Goal: Navigation & Orientation: Find specific page/section

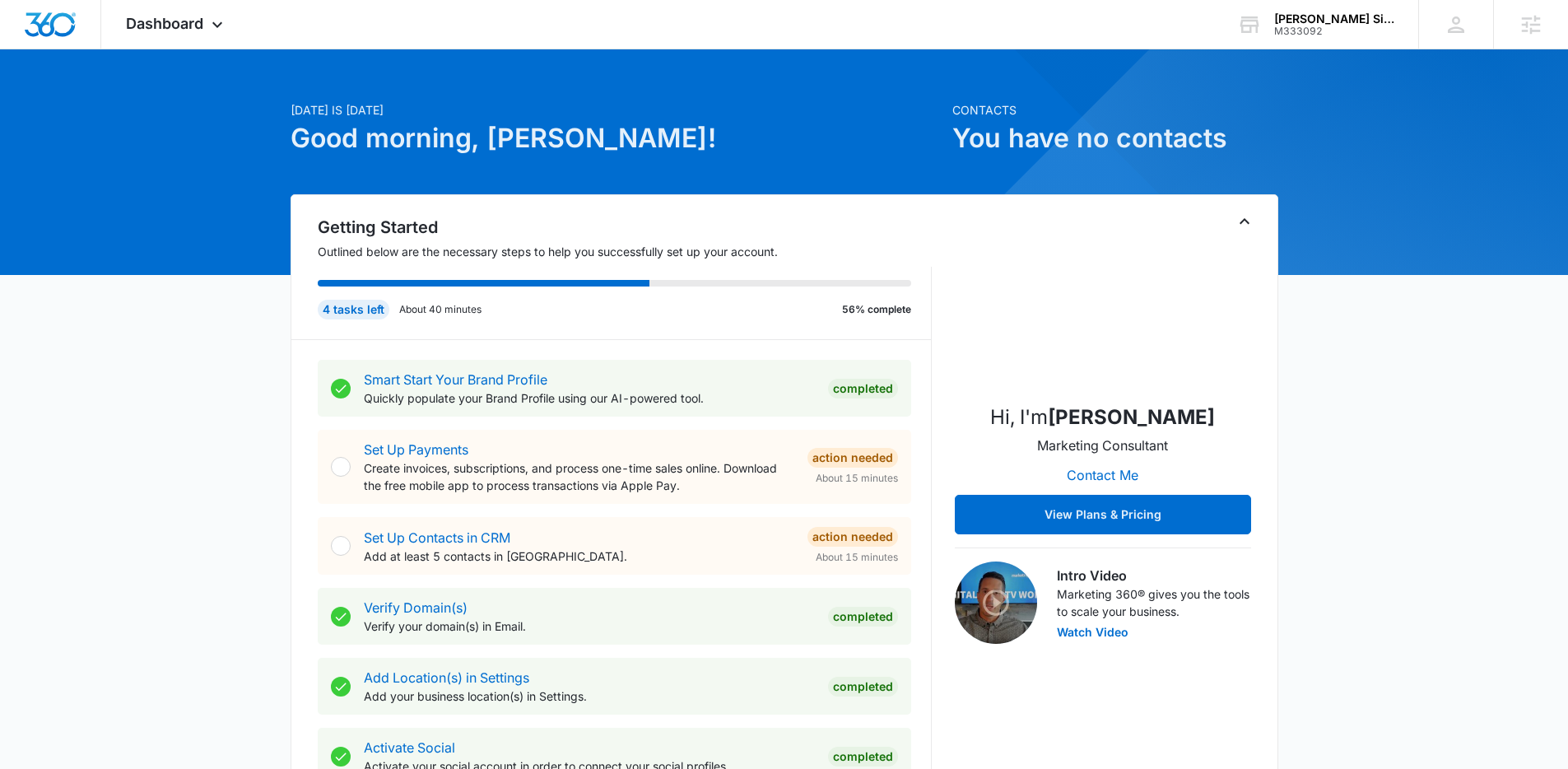
scroll to position [24, 0]
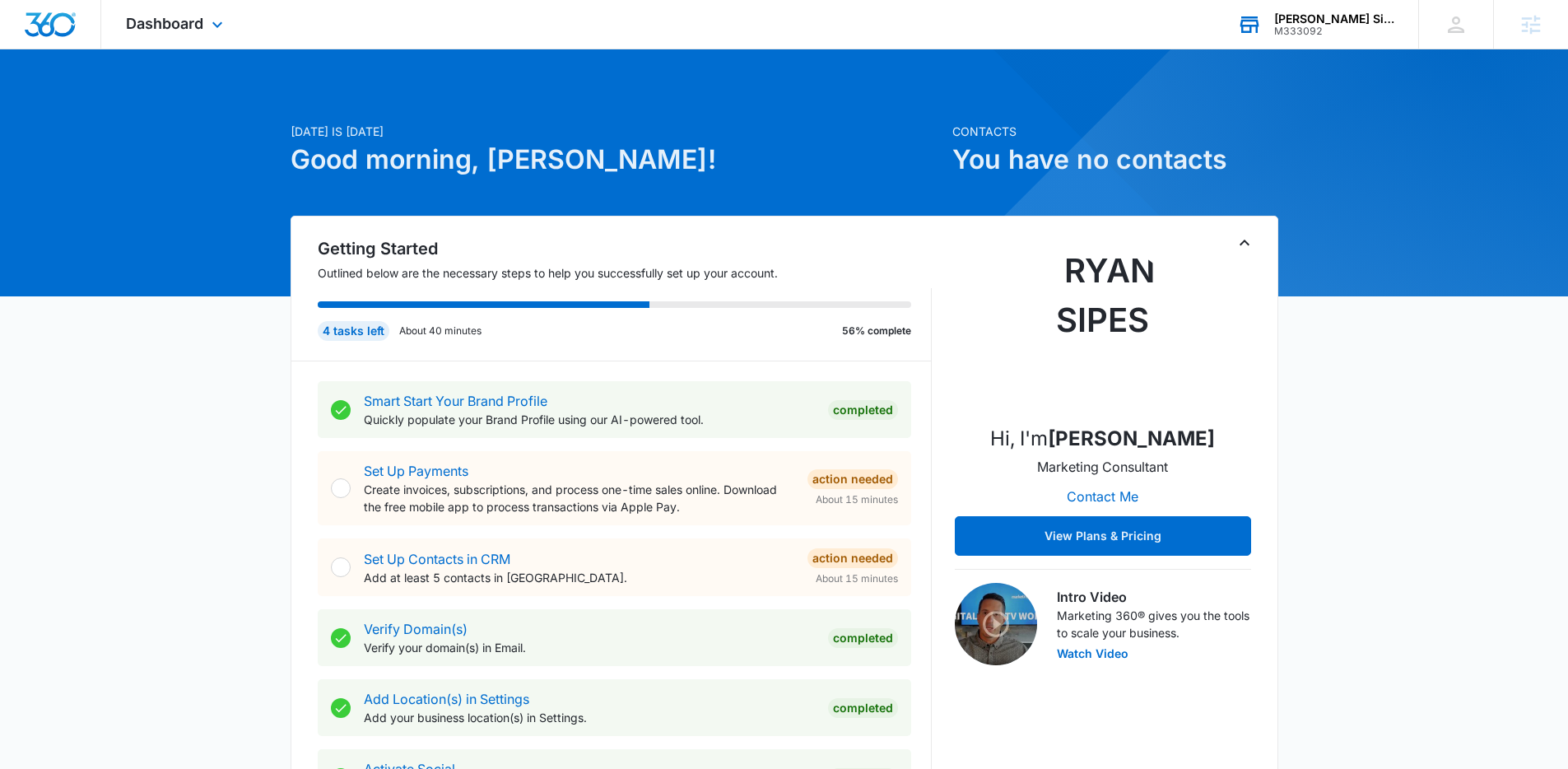
click at [1322, 24] on div "Sabatka Siding LLC" at bounding box center [1334, 19] width 120 height 13
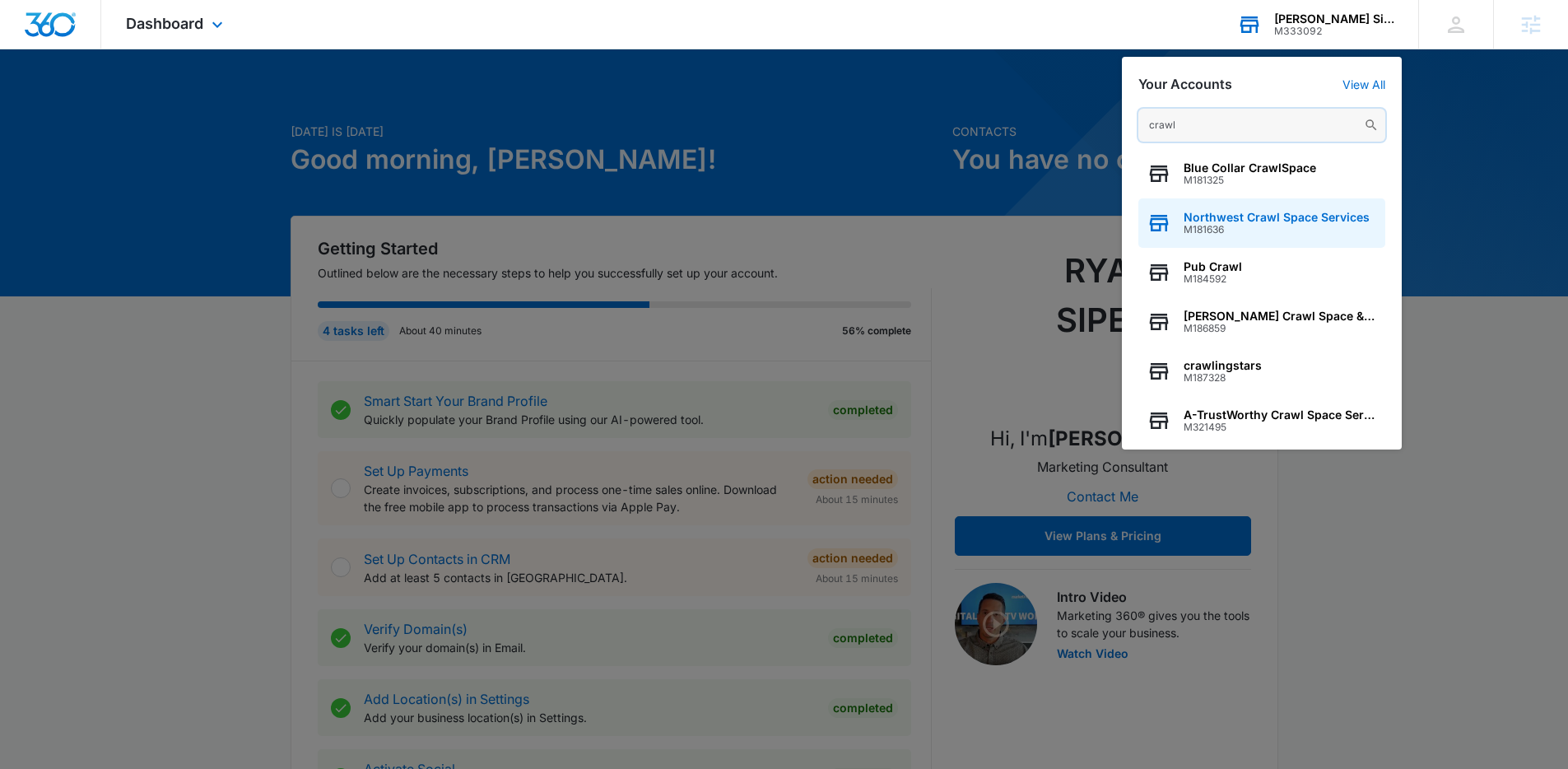
scroll to position [211, 0]
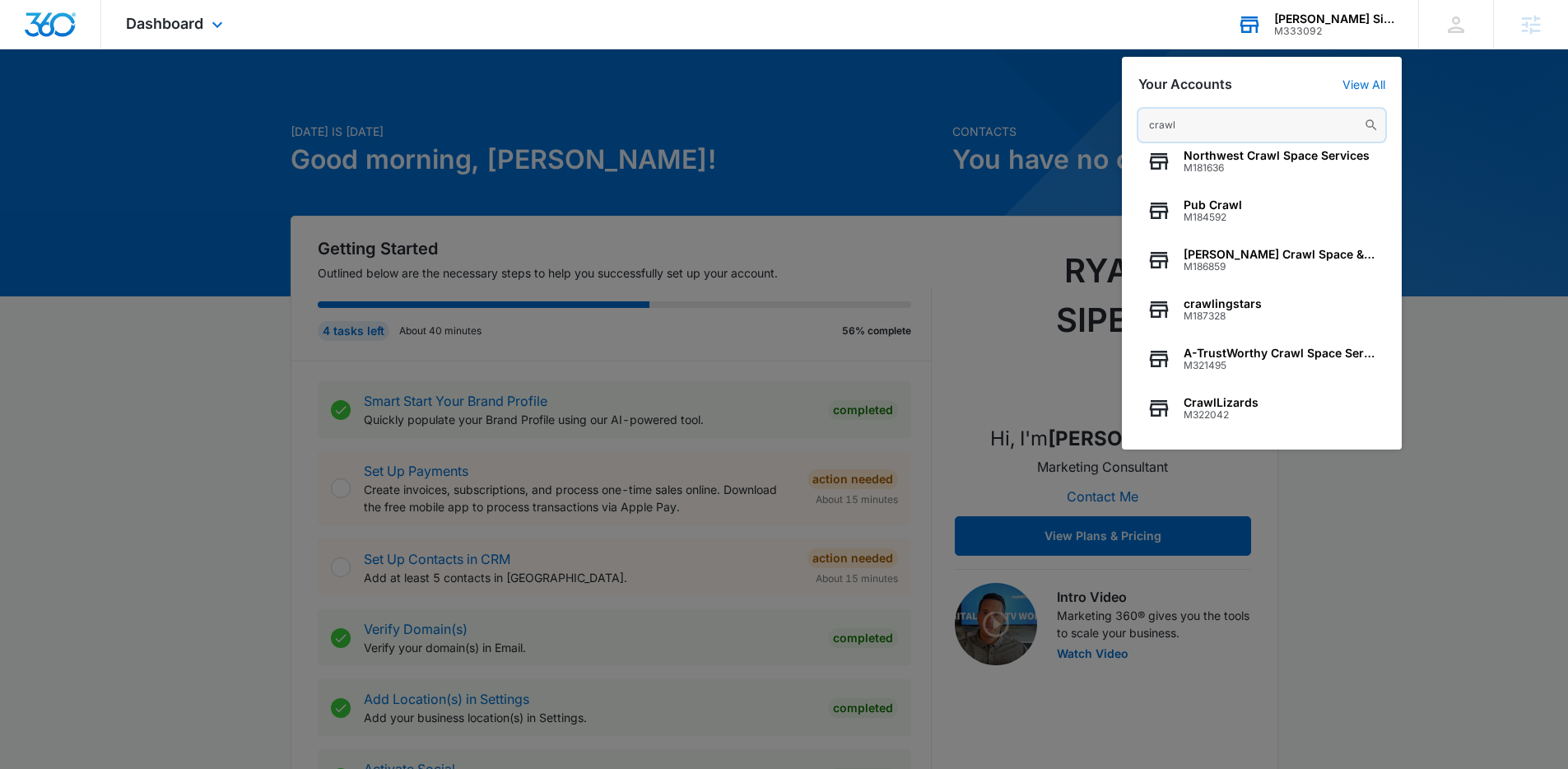
paste input "M322919"
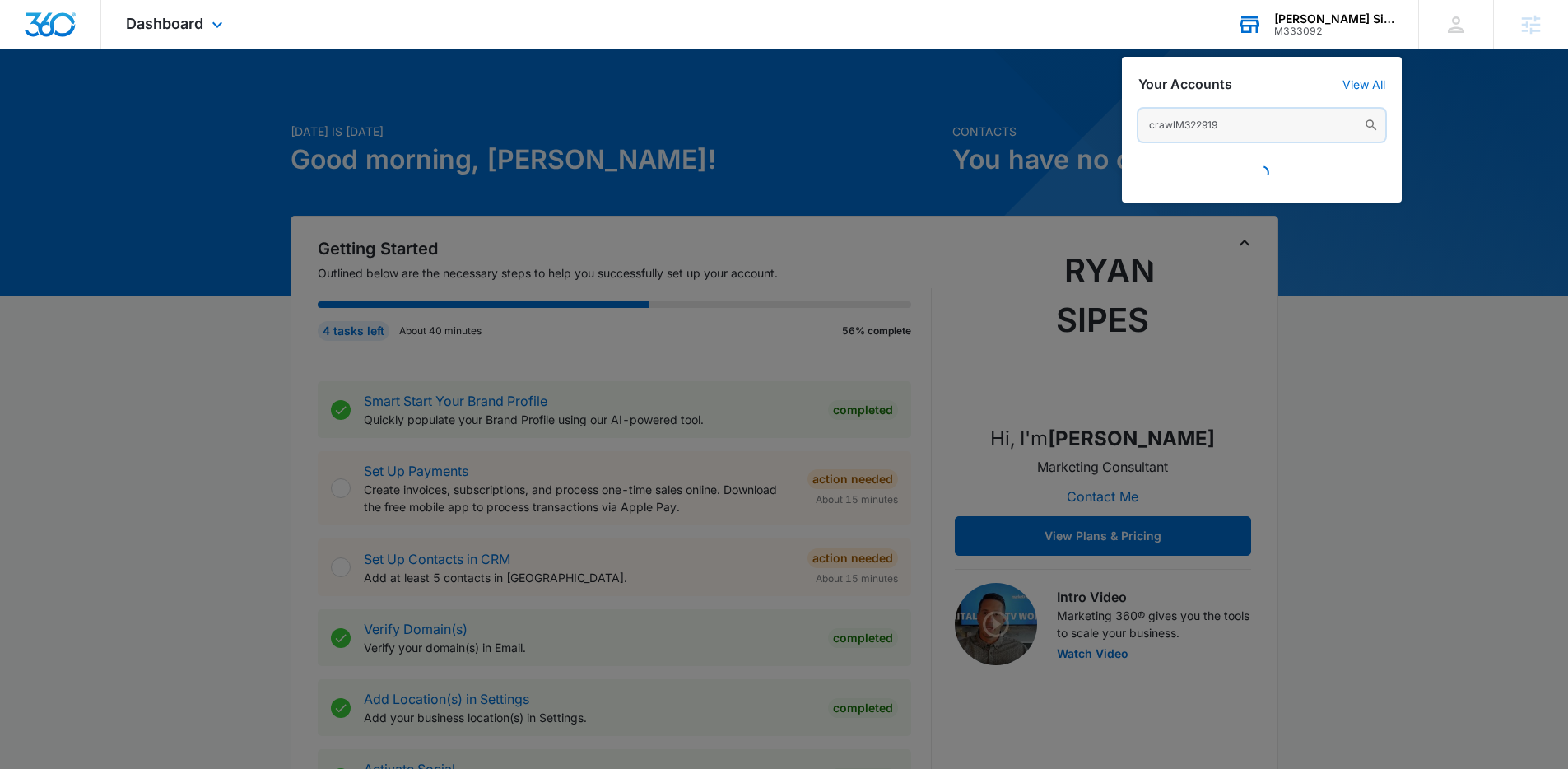
scroll to position [0, 0]
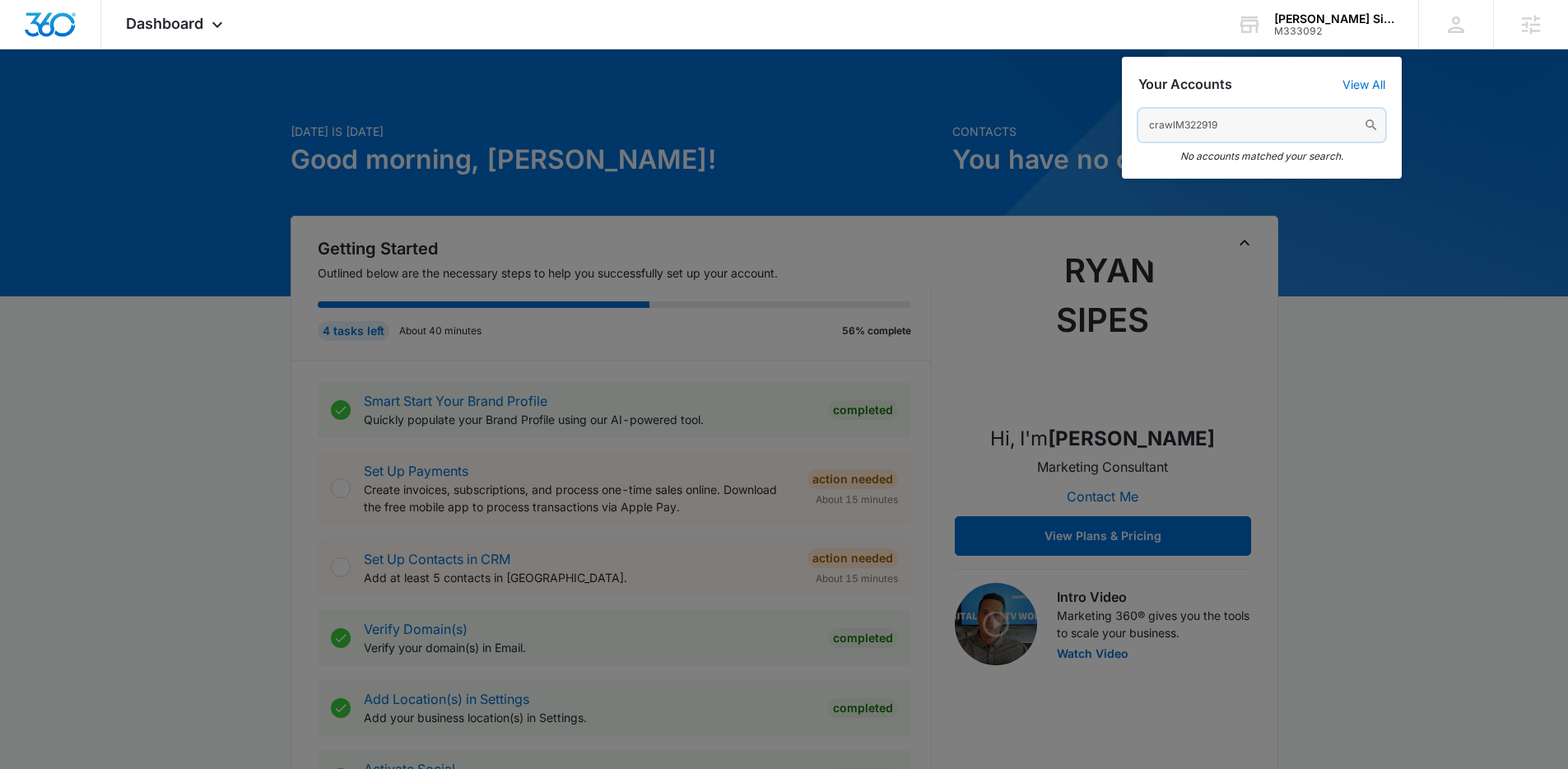
drag, startPoint x: 1174, startPoint y: 124, endPoint x: 1019, endPoint y: 110, distance: 155.6
click at [1019, 49] on nav "Dashboard Apps Reputation Websites Forms CRM Email Social Content Ads Intellige…" at bounding box center [784, 24] width 1568 height 49
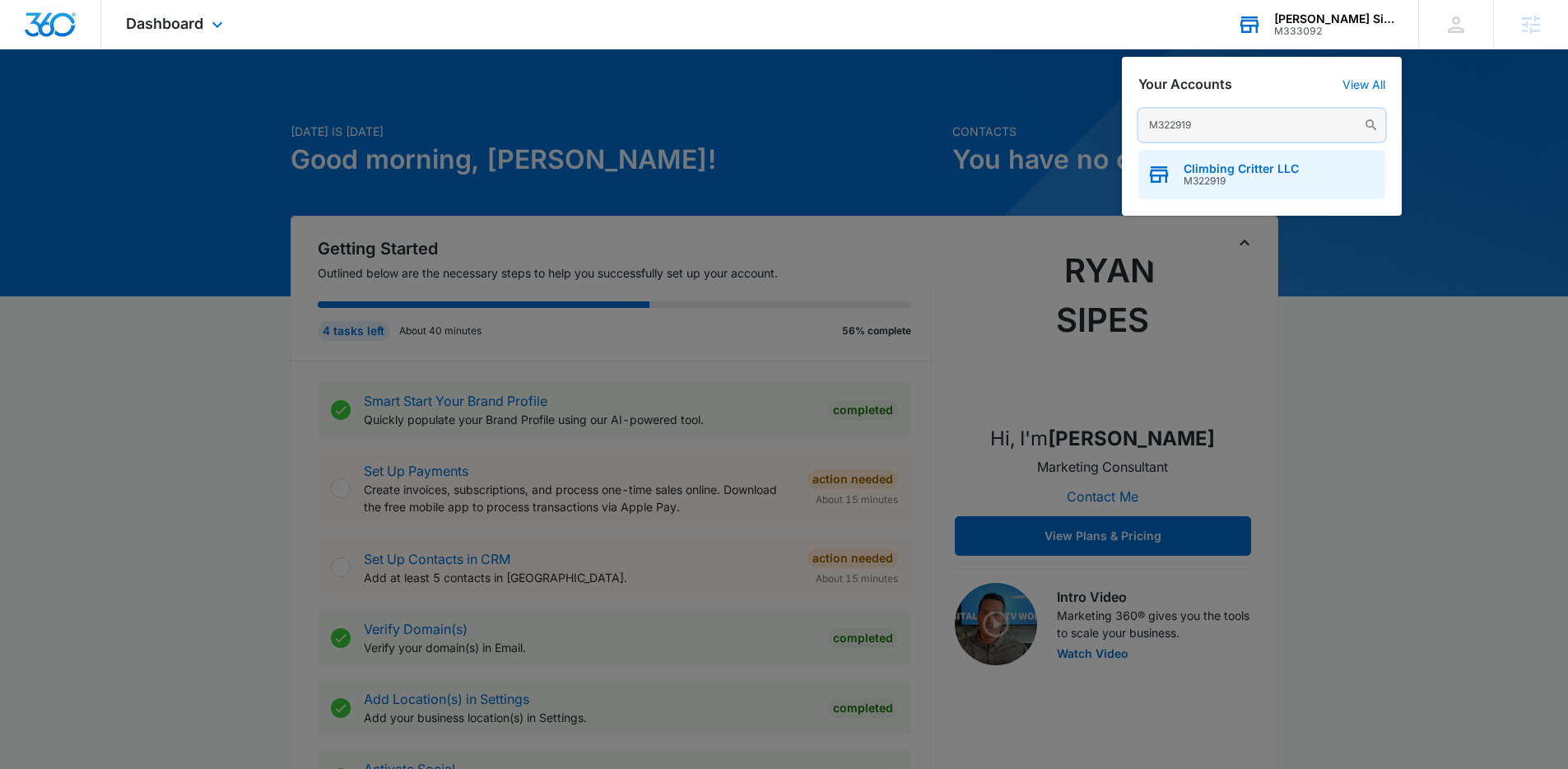
type input "M322919"
click at [1247, 178] on span "M322919" at bounding box center [1241, 181] width 115 height 12
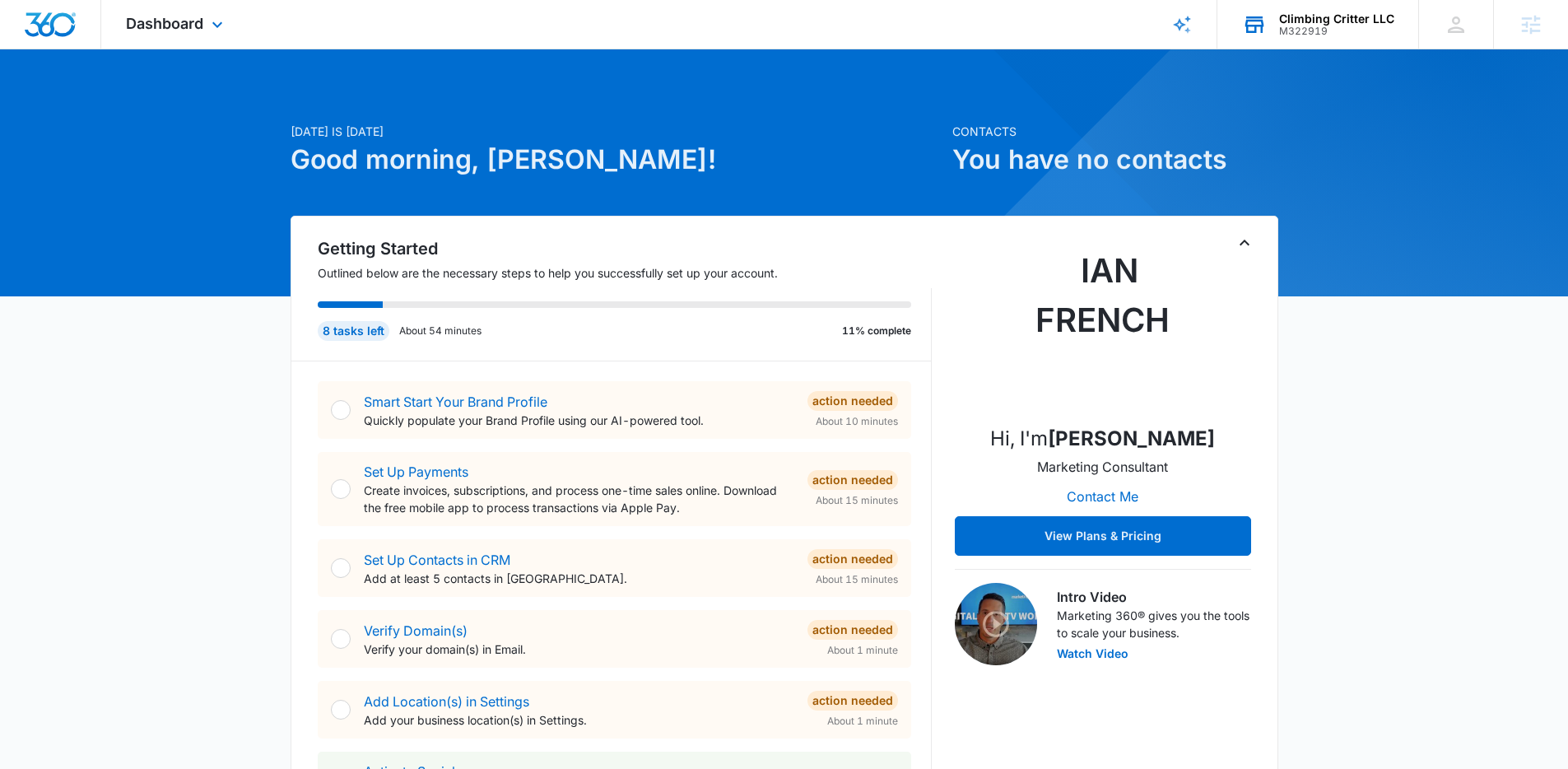
click at [202, 34] on div "Dashboard Apps Reputation Websites Forms CRM Email Social Shop Content Ads Inte…" at bounding box center [176, 24] width 150 height 49
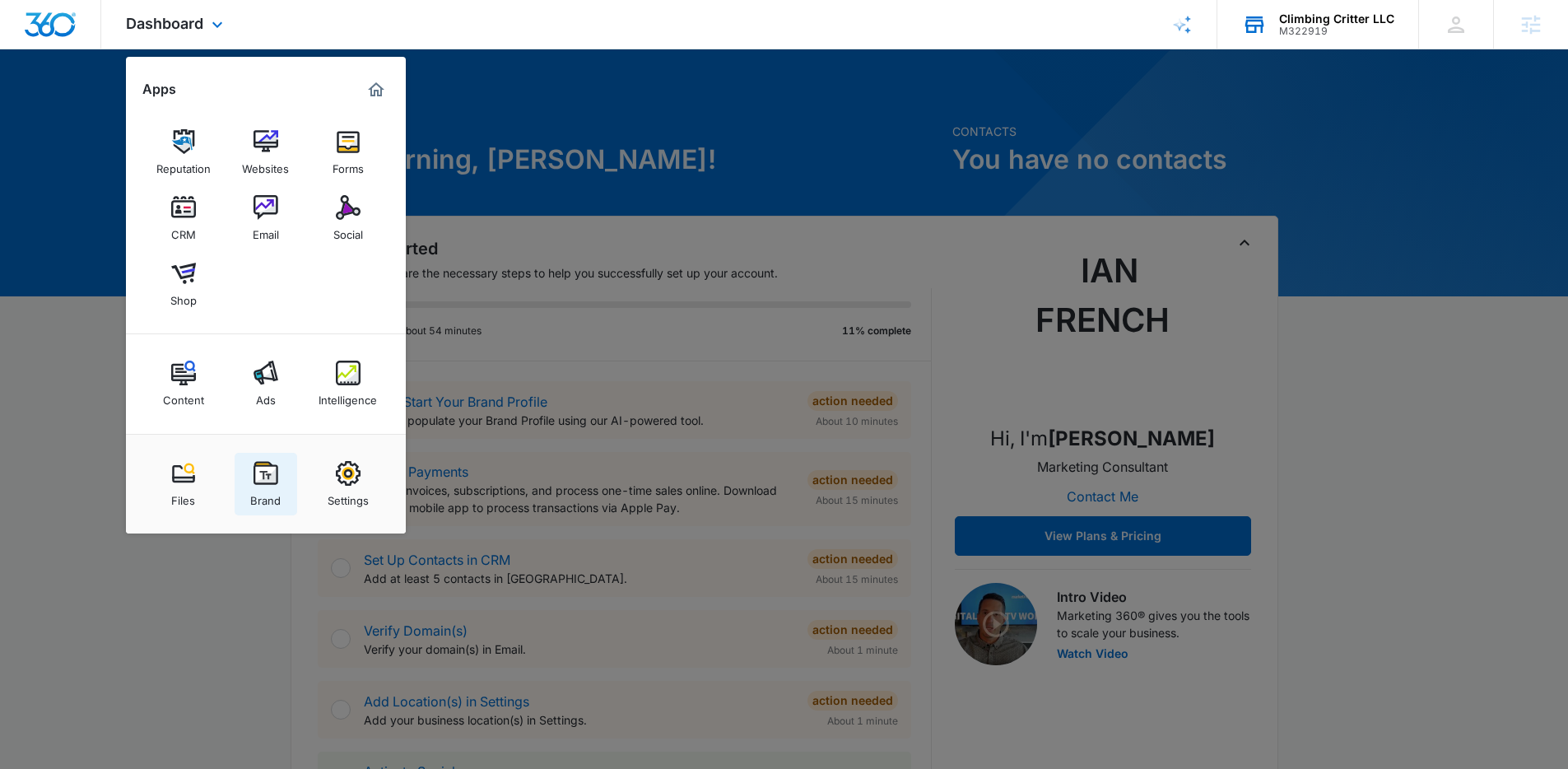
click at [264, 478] on img at bounding box center [266, 474] width 25 height 25
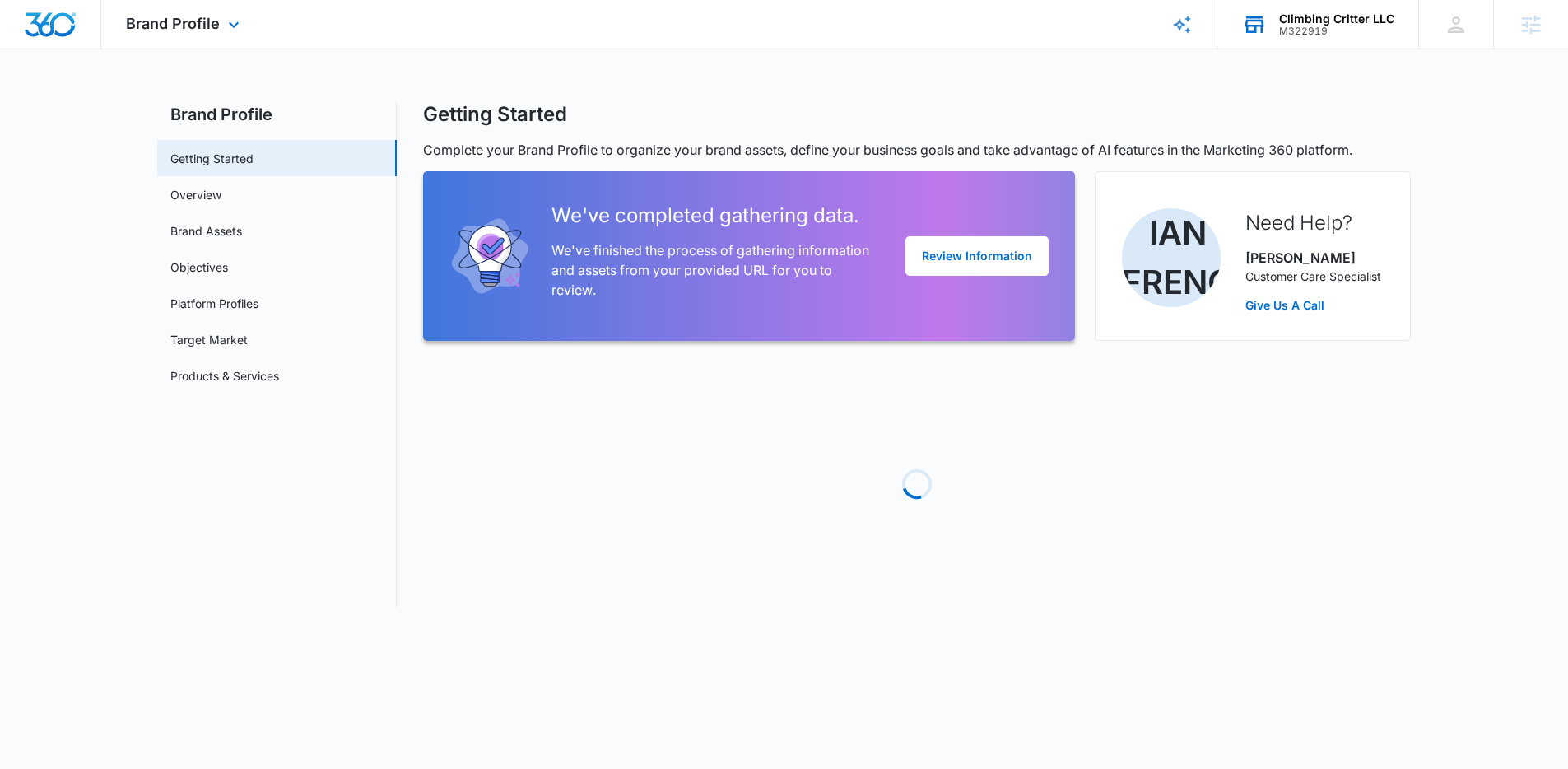
click at [219, 28] on div "Brand Profile Apps Reputation Websites Forms CRM Email Social Shop Content Ads …" at bounding box center [185, 24] width 167 height 49
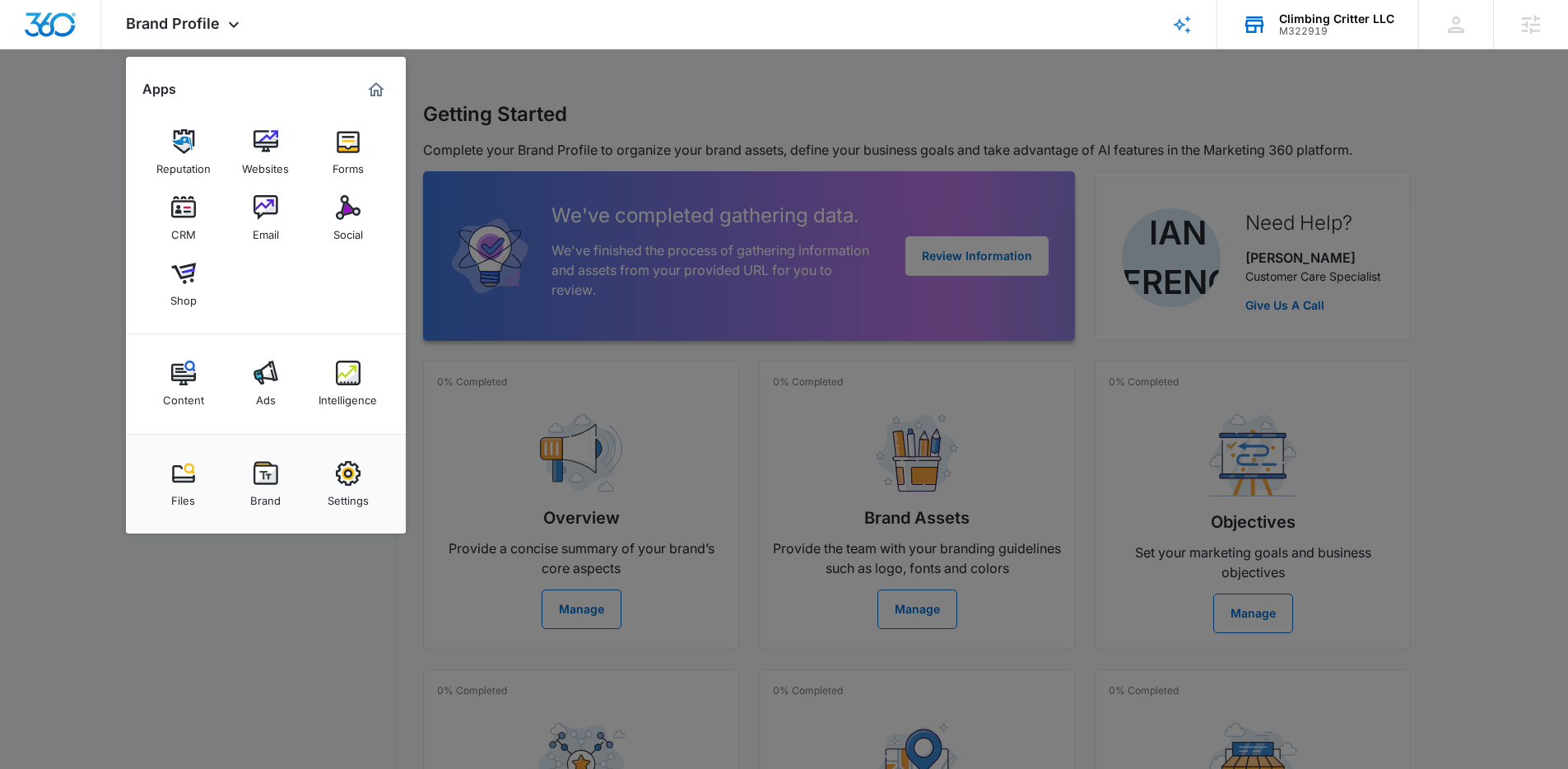
click at [195, 485] on img at bounding box center [183, 474] width 25 height 25
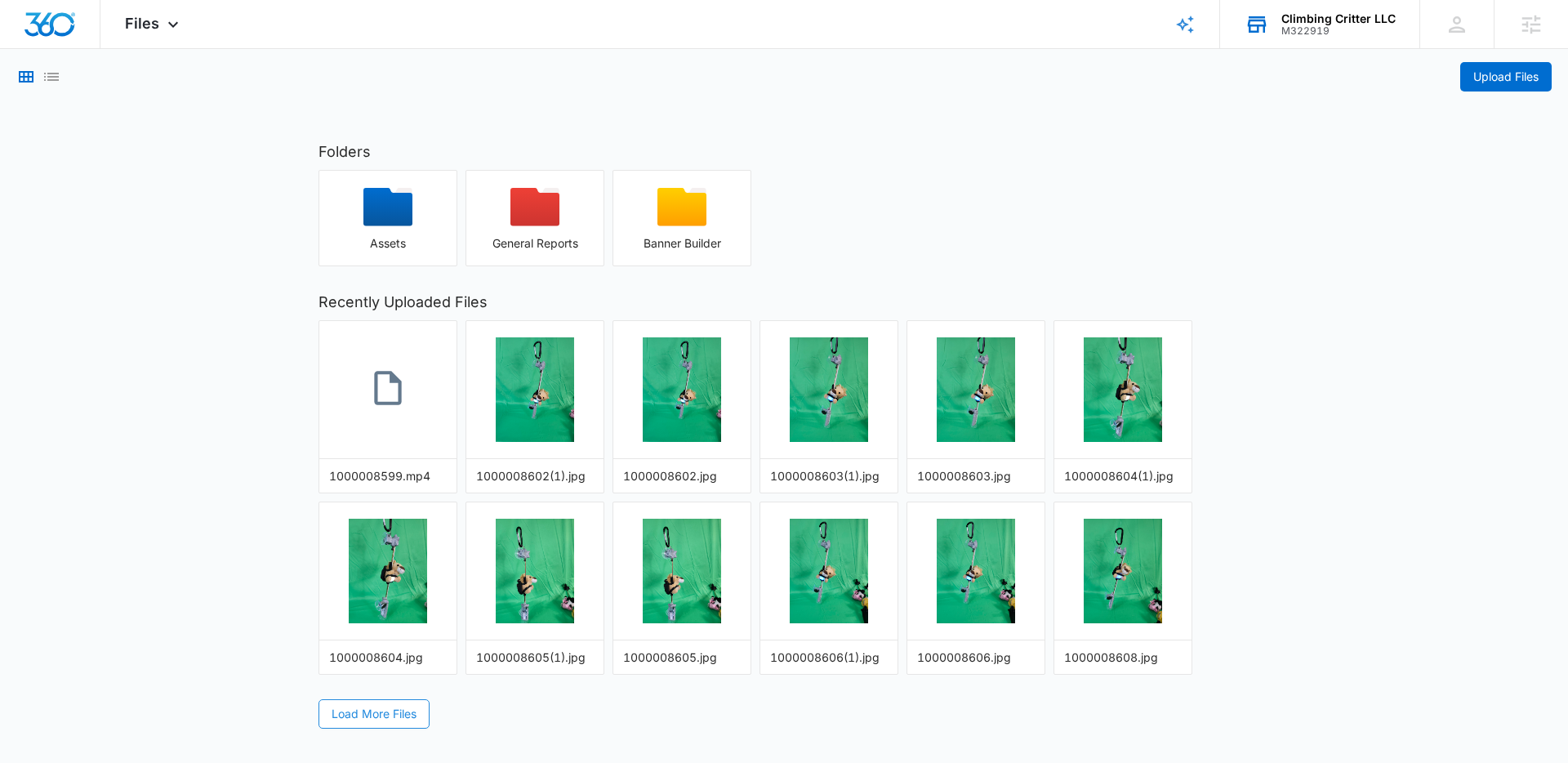
click at [389, 717] on span "Load More Files" at bounding box center [374, 714] width 85 height 18
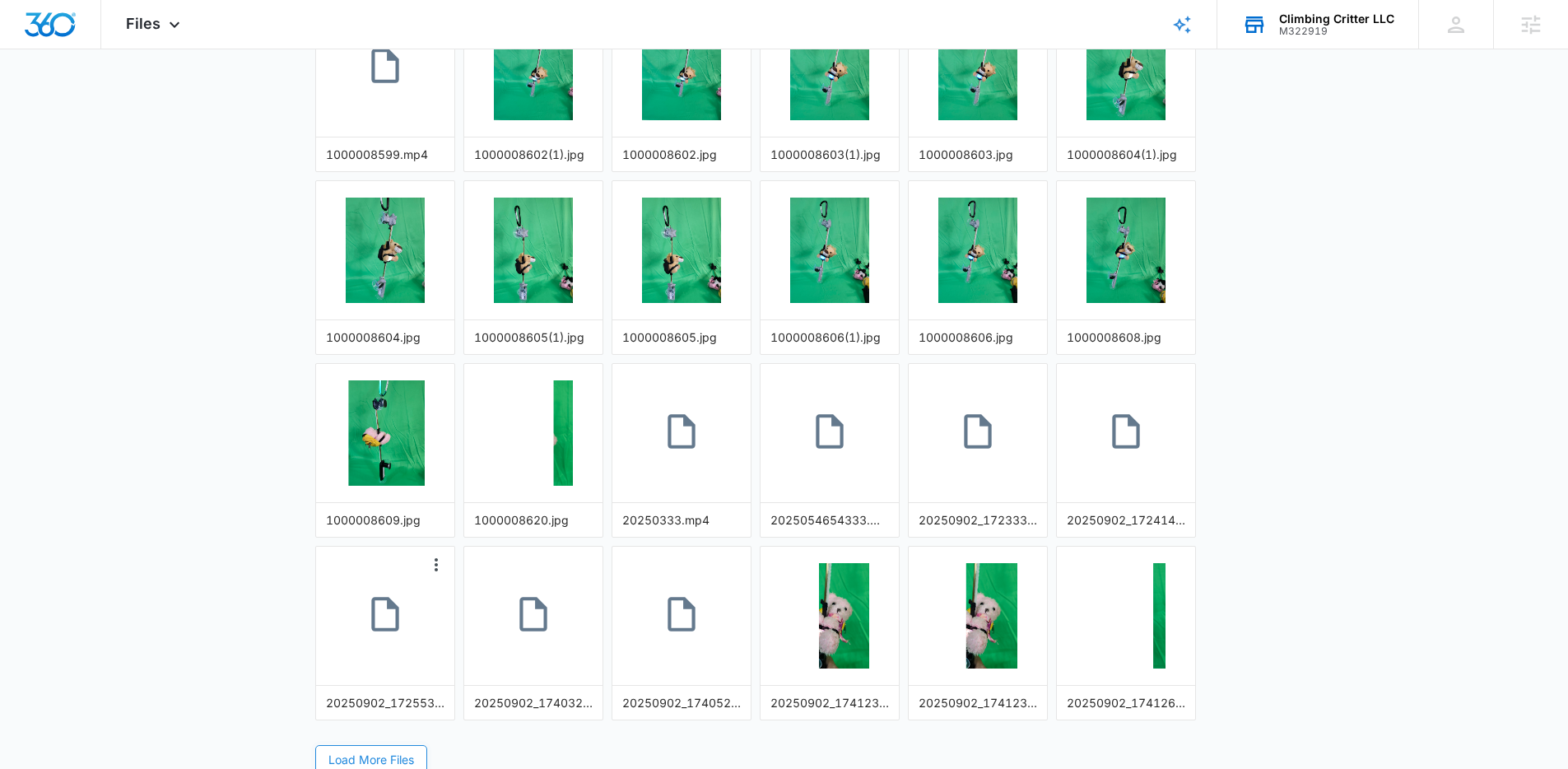
scroll to position [331, 0]
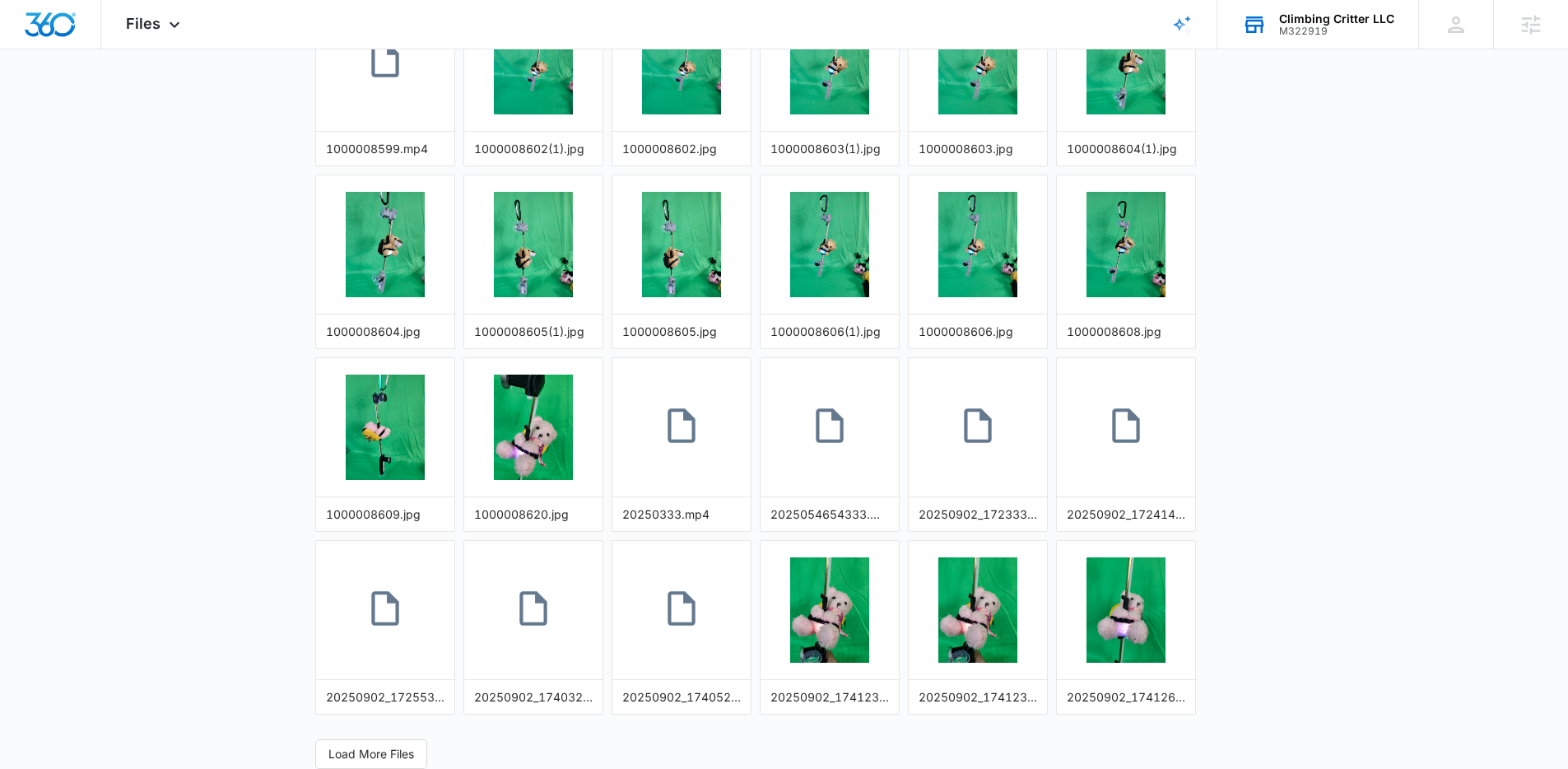
click at [384, 737] on div "Folders Assets General Reports Banner Builder Recently Uploaded Files 100000859…" at bounding box center [784, 289] width 971 height 958
click at [389, 745] on span "Load More Files" at bounding box center [371, 754] width 85 height 18
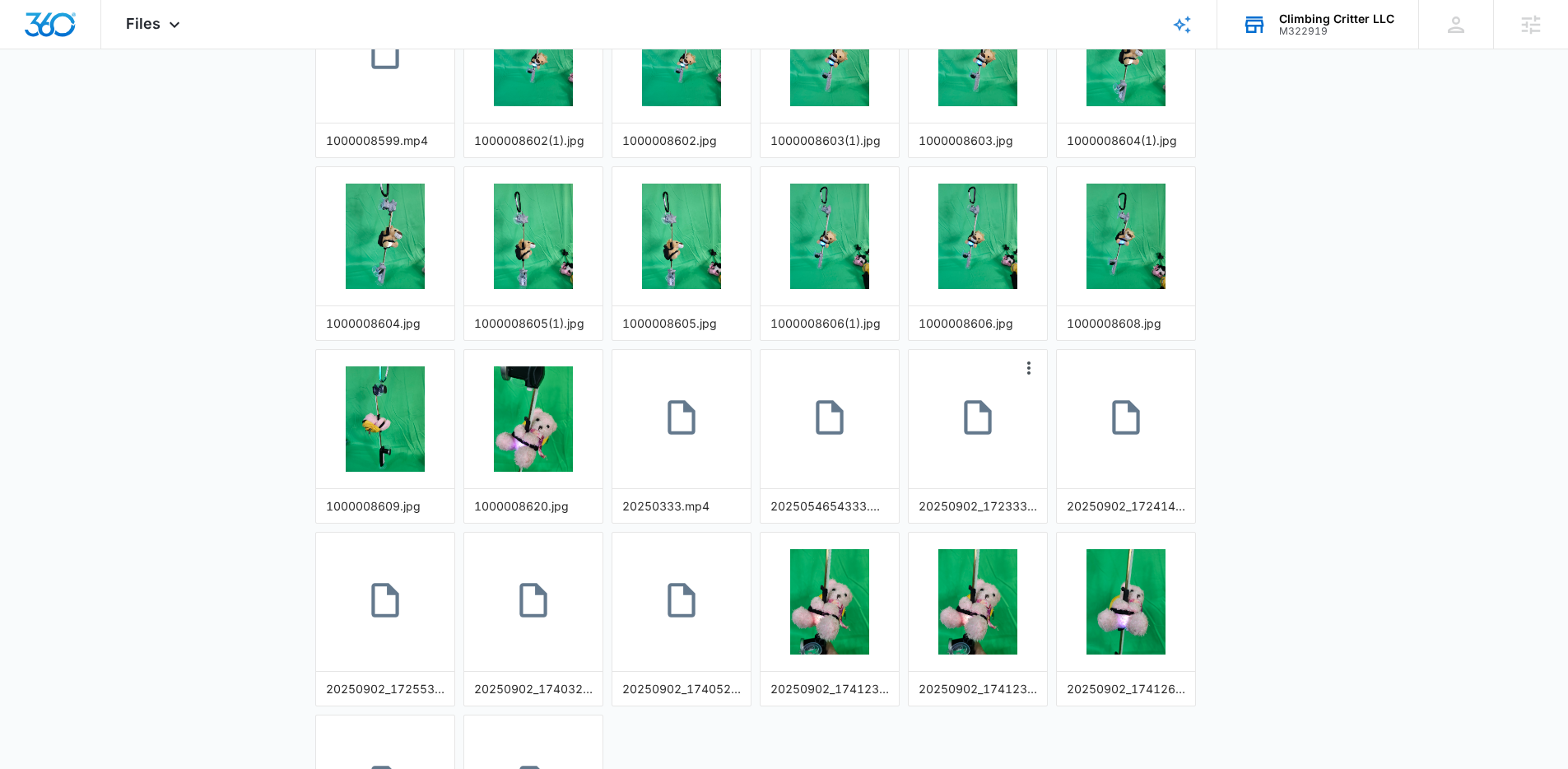
scroll to position [0, 0]
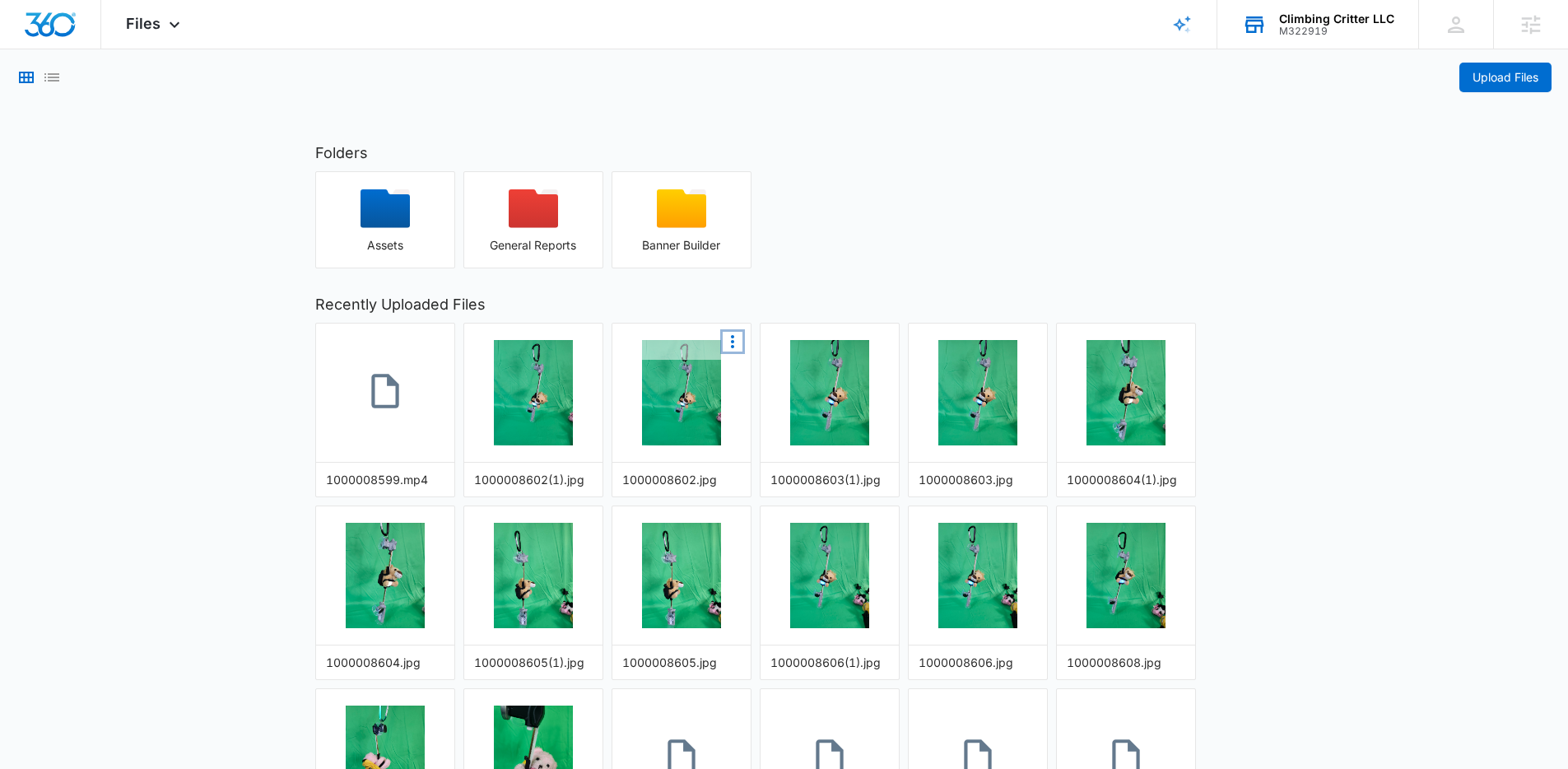
click at [735, 339] on icon "More Options" at bounding box center [733, 342] width 20 height 20
click at [650, 444] on img "button" at bounding box center [681, 393] width 79 height 105
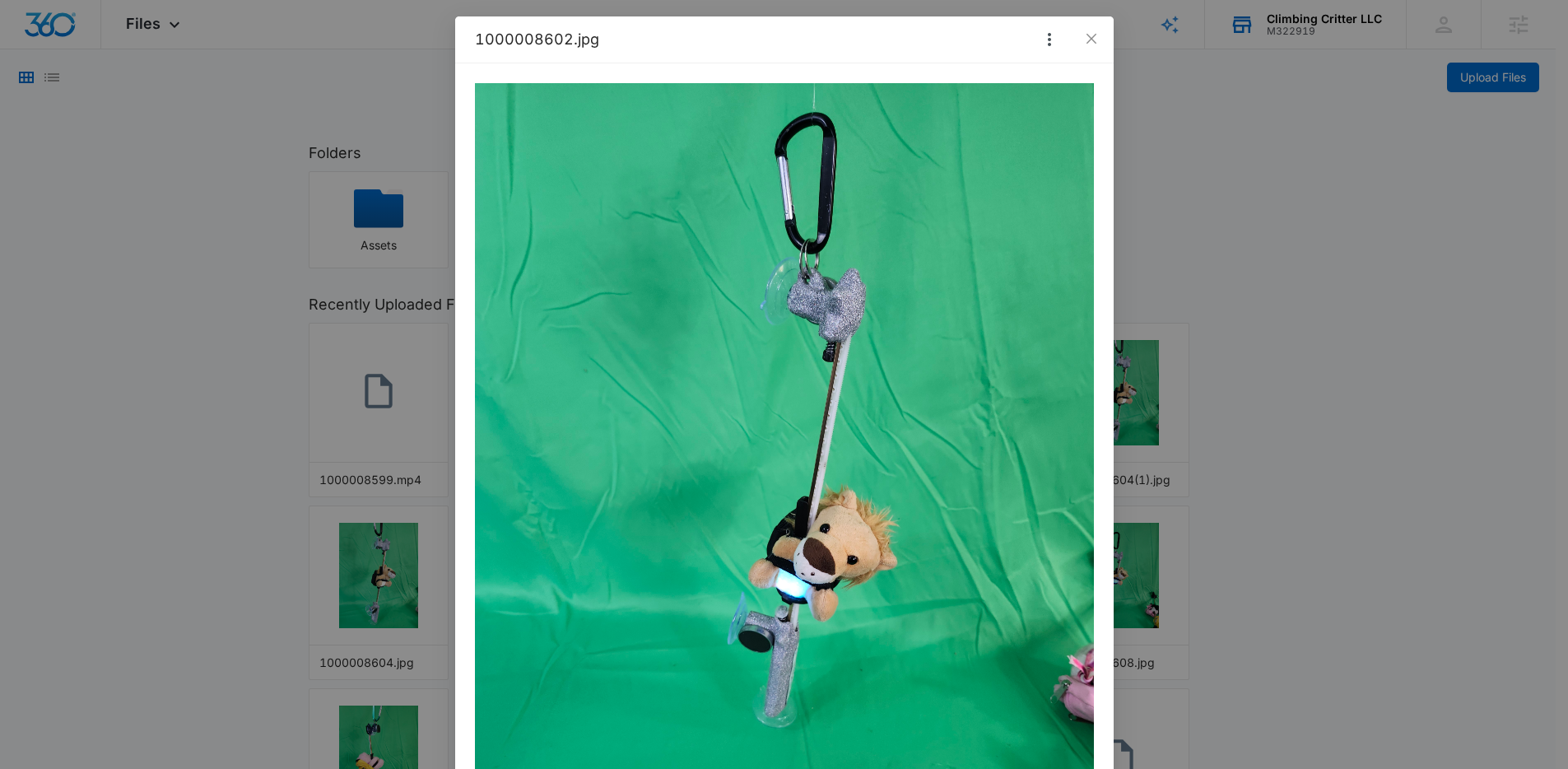
click at [1266, 451] on div "1000008602.jpg" at bounding box center [784, 384] width 1568 height 769
click at [1086, 34] on icon "close" at bounding box center [1091, 38] width 10 height 10
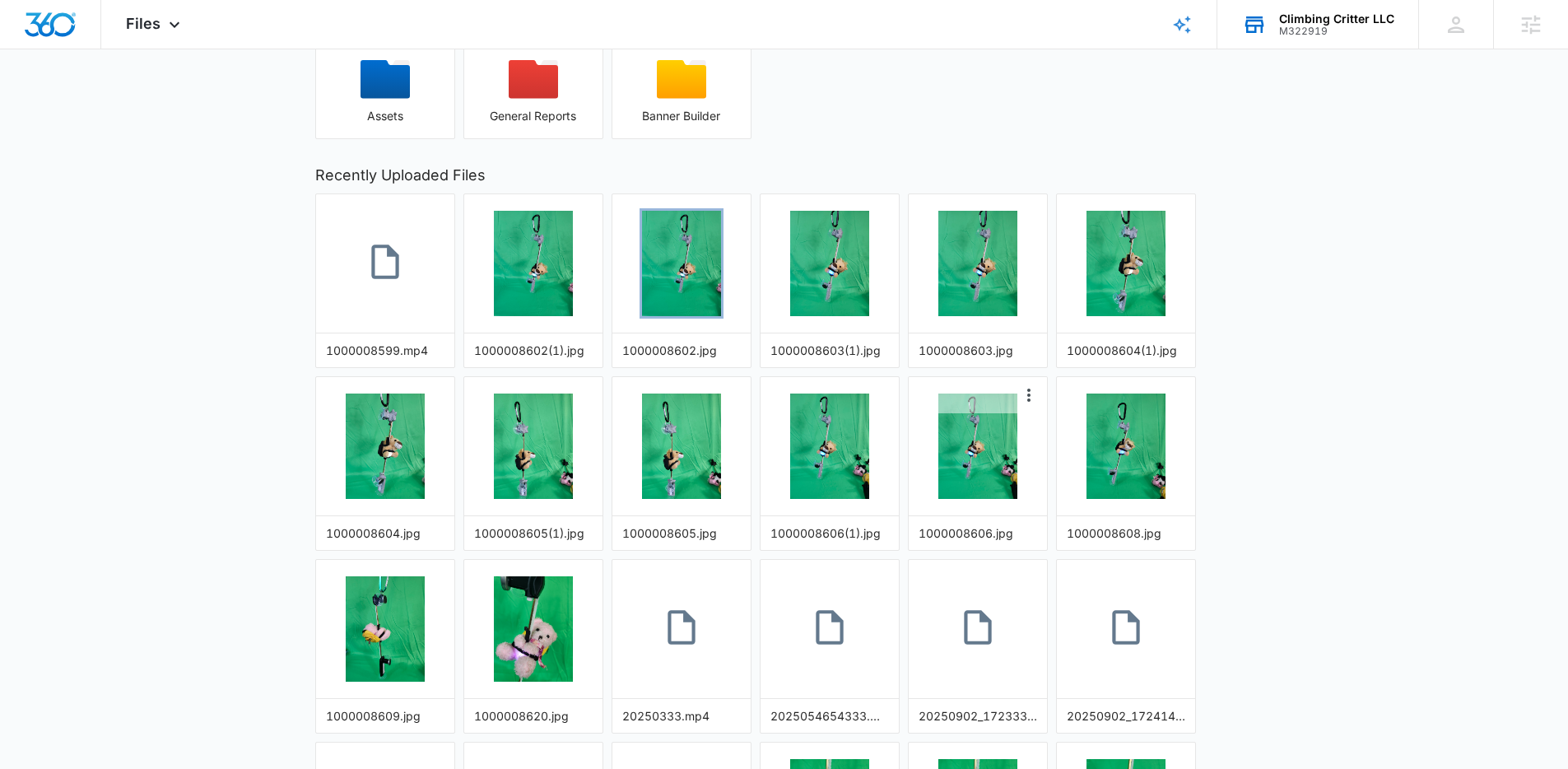
scroll to position [130, 0]
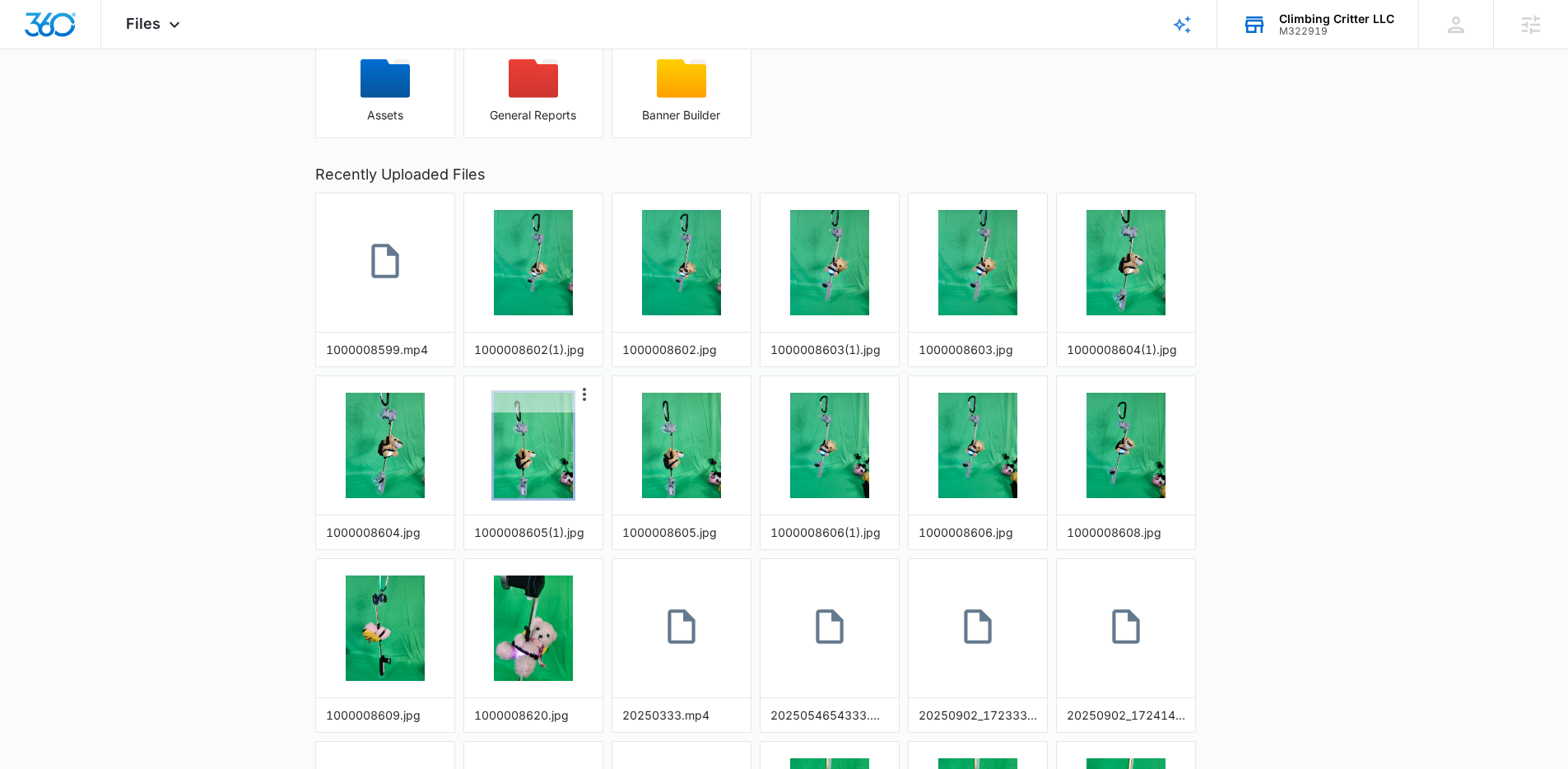
click at [539, 450] on img "button" at bounding box center [533, 445] width 79 height 105
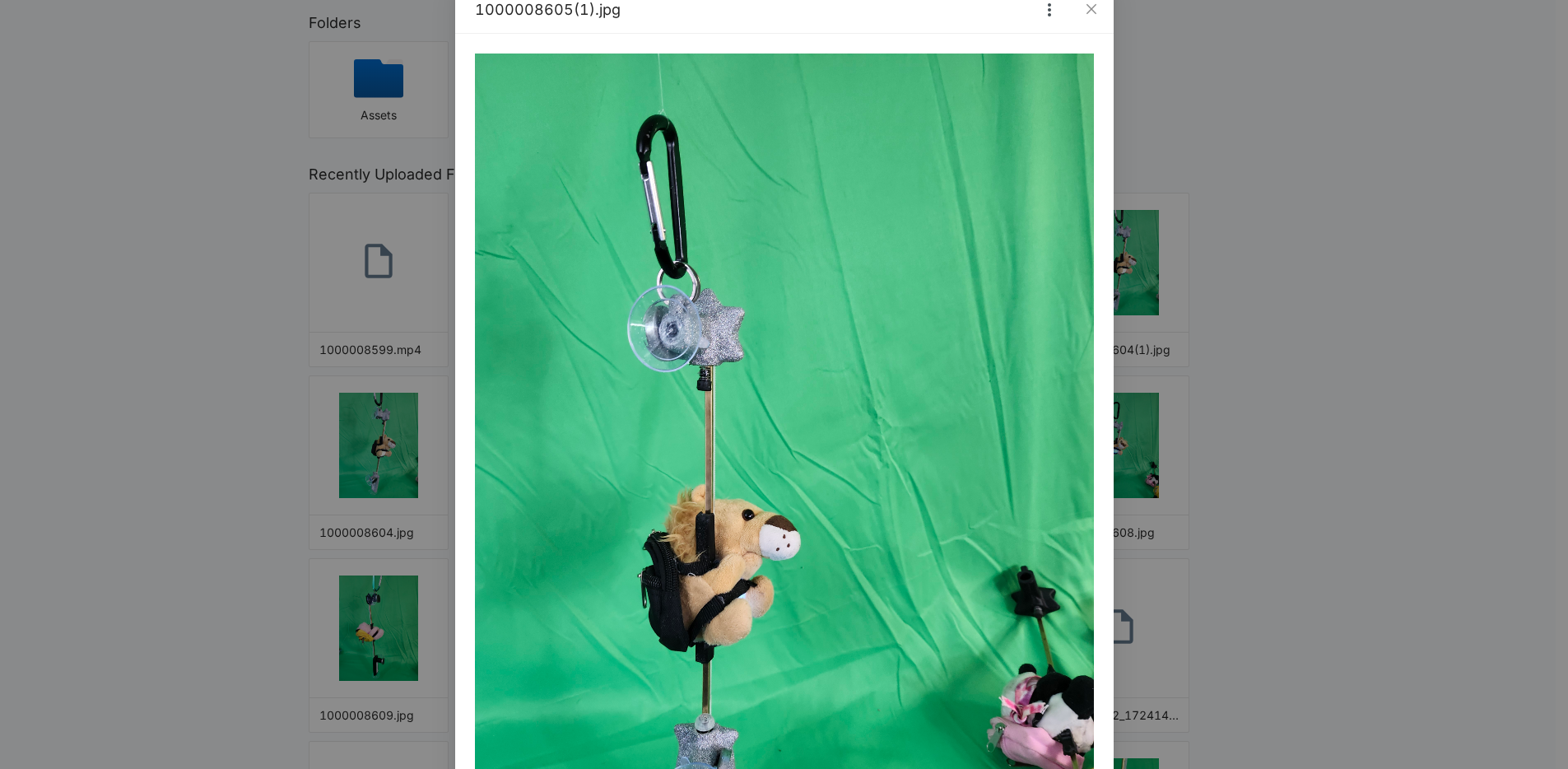
scroll to position [28, 0]
click at [1402, 393] on div "1000008605(1).jpg" at bounding box center [784, 384] width 1568 height 769
drag, startPoint x: 1402, startPoint y: 393, endPoint x: 1328, endPoint y: 276, distance: 138.4
click at [1402, 393] on div "1000008605(1).jpg" at bounding box center [784, 384] width 1568 height 769
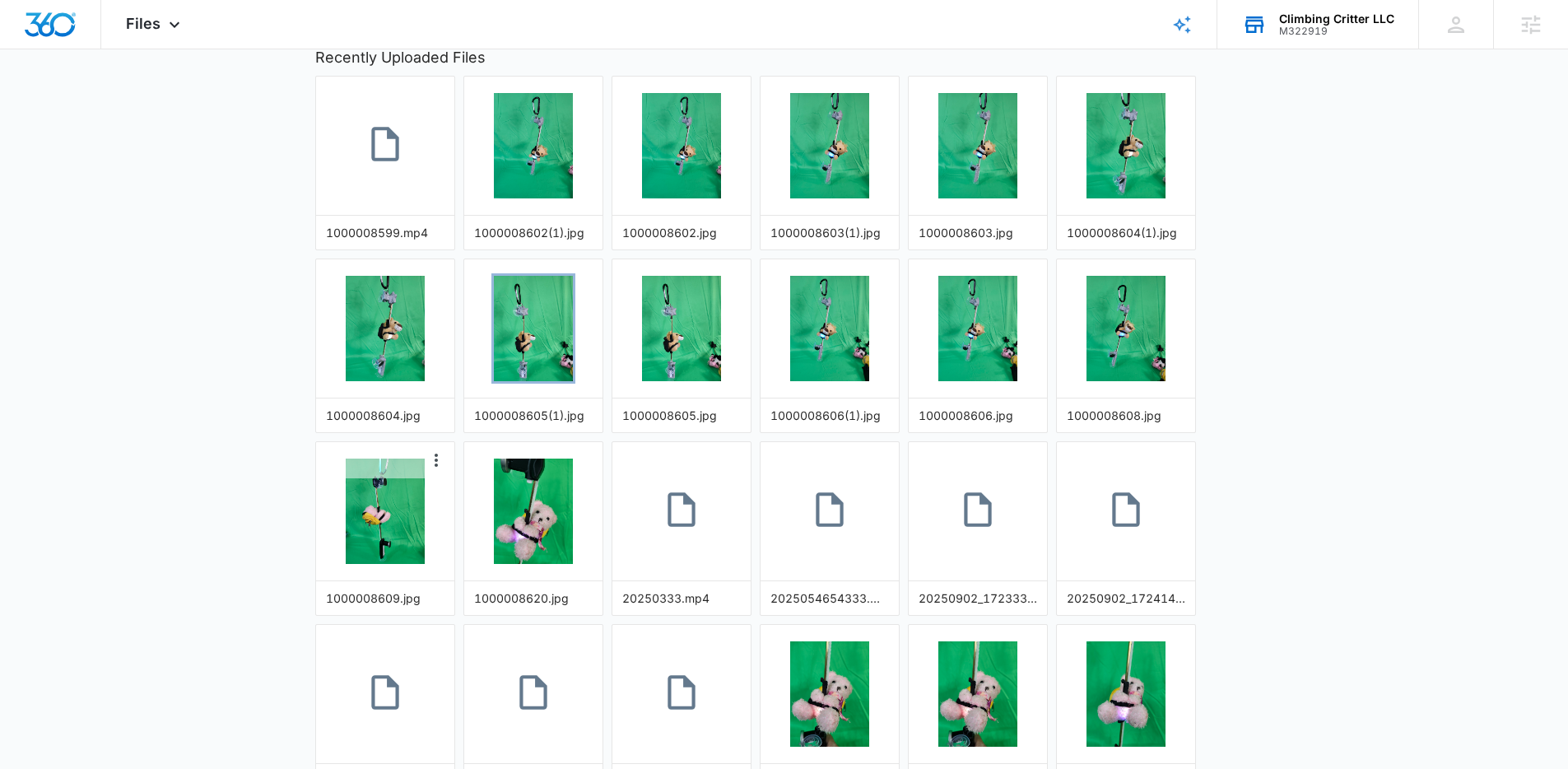
scroll to position [251, 0]
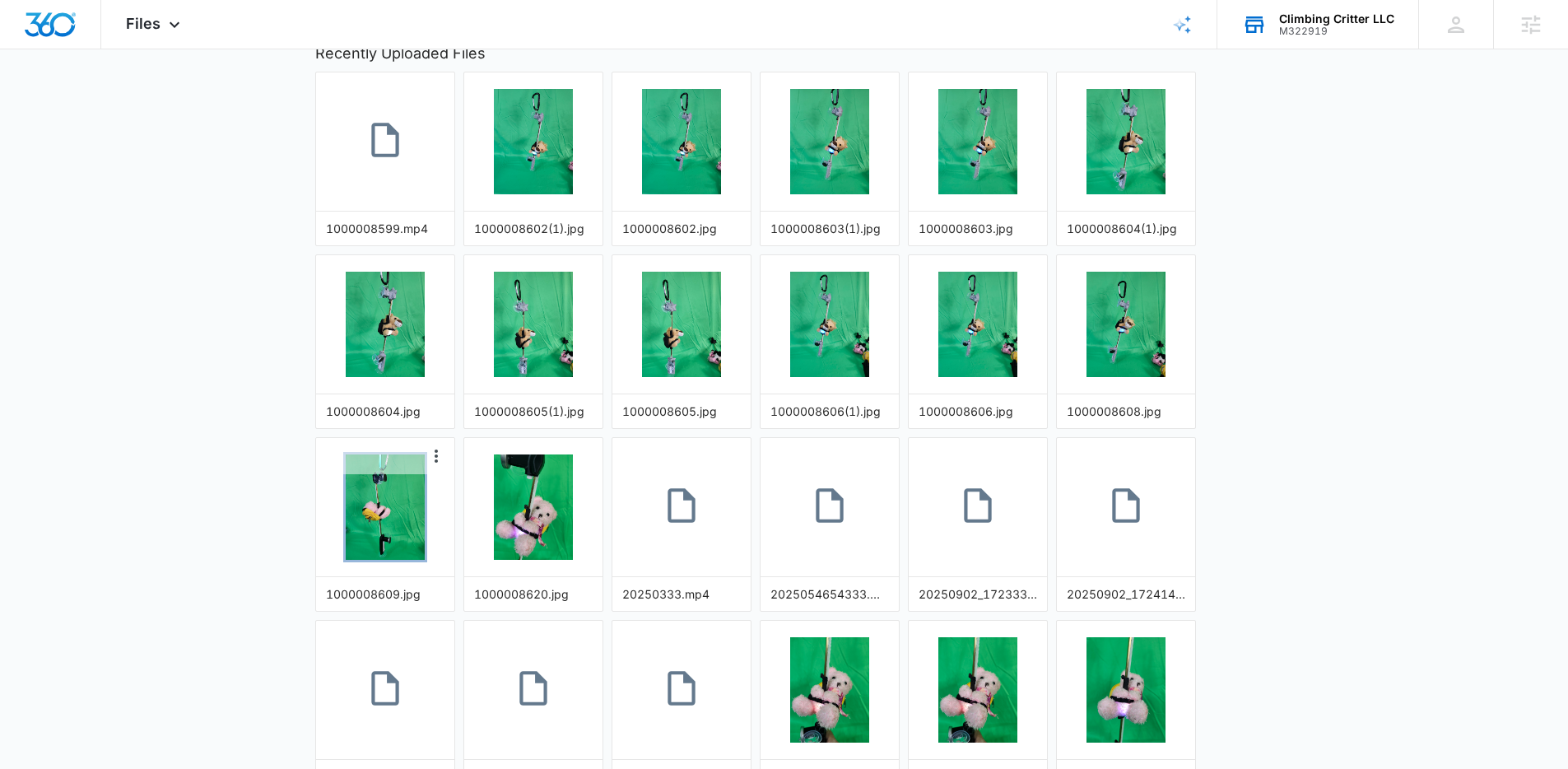
click at [393, 503] on img "button" at bounding box center [385, 506] width 79 height 105
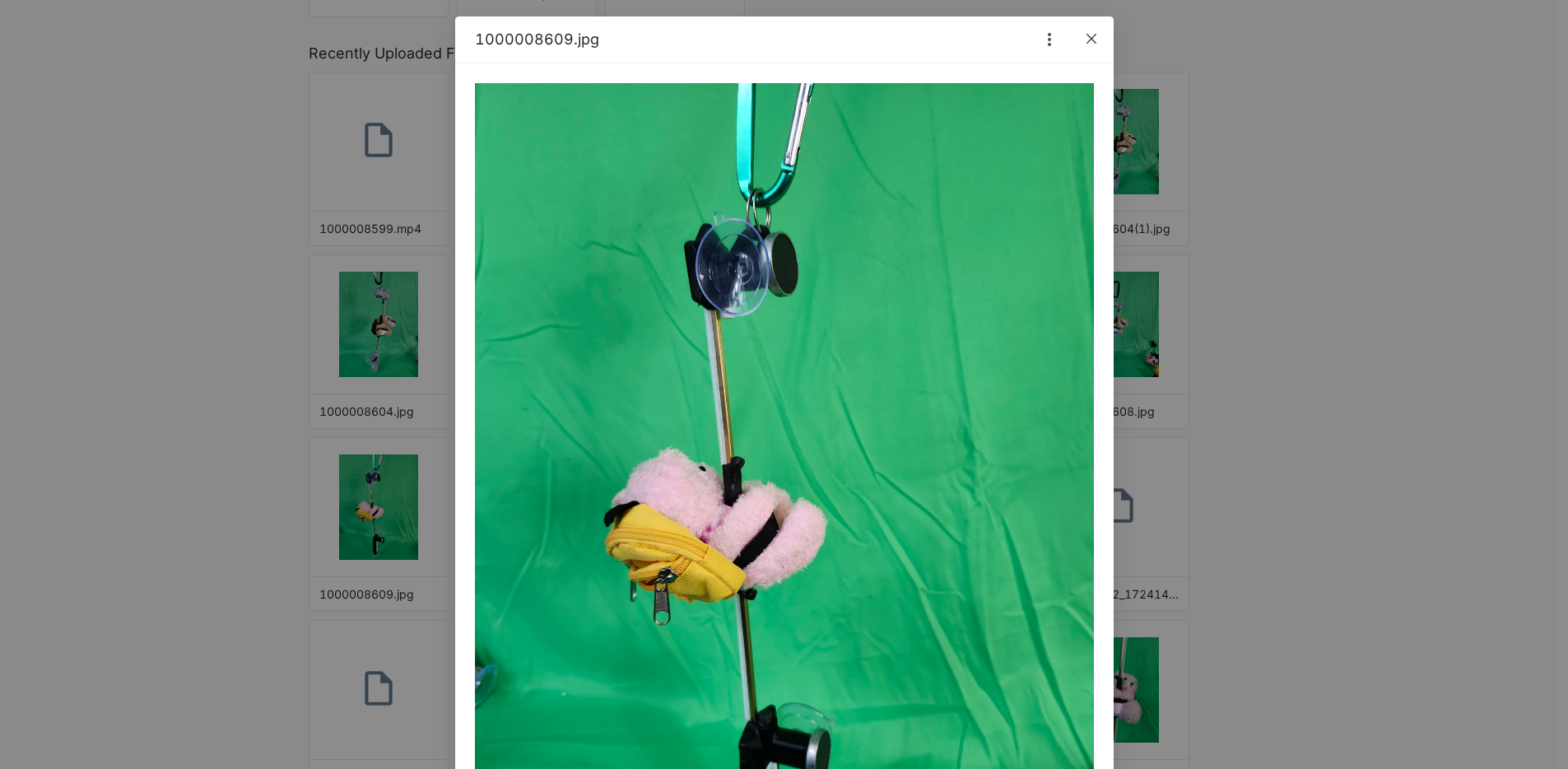
click at [1085, 35] on icon "close" at bounding box center [1092, 38] width 13 height 13
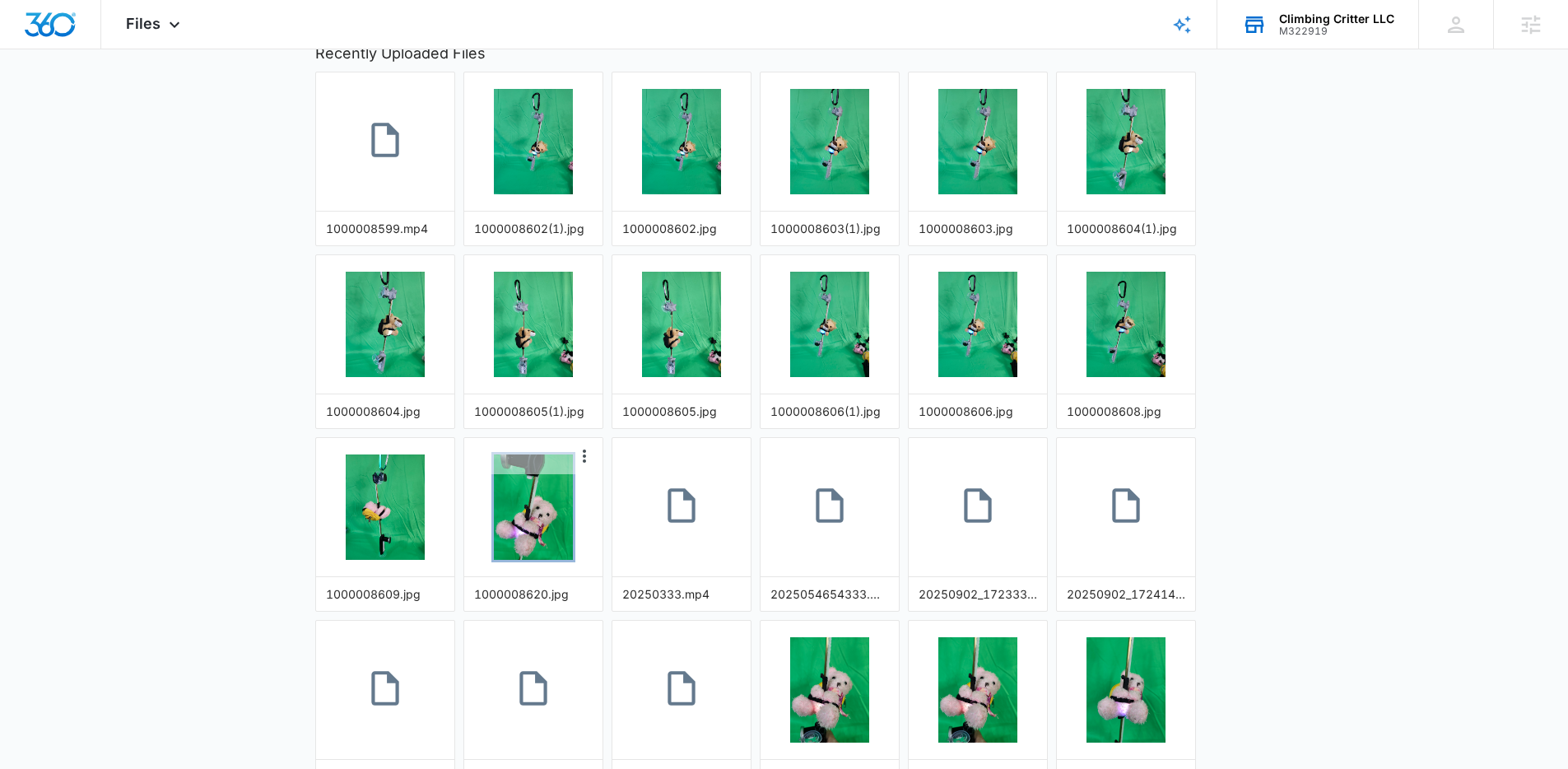
click at [530, 525] on img "button" at bounding box center [533, 506] width 79 height 105
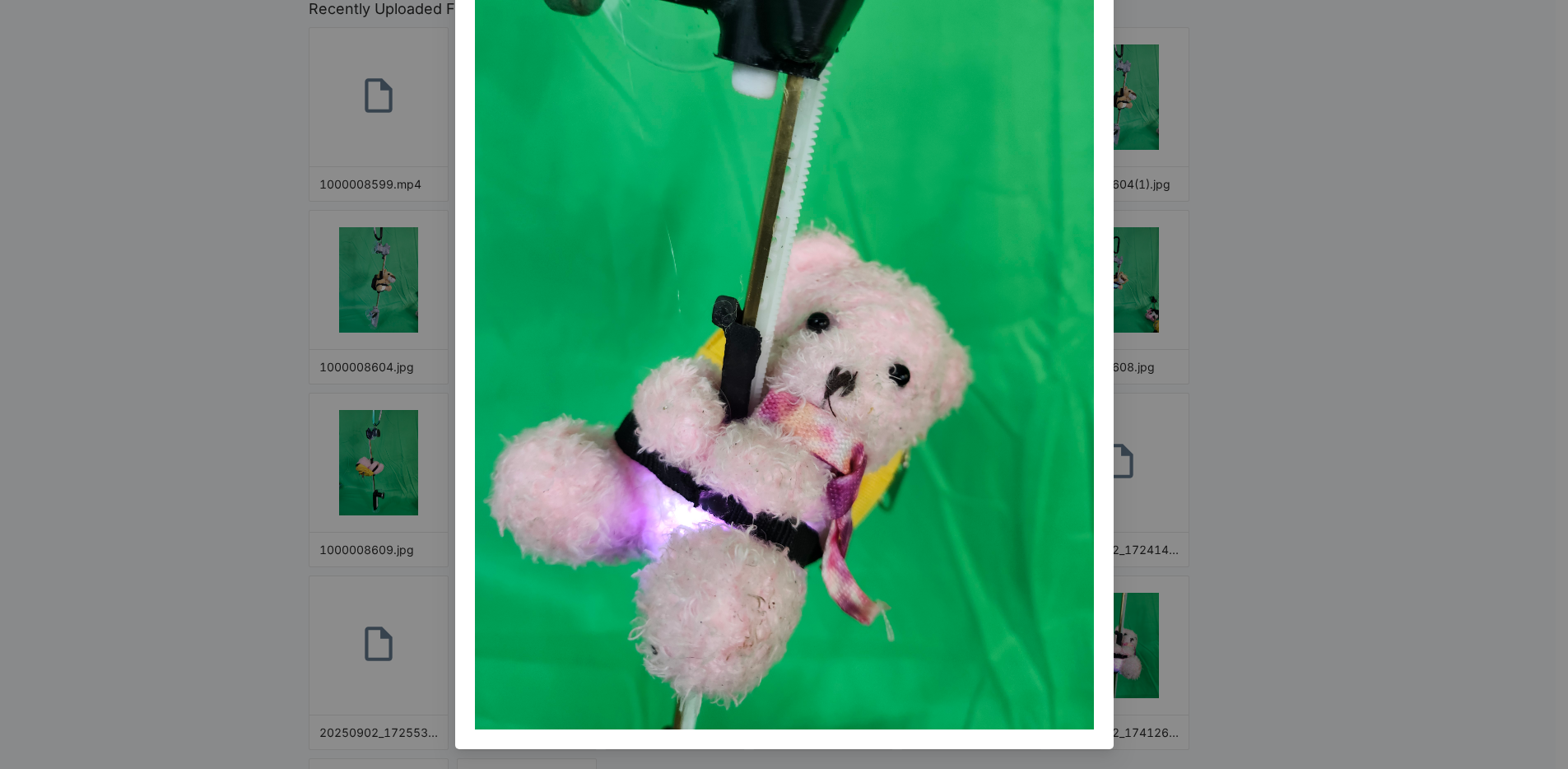
scroll to position [297, 0]
click at [1235, 416] on div "1000008620.jpg" at bounding box center [784, 384] width 1568 height 769
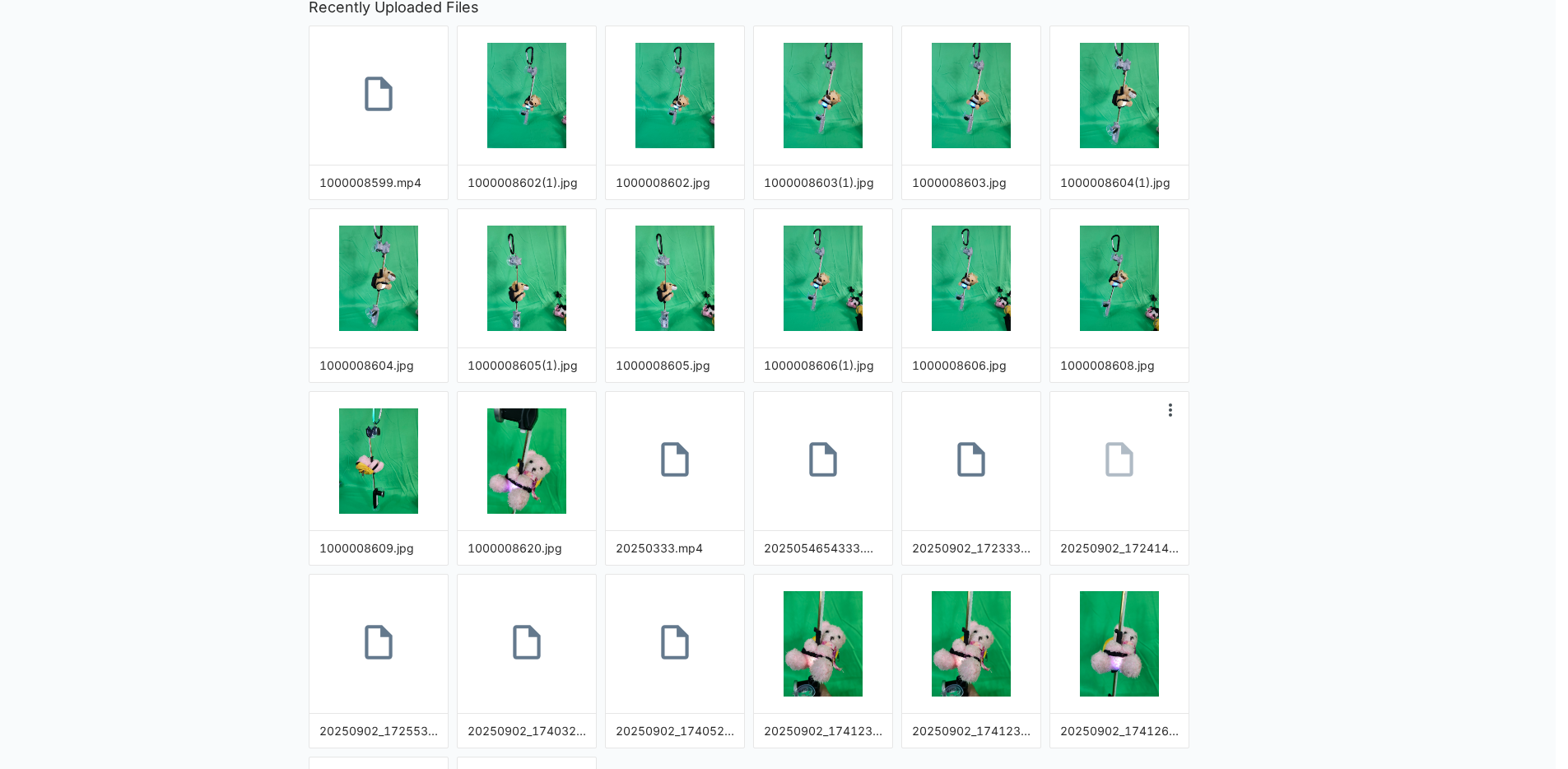
scroll to position [163, 0]
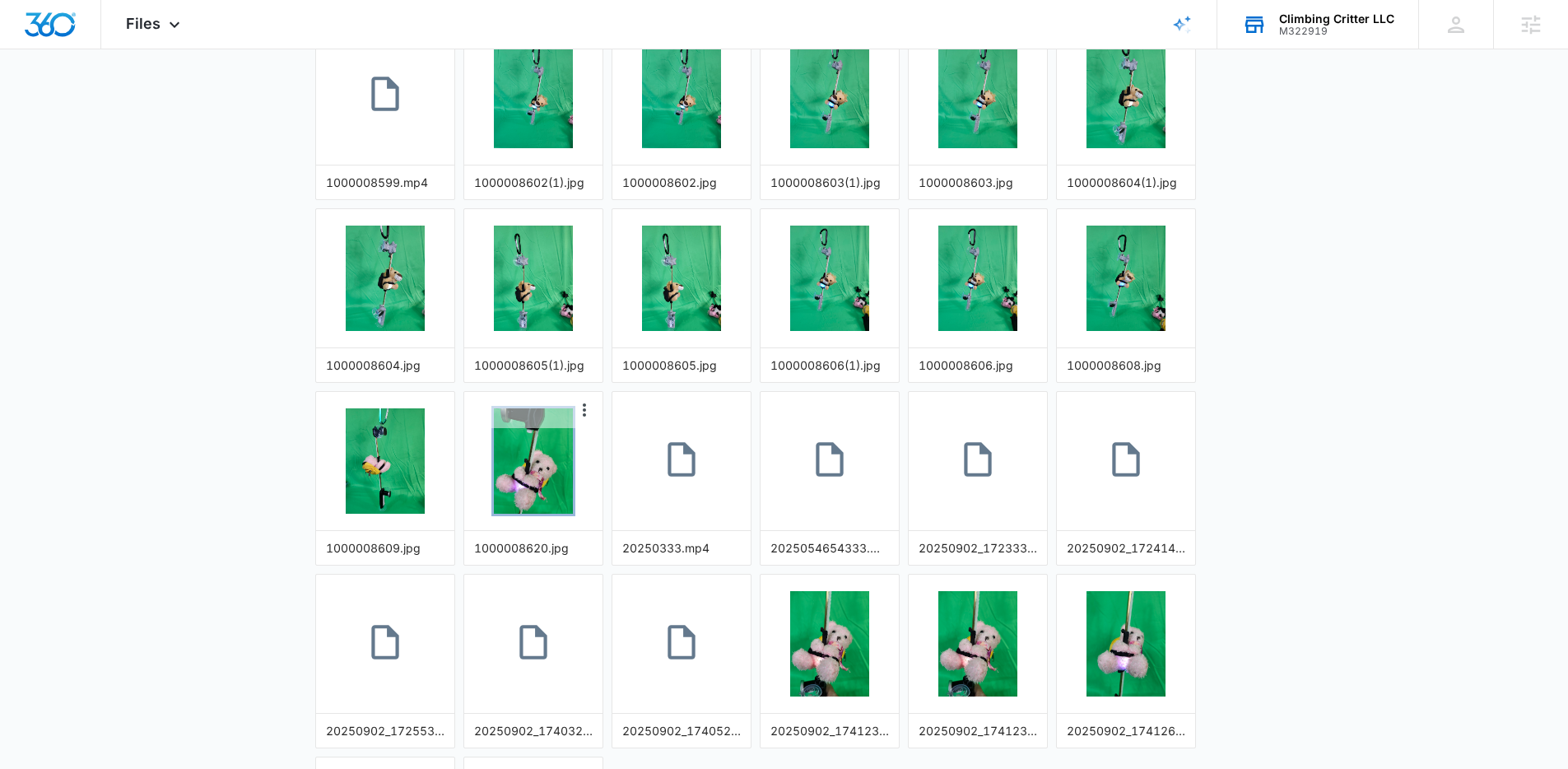
click at [537, 472] on img "button" at bounding box center [533, 461] width 79 height 105
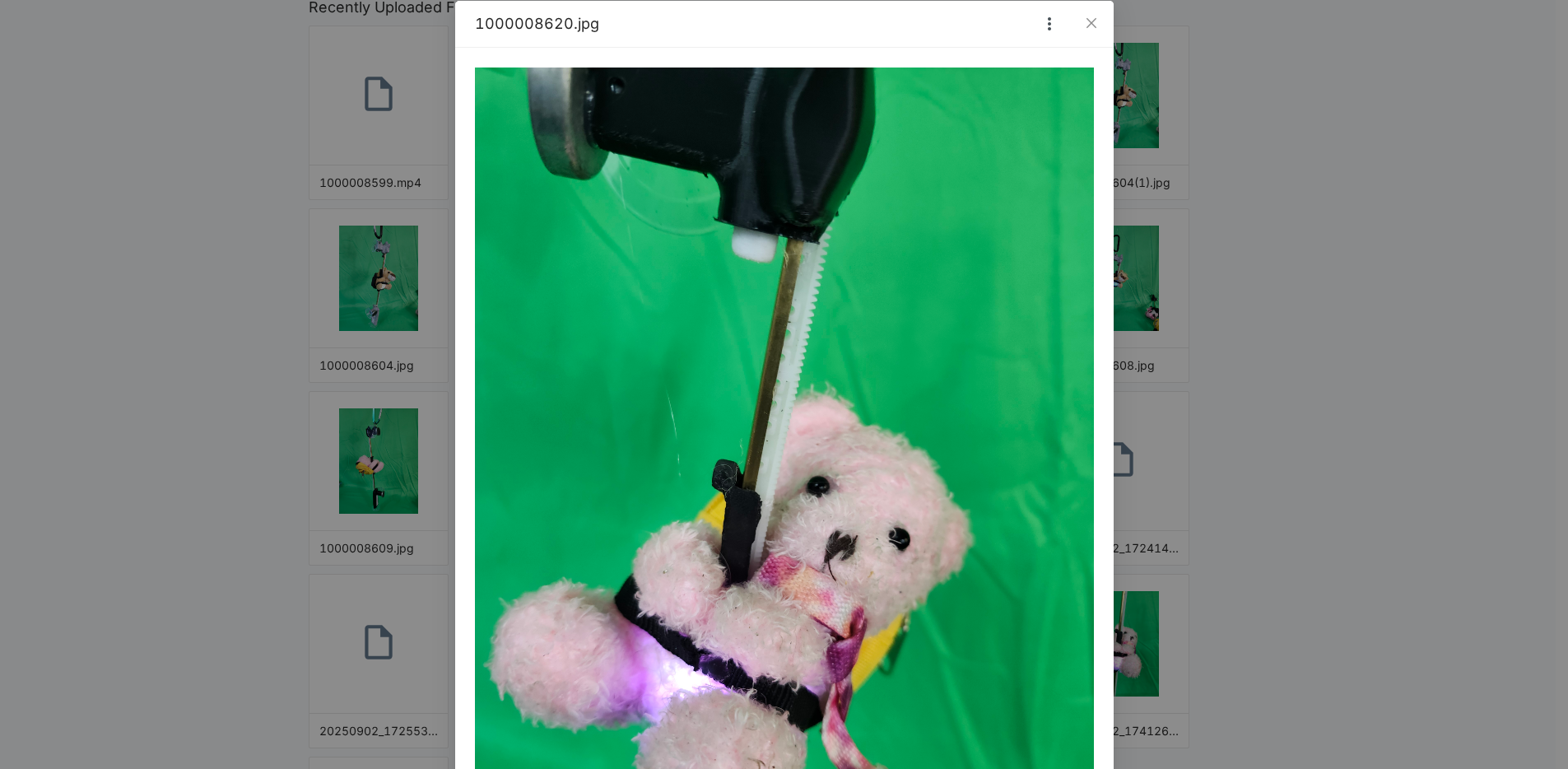
scroll to position [17, 0]
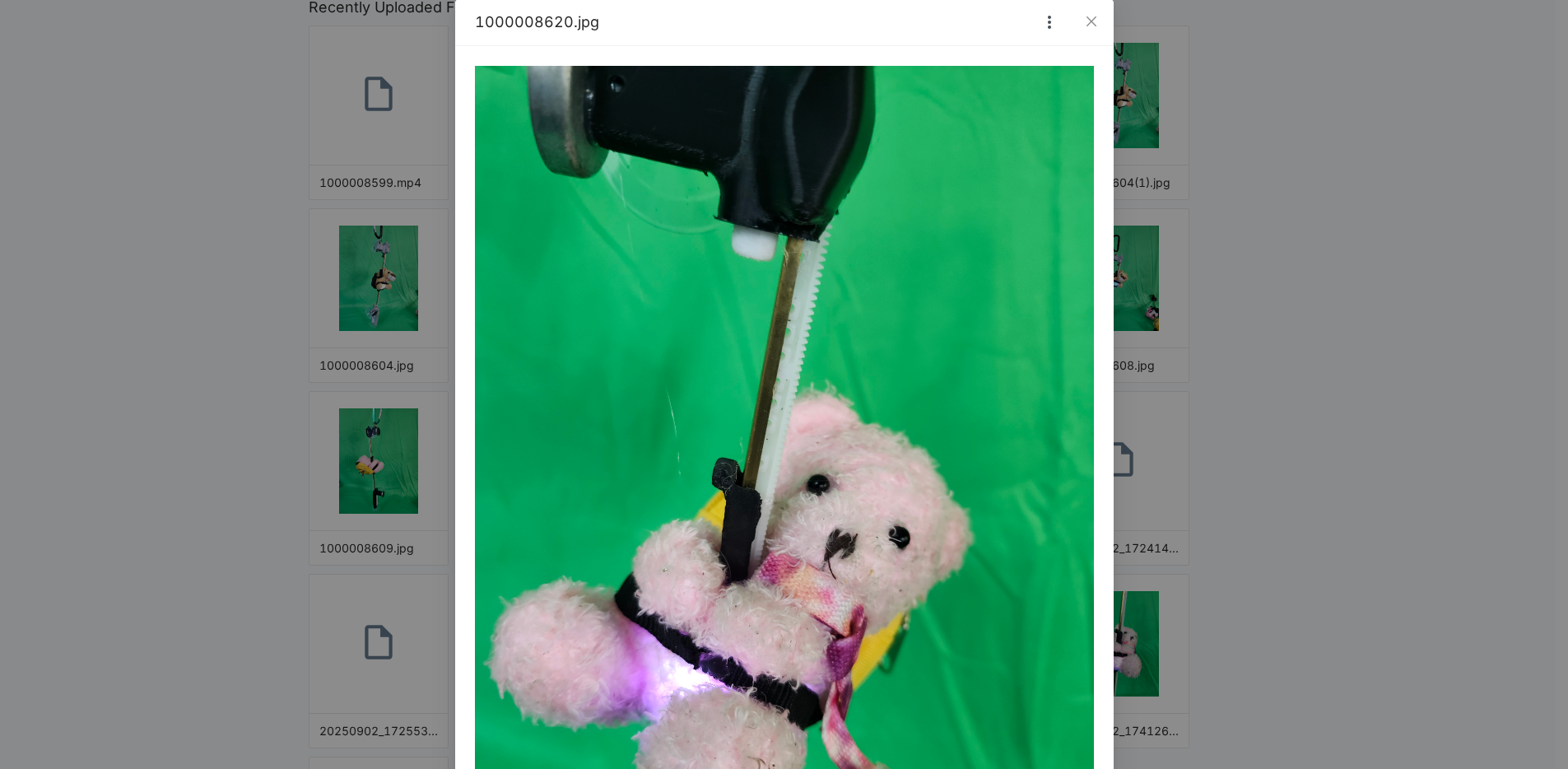
click at [1268, 461] on div "1000008620.jpg" at bounding box center [784, 384] width 1568 height 769
click at [1090, 17] on icon "close" at bounding box center [1092, 21] width 13 height 13
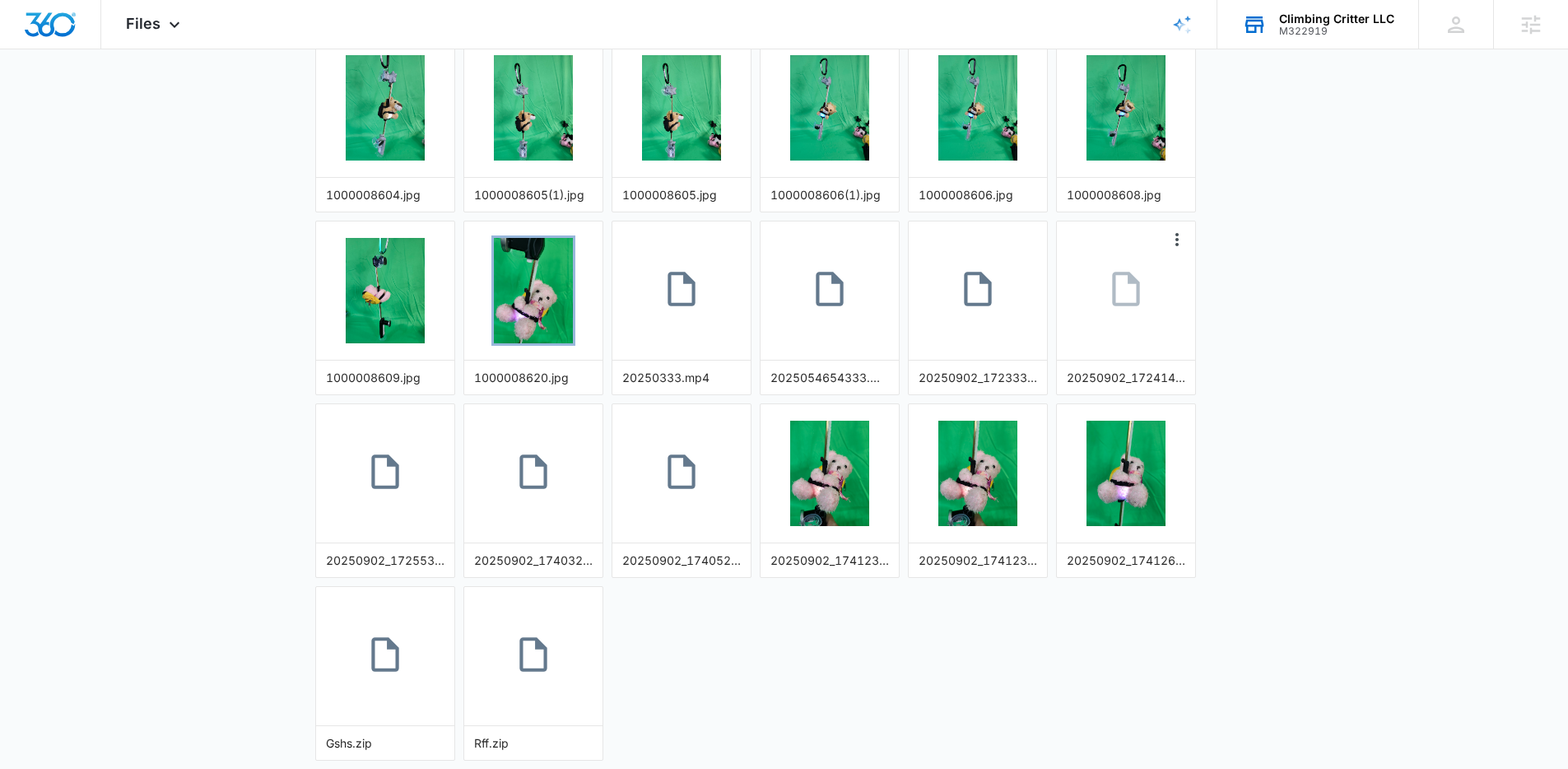
scroll to position [497, 0]
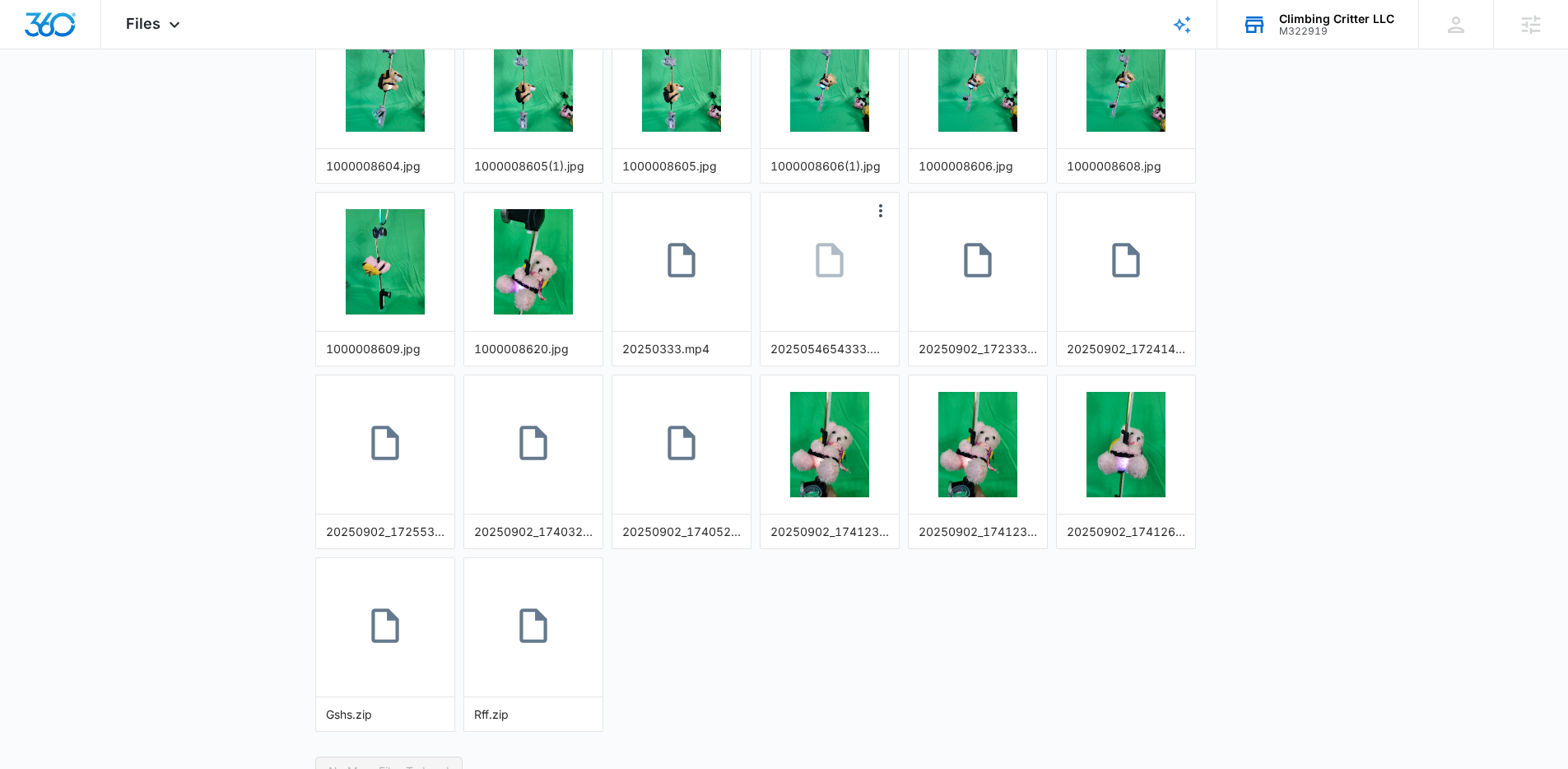
click at [867, 279] on link at bounding box center [829, 262] width 138 height 92
click at [833, 441] on img "button" at bounding box center [830, 444] width 79 height 105
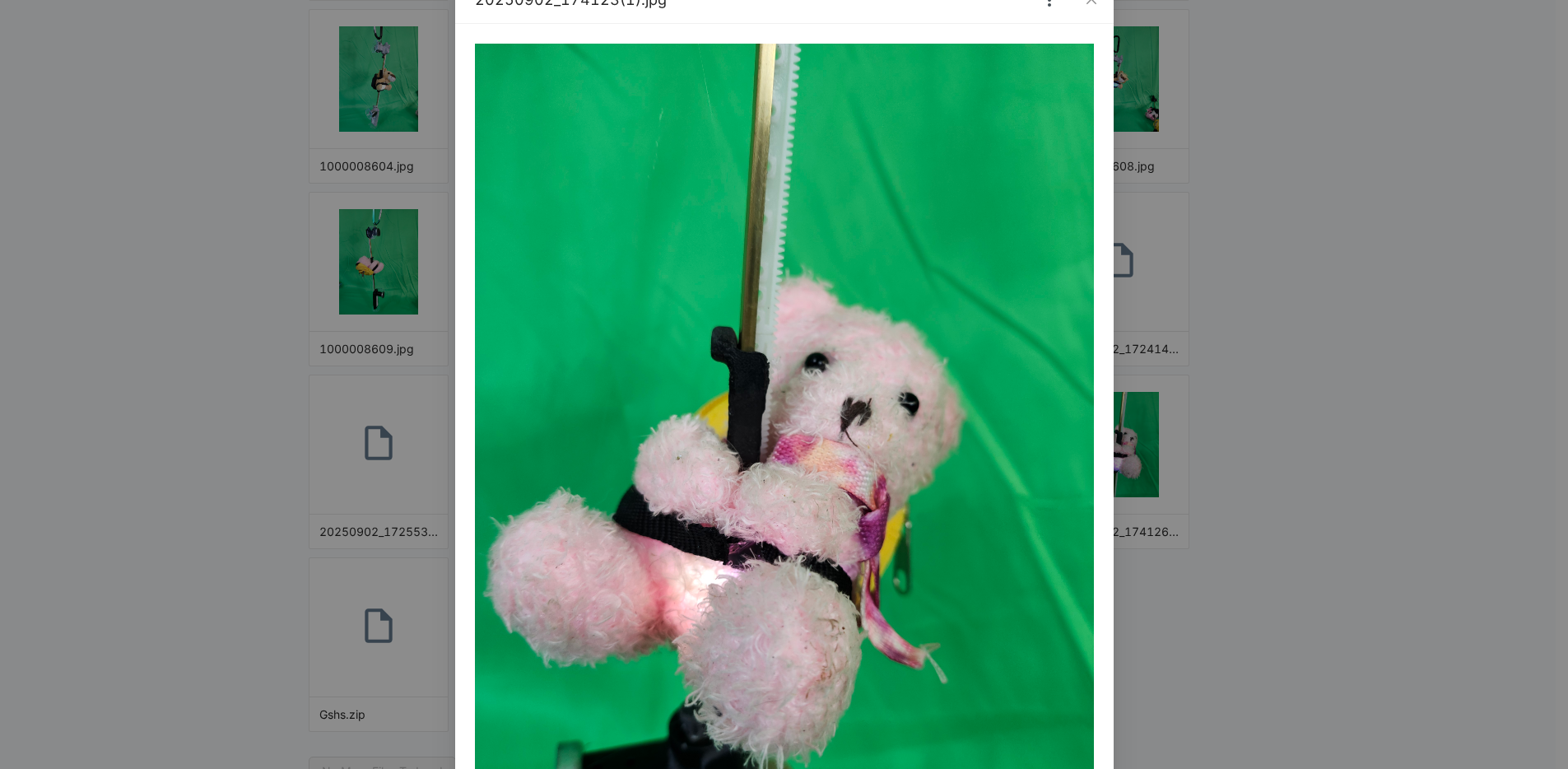
scroll to position [60, 0]
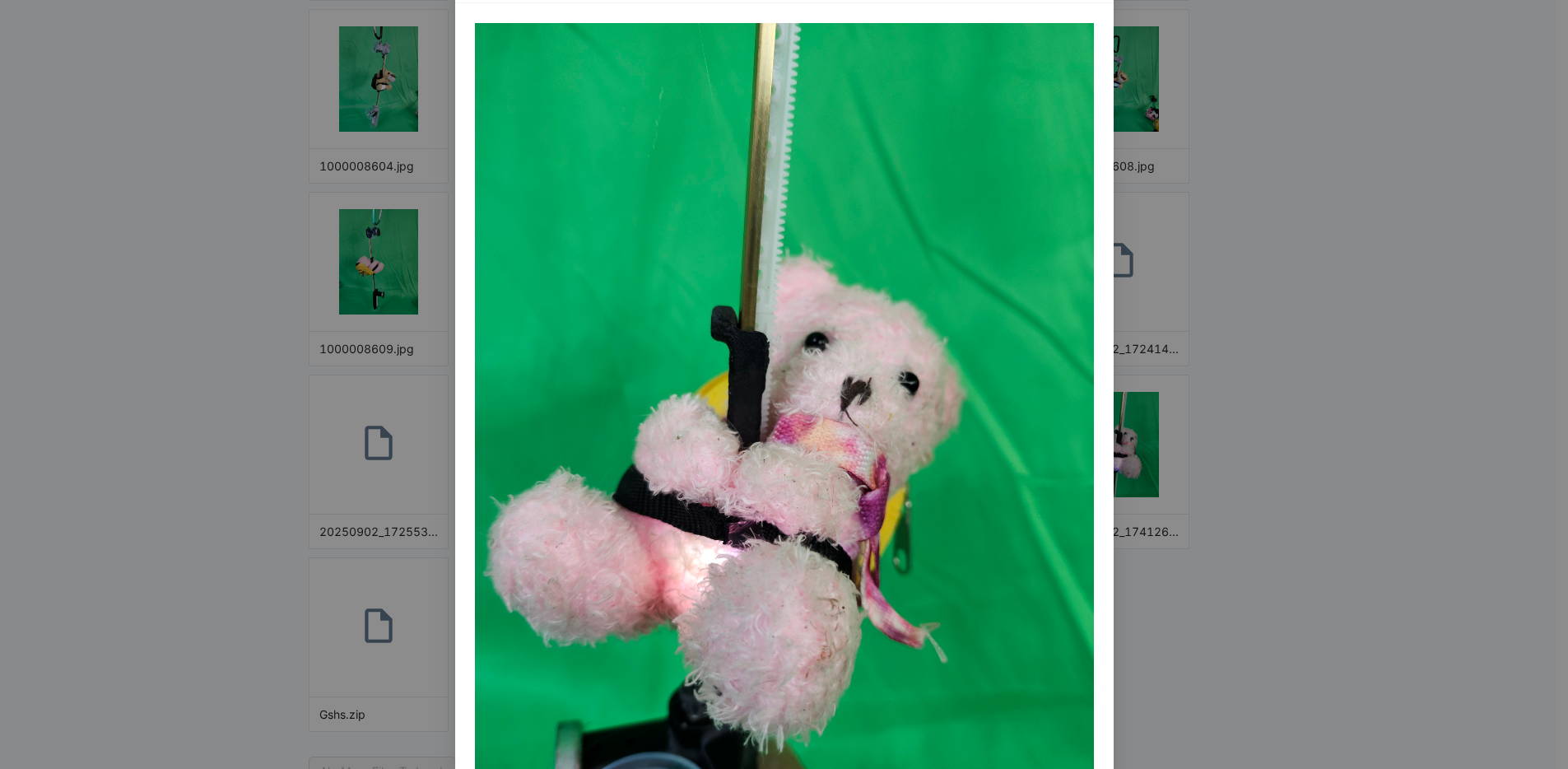
click at [1307, 243] on div "20250902_174123(1).jpg" at bounding box center [784, 384] width 1568 height 769
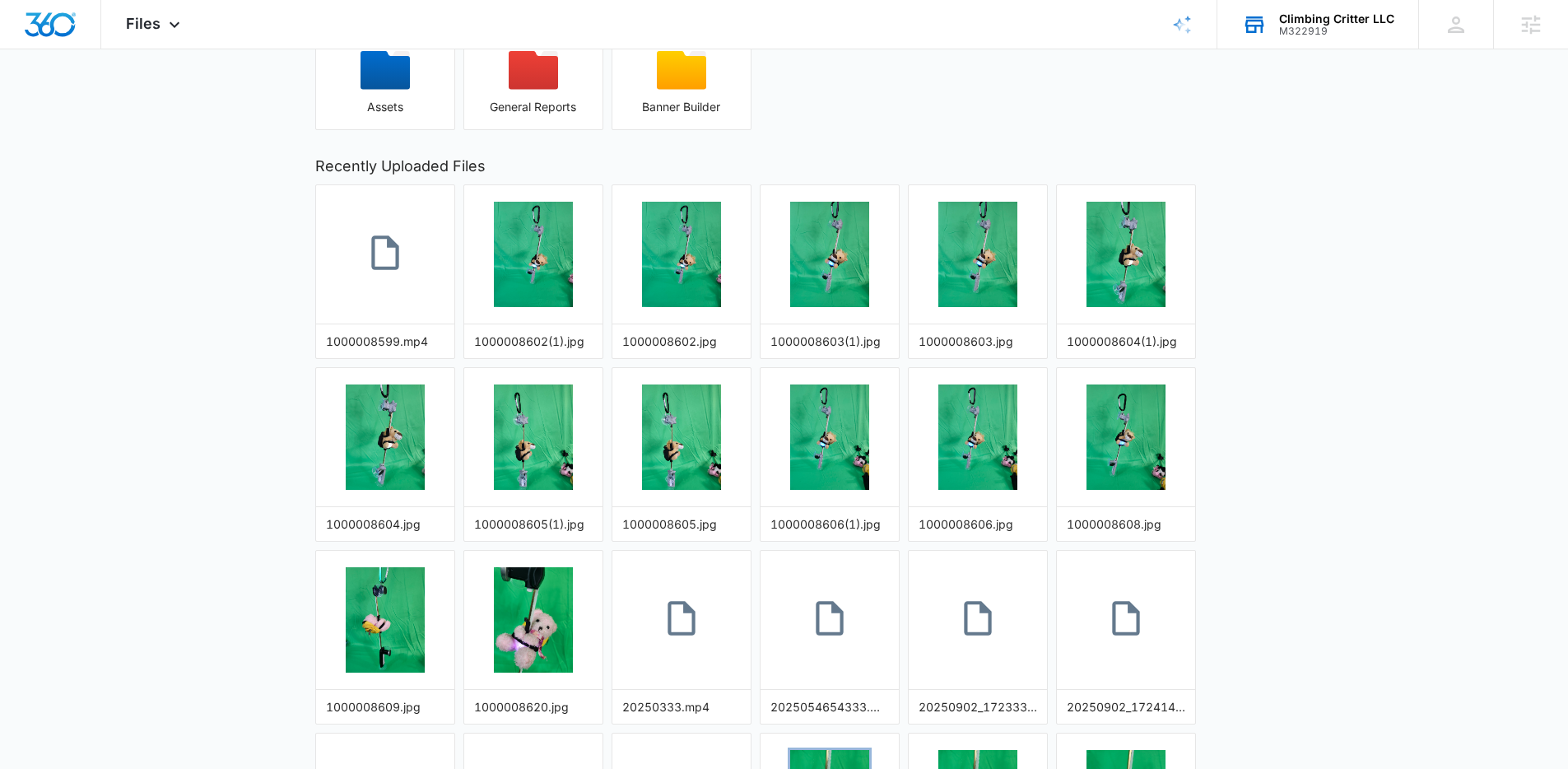
scroll to position [135, 0]
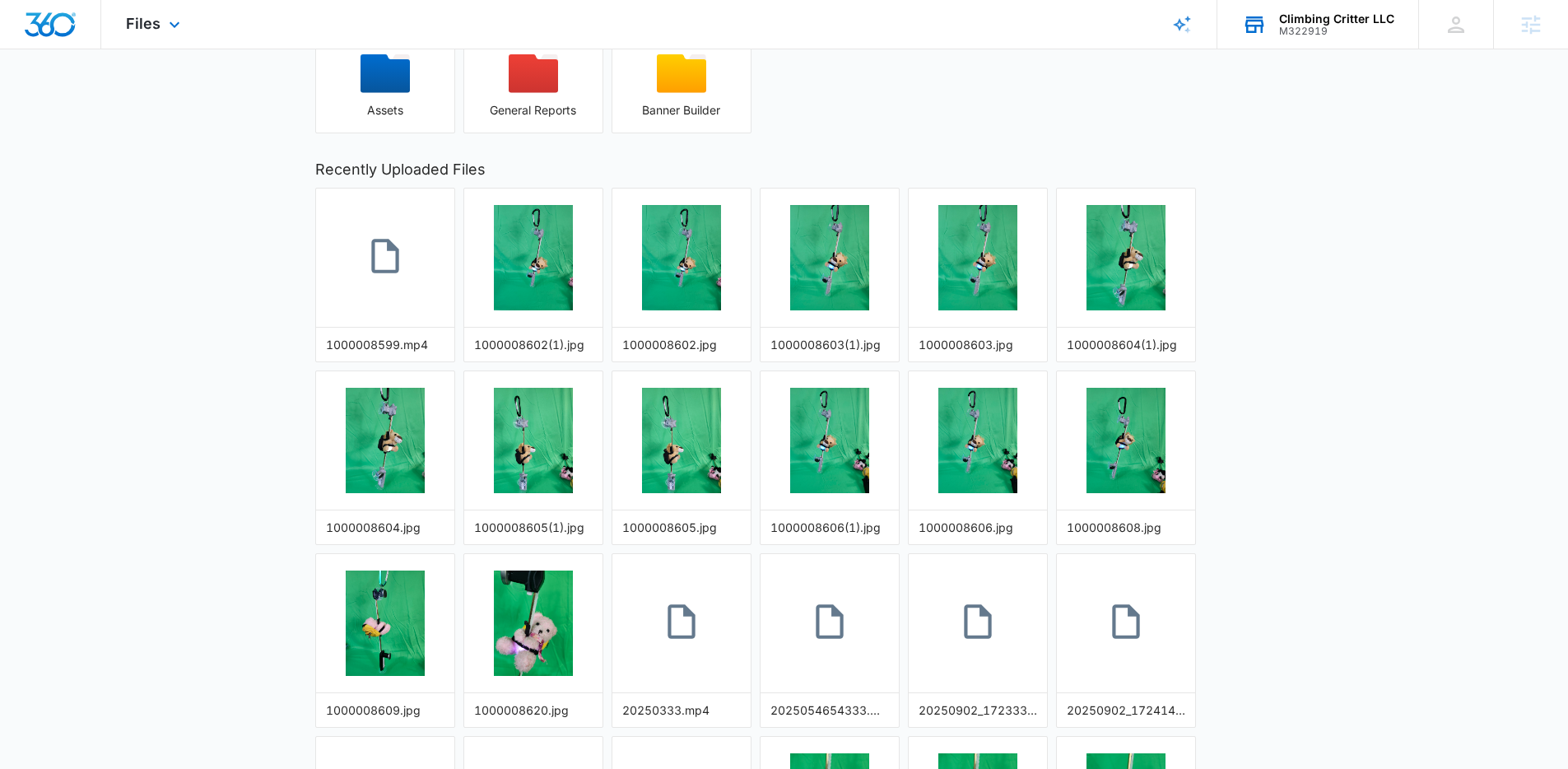
click at [139, 12] on div "Files Apps Reputation Websites Forms CRM Email Social Shop Content Ads Intellig…" at bounding box center [155, 24] width 108 height 49
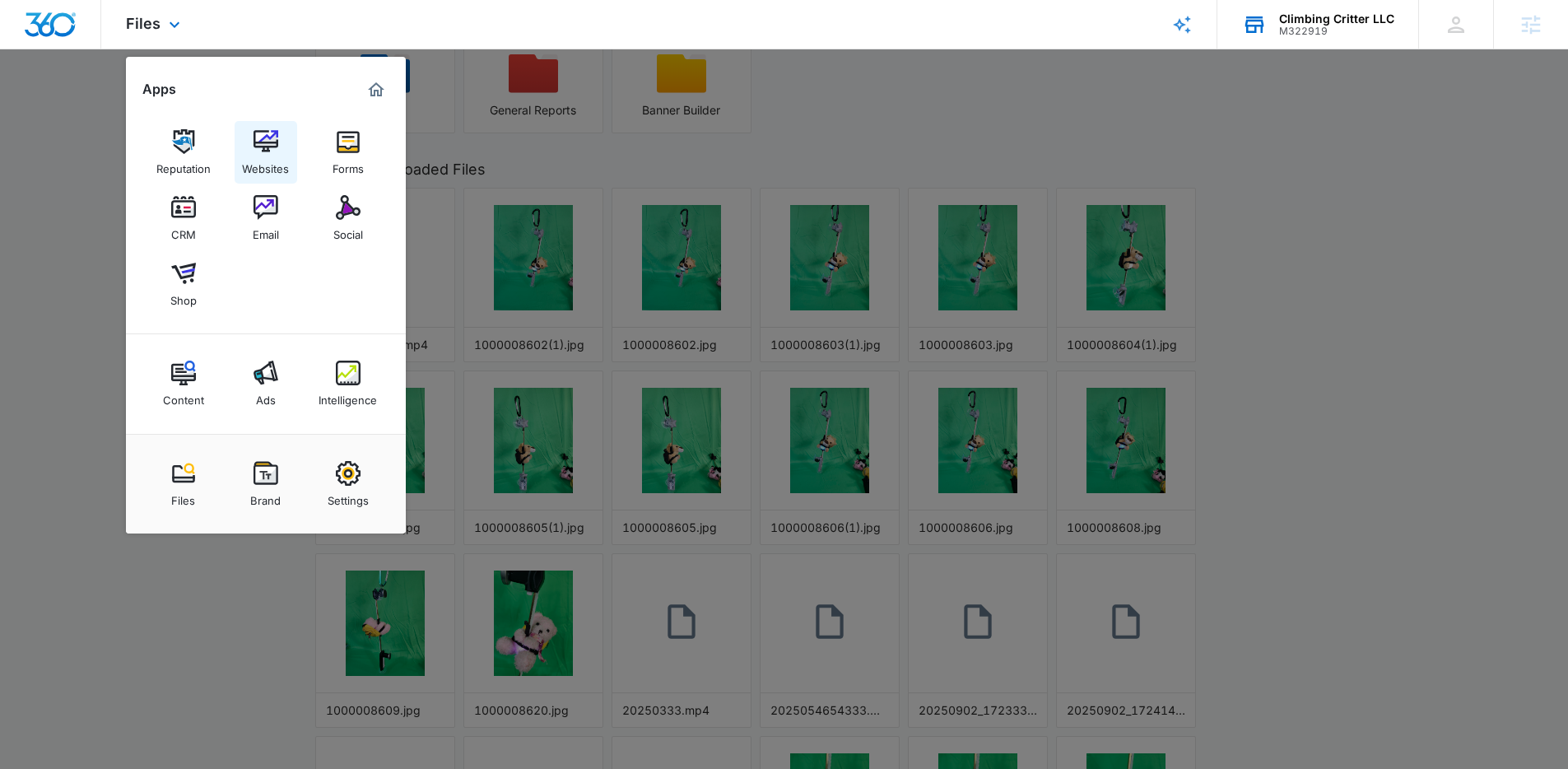
click at [273, 158] on div "Websites" at bounding box center [265, 165] width 47 height 21
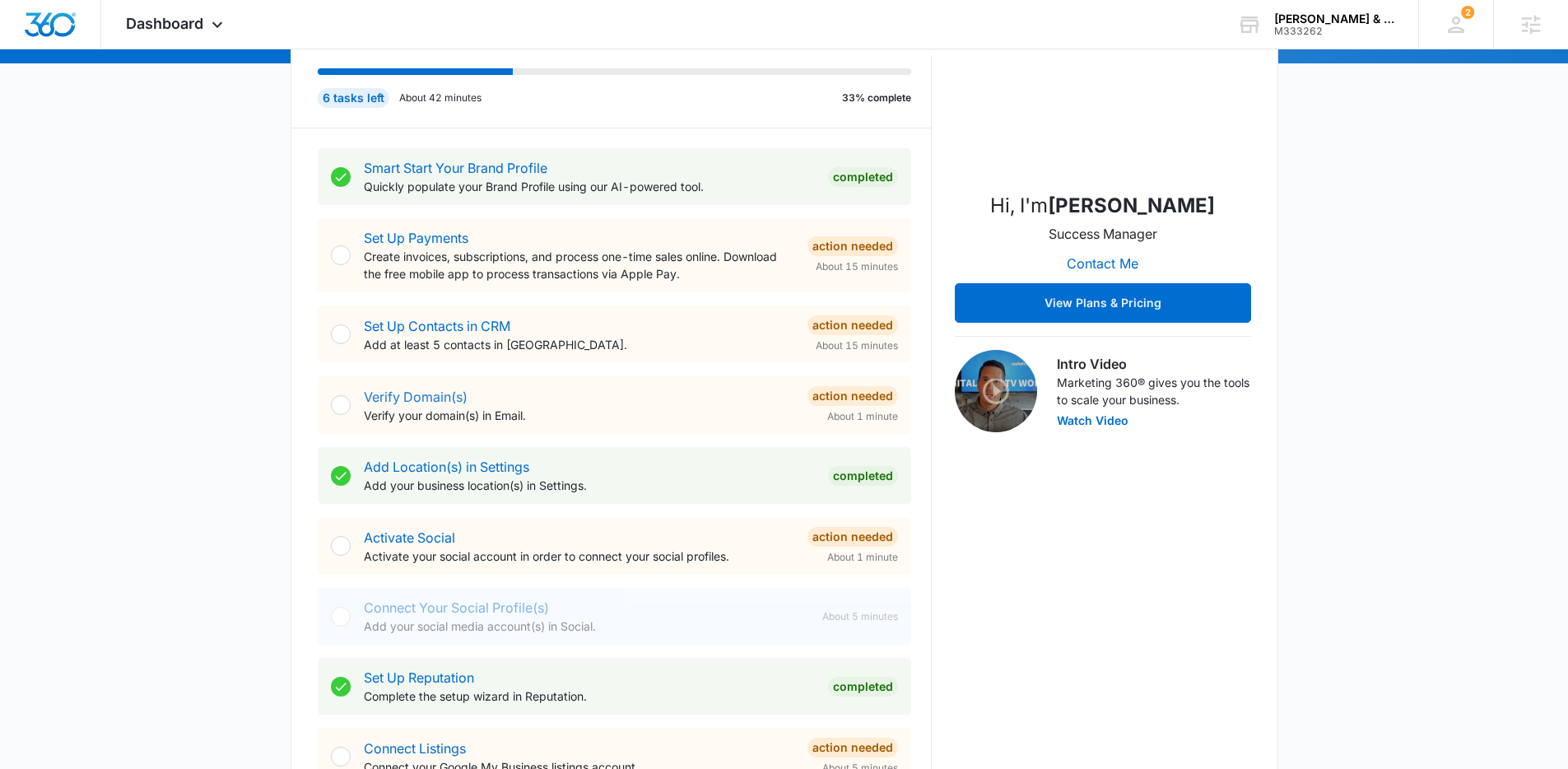
scroll to position [475, 0]
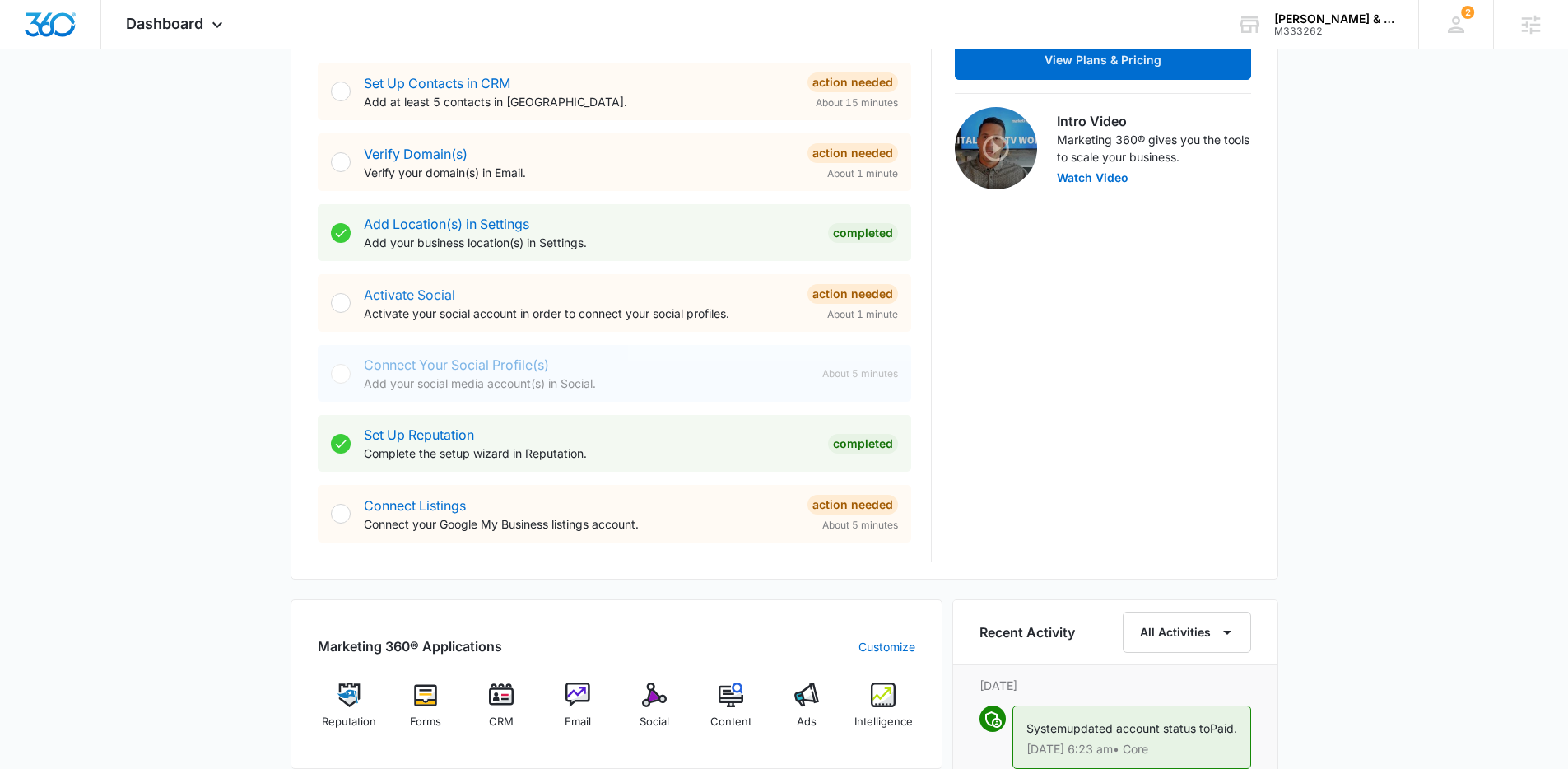
click at [379, 298] on link "Activate Social" at bounding box center [410, 295] width 92 height 16
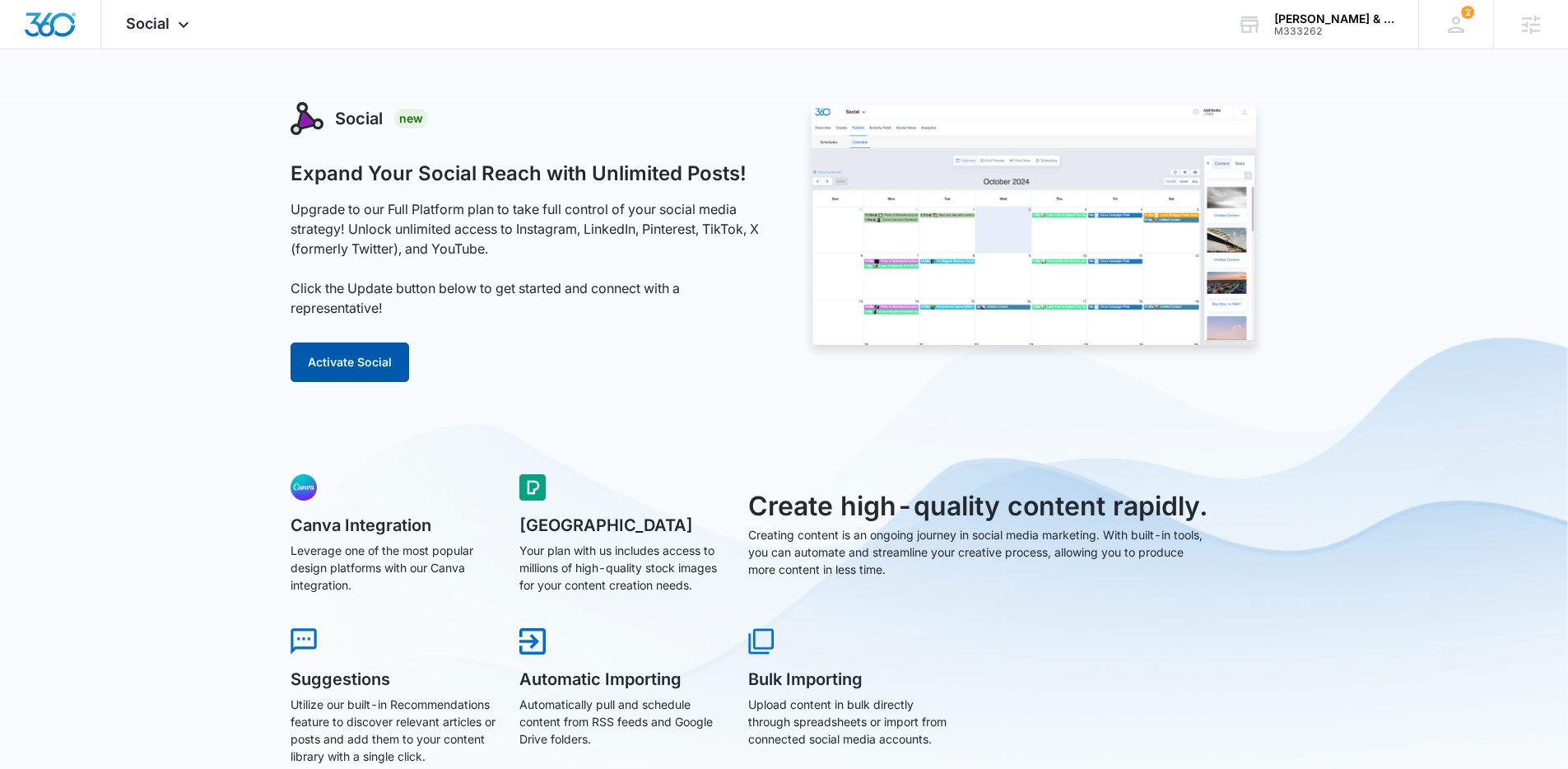
click at [380, 368] on button "Activate Social" at bounding box center [349, 362] width 118 height 39
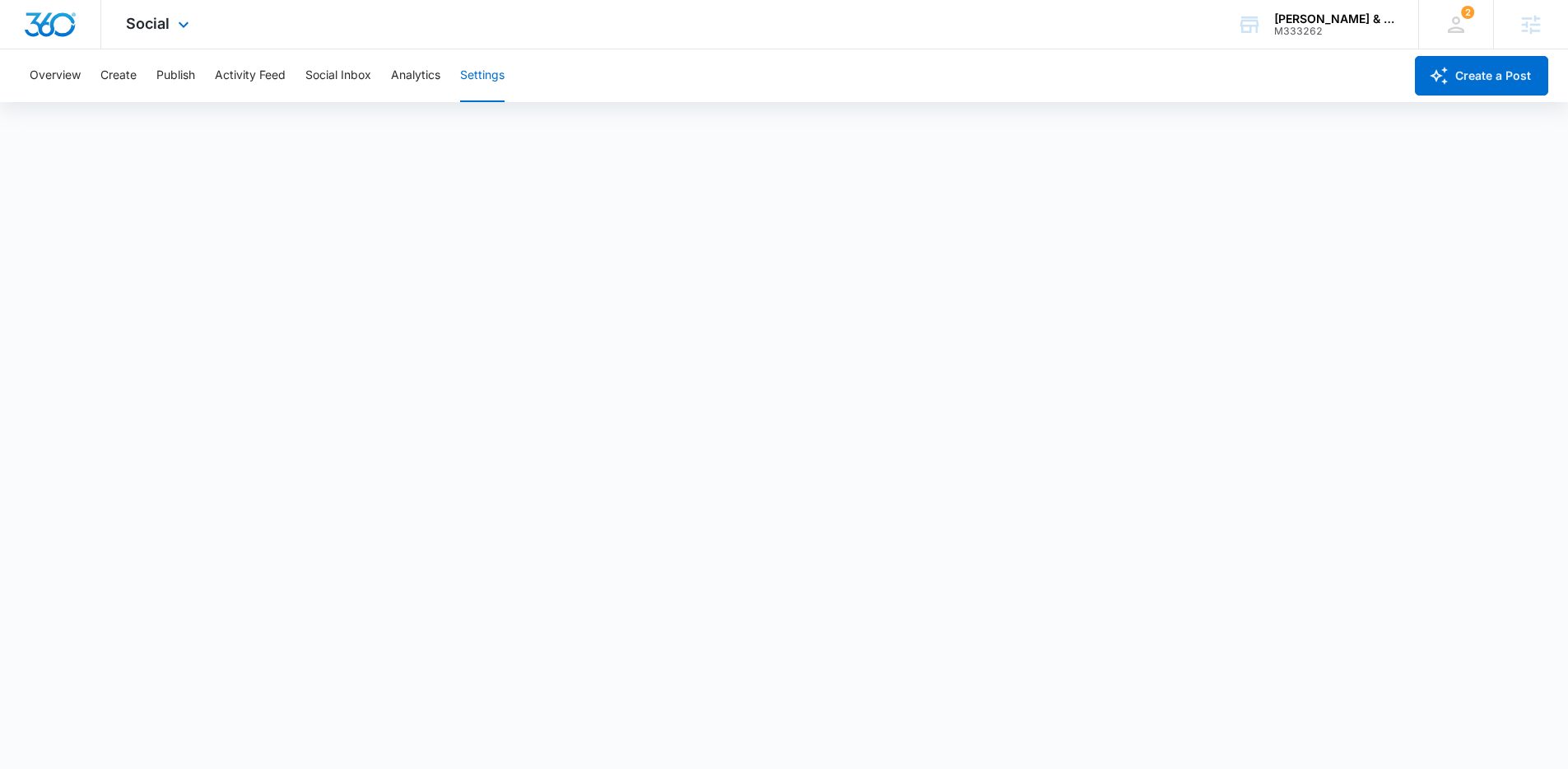
click at [22, 16] on div at bounding box center [51, 24] width 102 height 49
click at [35, 20] on img "Dashboard" at bounding box center [50, 25] width 53 height 25
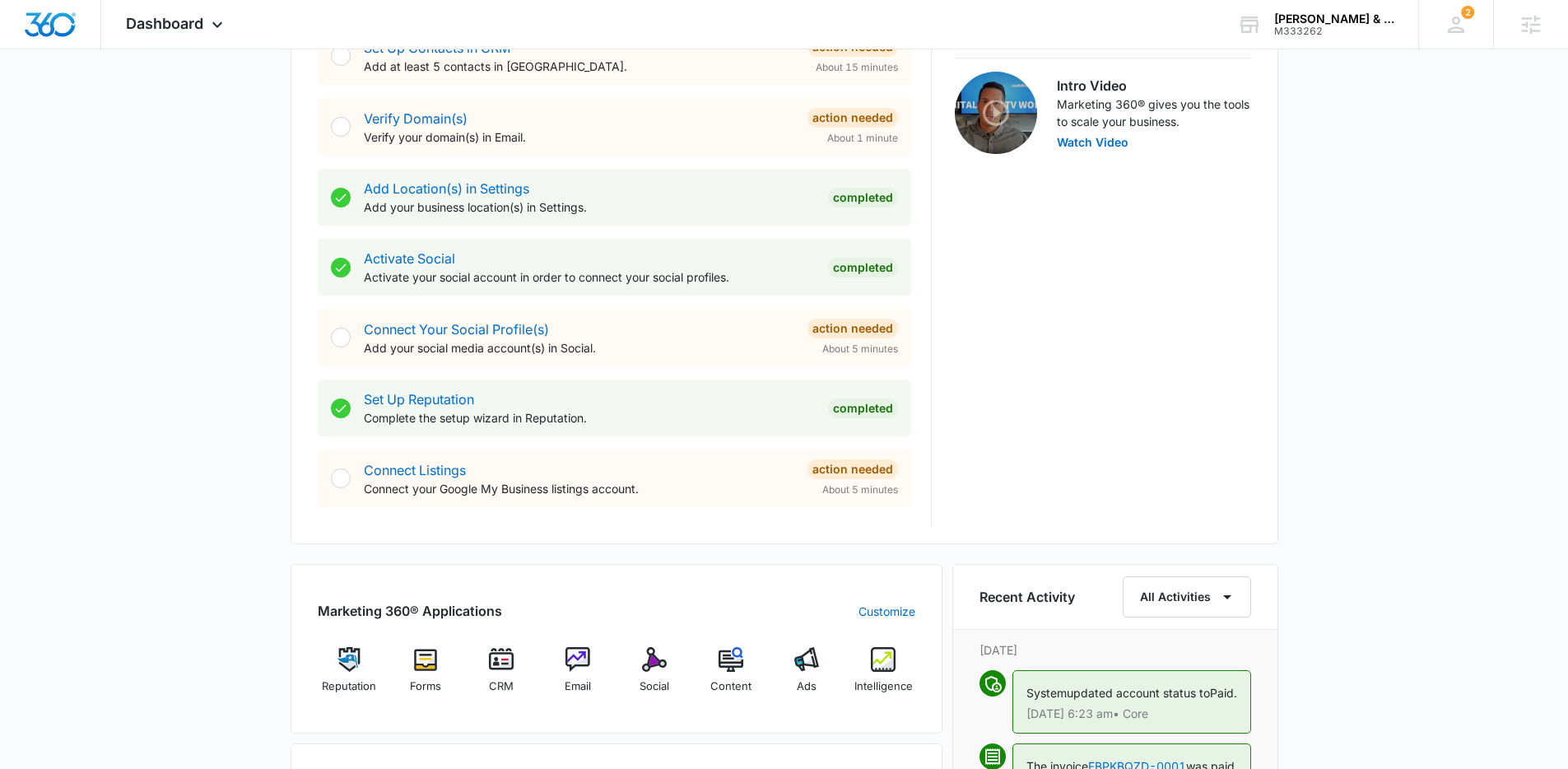
scroll to position [683, 0]
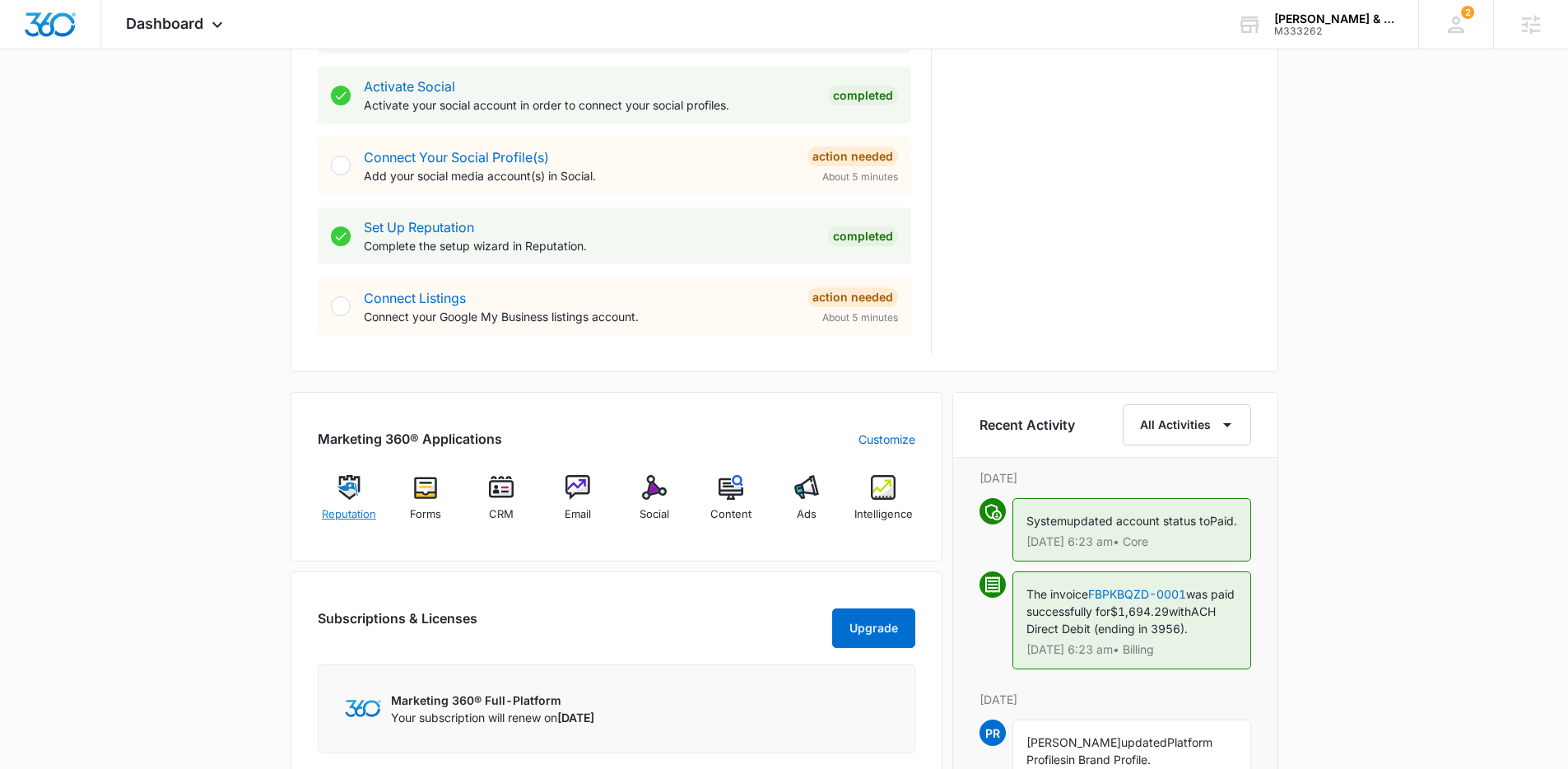
click at [333, 506] on span "Reputation" at bounding box center [349, 514] width 54 height 16
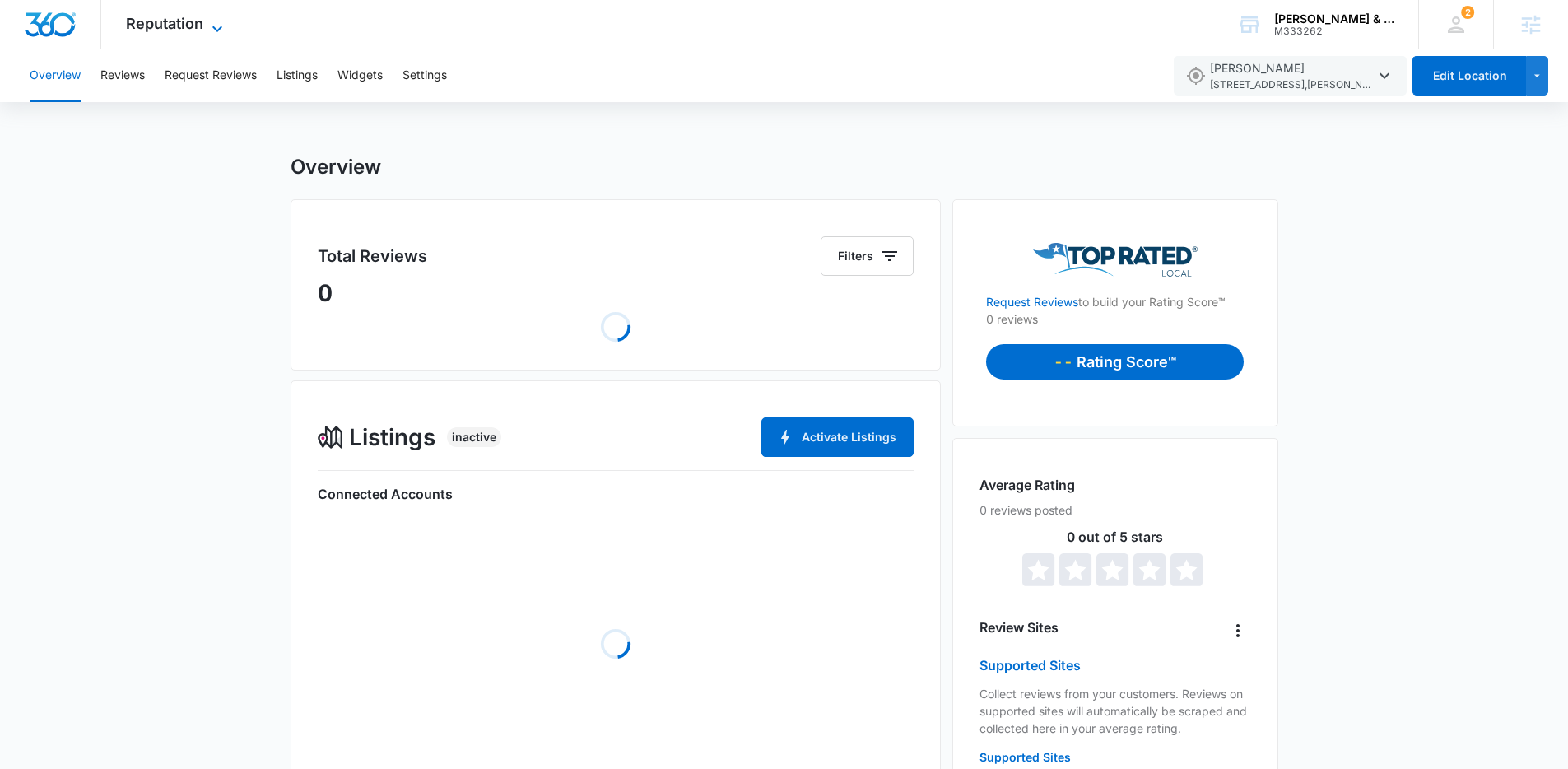
click at [176, 18] on span "Reputation" at bounding box center [164, 23] width 77 height 17
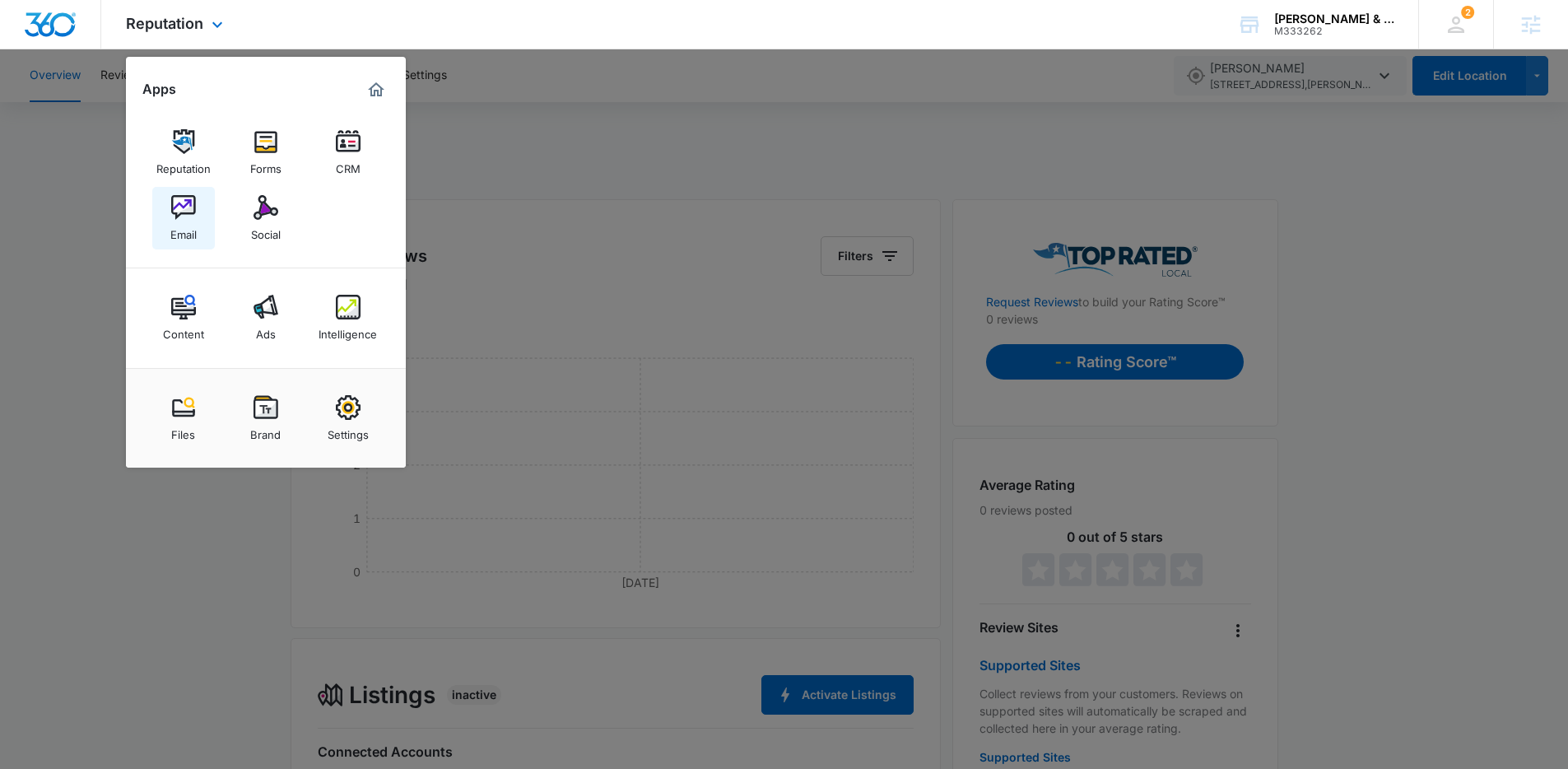
click at [199, 214] on link "Email" at bounding box center [183, 218] width 62 height 62
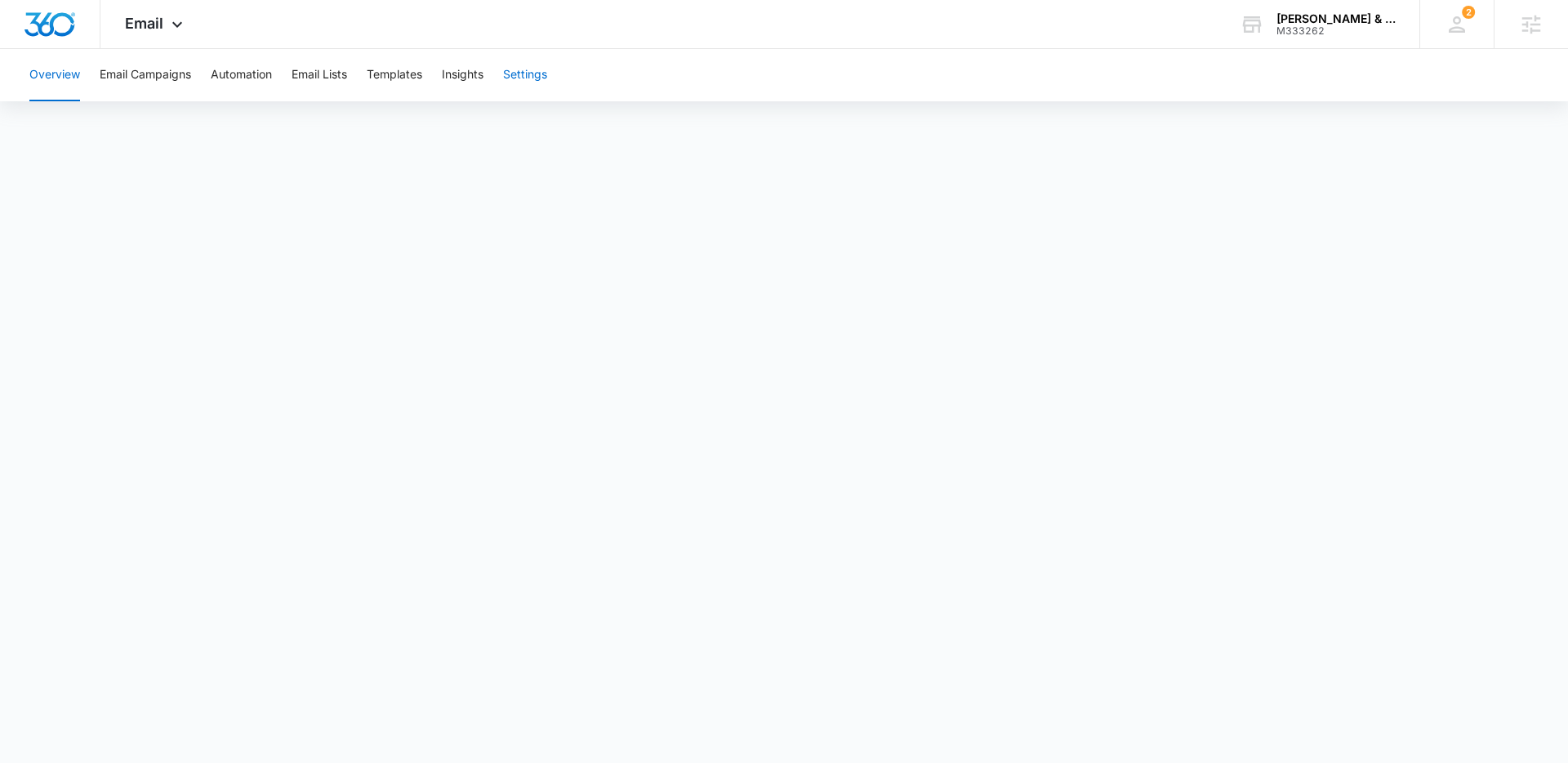
click at [514, 72] on button "Settings" at bounding box center [526, 74] width 44 height 52
click at [46, 16] on img "Dashboard" at bounding box center [49, 25] width 52 height 25
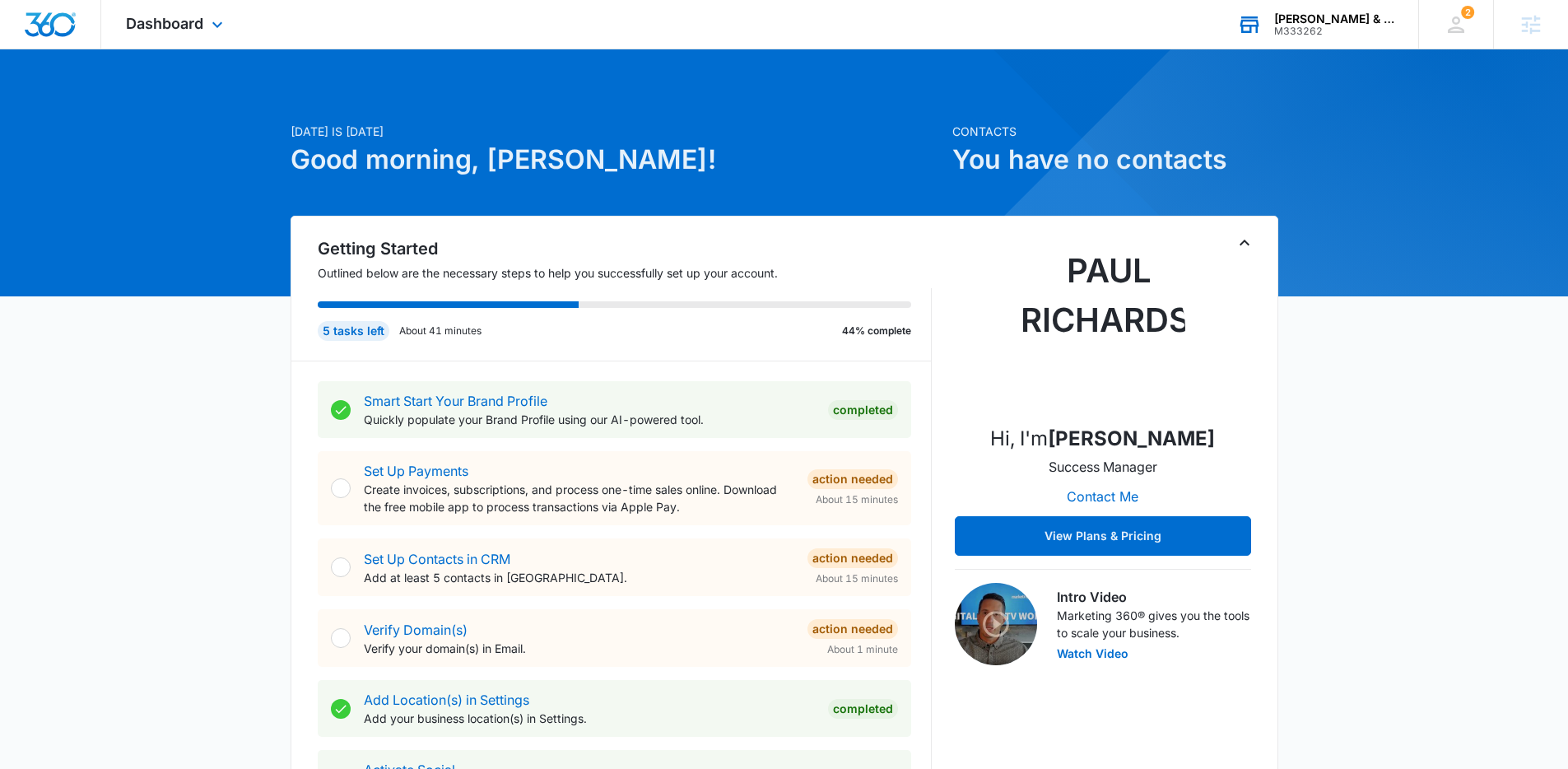
click at [1328, 19] on div "Drucker & Mattia PLLC" at bounding box center [1334, 19] width 120 height 13
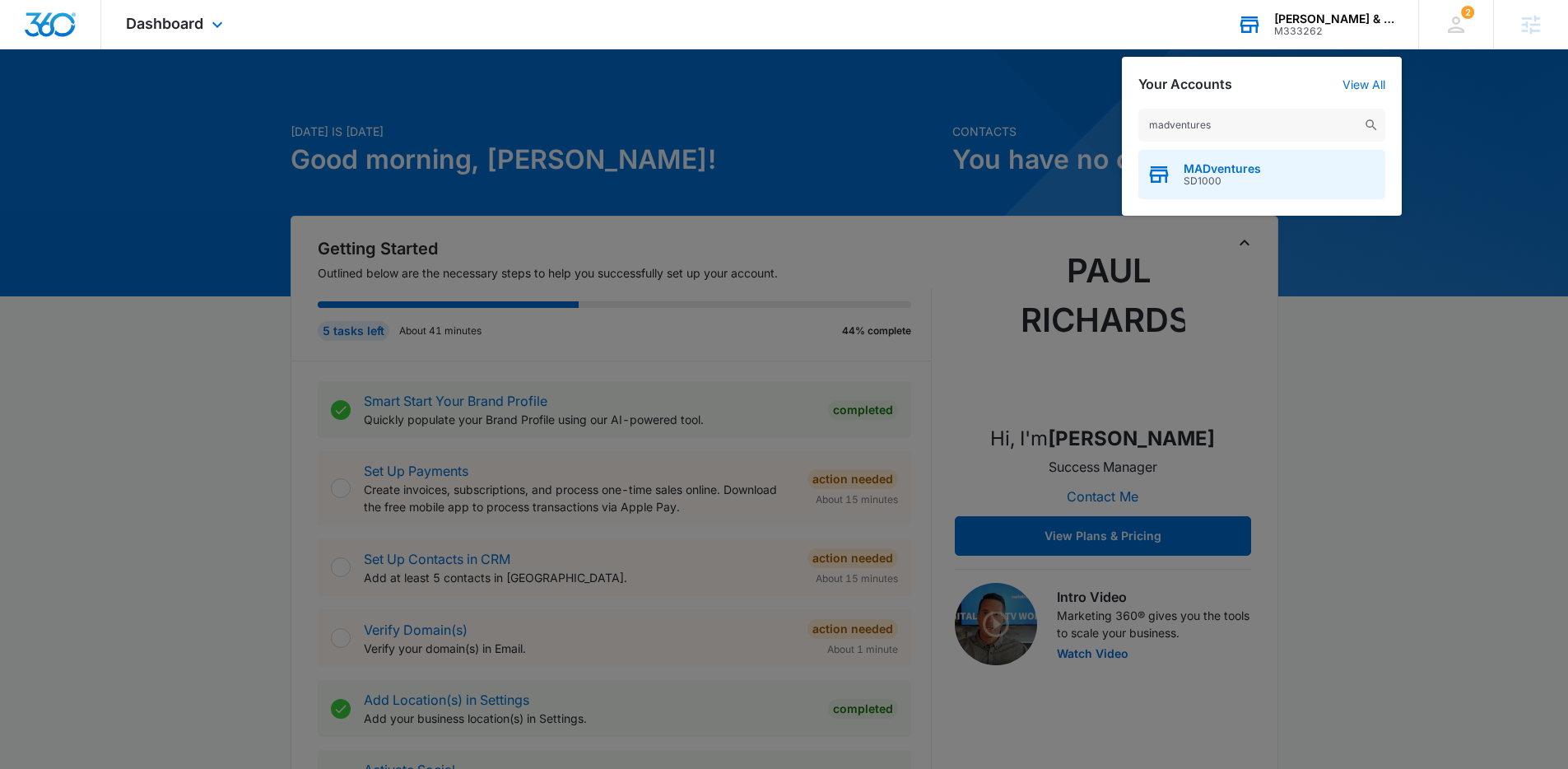
type input "madventures"
click at [1246, 164] on span "MADventures" at bounding box center [1223, 168] width 77 height 13
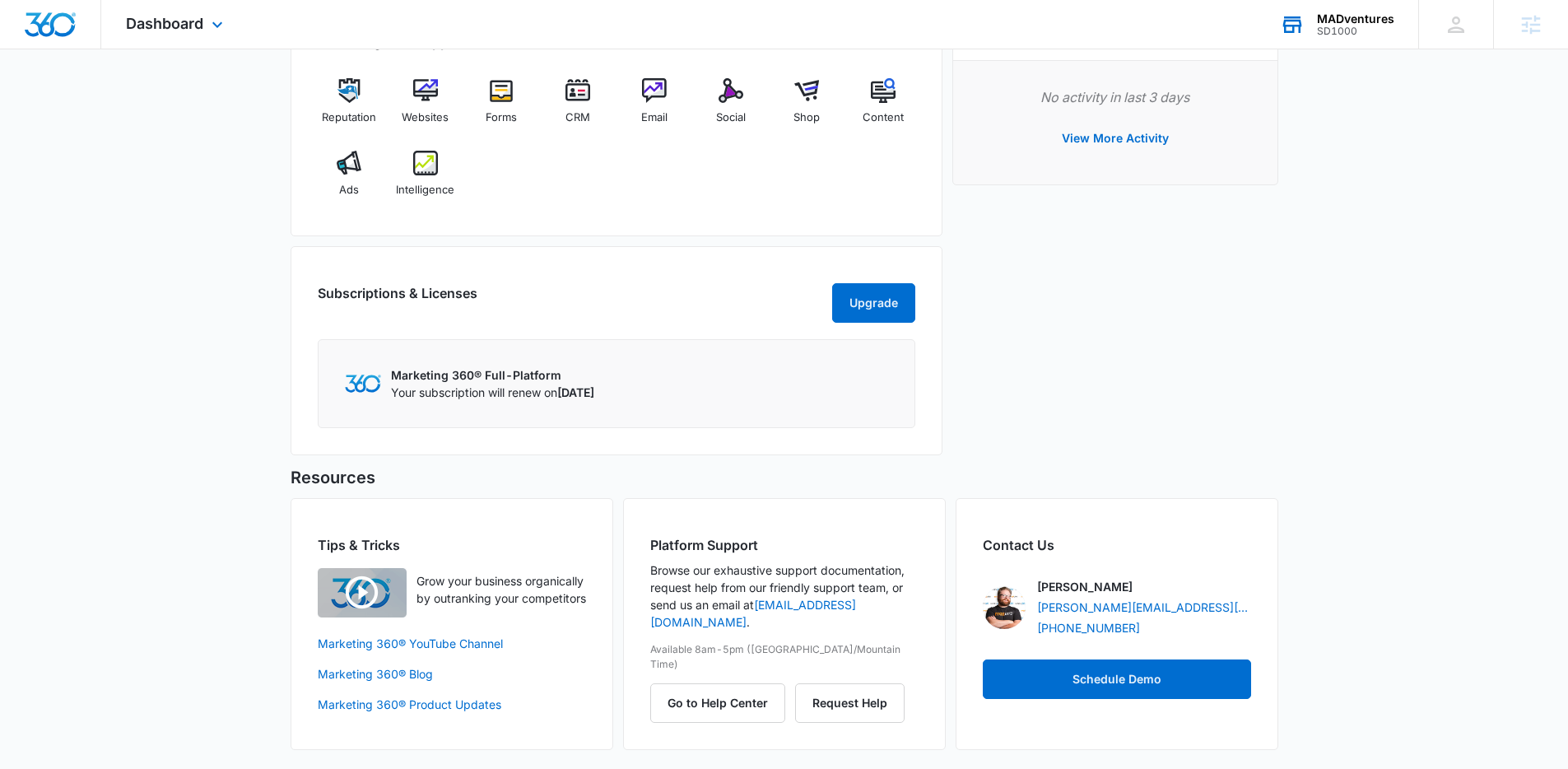
scroll to position [1148, 0]
click at [738, 682] on button "Go to Help Center" at bounding box center [718, 701] width 135 height 39
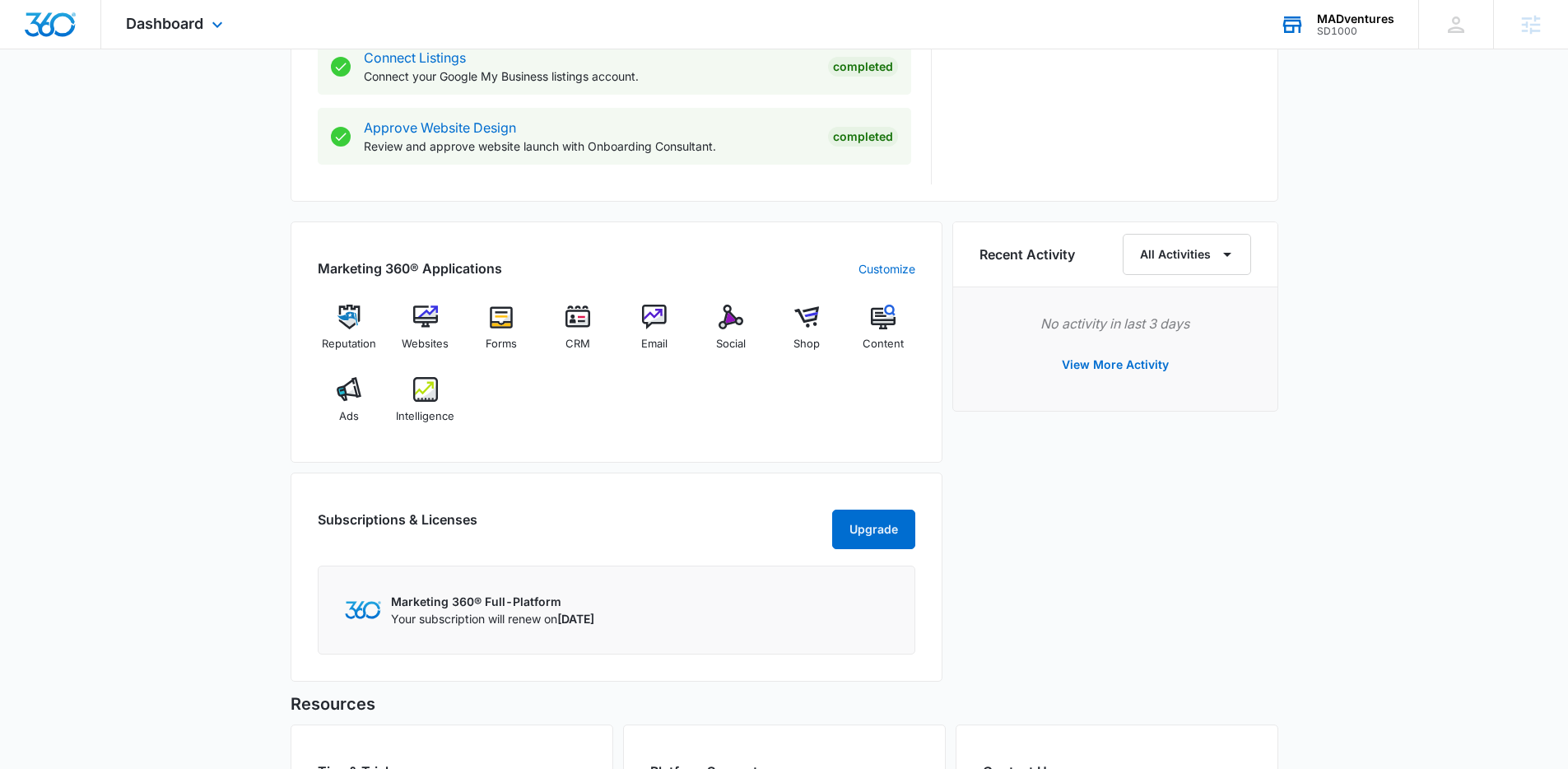
scroll to position [918, 0]
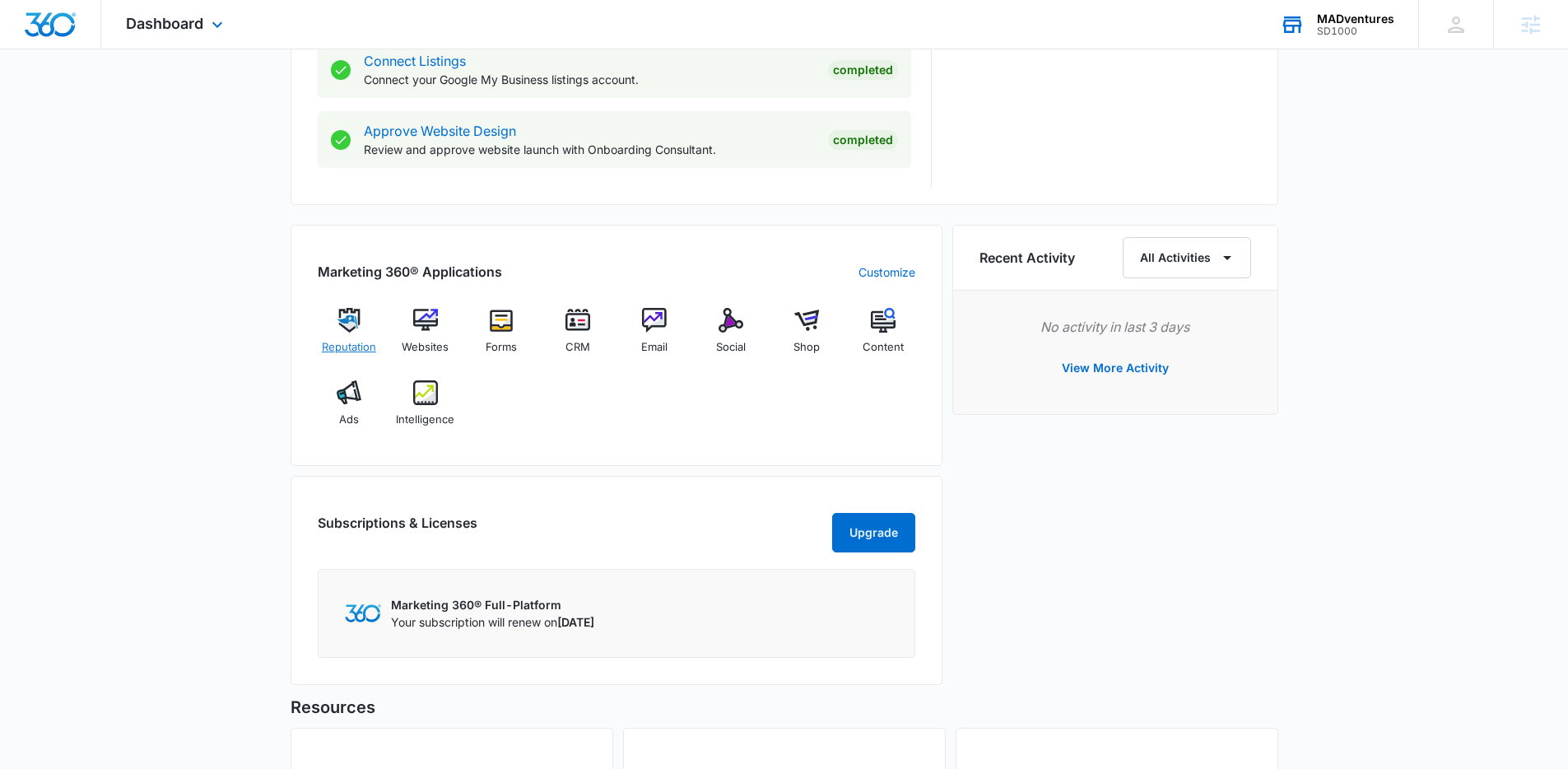
click at [366, 331] on div "Reputation" at bounding box center [349, 337] width 63 height 60
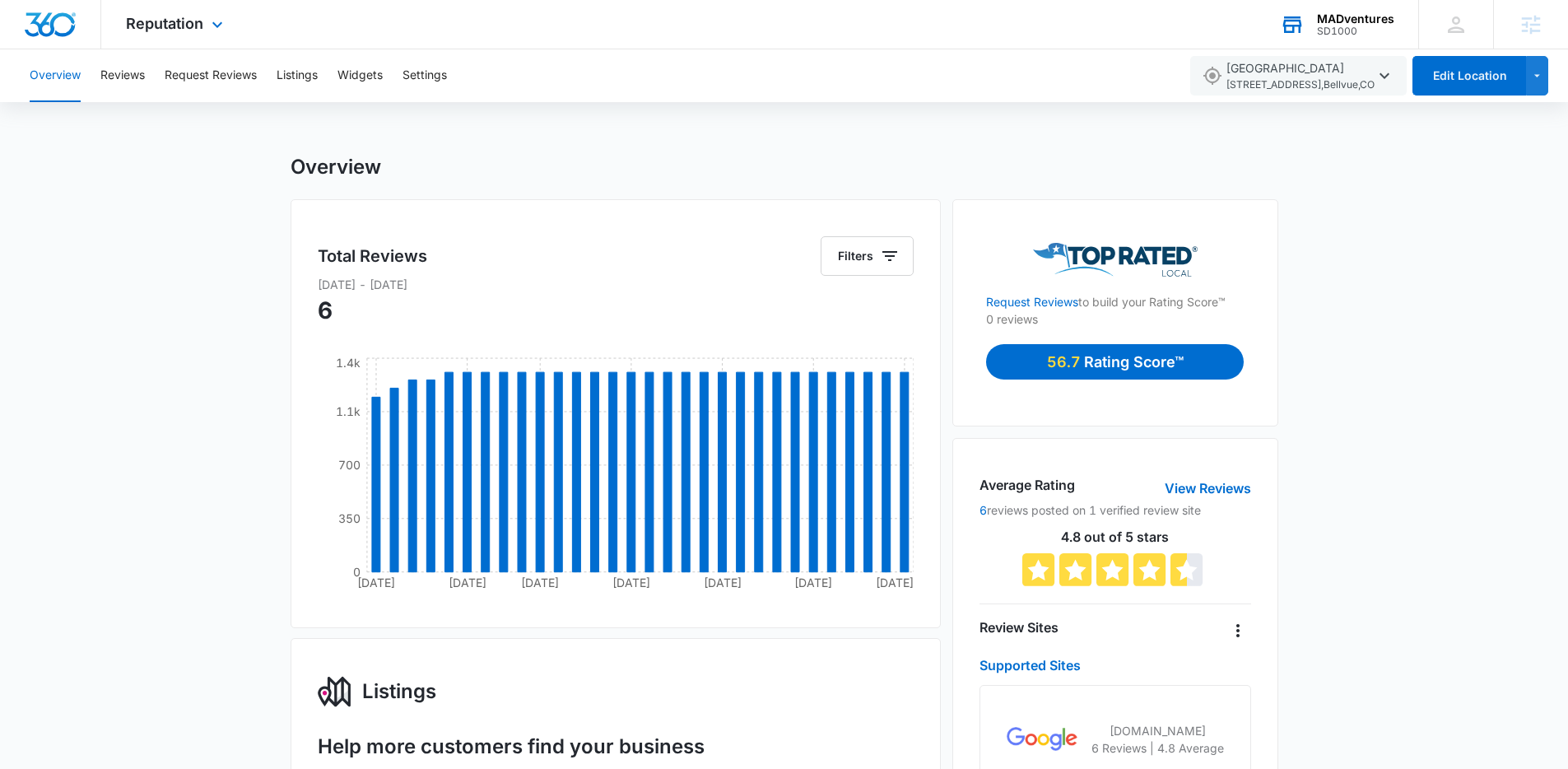
click at [47, 16] on img "Dashboard" at bounding box center [50, 25] width 53 height 25
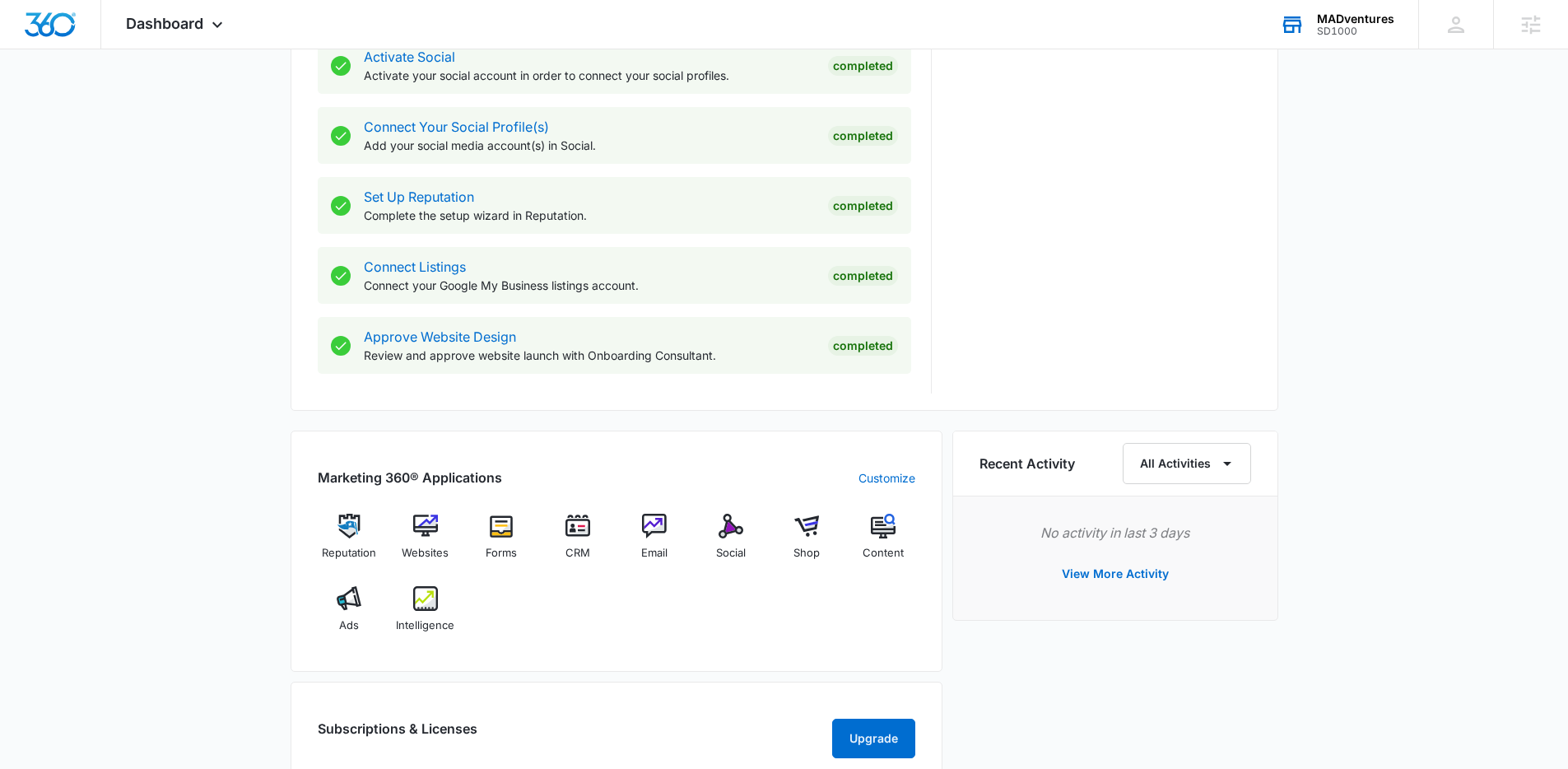
scroll to position [718, 0]
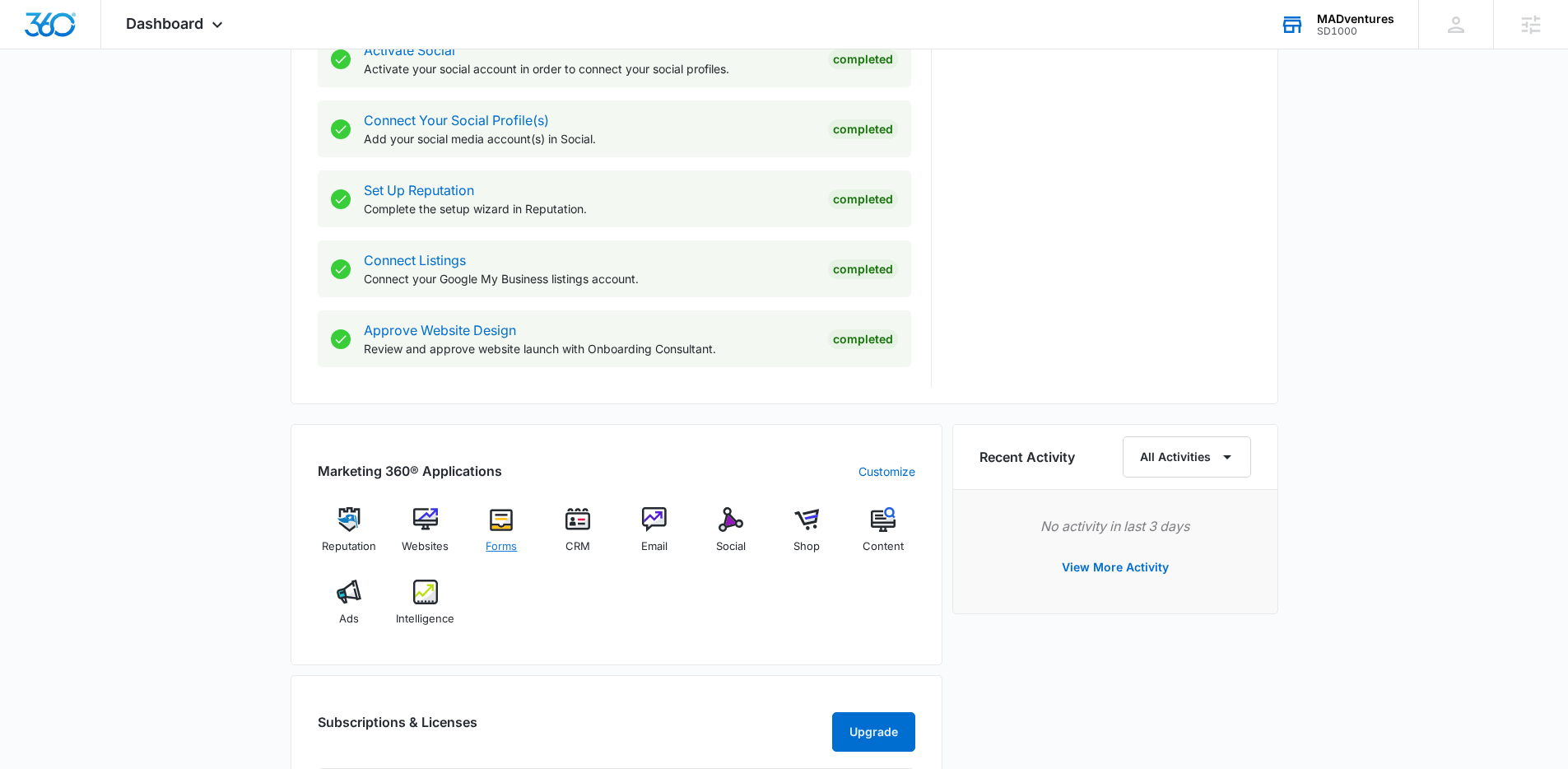
click at [503, 525] on img at bounding box center [501, 520] width 25 height 25
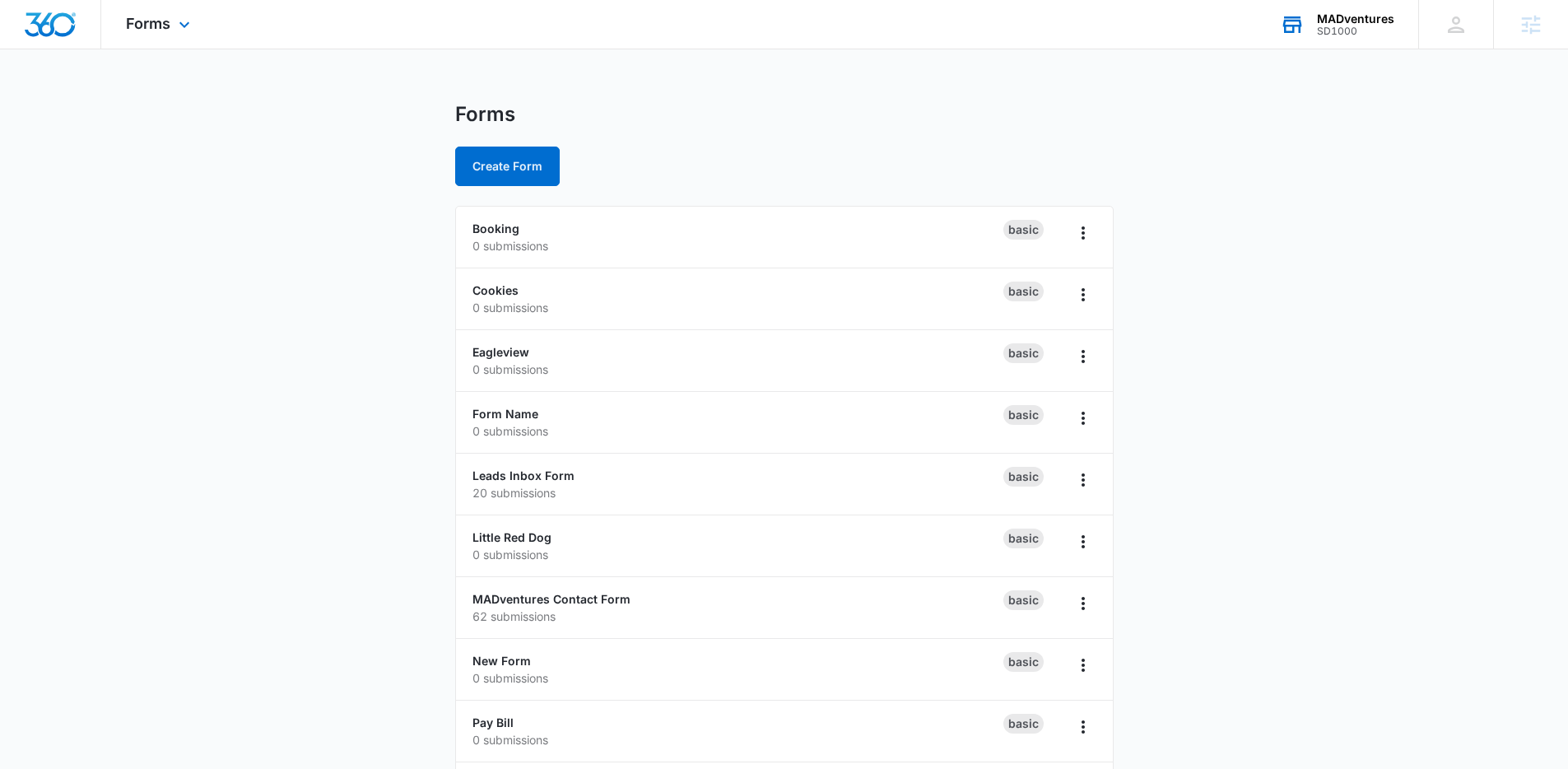
click at [49, 24] on img "Dashboard" at bounding box center [50, 25] width 53 height 25
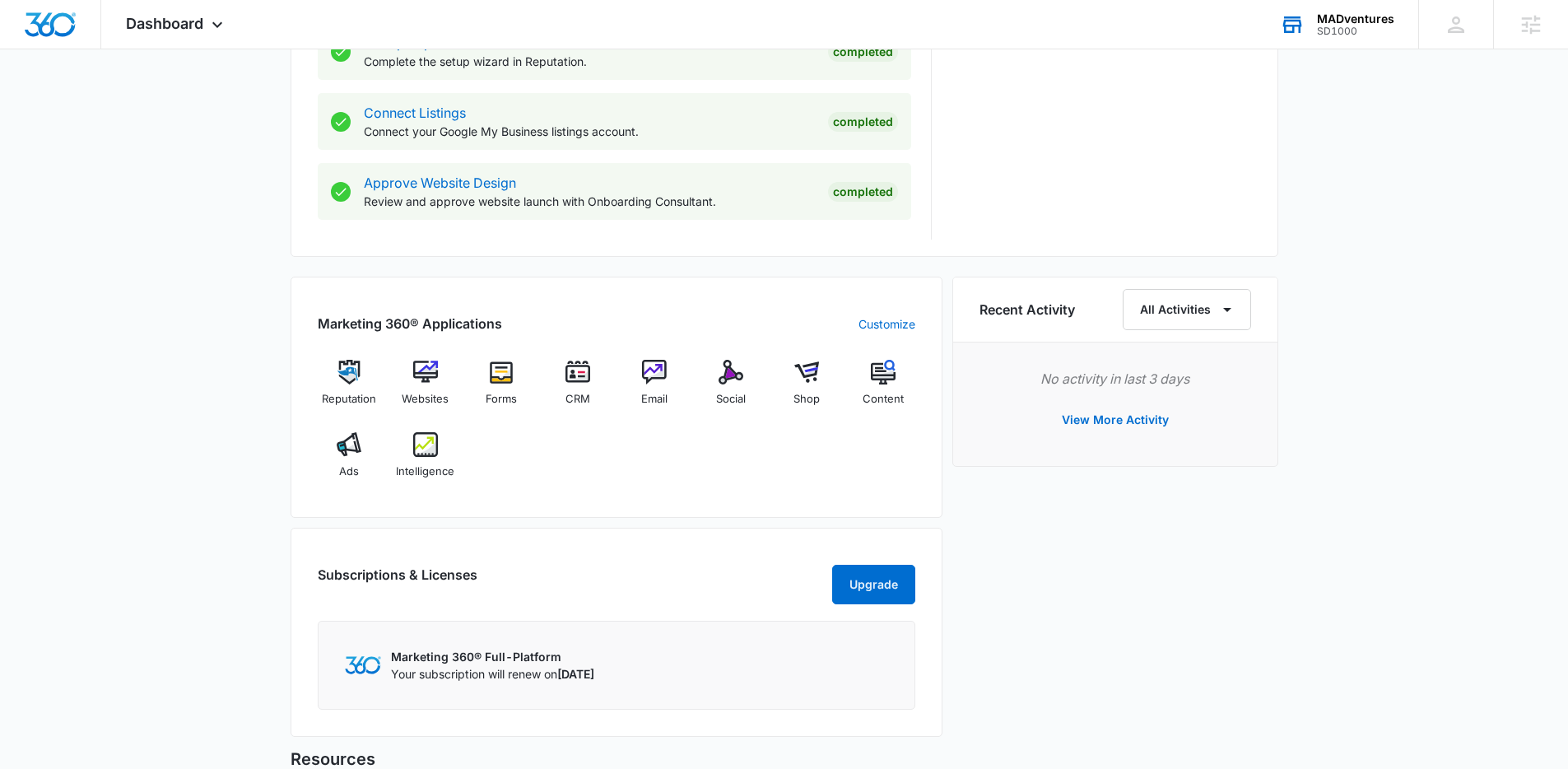
scroll to position [887, 0]
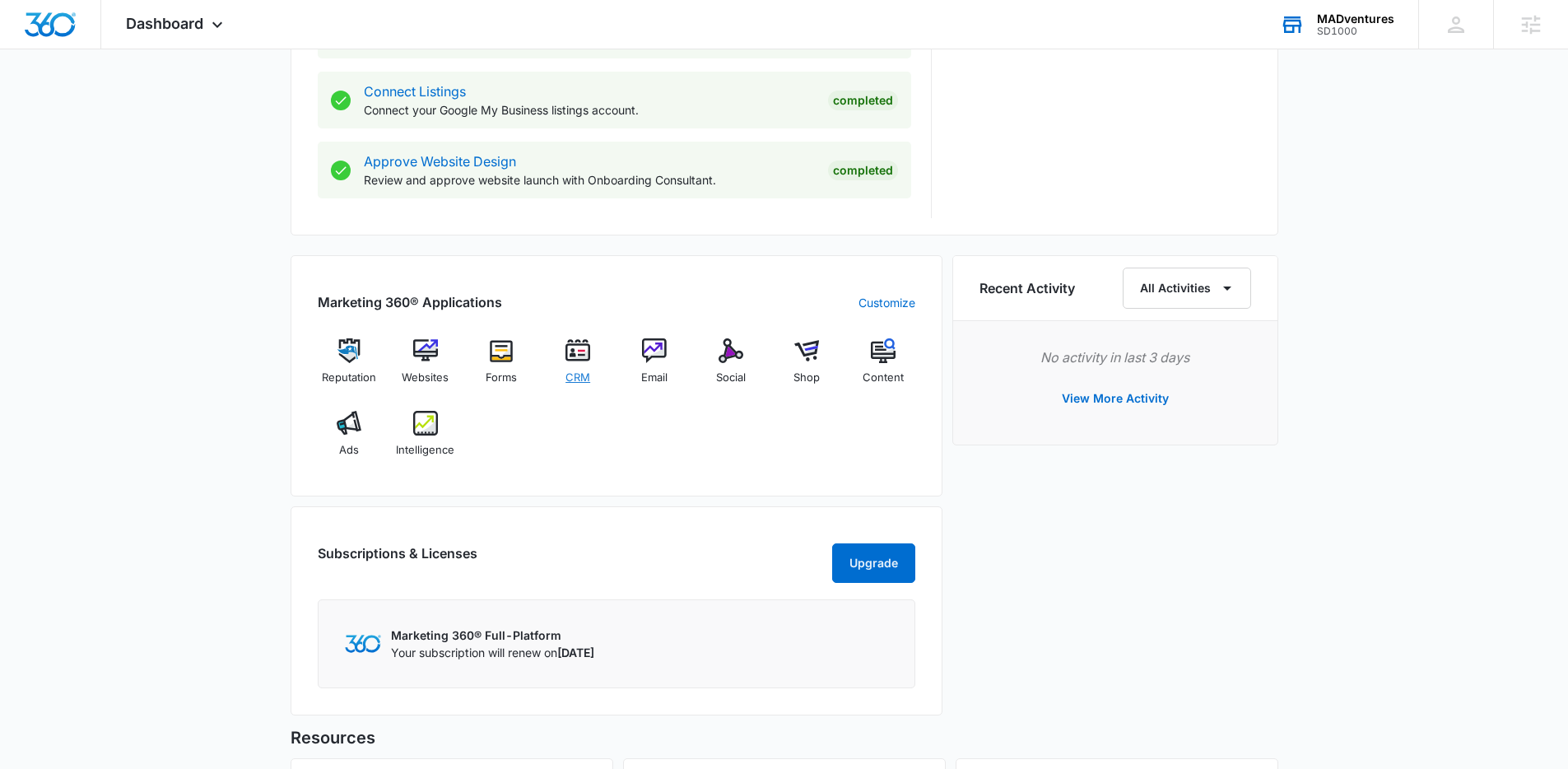
click at [581, 350] on img at bounding box center [578, 351] width 25 height 25
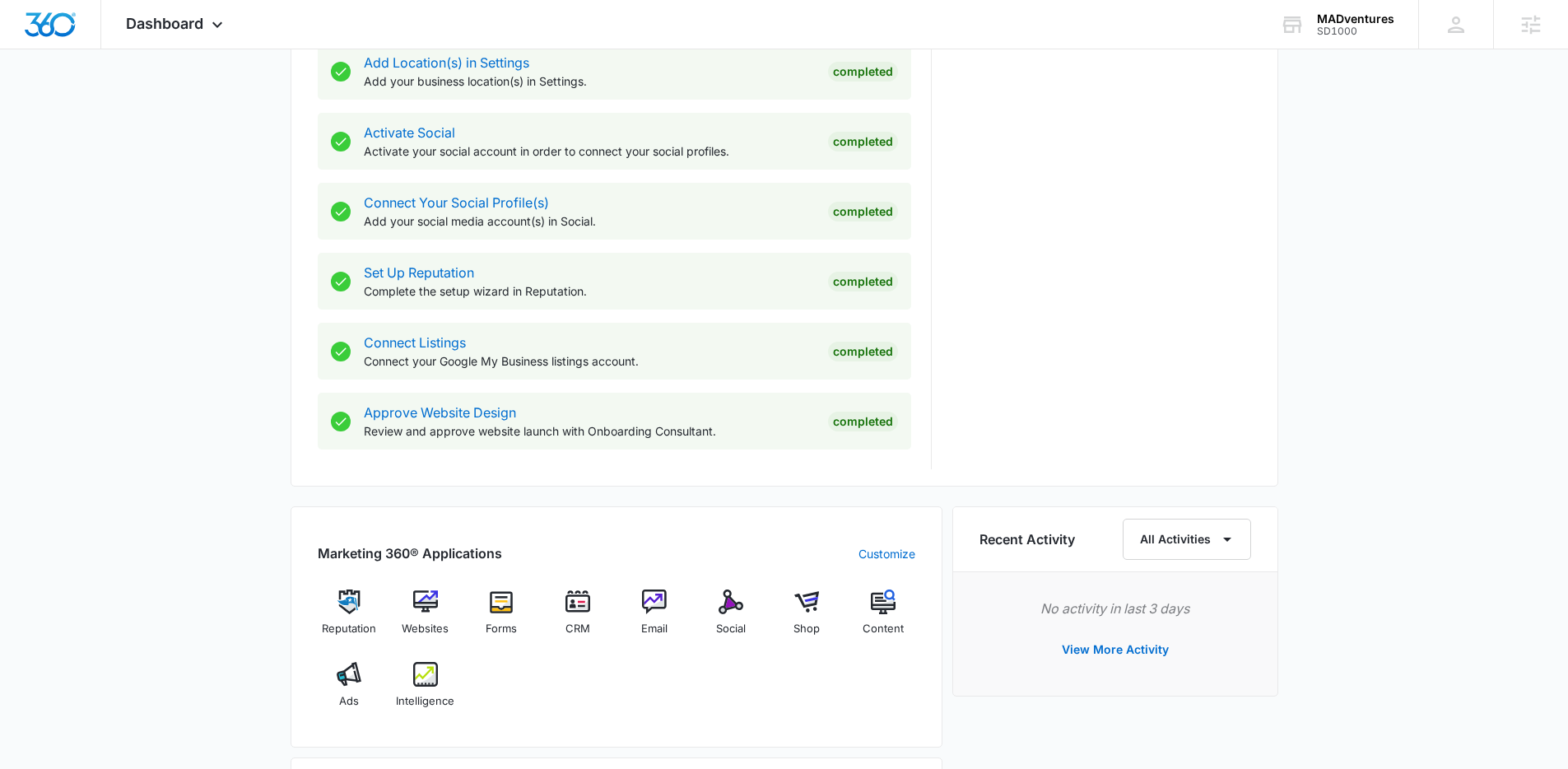
scroll to position [639, 0]
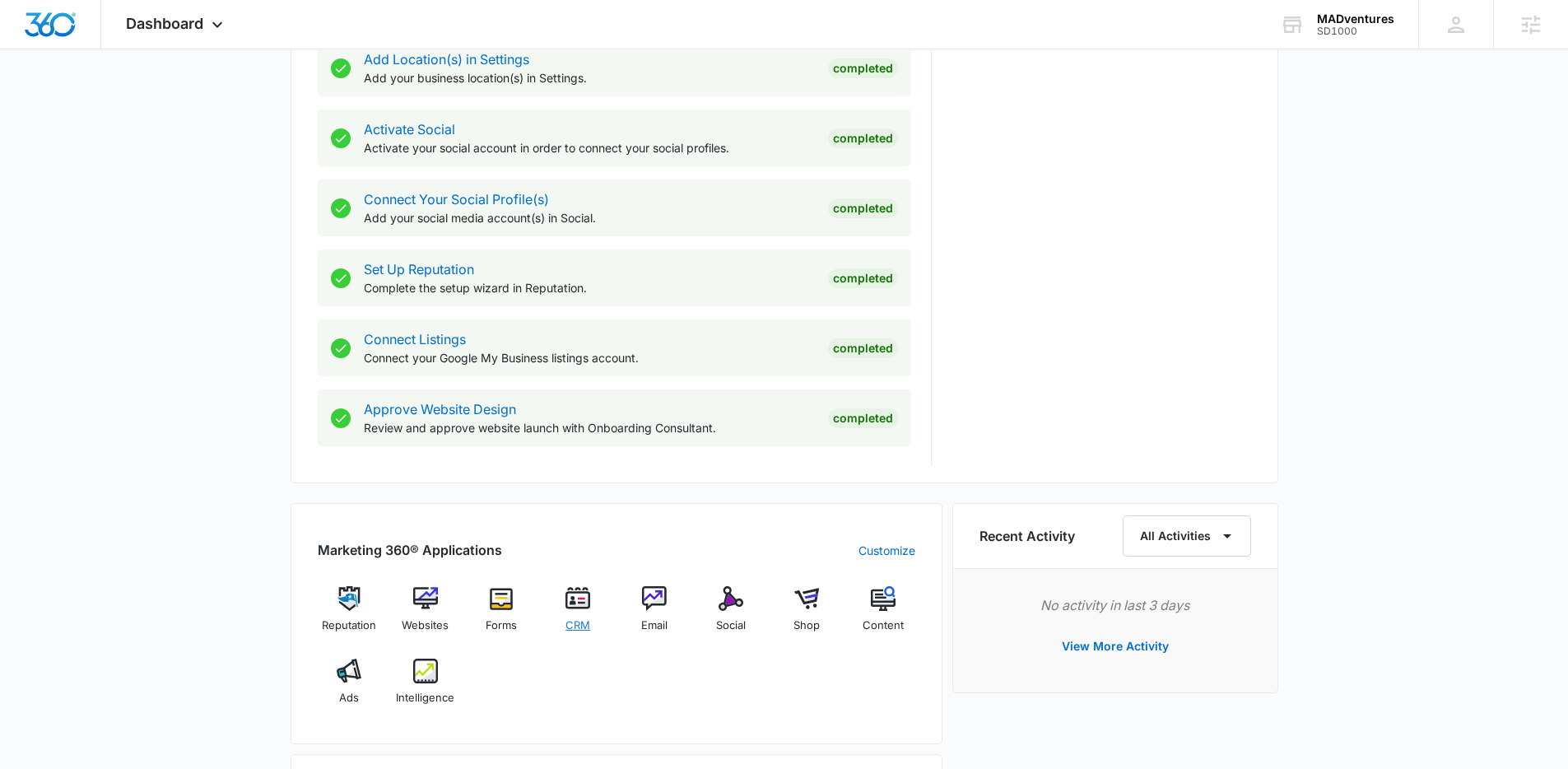
click at [597, 598] on div "CRM" at bounding box center [578, 615] width 63 height 59
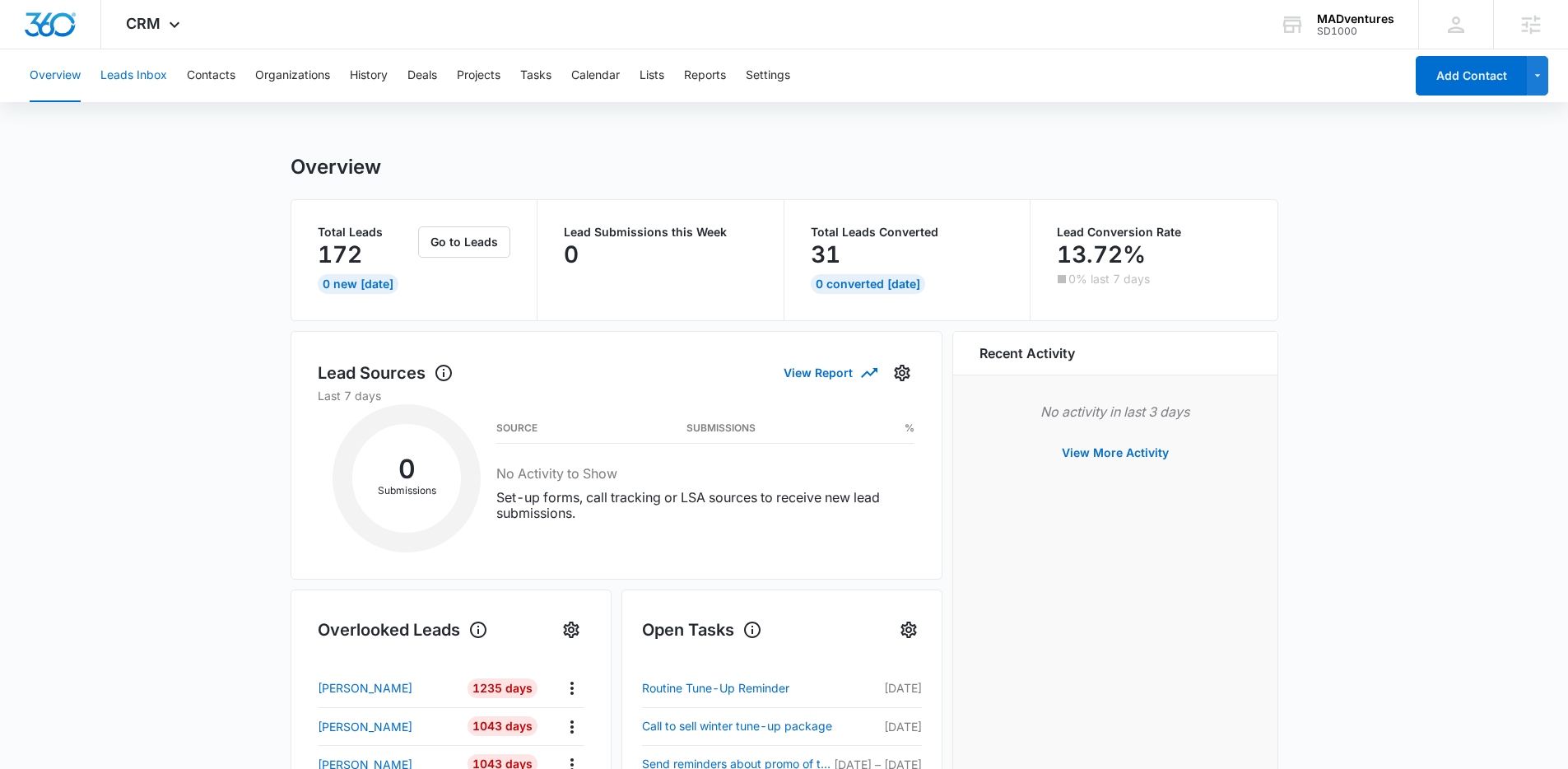
click at [141, 71] on button "Leads Inbox" at bounding box center [134, 75] width 67 height 53
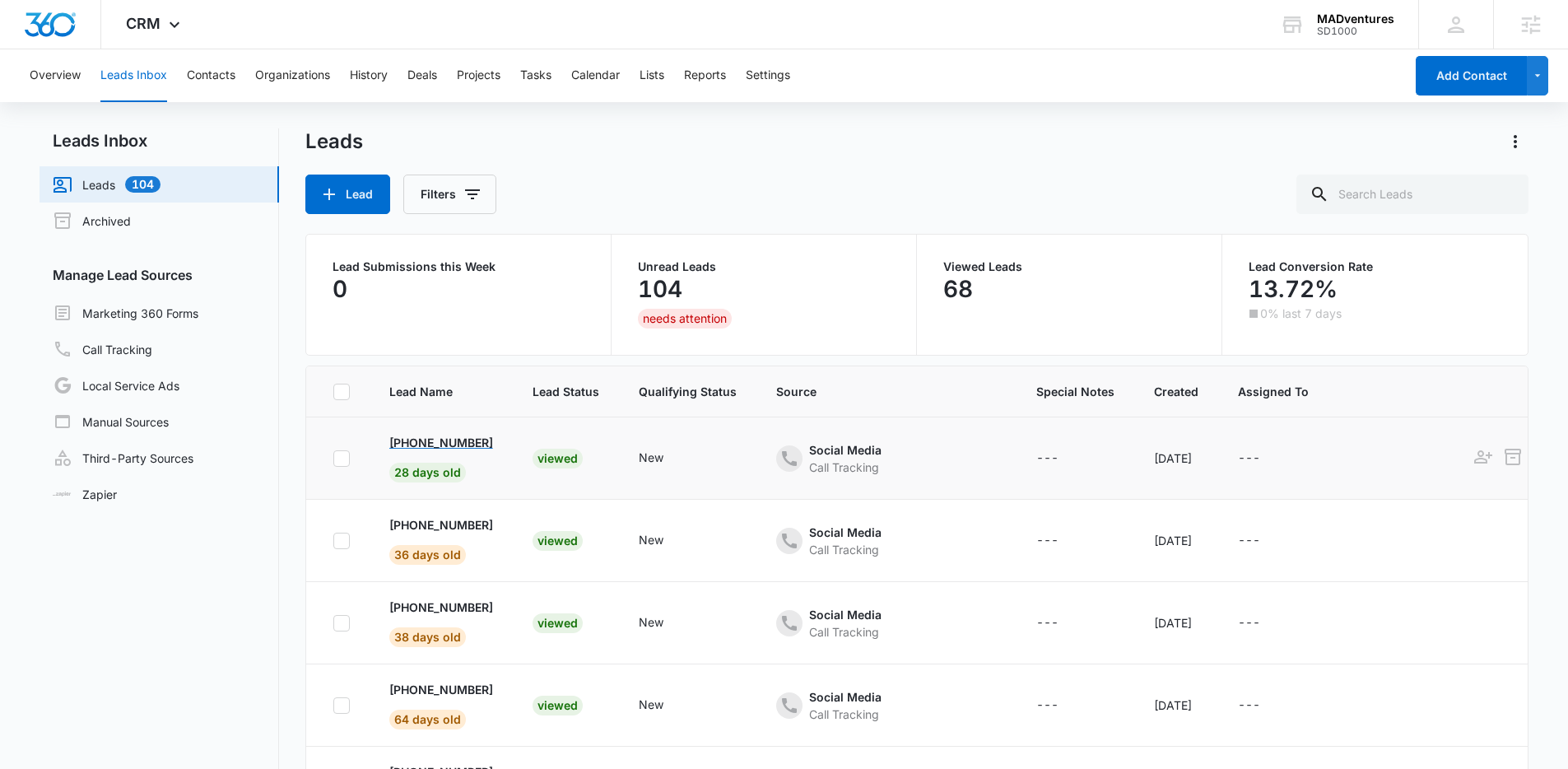
click at [428, 444] on p "+1 (877) 677-3678" at bounding box center [441, 441] width 103 height 17
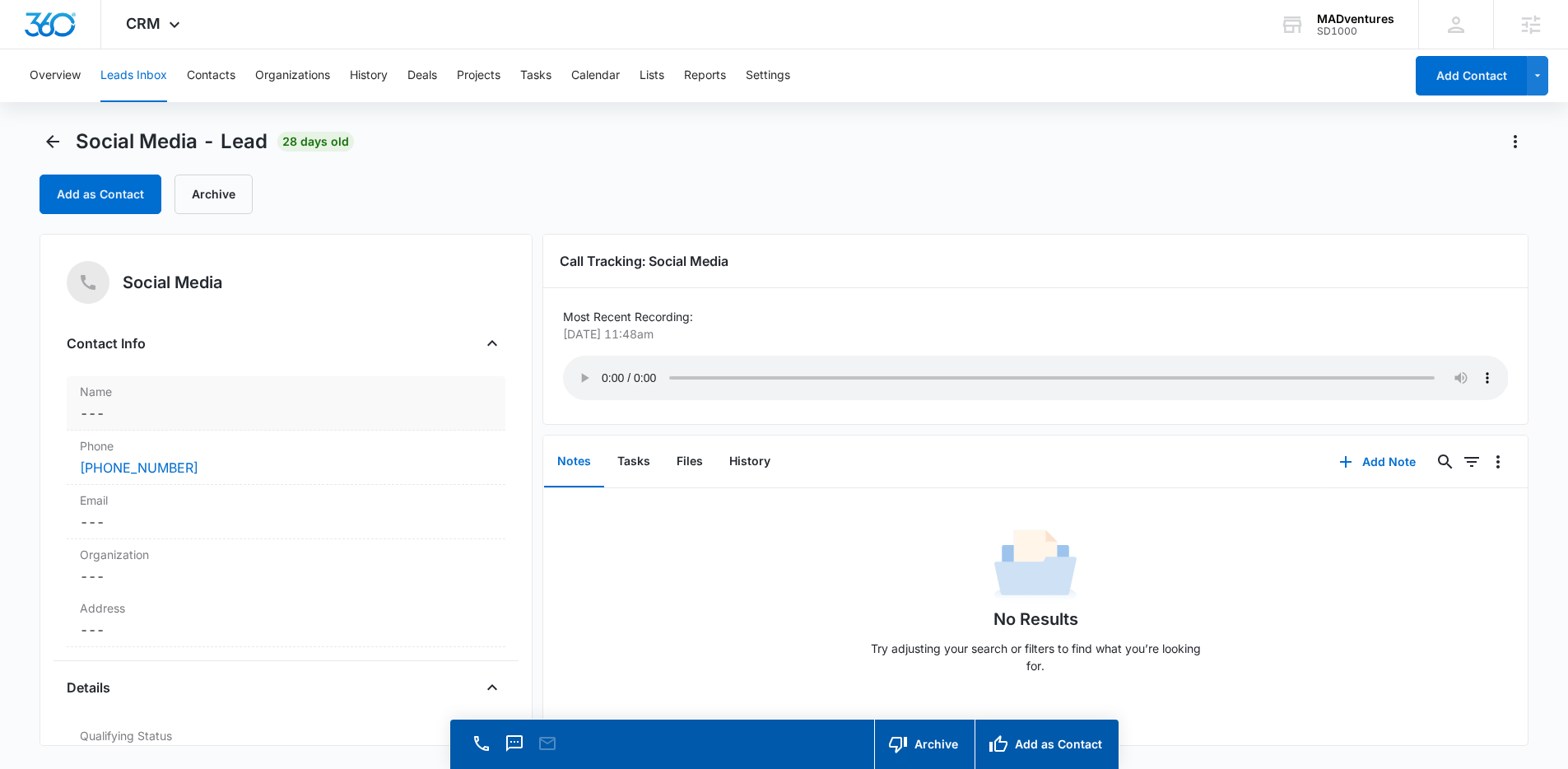
click at [207, 420] on dd "Cancel Save Changes ---" at bounding box center [286, 413] width 412 height 20
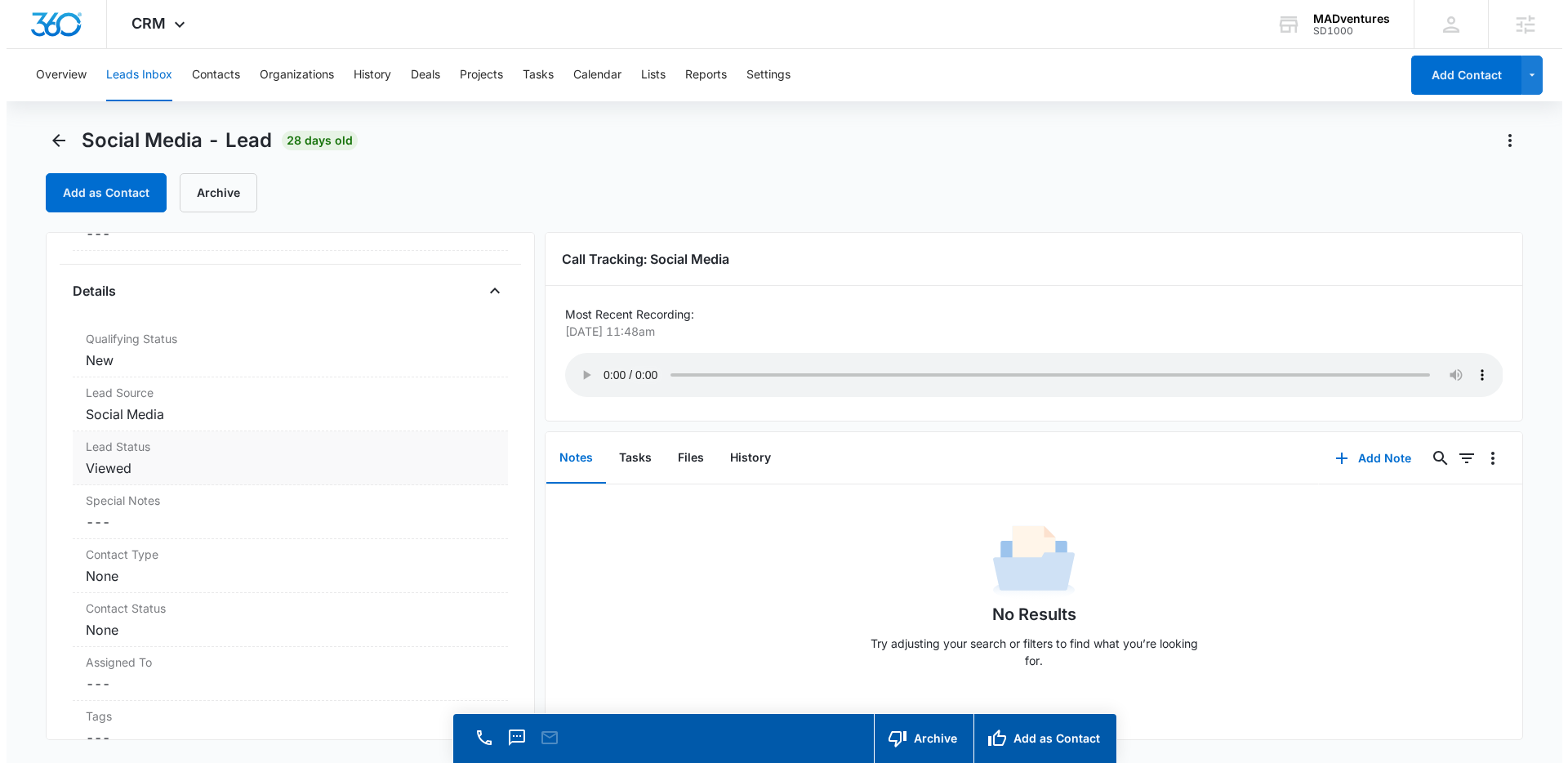
scroll to position [577, 0]
click at [1352, 460] on button "Add Note" at bounding box center [1367, 458] width 109 height 39
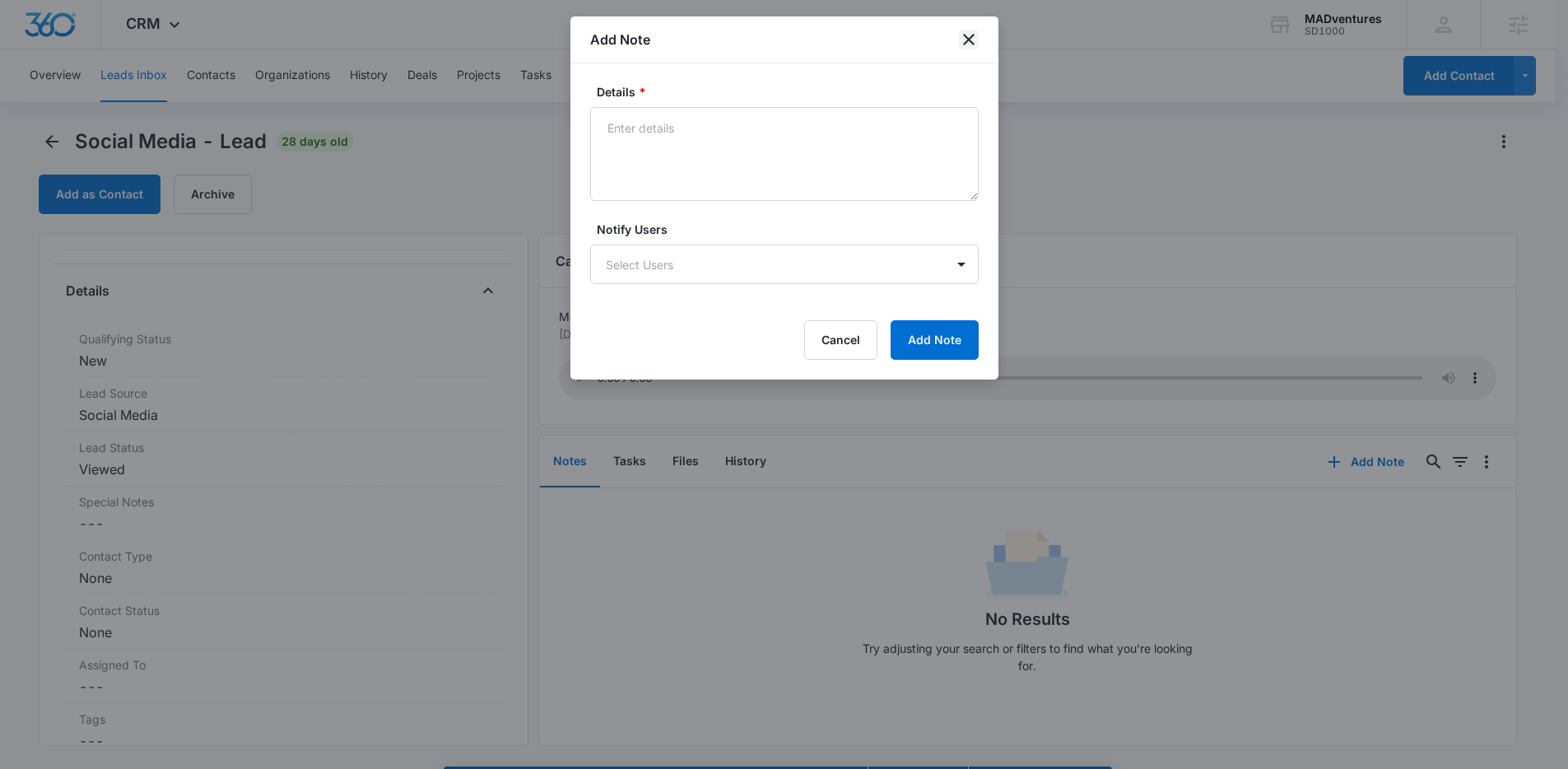
click at [968, 38] on icon "close" at bounding box center [969, 39] width 12 height 12
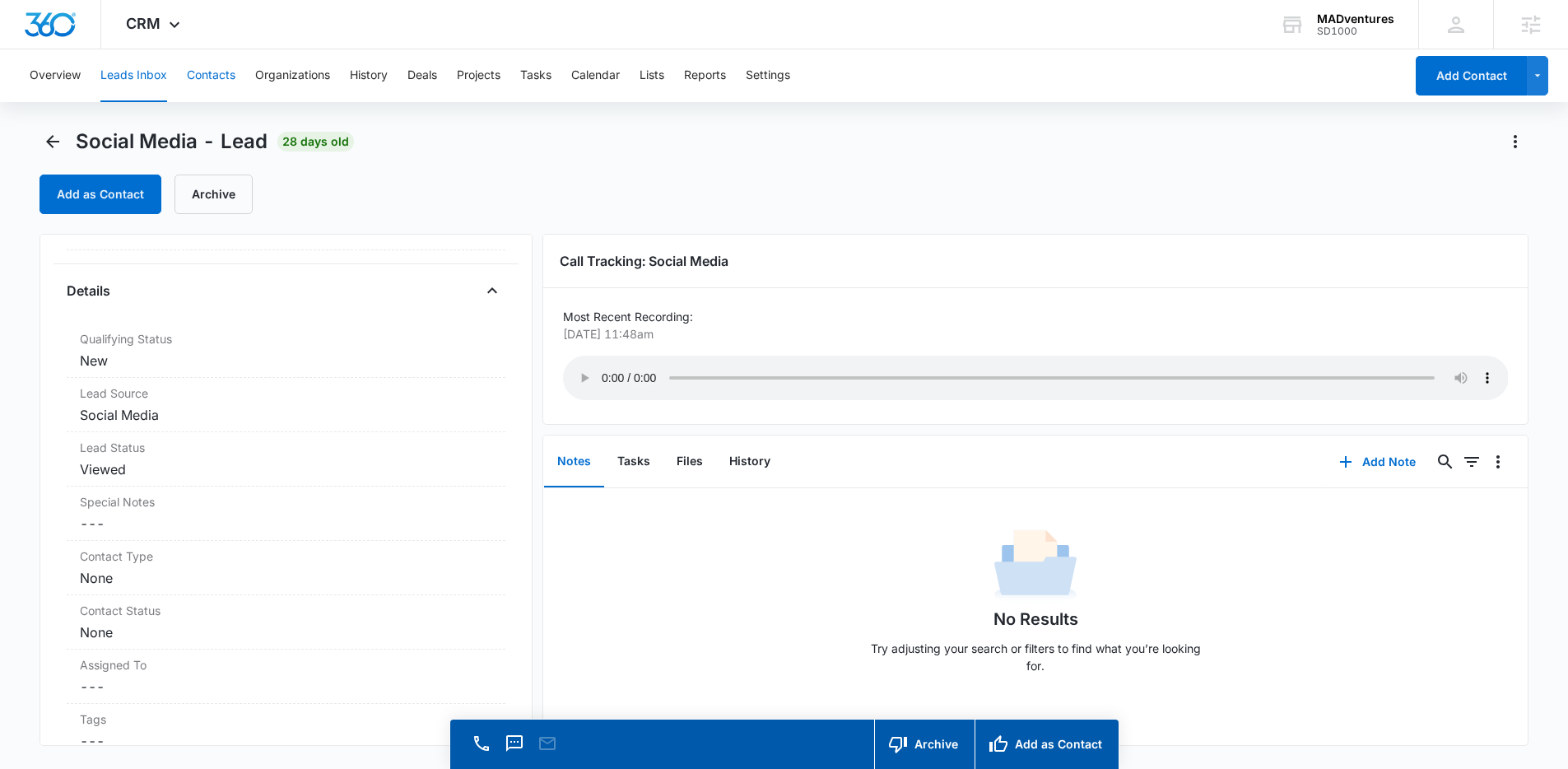
click at [223, 88] on button "Contacts" at bounding box center [211, 75] width 49 height 53
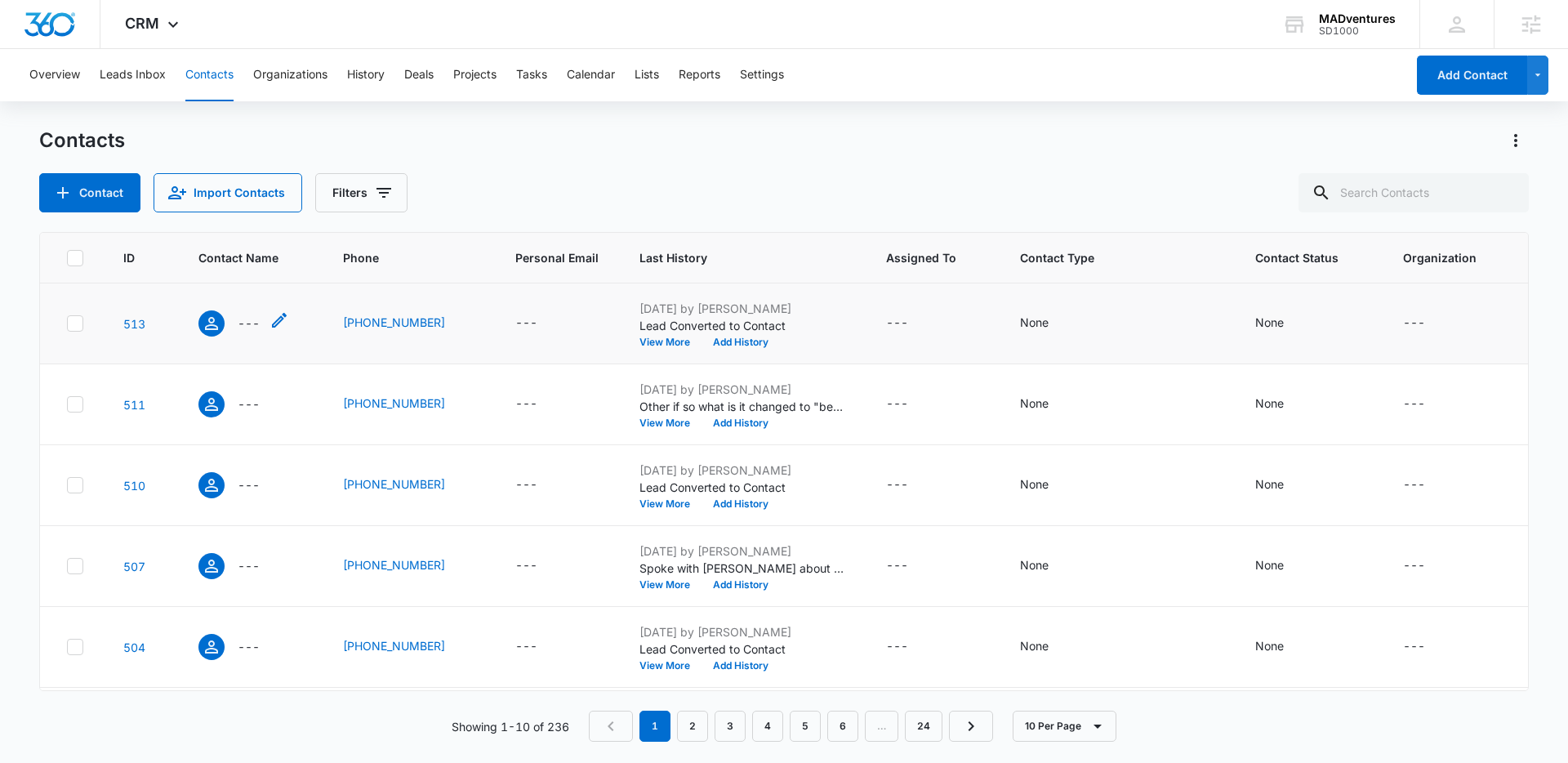
click at [246, 328] on p "---" at bounding box center [248, 322] width 22 height 17
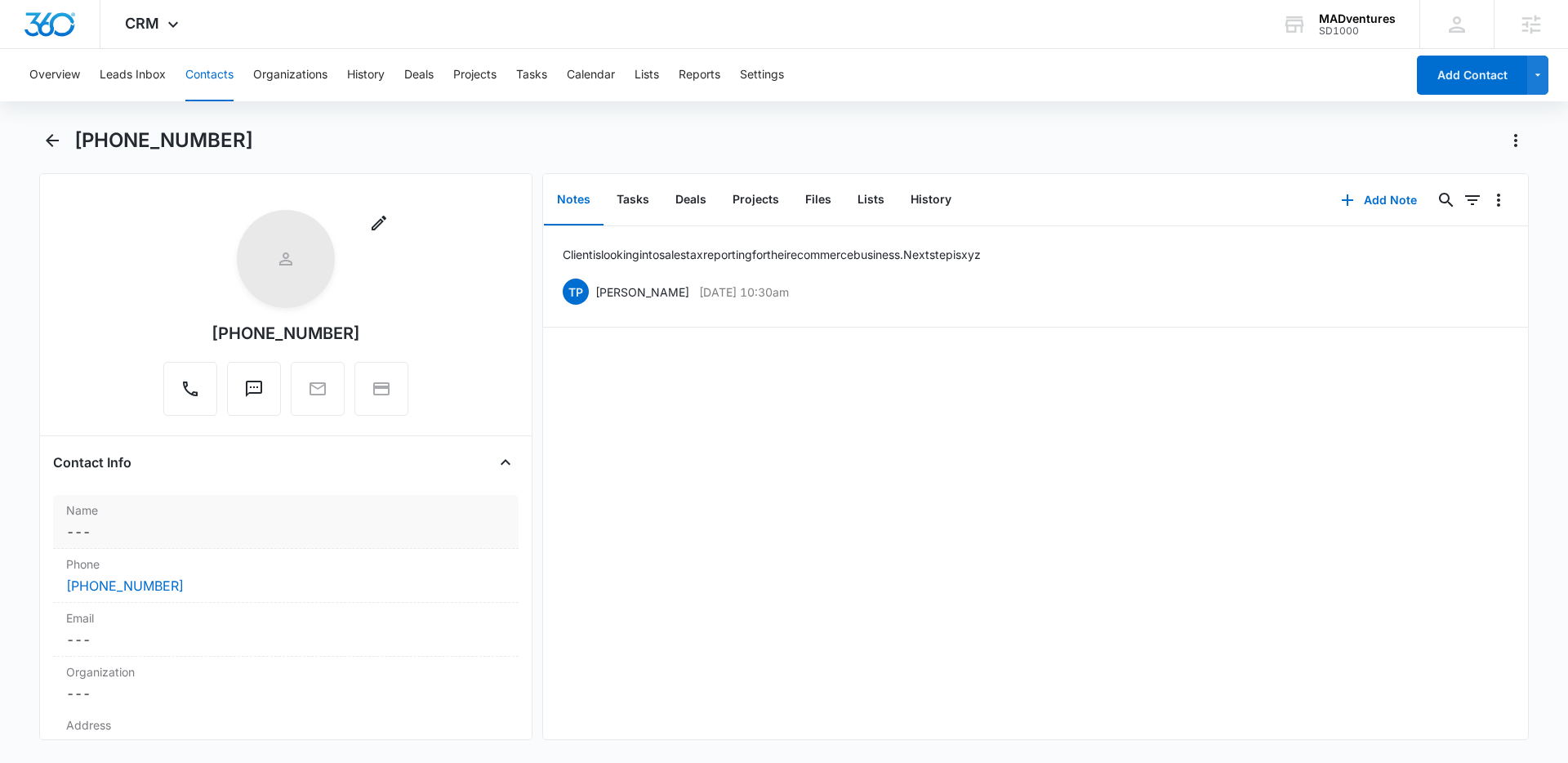
click at [313, 531] on dd "Cancel Save Changes ---" at bounding box center [285, 532] width 439 height 19
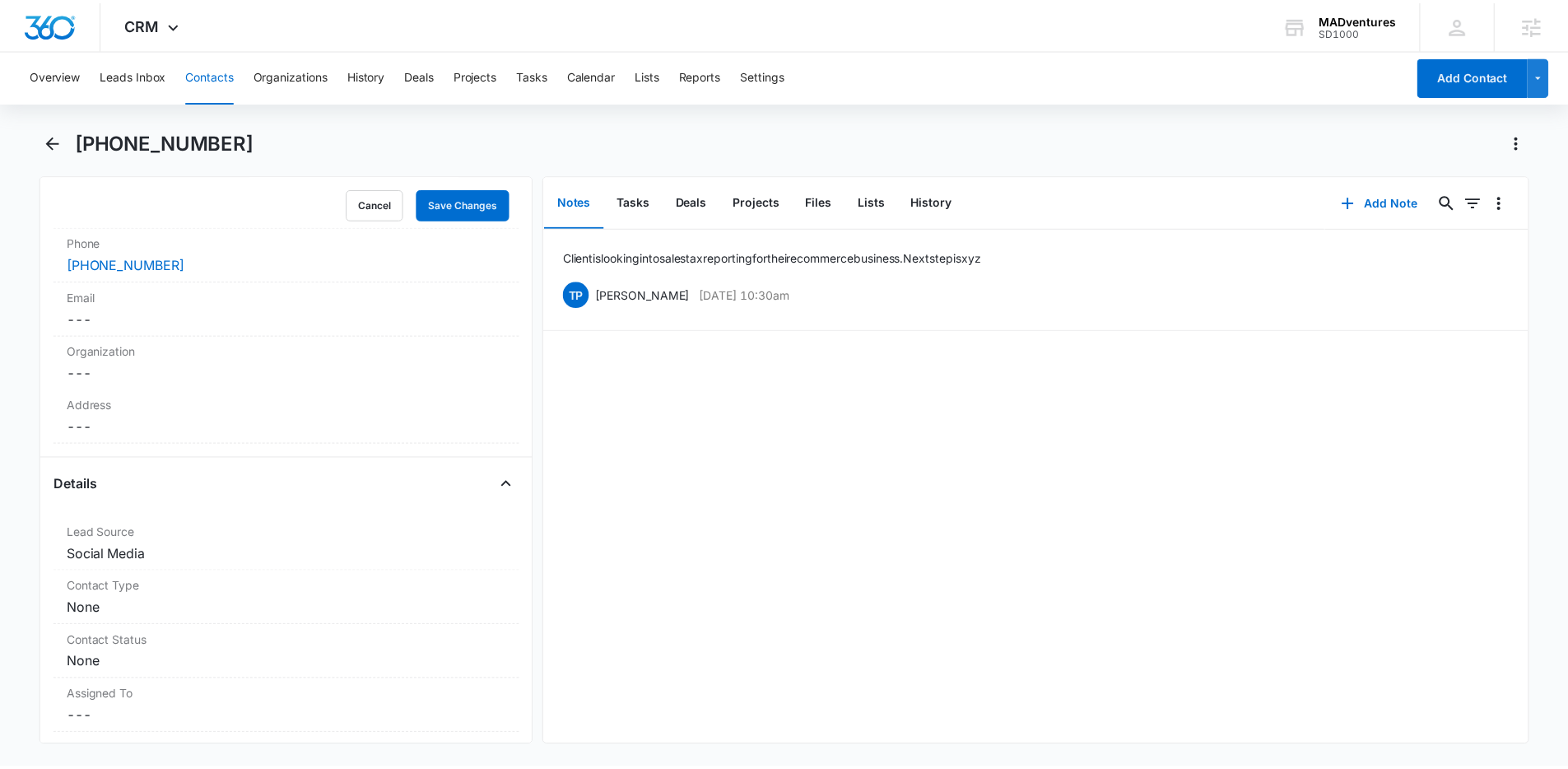
scroll to position [696, 0]
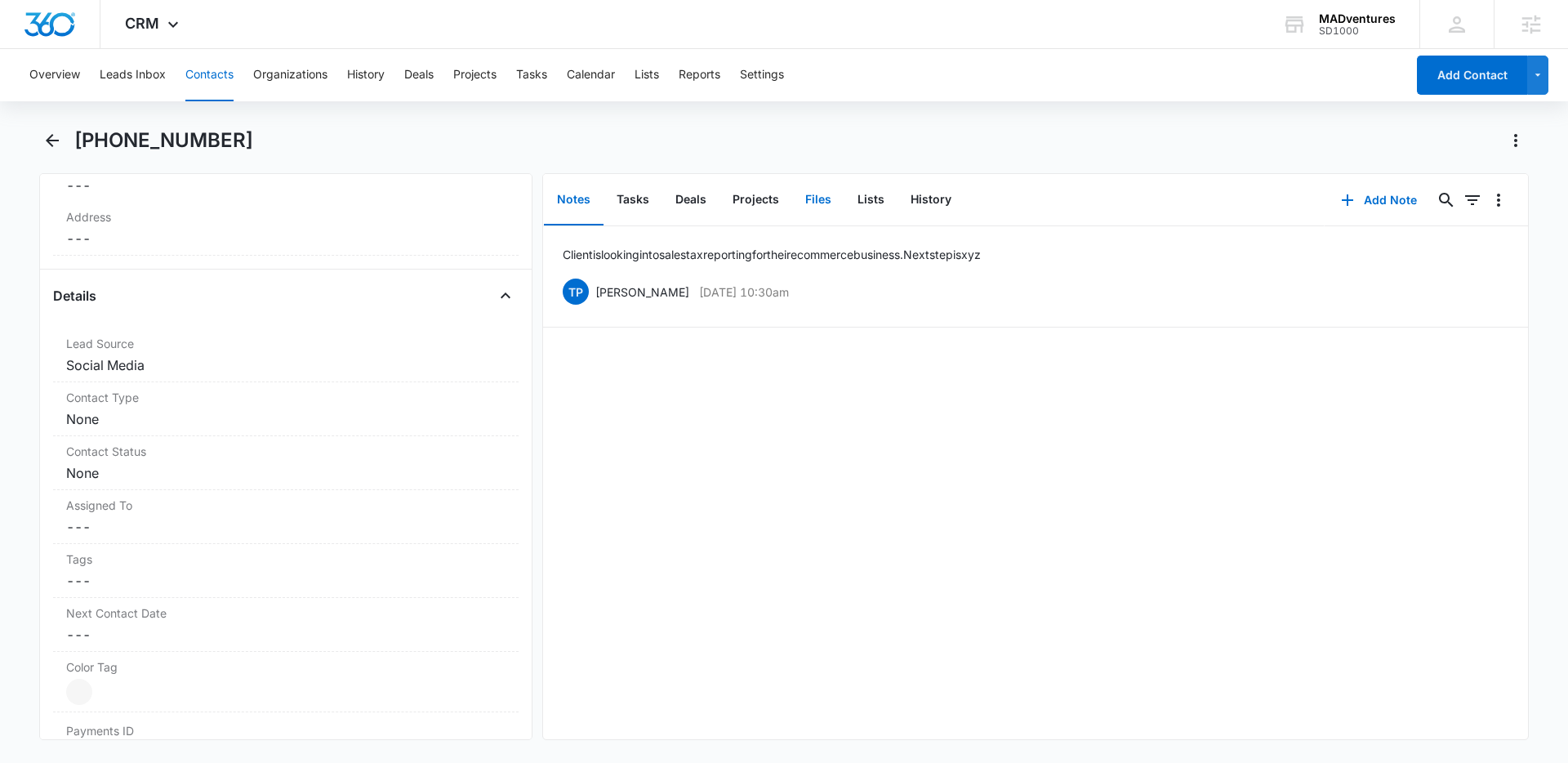
click at [807, 201] on button "Files" at bounding box center [818, 200] width 52 height 50
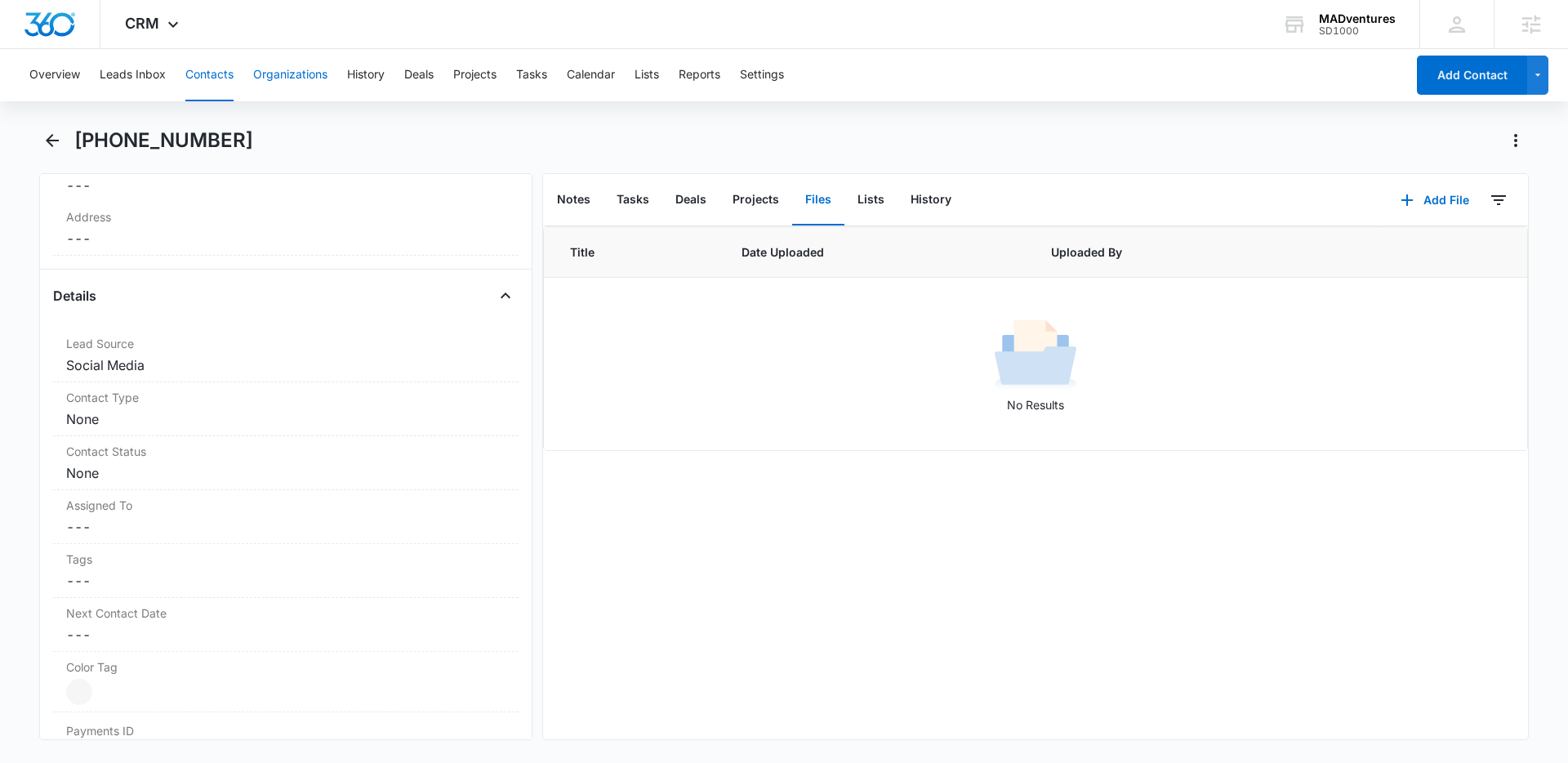
click at [277, 83] on button "Organizations" at bounding box center [291, 74] width 74 height 52
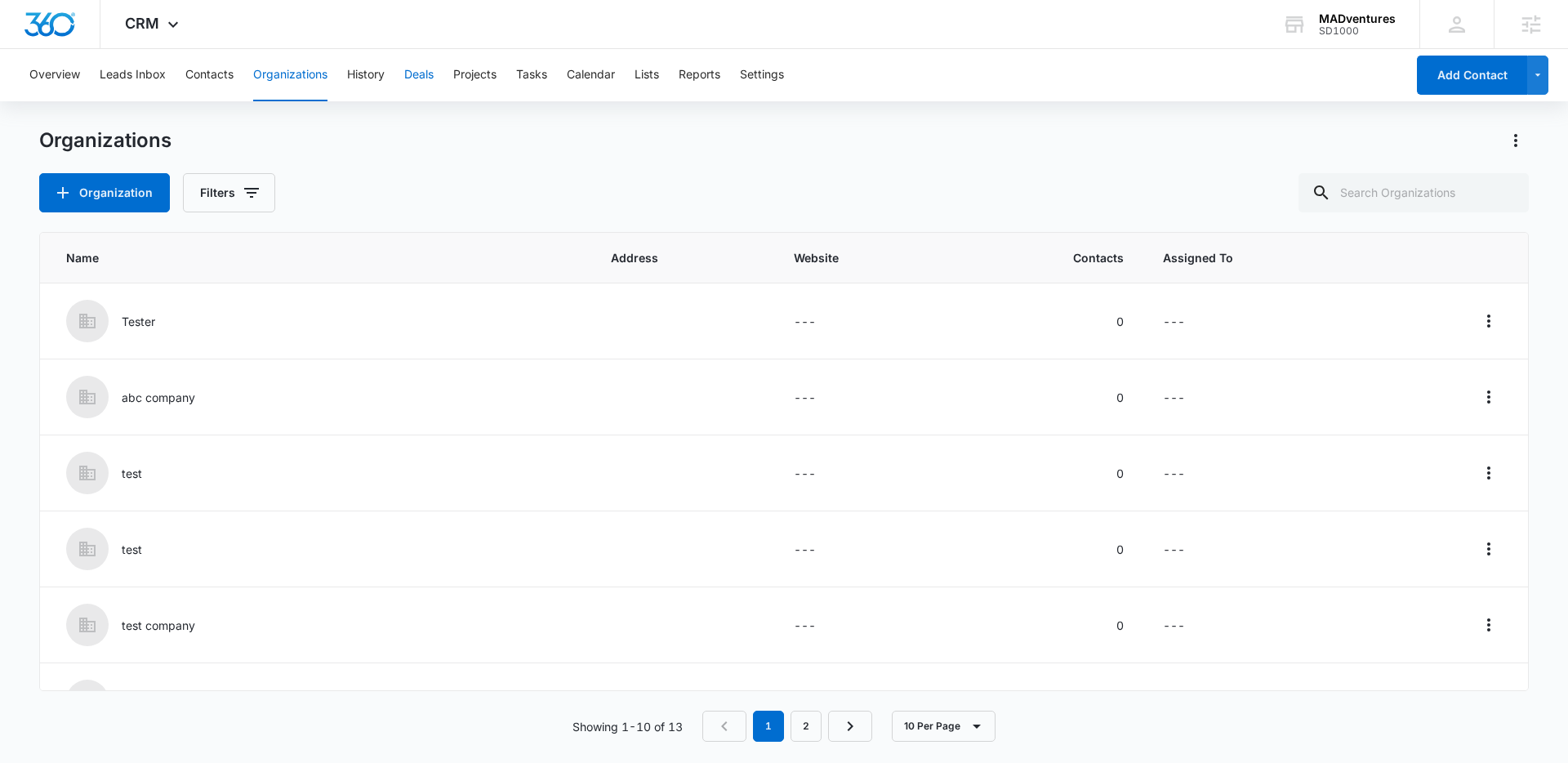
click at [417, 84] on button "Deals" at bounding box center [419, 74] width 29 height 52
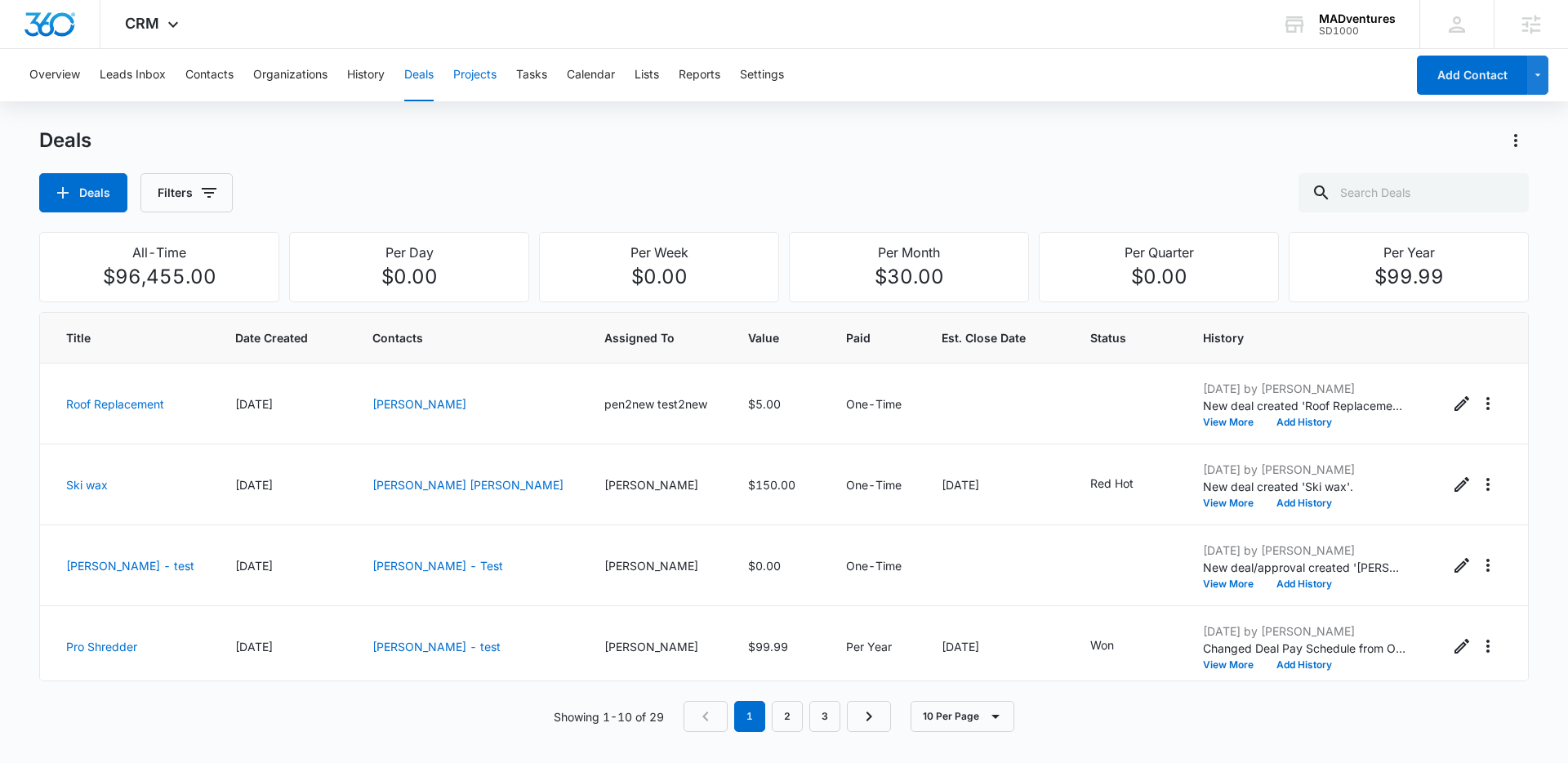
click at [467, 79] on button "Projects" at bounding box center [474, 74] width 43 height 52
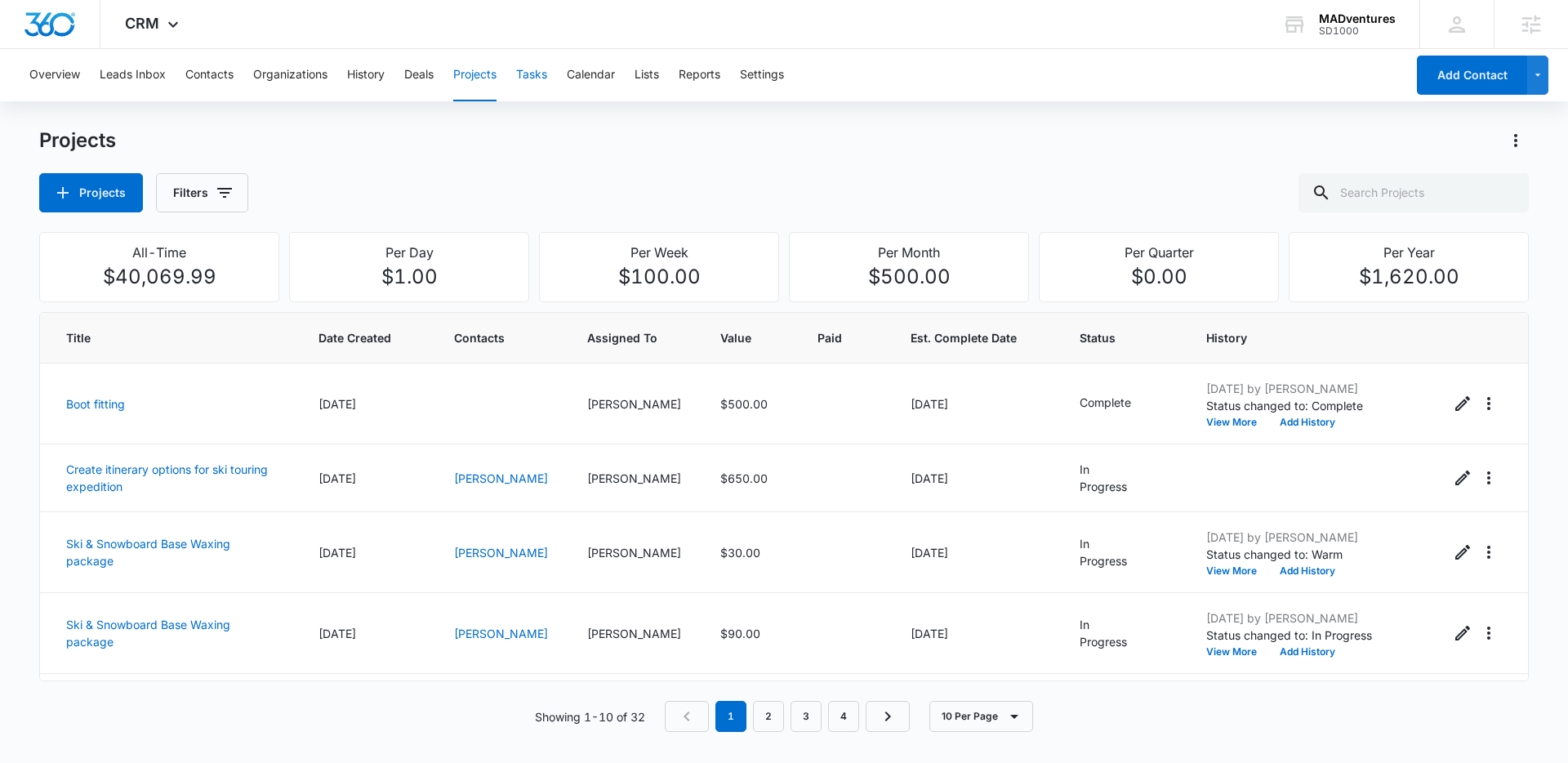
click at [547, 87] on button "Tasks" at bounding box center [531, 74] width 31 height 52
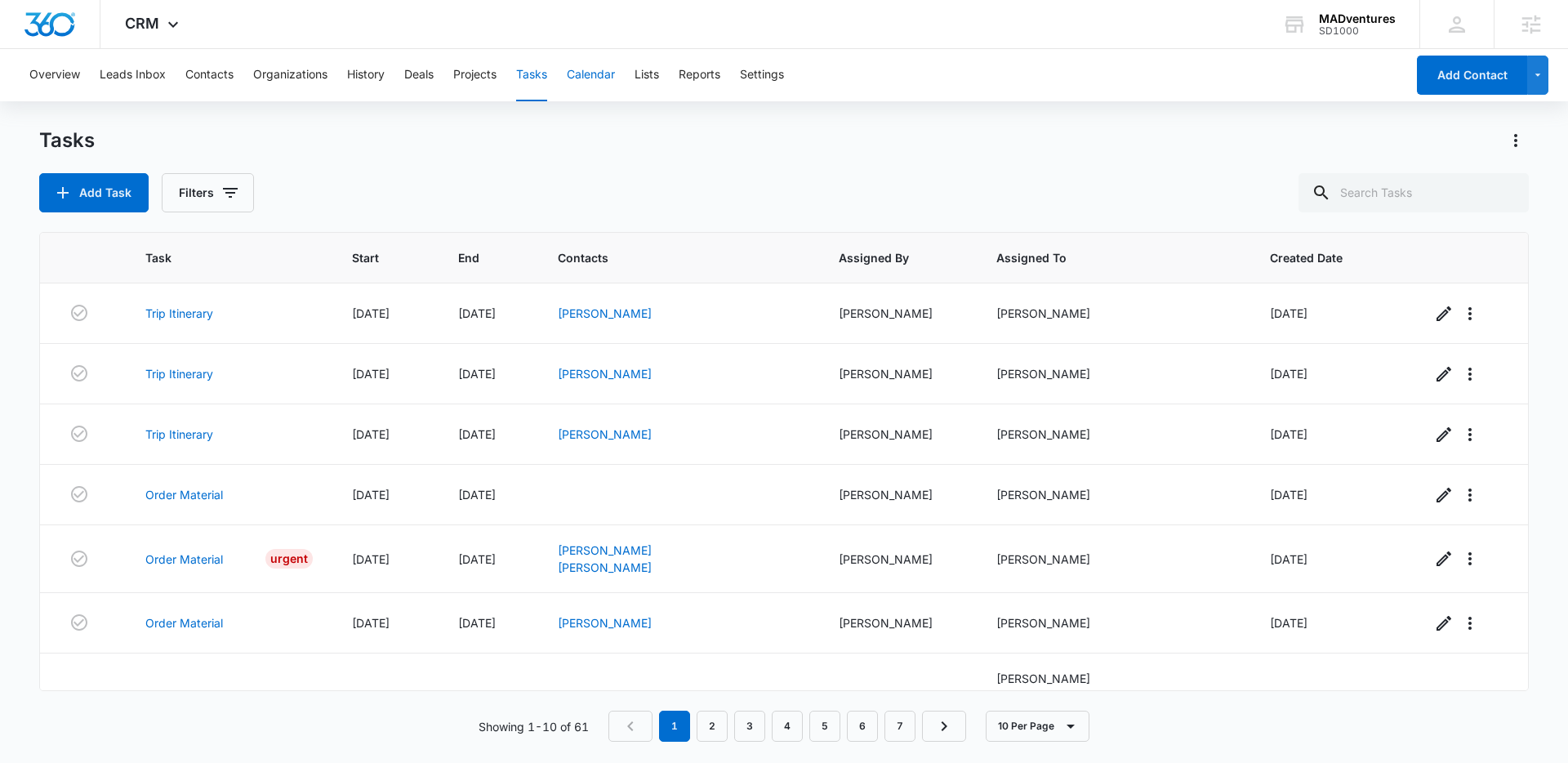
click at [606, 83] on button "Calendar" at bounding box center [591, 74] width 49 height 52
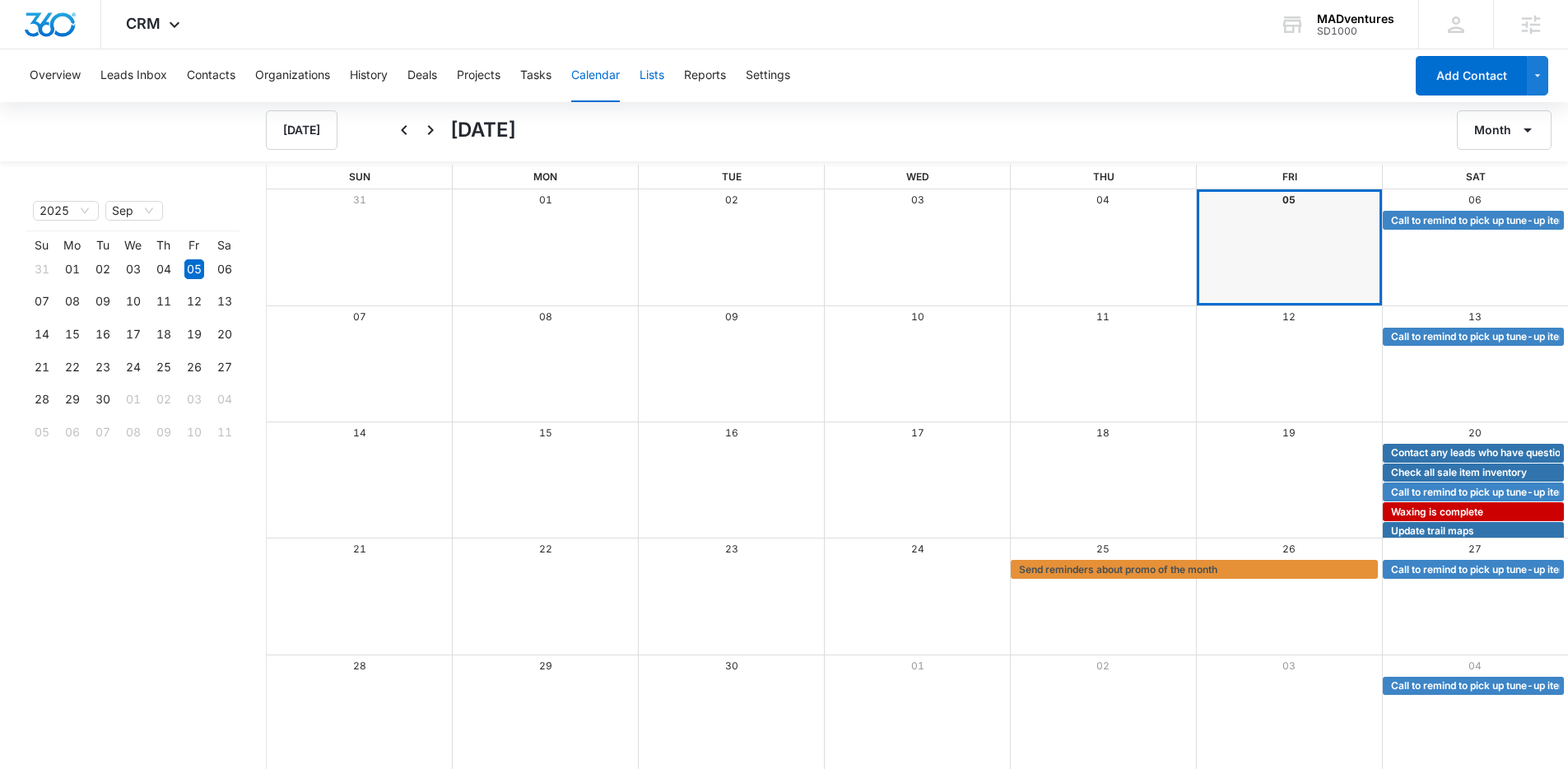
click at [657, 79] on button "Lists" at bounding box center [652, 75] width 25 height 53
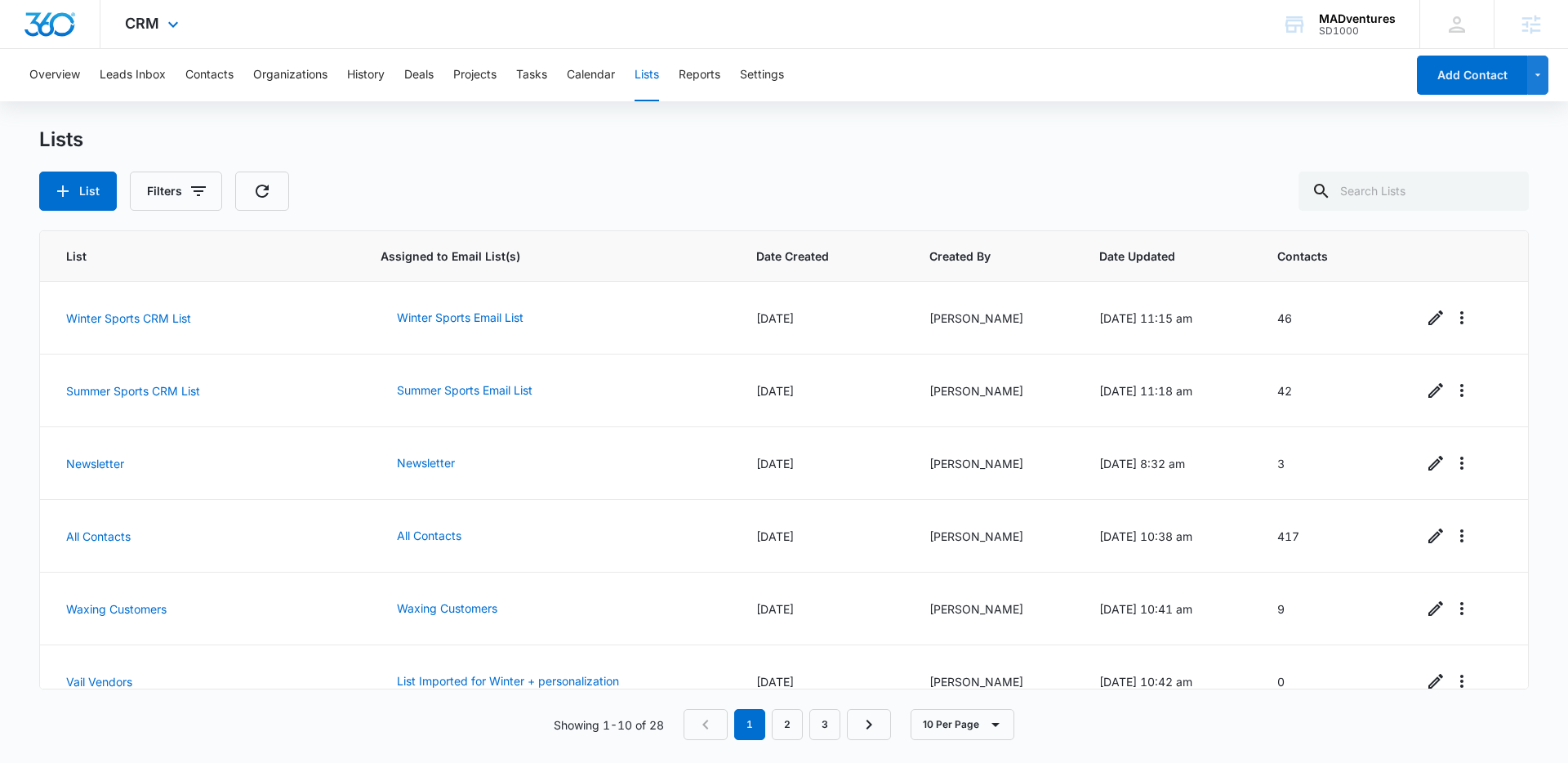
click at [49, 22] on img "Dashboard" at bounding box center [49, 25] width 52 height 25
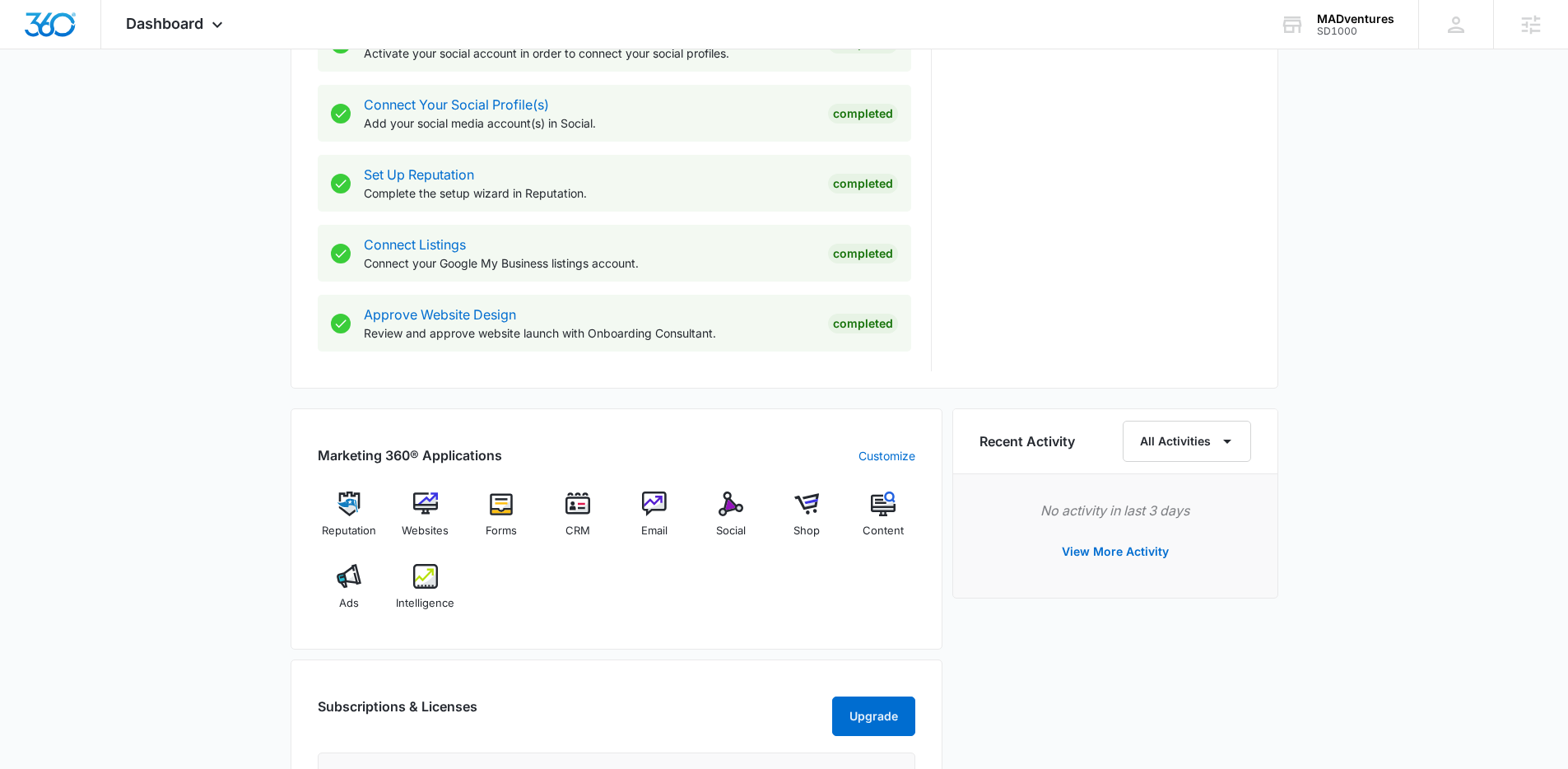
scroll to position [794, 0]
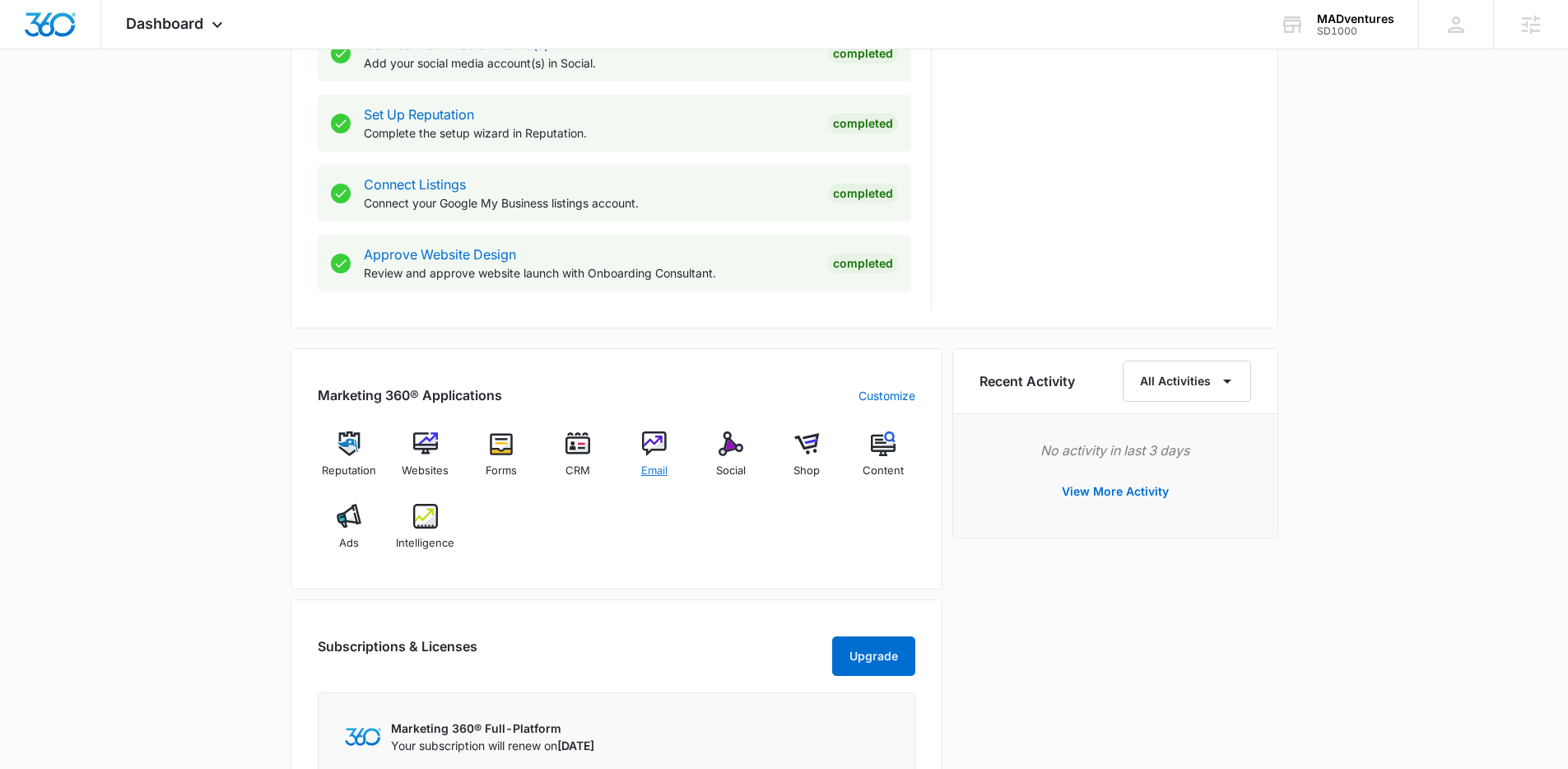
click at [654, 461] on div "Email" at bounding box center [654, 460] width 63 height 60
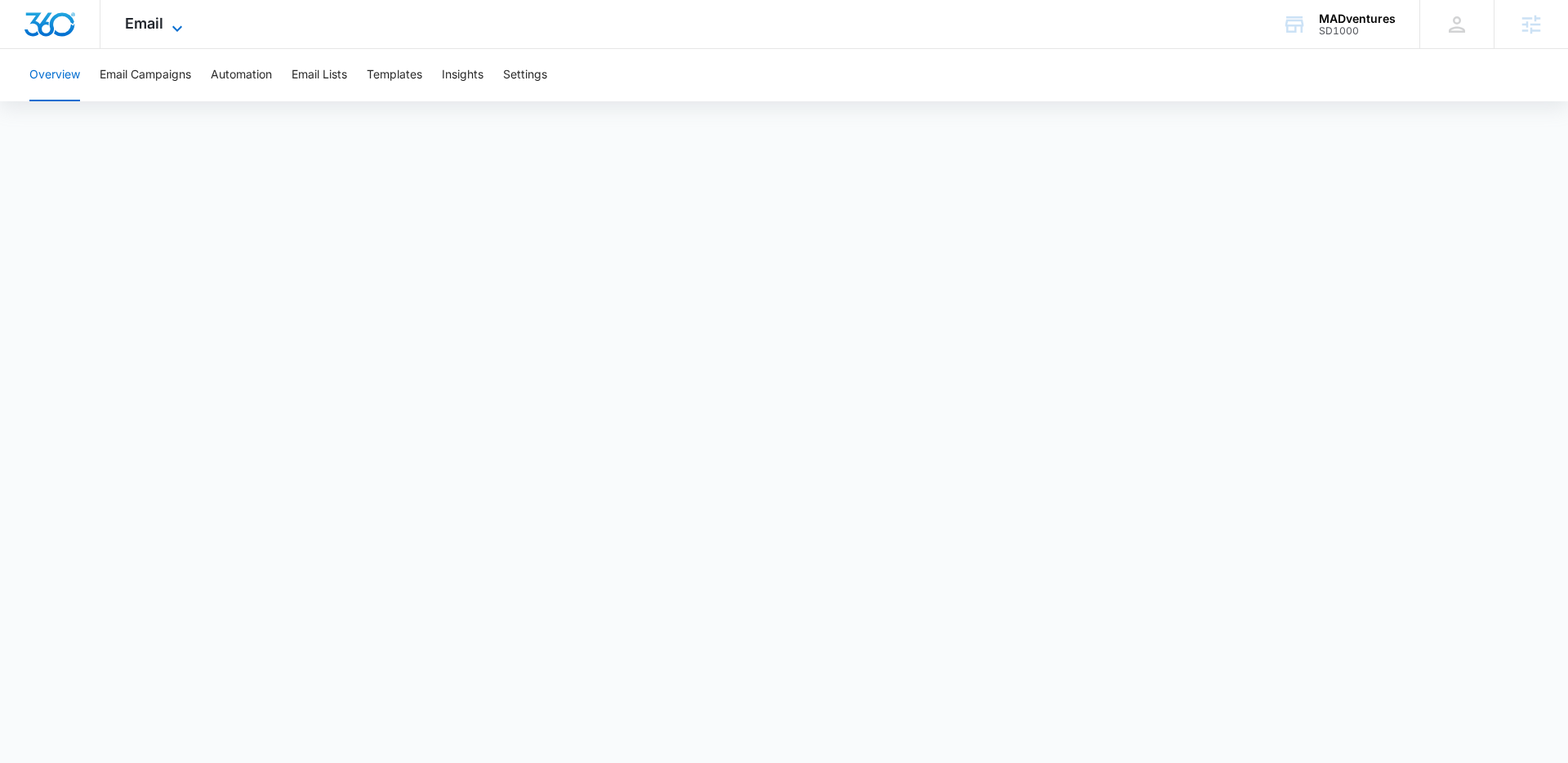
click at [169, 30] on icon at bounding box center [178, 28] width 19 height 19
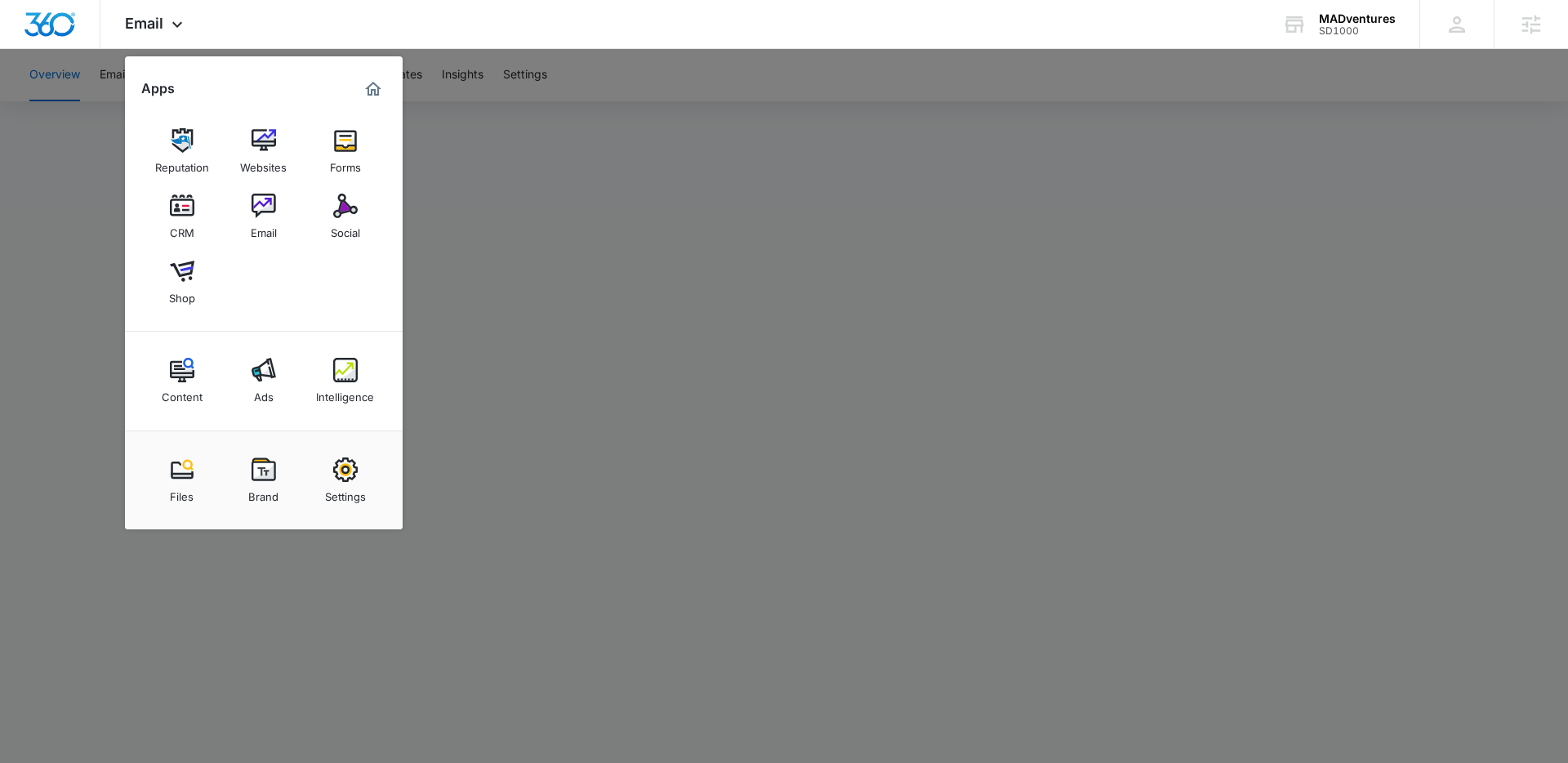
click at [854, 275] on div at bounding box center [784, 382] width 1568 height 763
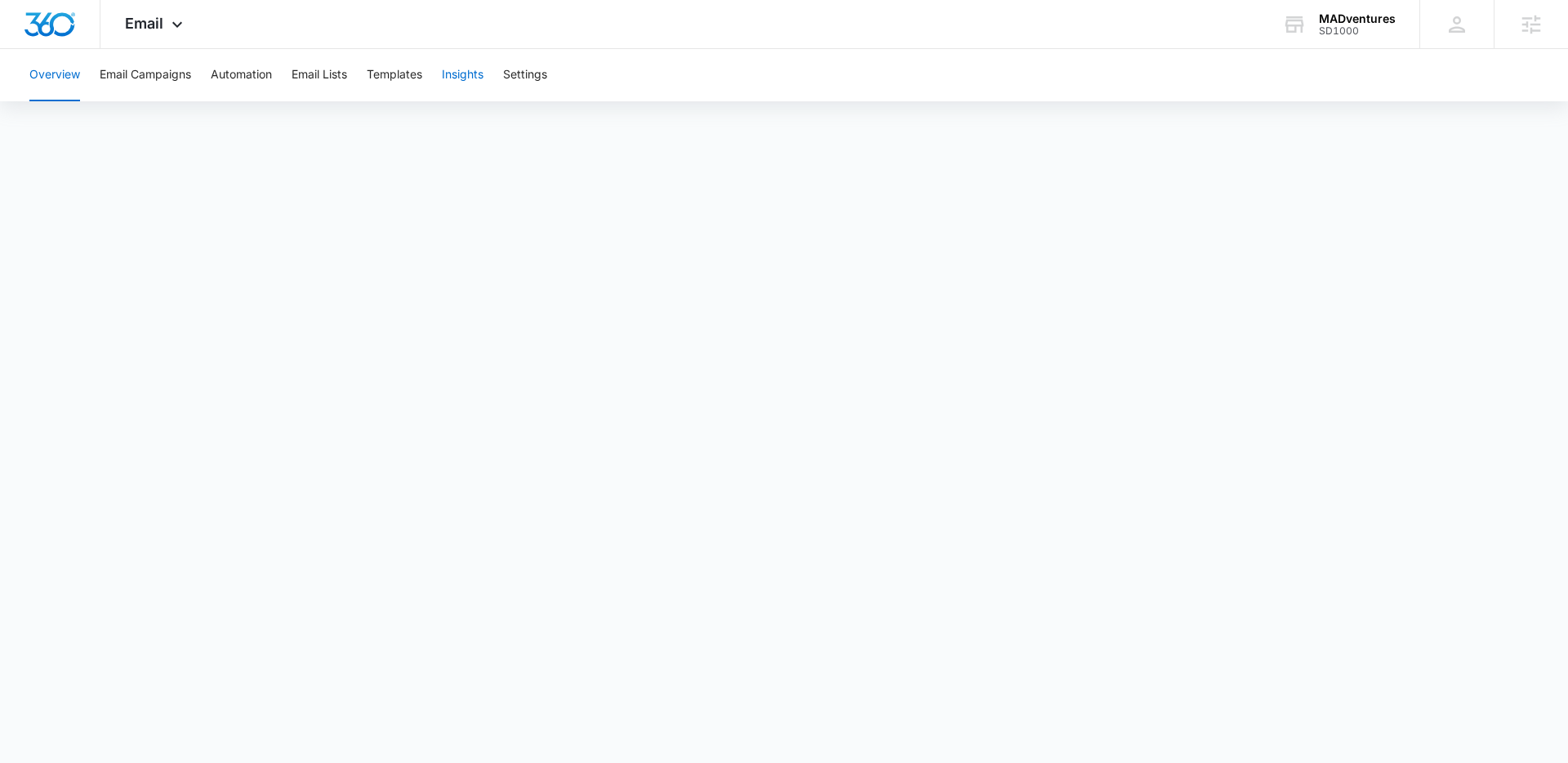
click at [460, 75] on button "Insights" at bounding box center [462, 74] width 42 height 52
click at [40, 22] on img "Dashboard" at bounding box center [49, 25] width 52 height 25
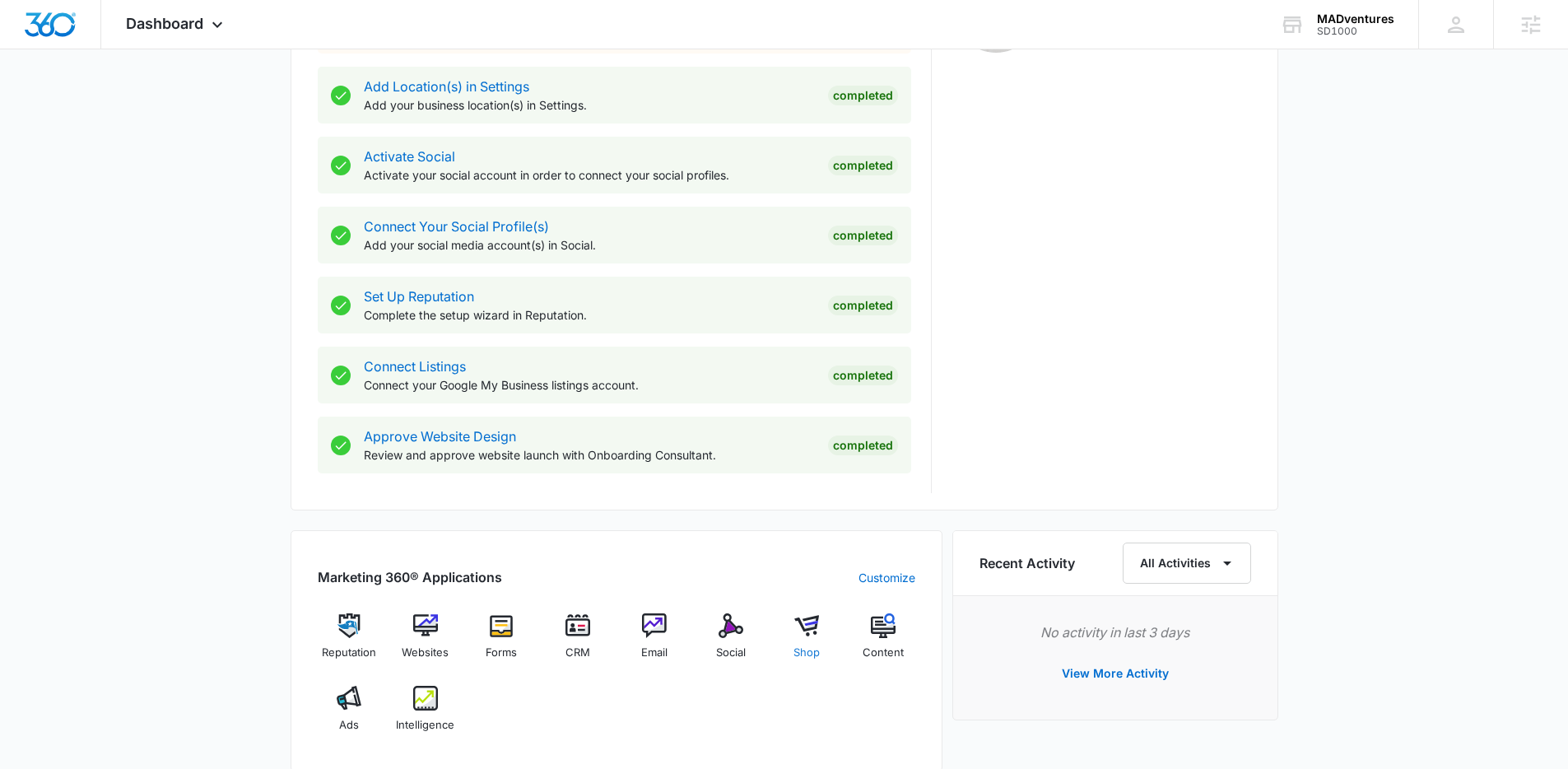
scroll to position [613, 0]
click at [727, 627] on img at bounding box center [731, 625] width 25 height 25
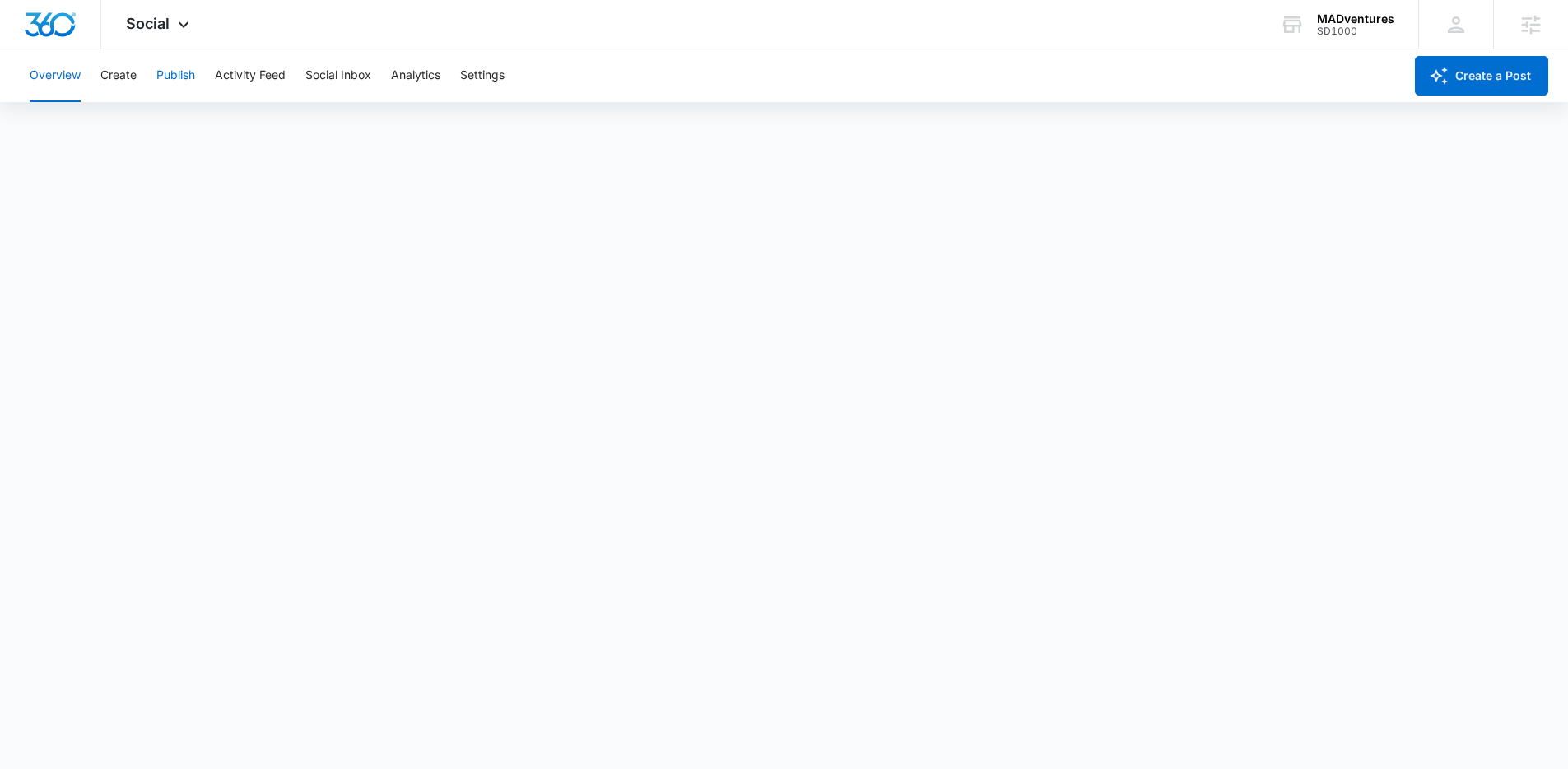
click at [179, 79] on button "Publish" at bounding box center [175, 75] width 38 height 53
click at [470, 81] on button "Settings" at bounding box center [483, 75] width 45 height 53
click at [44, 30] on img "Dashboard" at bounding box center [50, 25] width 53 height 25
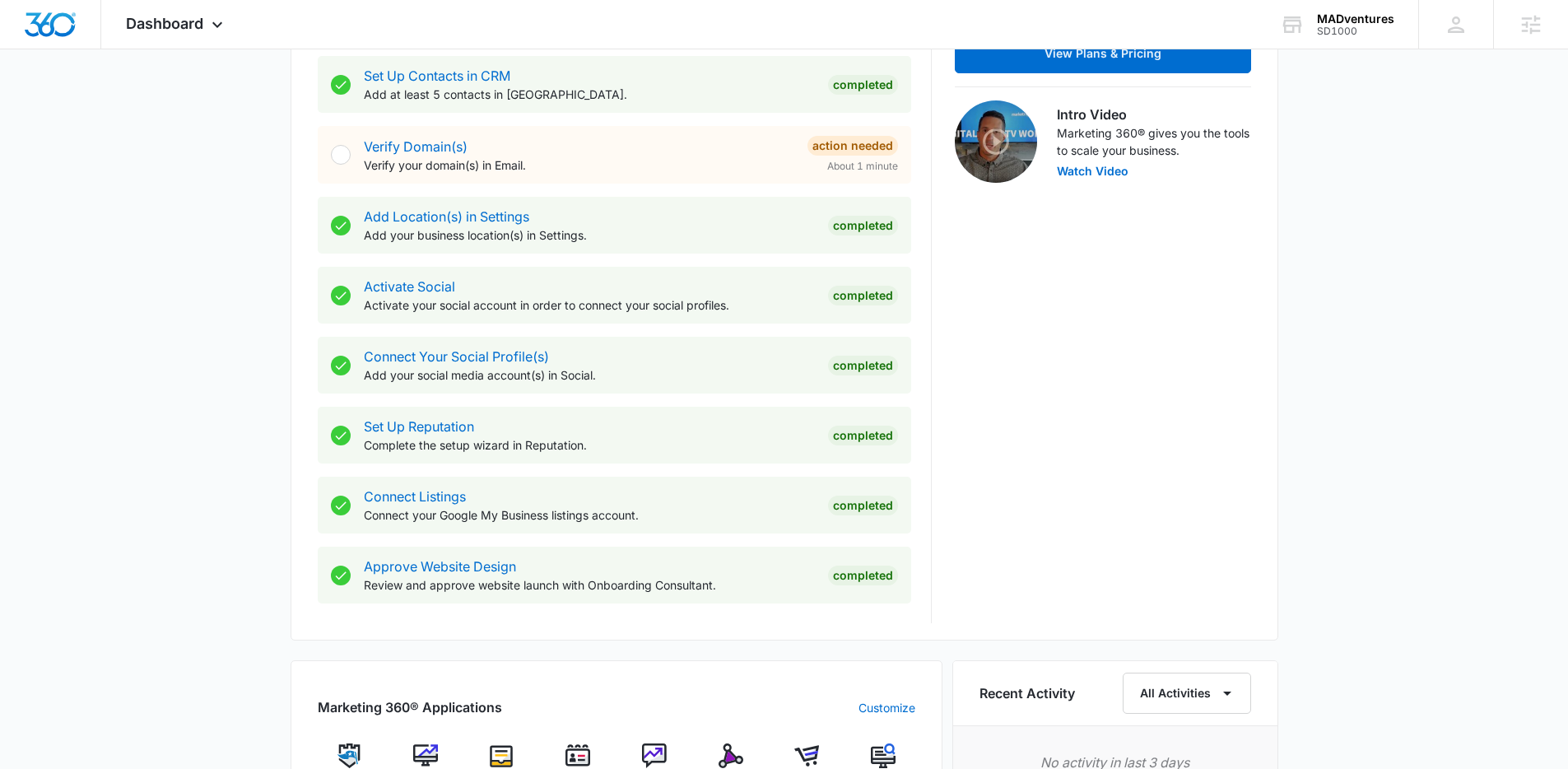
scroll to position [806, 0]
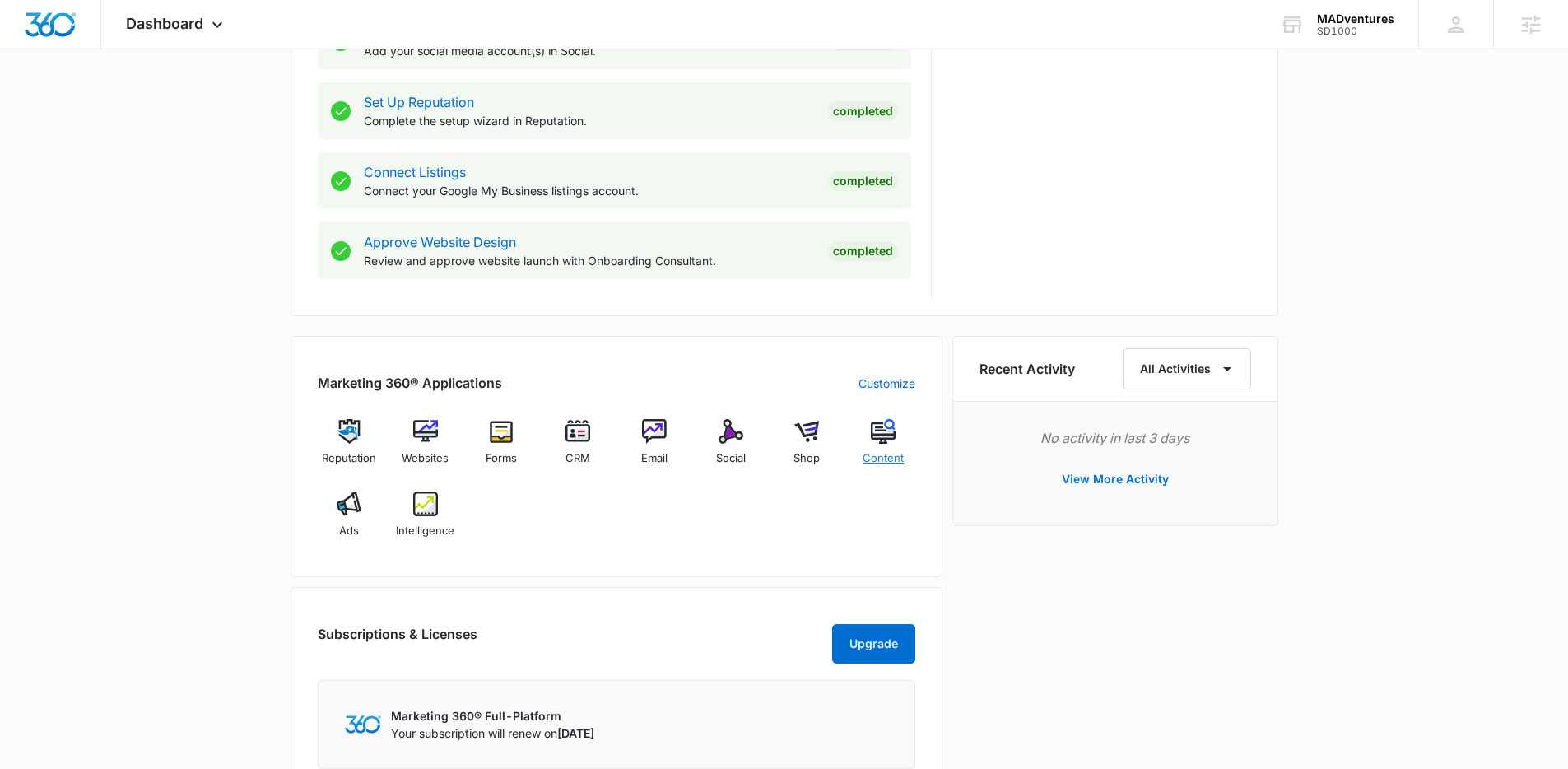
click at [881, 455] on span "Content" at bounding box center [883, 458] width 41 height 16
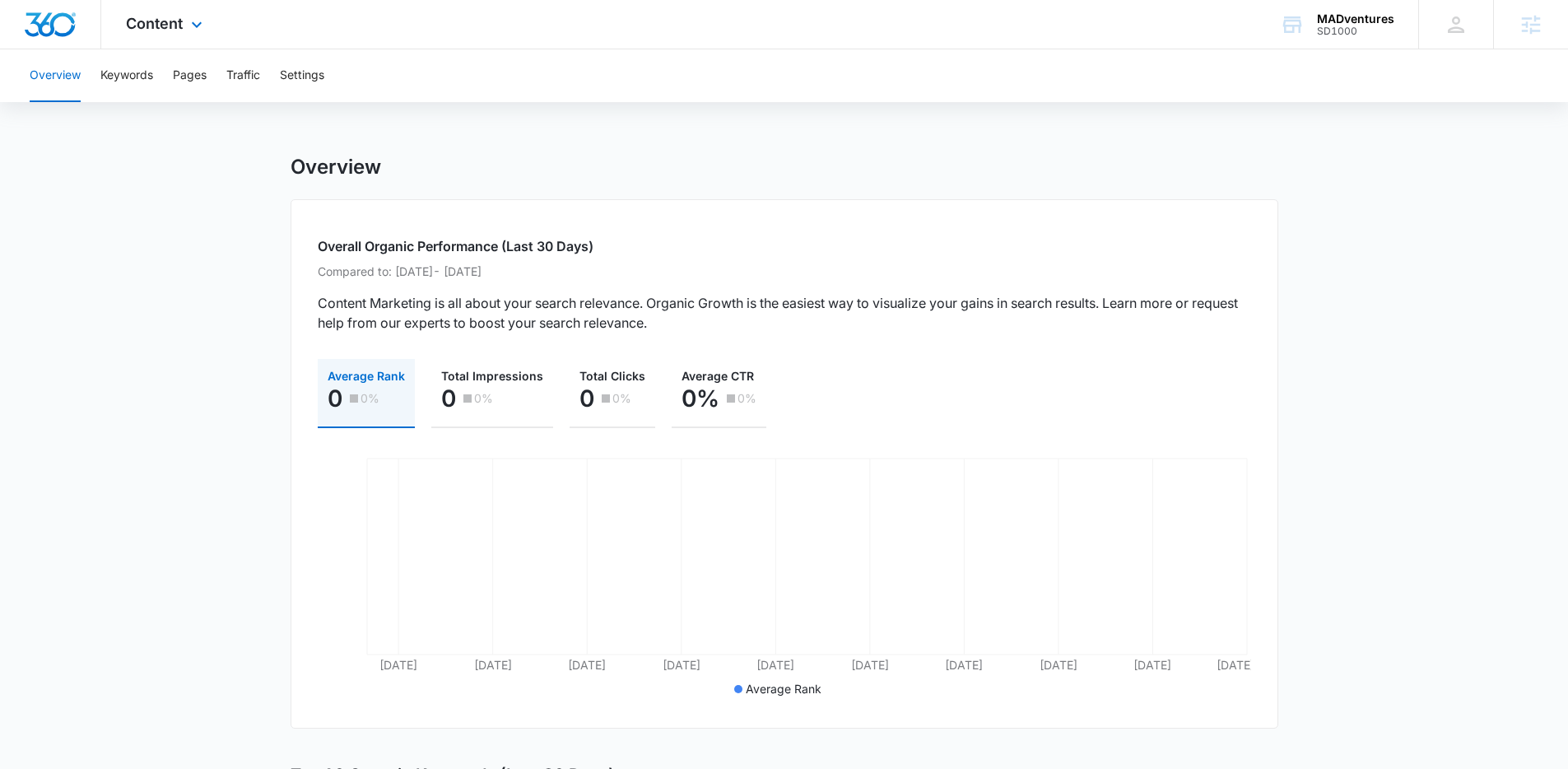
click at [51, 21] on img "Dashboard" at bounding box center [50, 25] width 53 height 25
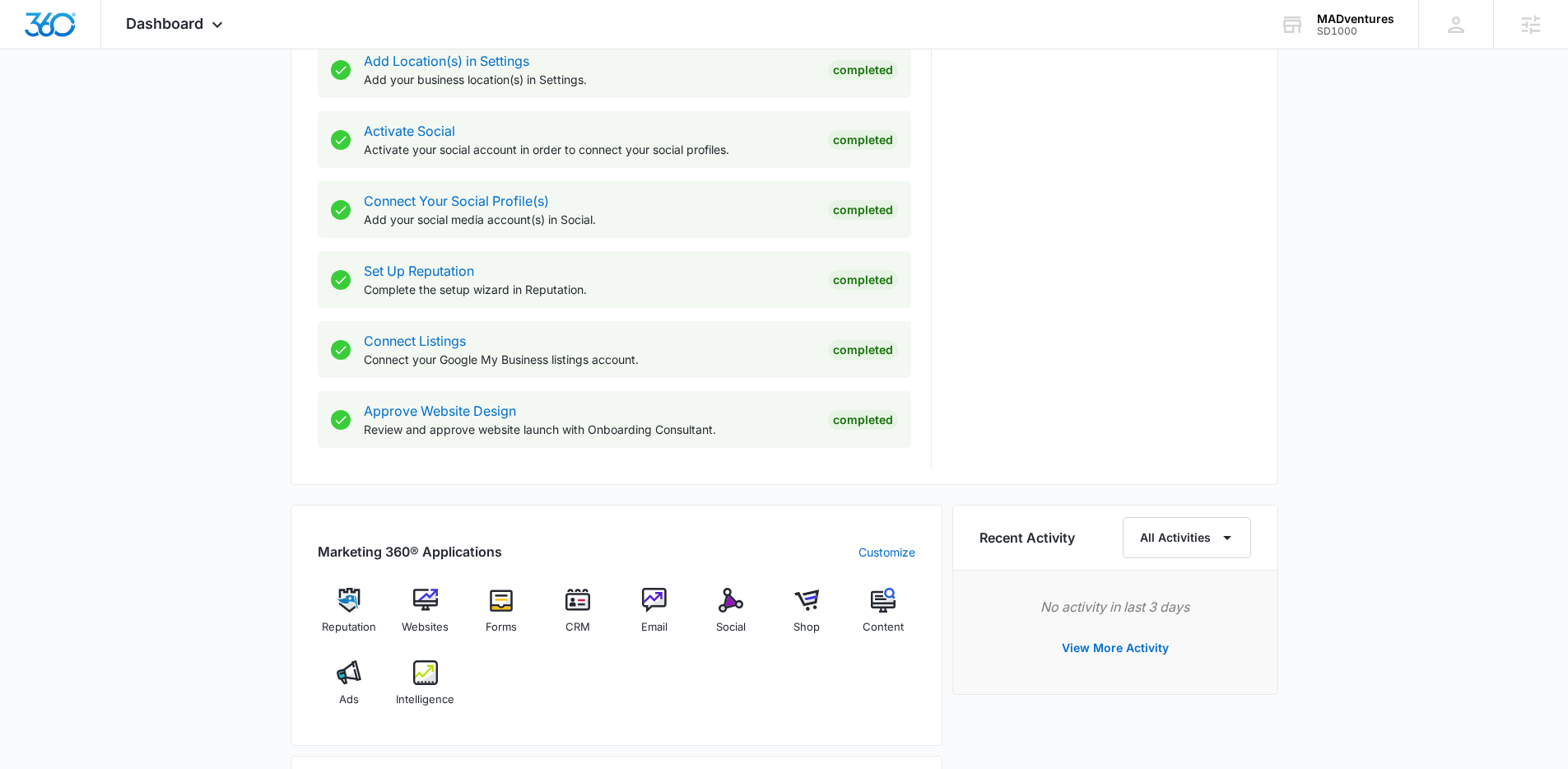
scroll to position [655, 0]
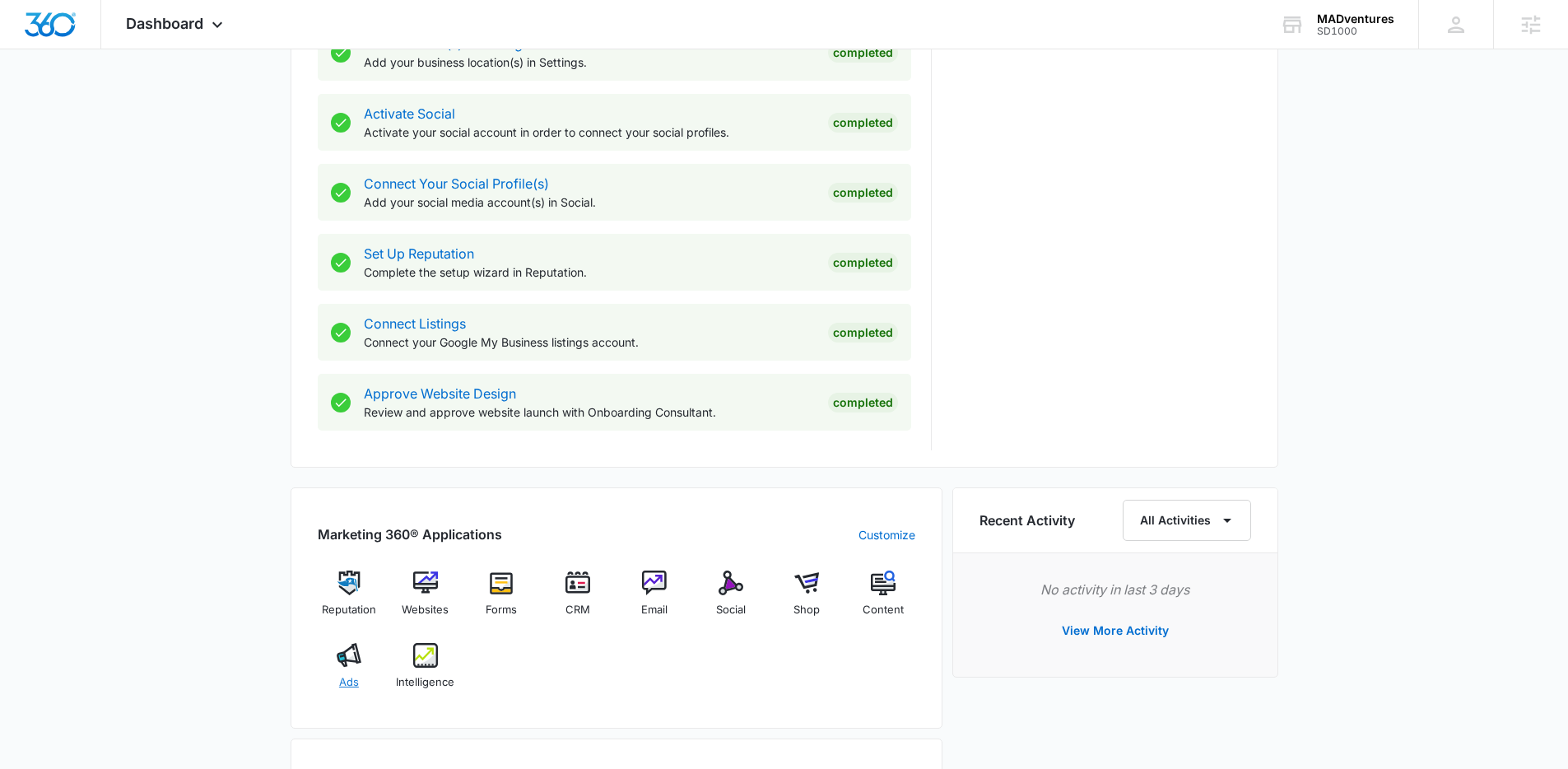
click at [343, 666] on img at bounding box center [349, 655] width 25 height 25
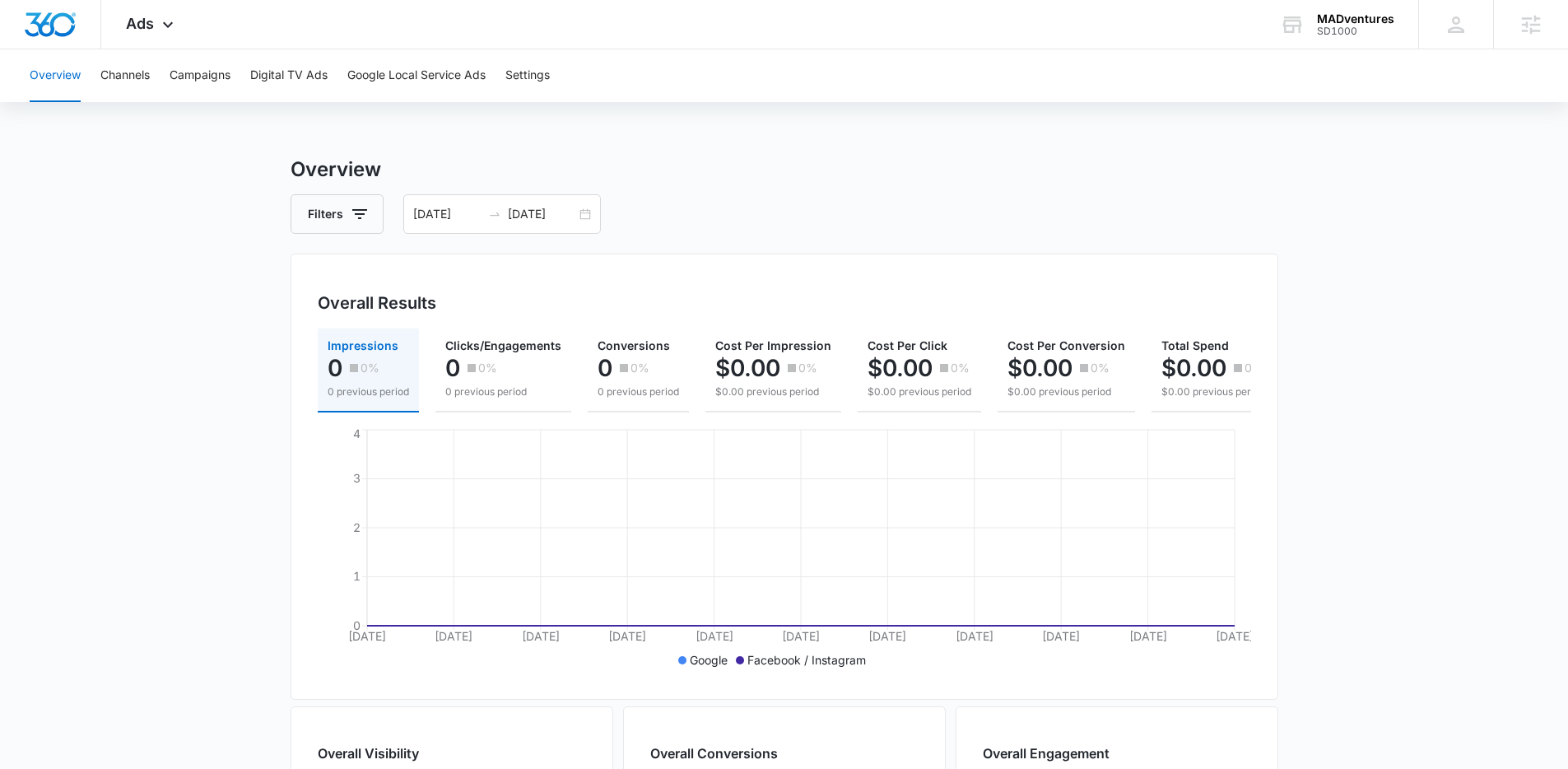
scroll to position [0, 25]
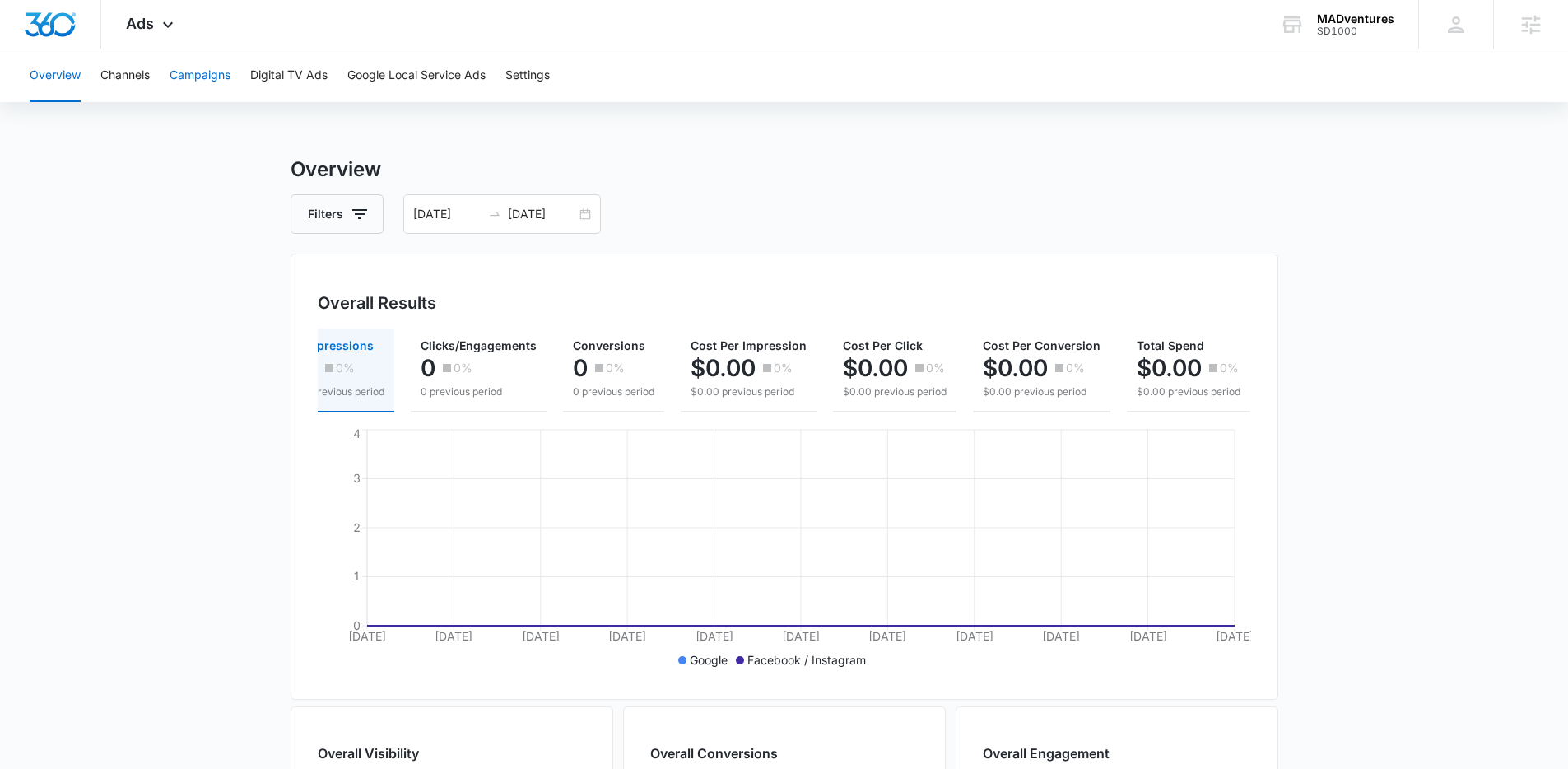
click at [205, 90] on button "Campaigns" at bounding box center [199, 75] width 61 height 53
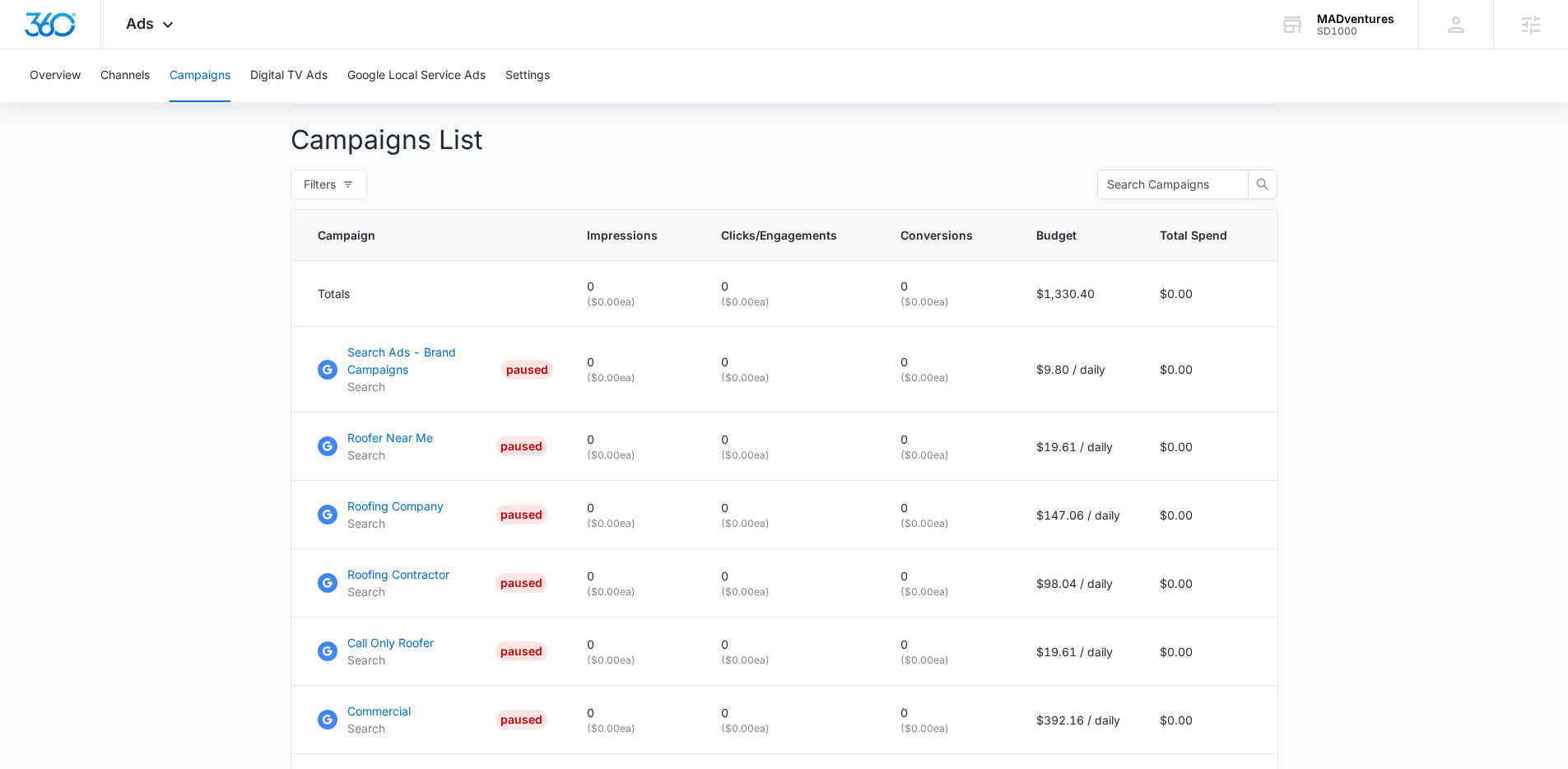
scroll to position [603, 0]
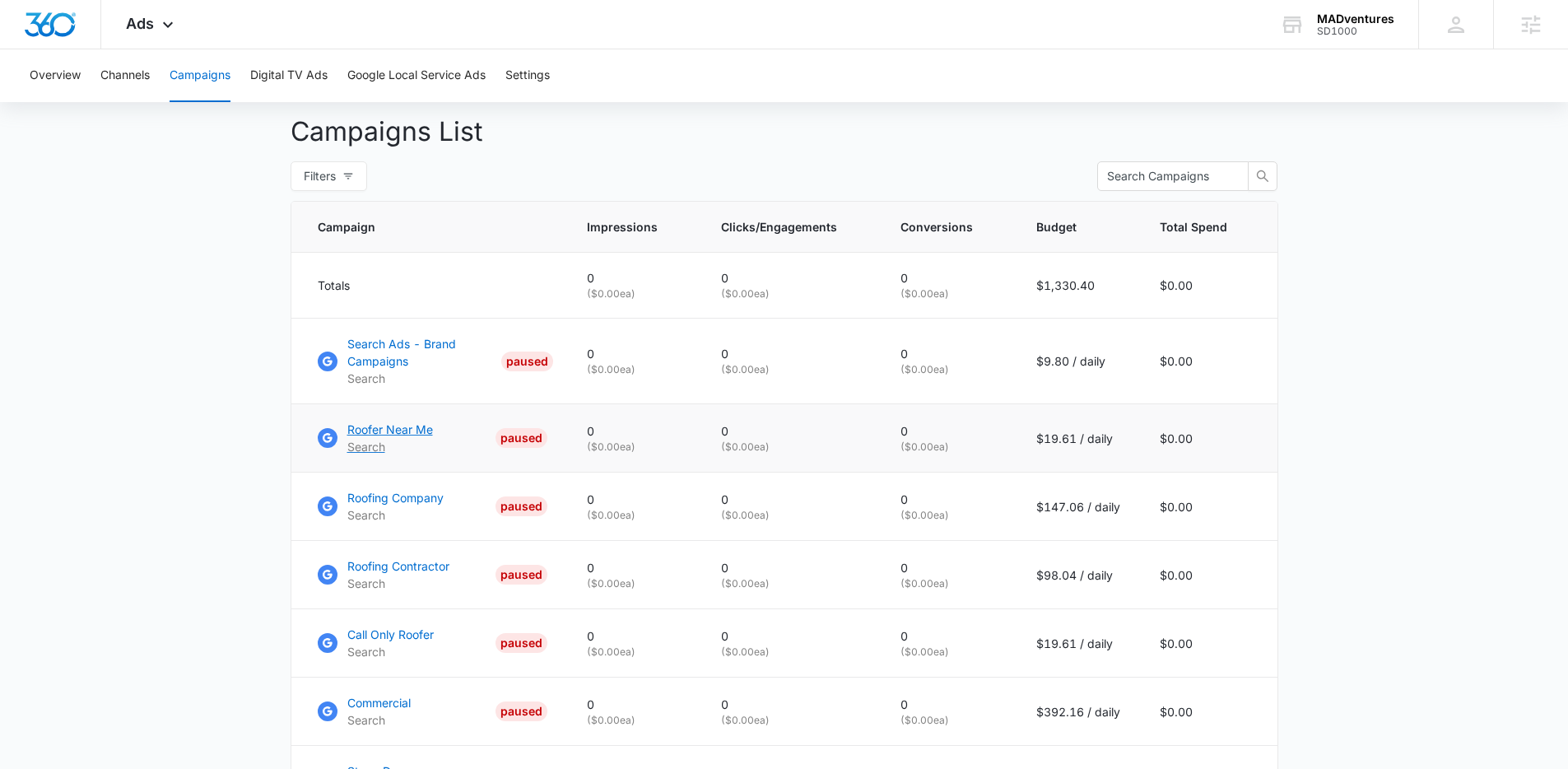
click at [382, 438] on p "Roofer Near Me" at bounding box center [390, 428] width 85 height 17
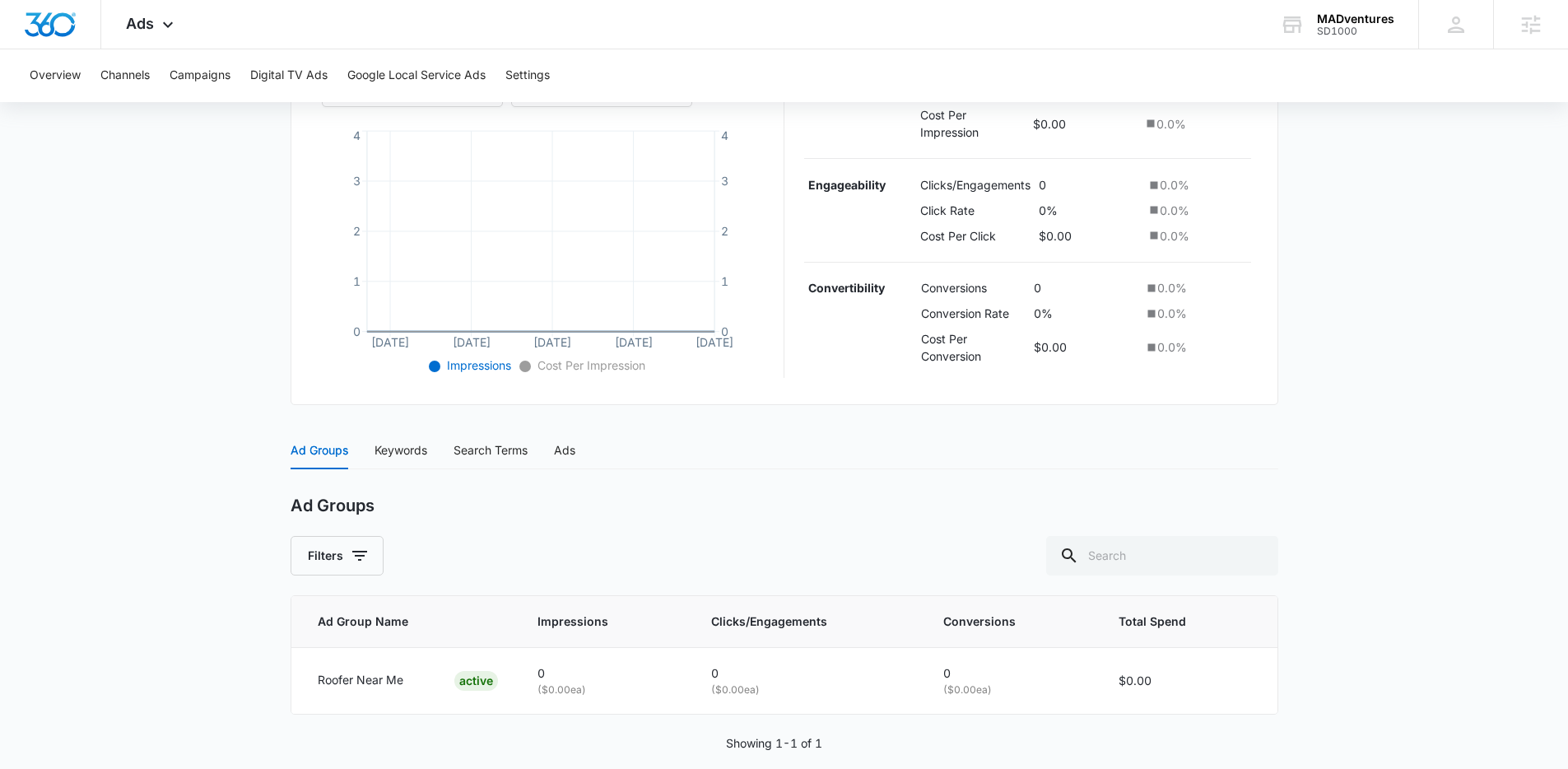
scroll to position [352, 0]
click at [561, 453] on div "Ads" at bounding box center [565, 449] width 21 height 18
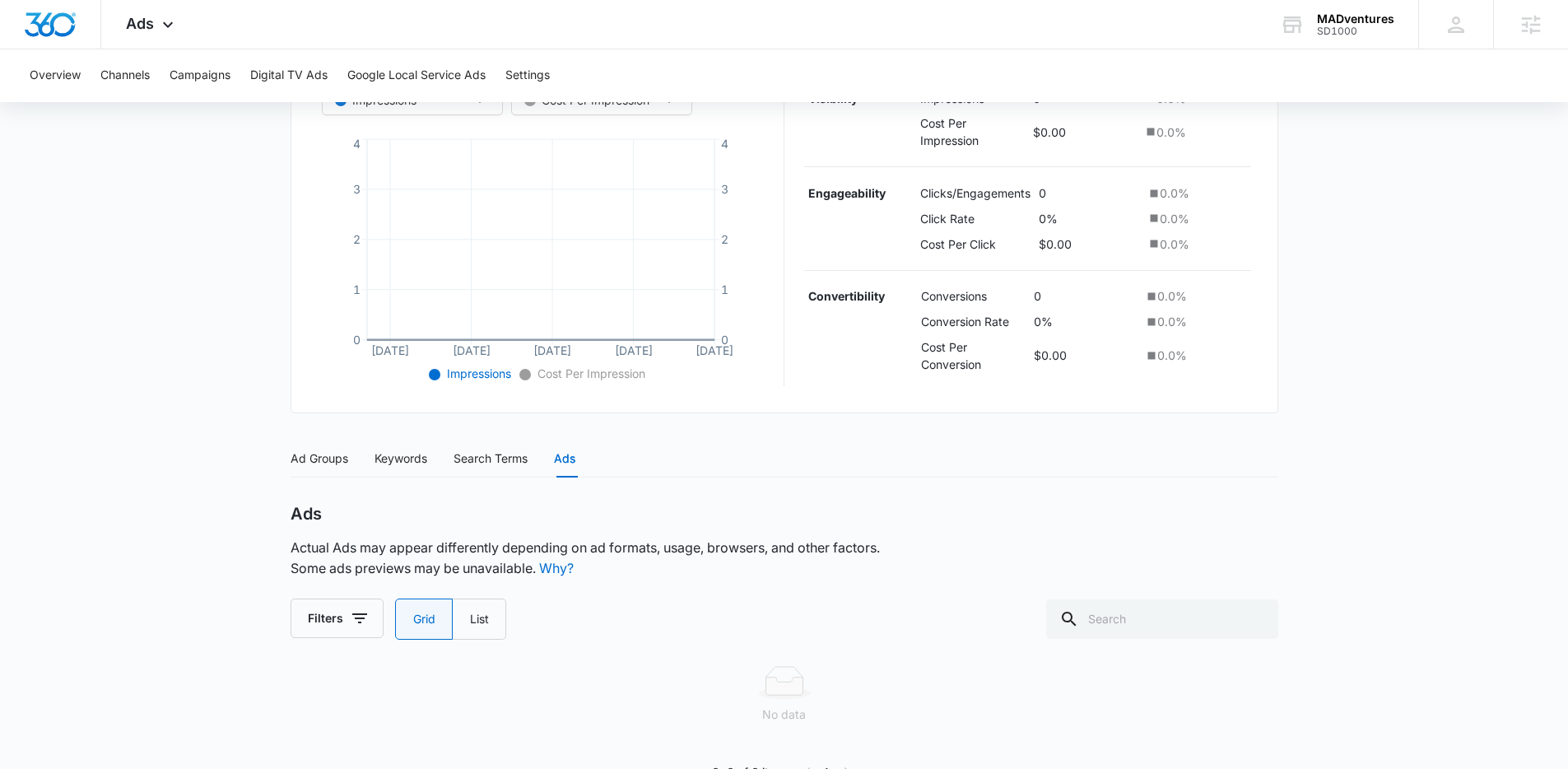
scroll to position [339, 0]
click at [333, 470] on div "Ad Groups" at bounding box center [319, 461] width 58 height 38
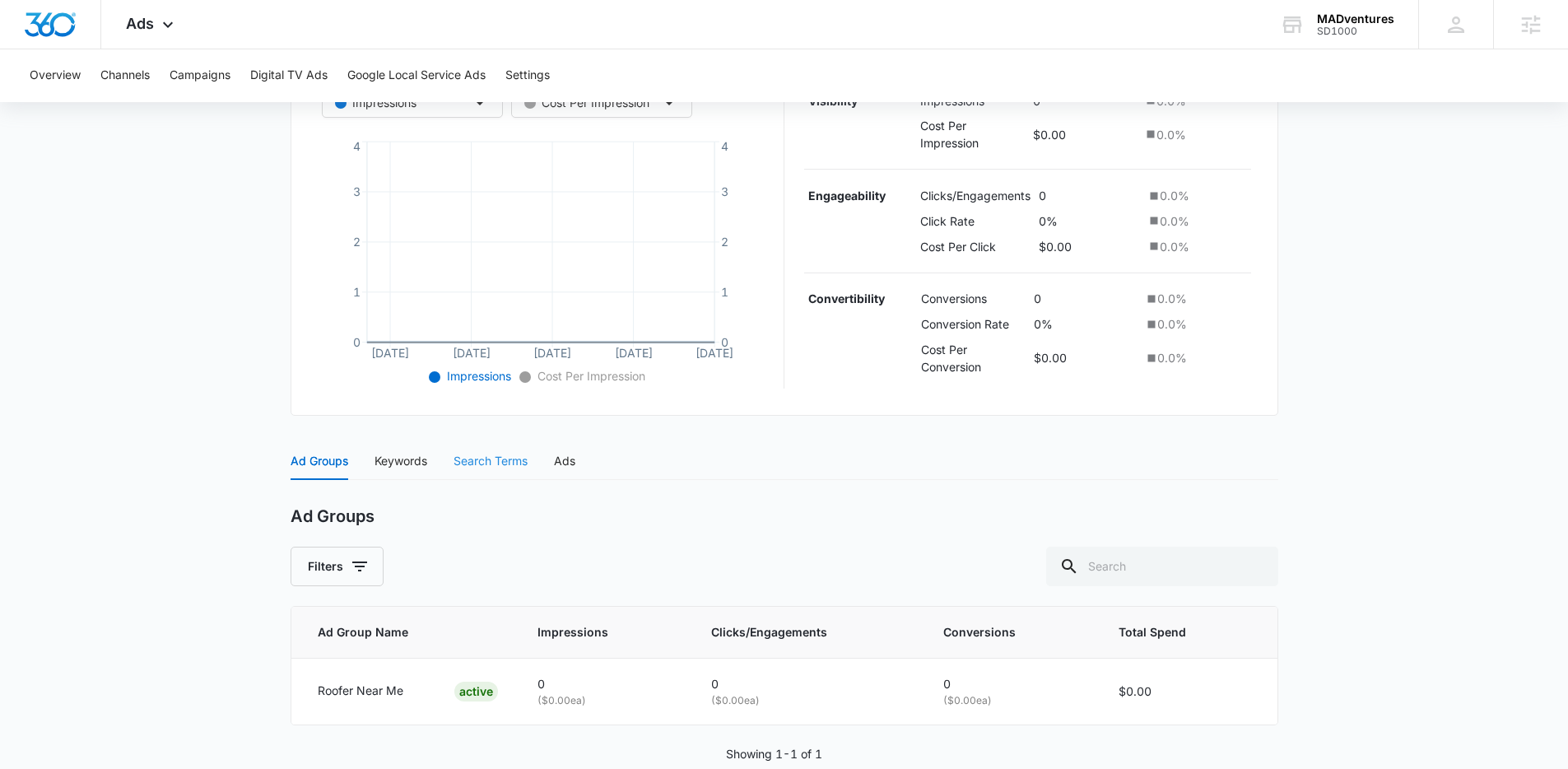
click at [487, 449] on div "Search Terms" at bounding box center [490, 461] width 74 height 38
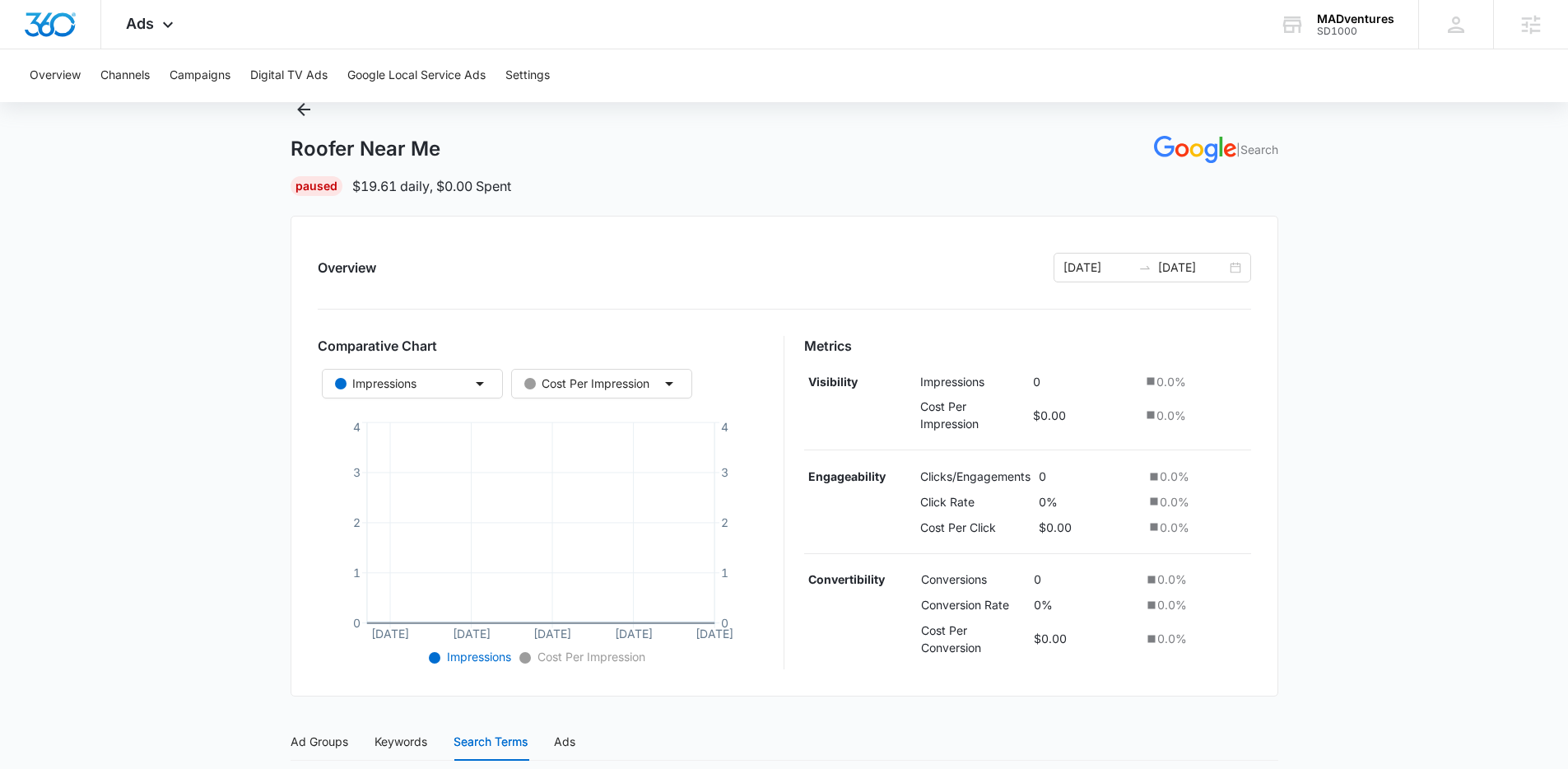
scroll to position [20, 0]
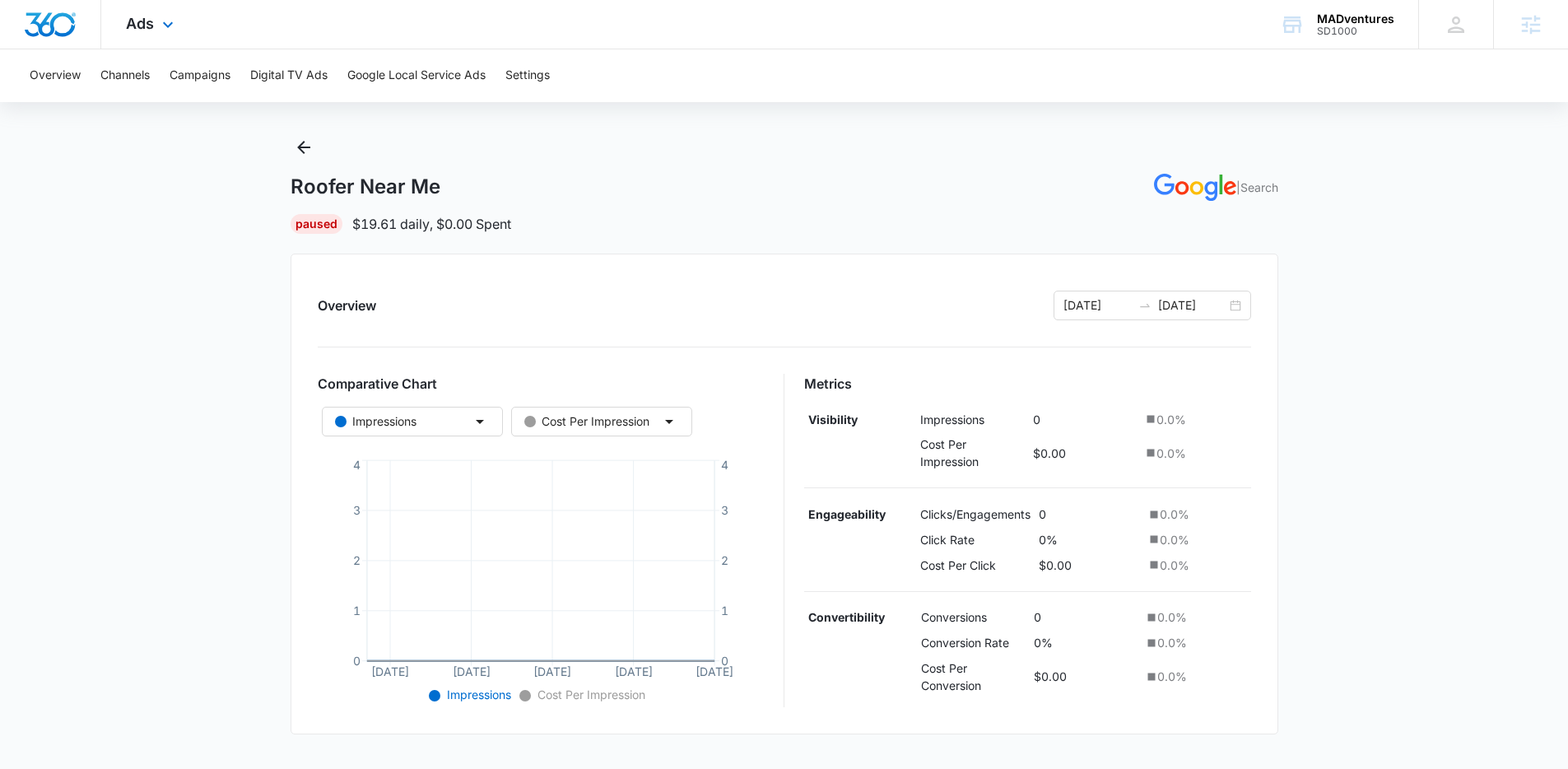
click at [53, 28] on img "Dashboard" at bounding box center [50, 25] width 53 height 25
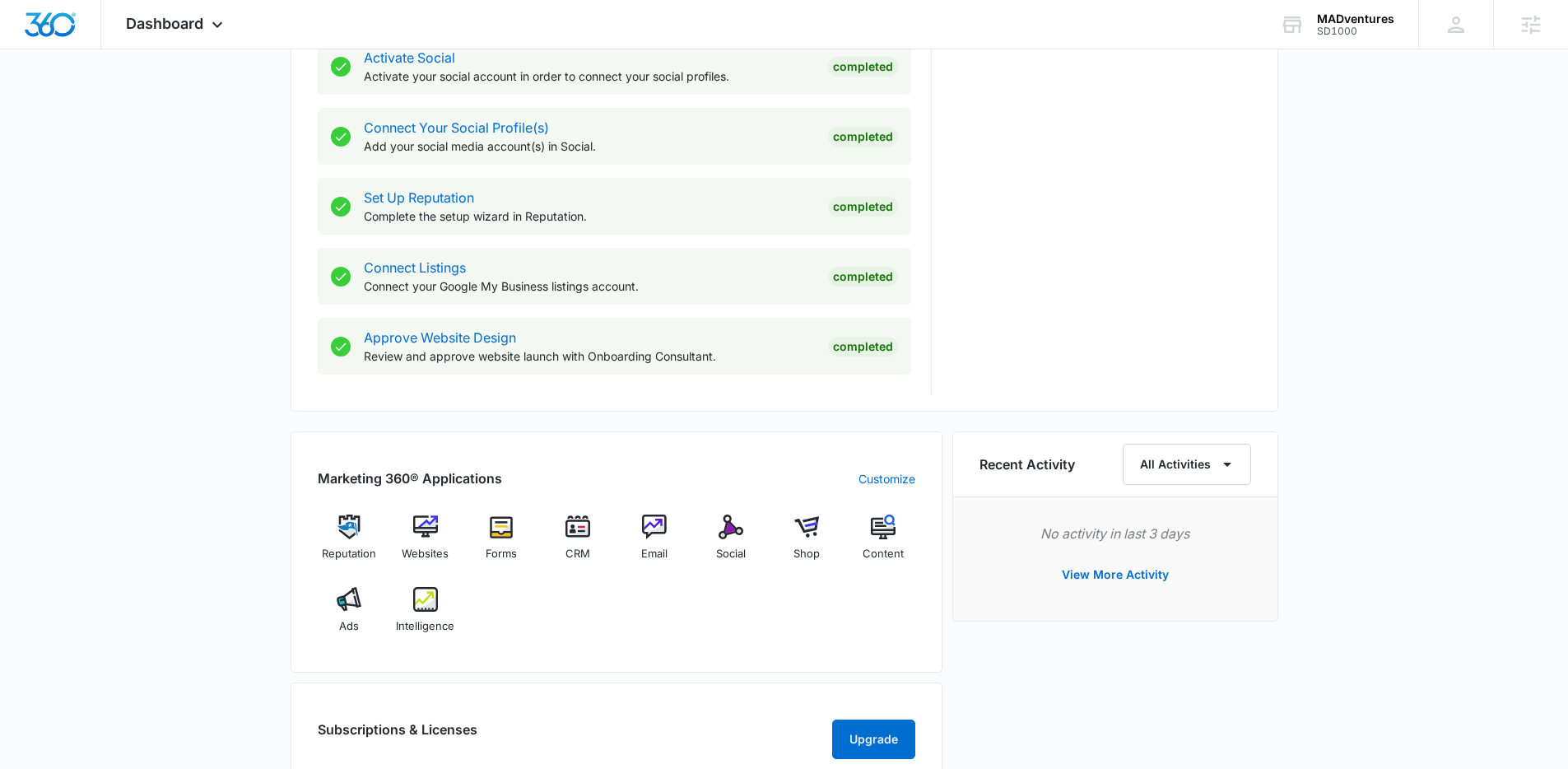
scroll to position [715, 0]
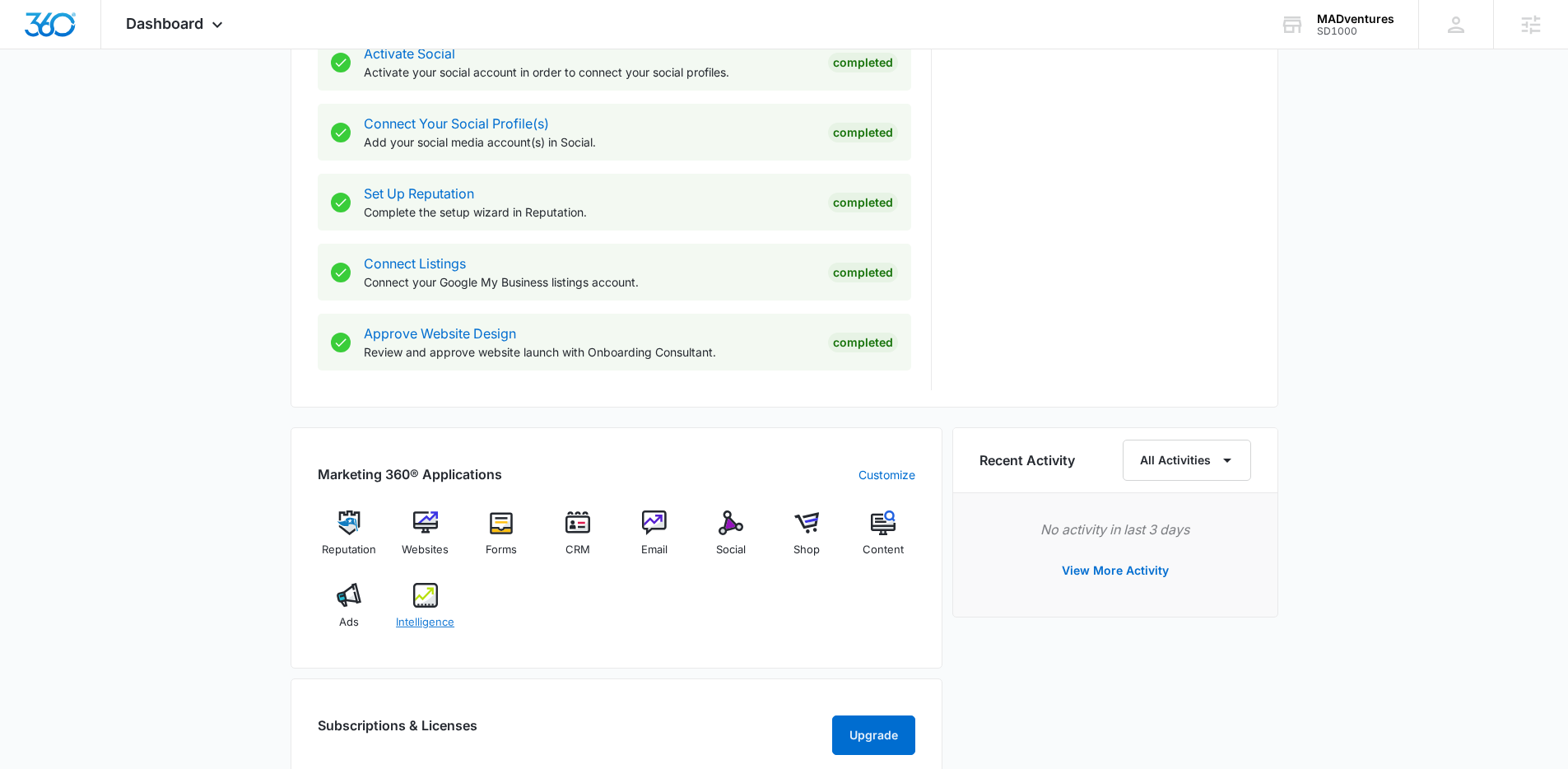
click at [442, 605] on div "Intelligence" at bounding box center [425, 612] width 63 height 60
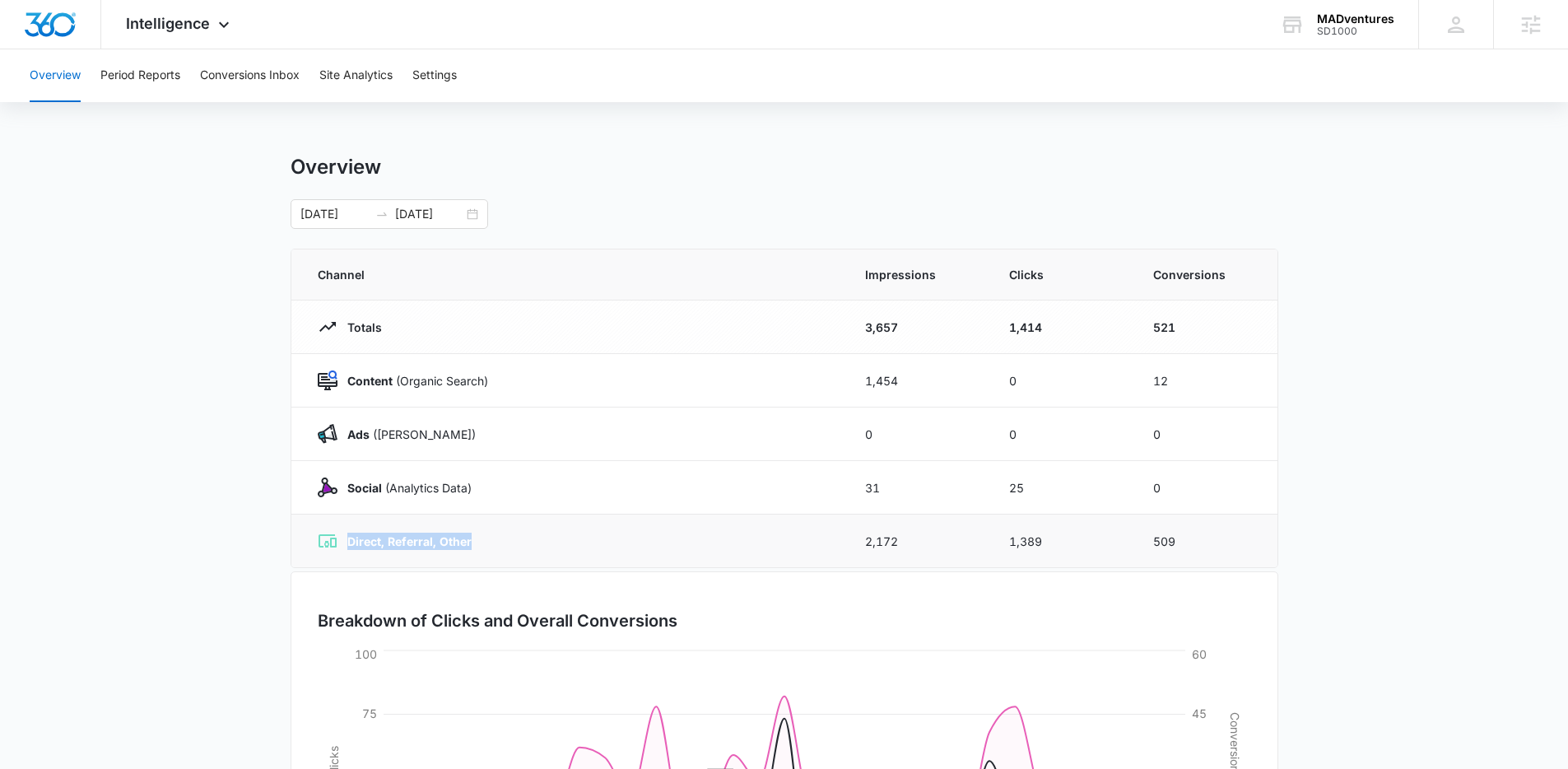
drag, startPoint x: 508, startPoint y: 547, endPoint x: 348, endPoint y: 529, distance: 161.0
click at [348, 529] on td "Direct, Referral, Other" at bounding box center [568, 541] width 554 height 53
click at [191, 16] on span "Intelligence" at bounding box center [167, 23] width 84 height 17
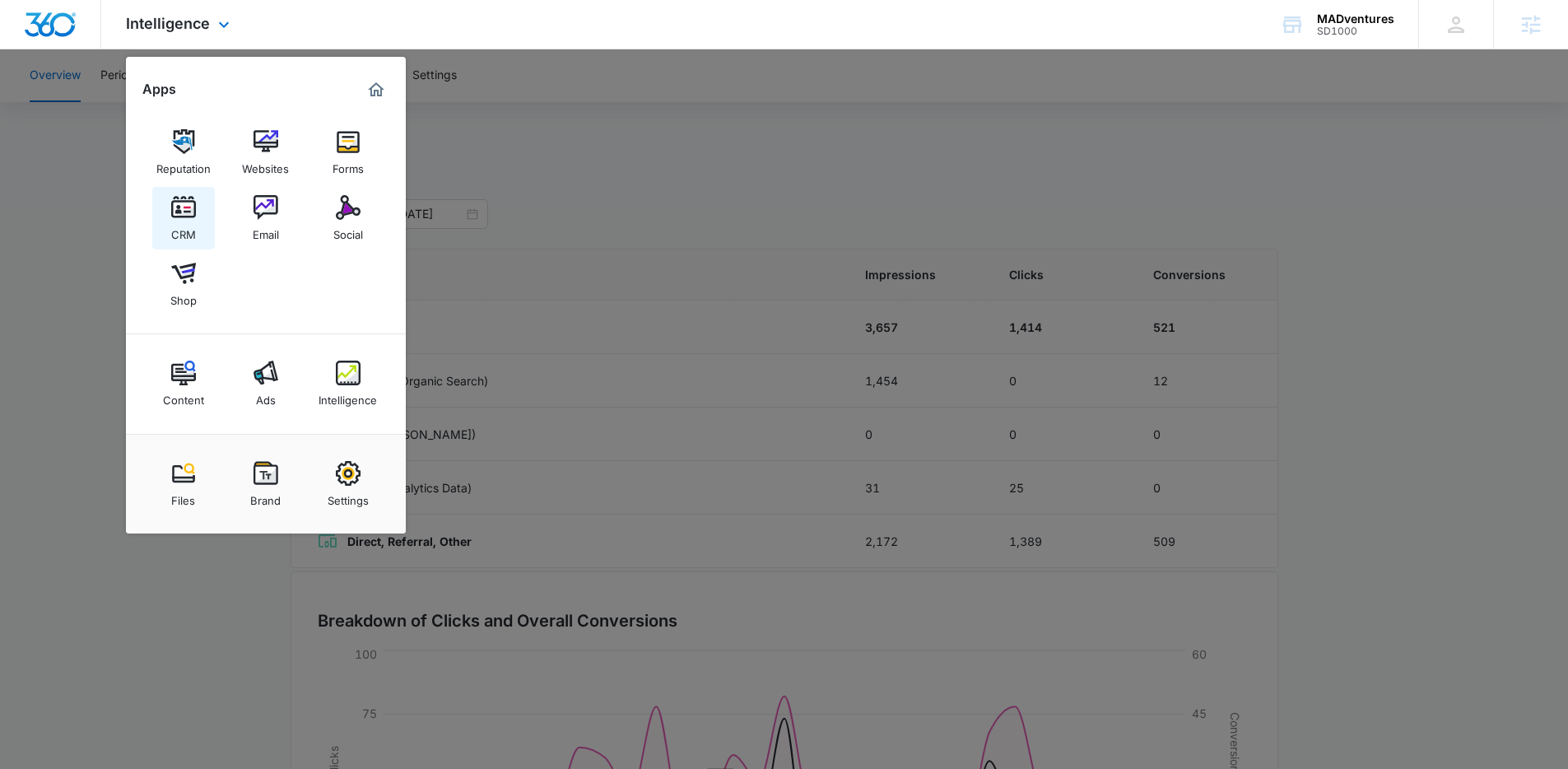
click at [195, 213] on link "CRM" at bounding box center [183, 218] width 62 height 62
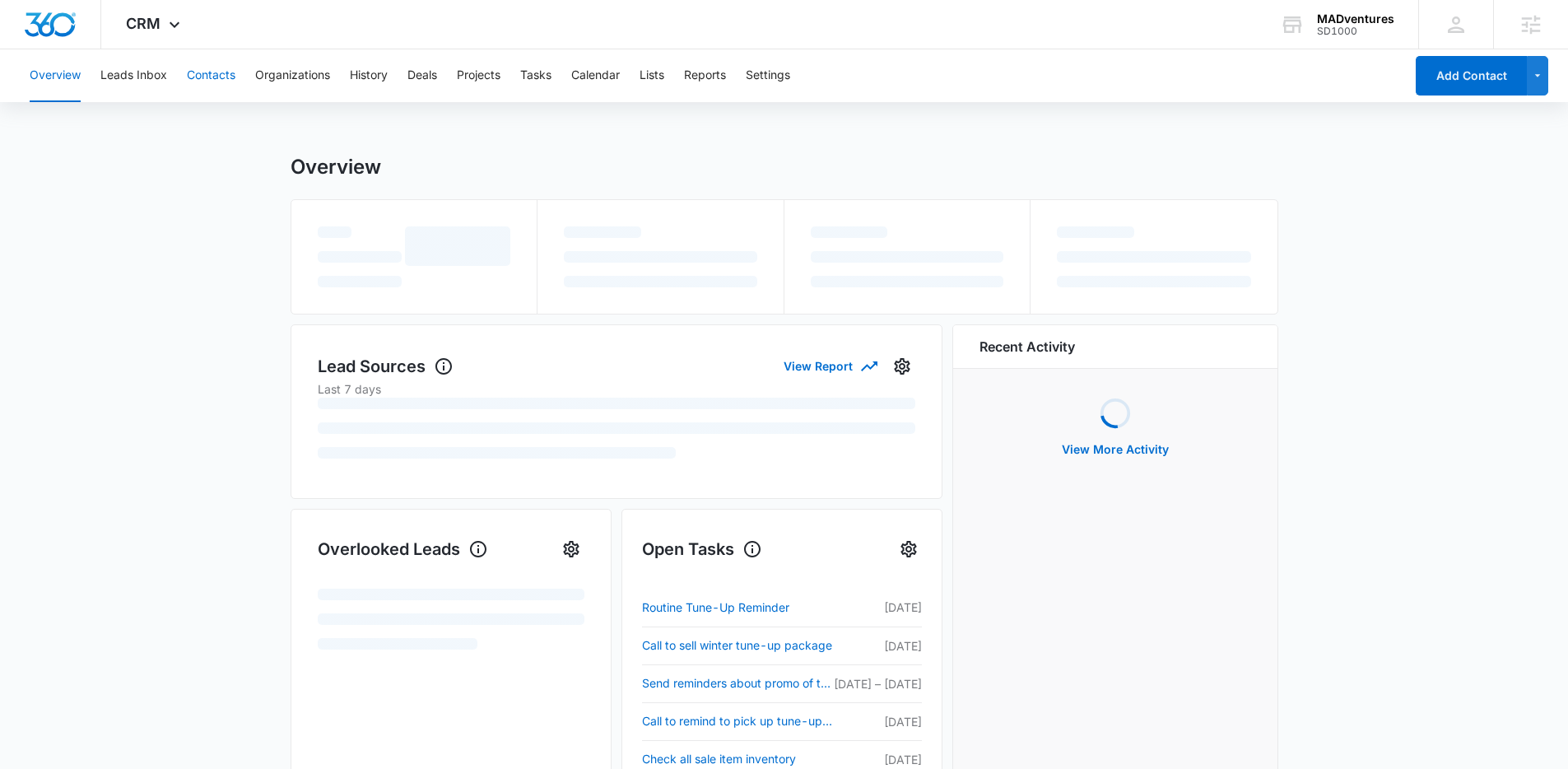
click at [196, 83] on button "Contacts" at bounding box center [211, 75] width 49 height 53
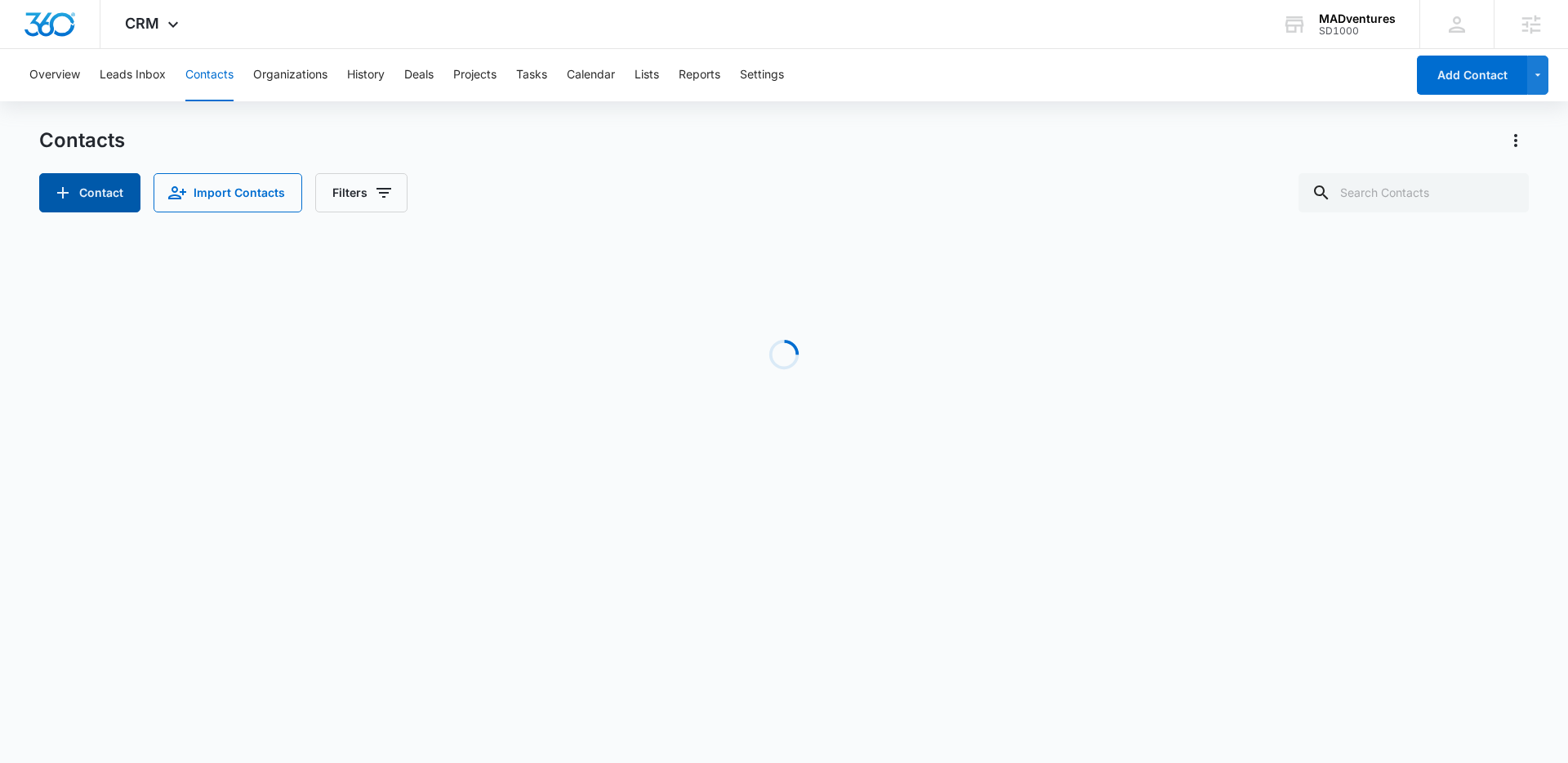
click at [101, 198] on button "Contact" at bounding box center [89, 193] width 102 height 39
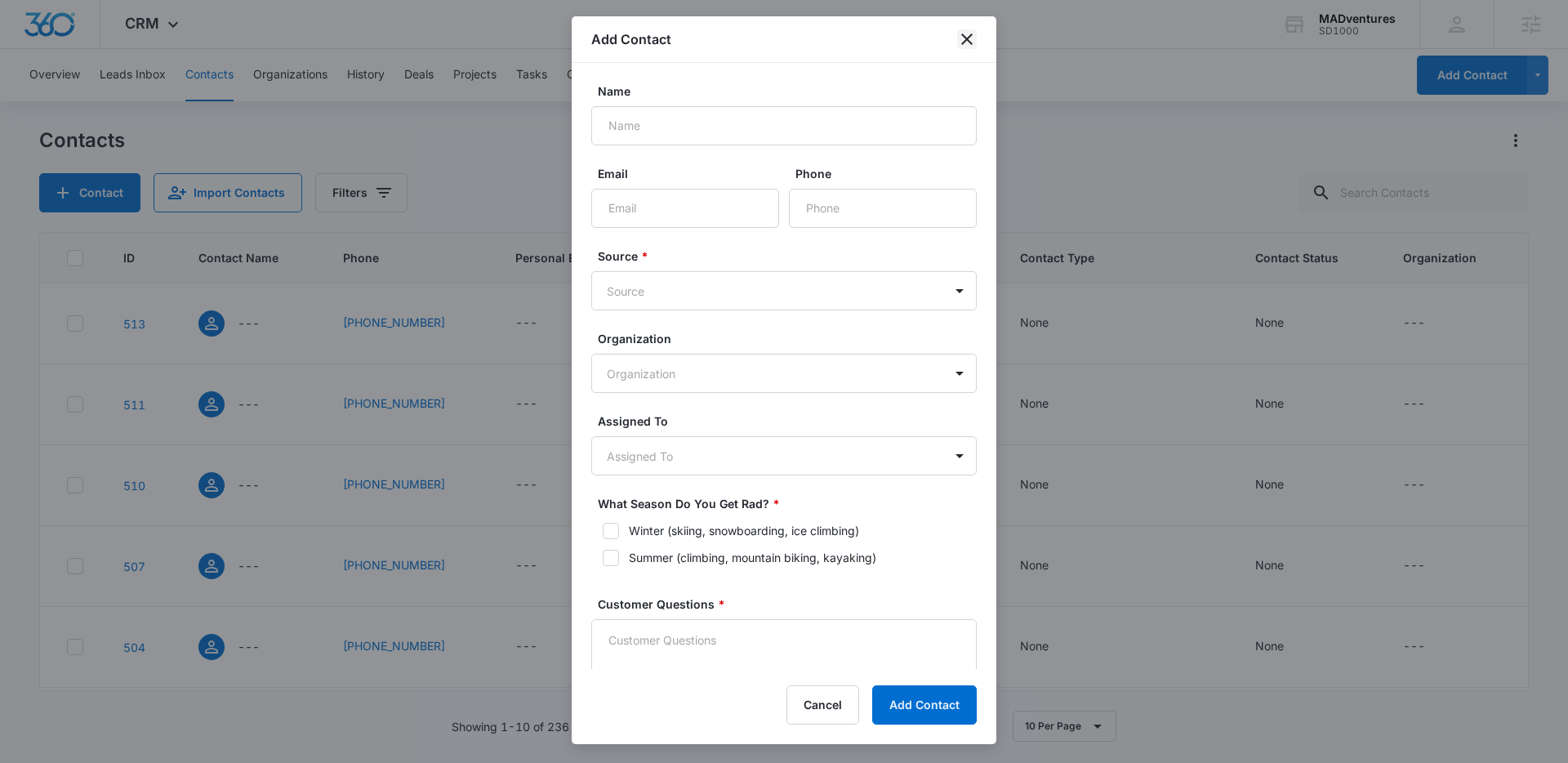
drag, startPoint x: 959, startPoint y: 49, endPoint x: 960, endPoint y: 41, distance: 8.1
click at [959, 48] on div "Add Contact" at bounding box center [784, 39] width 425 height 47
click at [962, 40] on icon "close" at bounding box center [967, 39] width 19 height 19
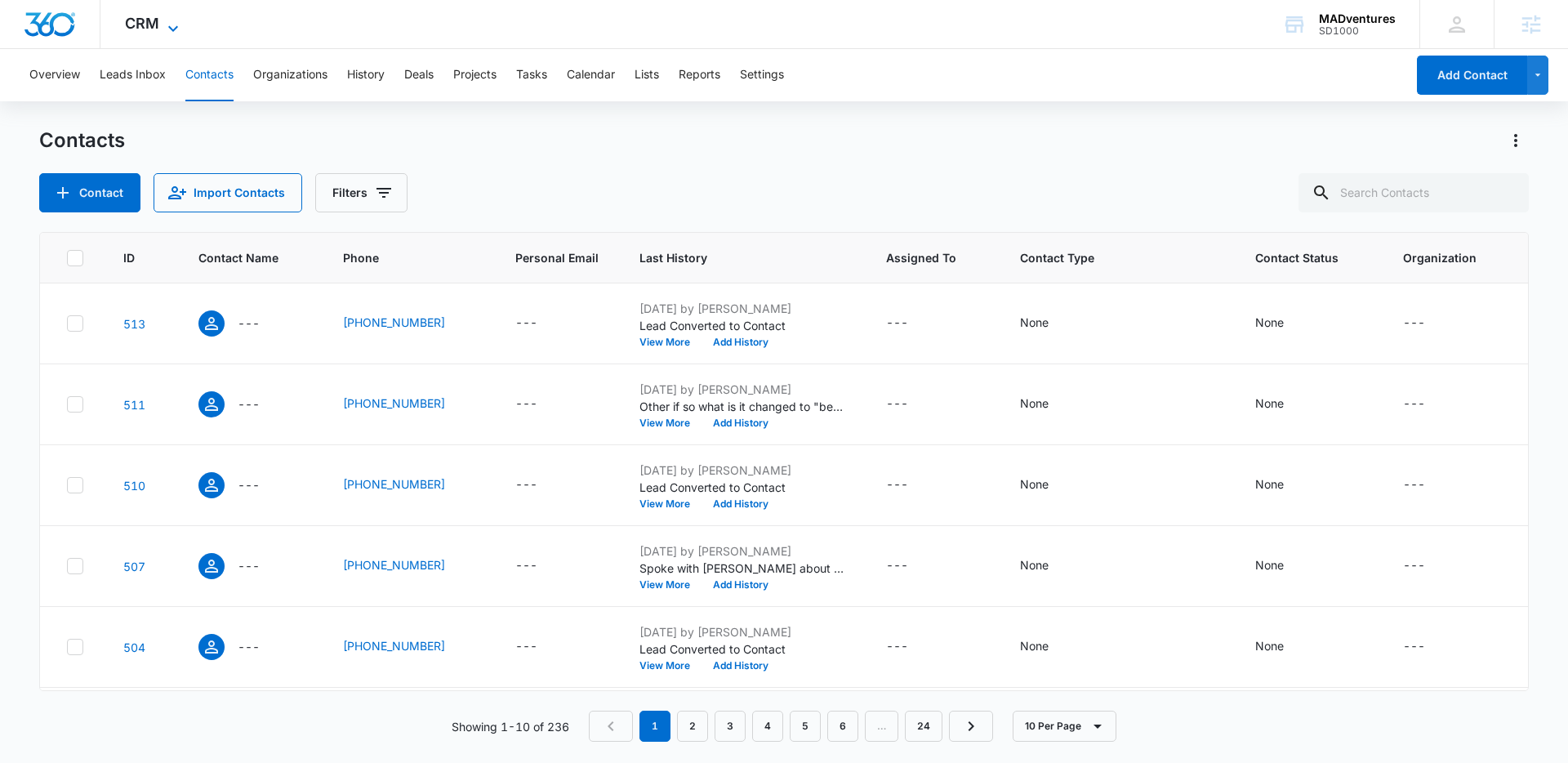
click at [131, 15] on span "CRM" at bounding box center [141, 23] width 34 height 17
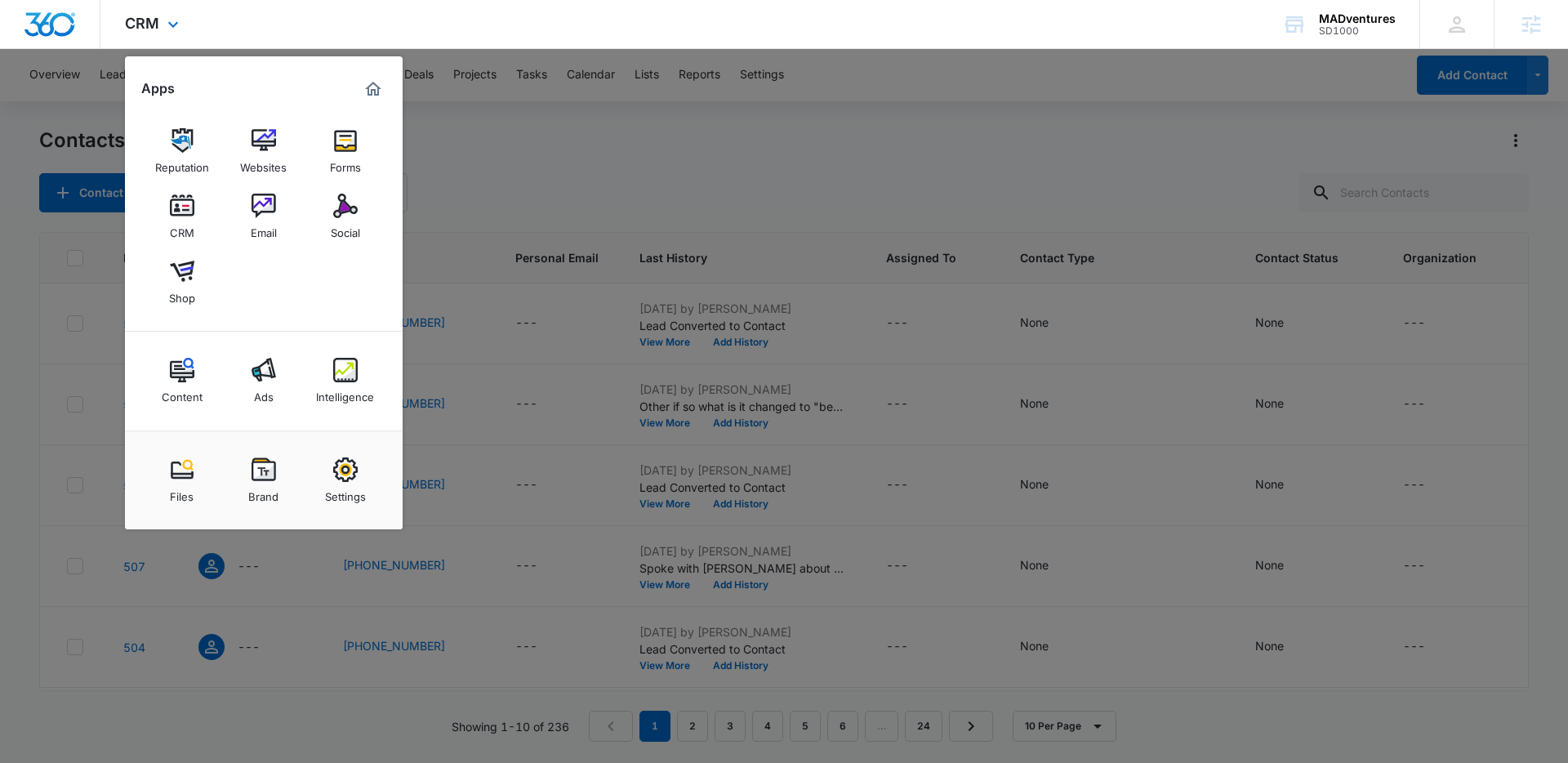
click at [323, 344] on div "Content Ads Intelligence" at bounding box center [263, 381] width 277 height 99
click at [336, 378] on img at bounding box center [345, 370] width 25 height 25
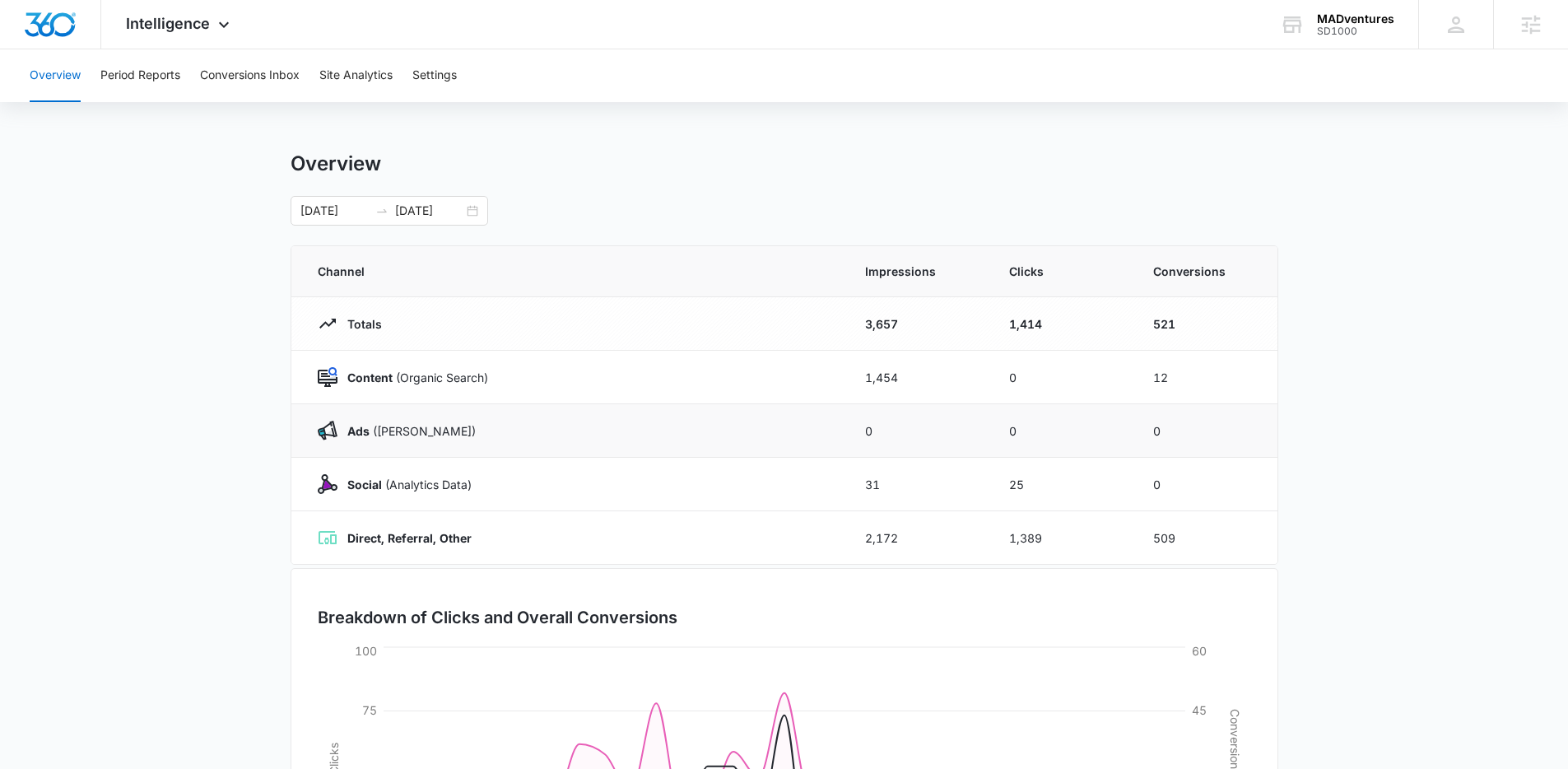
scroll to position [6, 0]
click at [355, 65] on button "Site Analytics" at bounding box center [356, 75] width 73 height 53
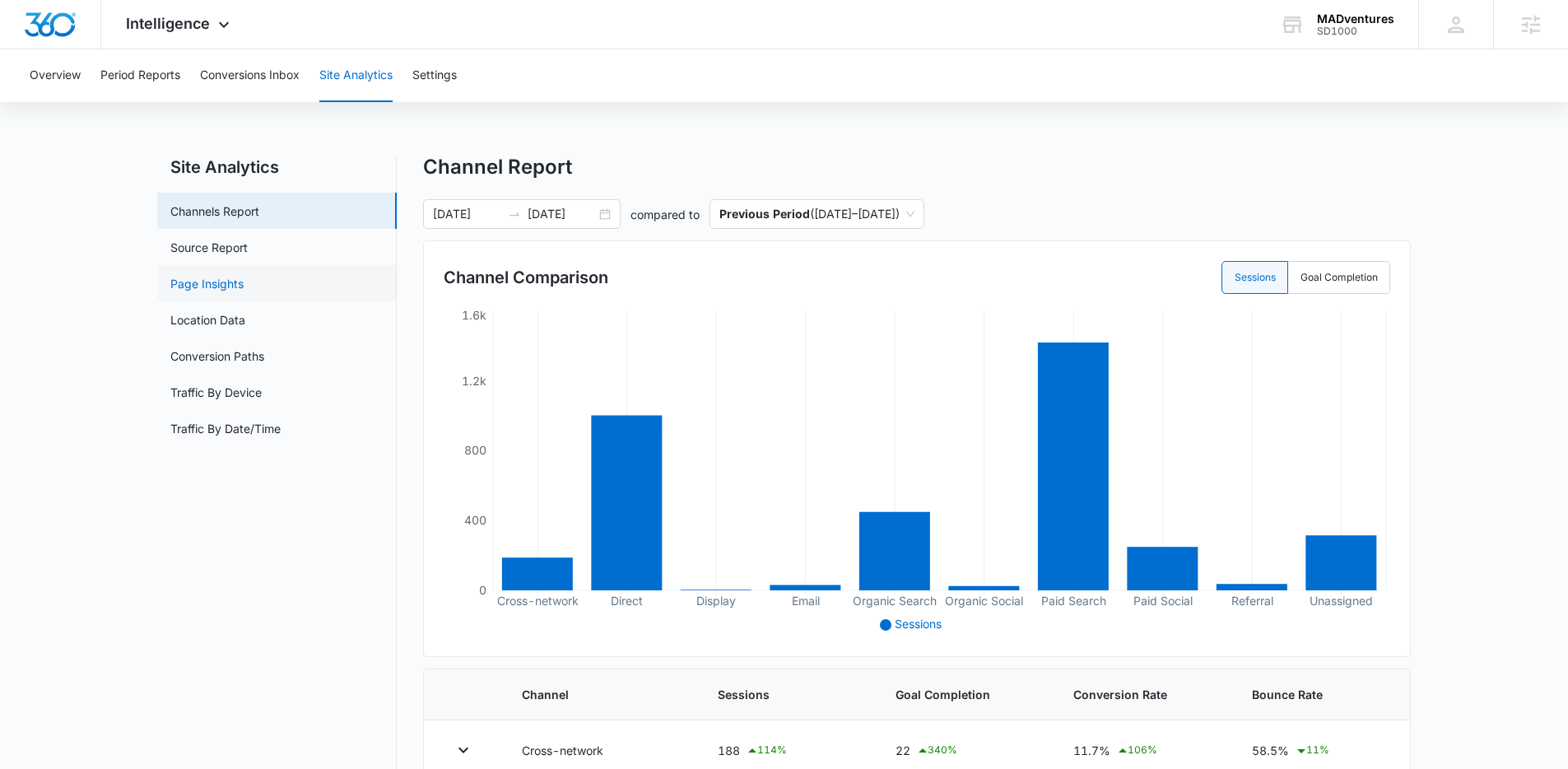
click at [233, 275] on link "Page Insights" at bounding box center [207, 283] width 73 height 17
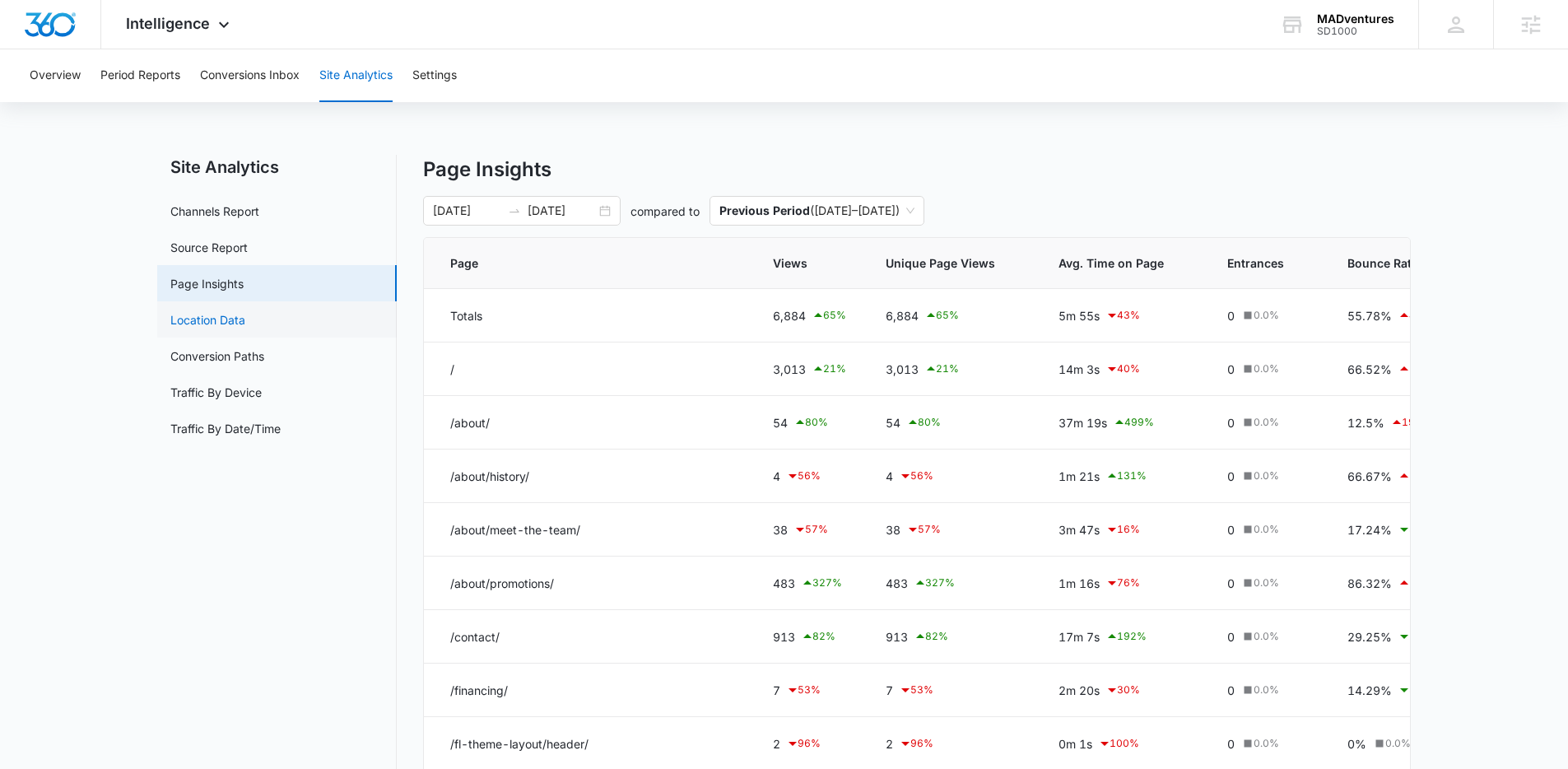
click at [246, 325] on link "Location Data" at bounding box center [207, 319] width 75 height 17
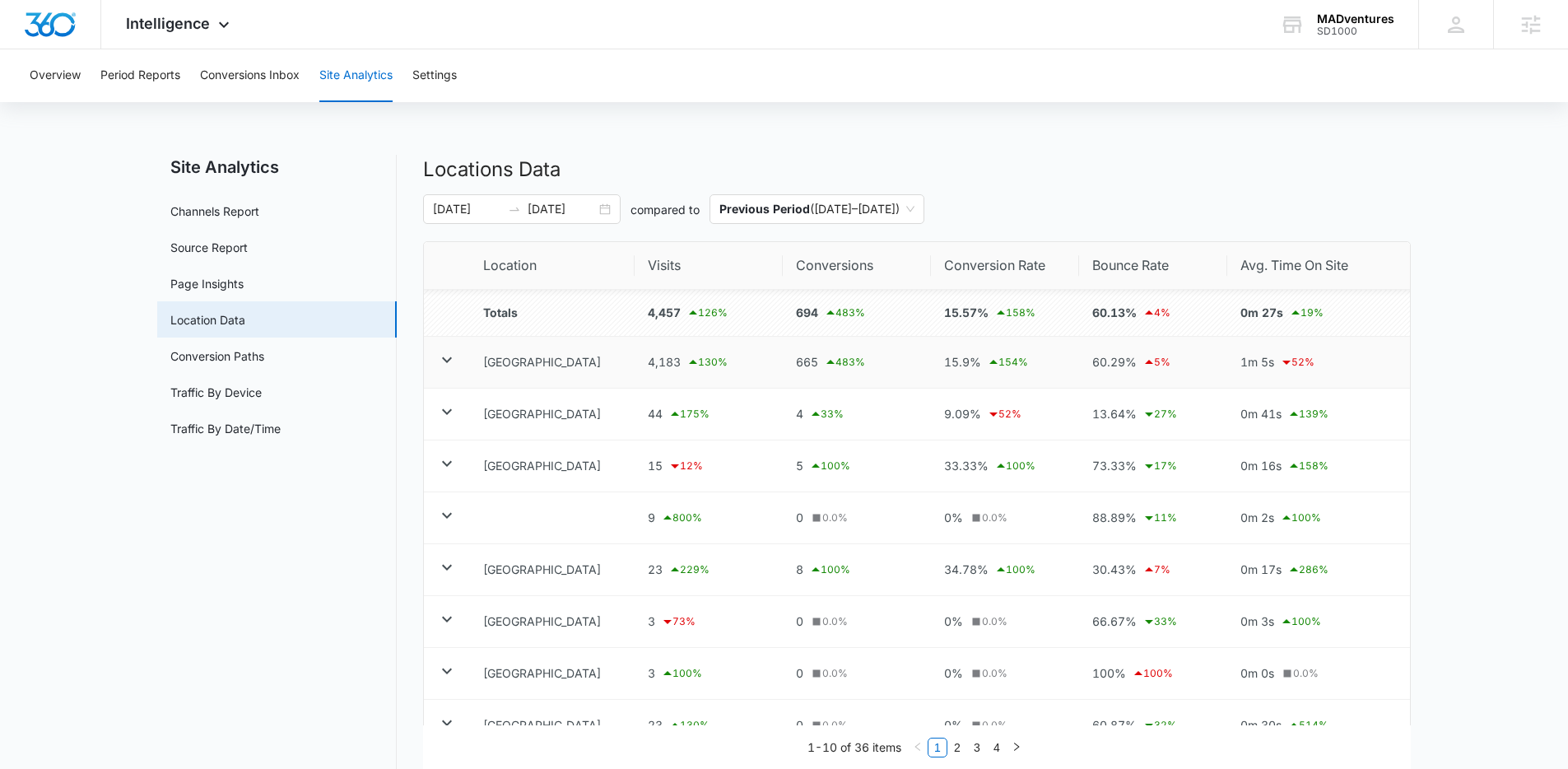
click at [446, 360] on icon at bounding box center [447, 360] width 20 height 20
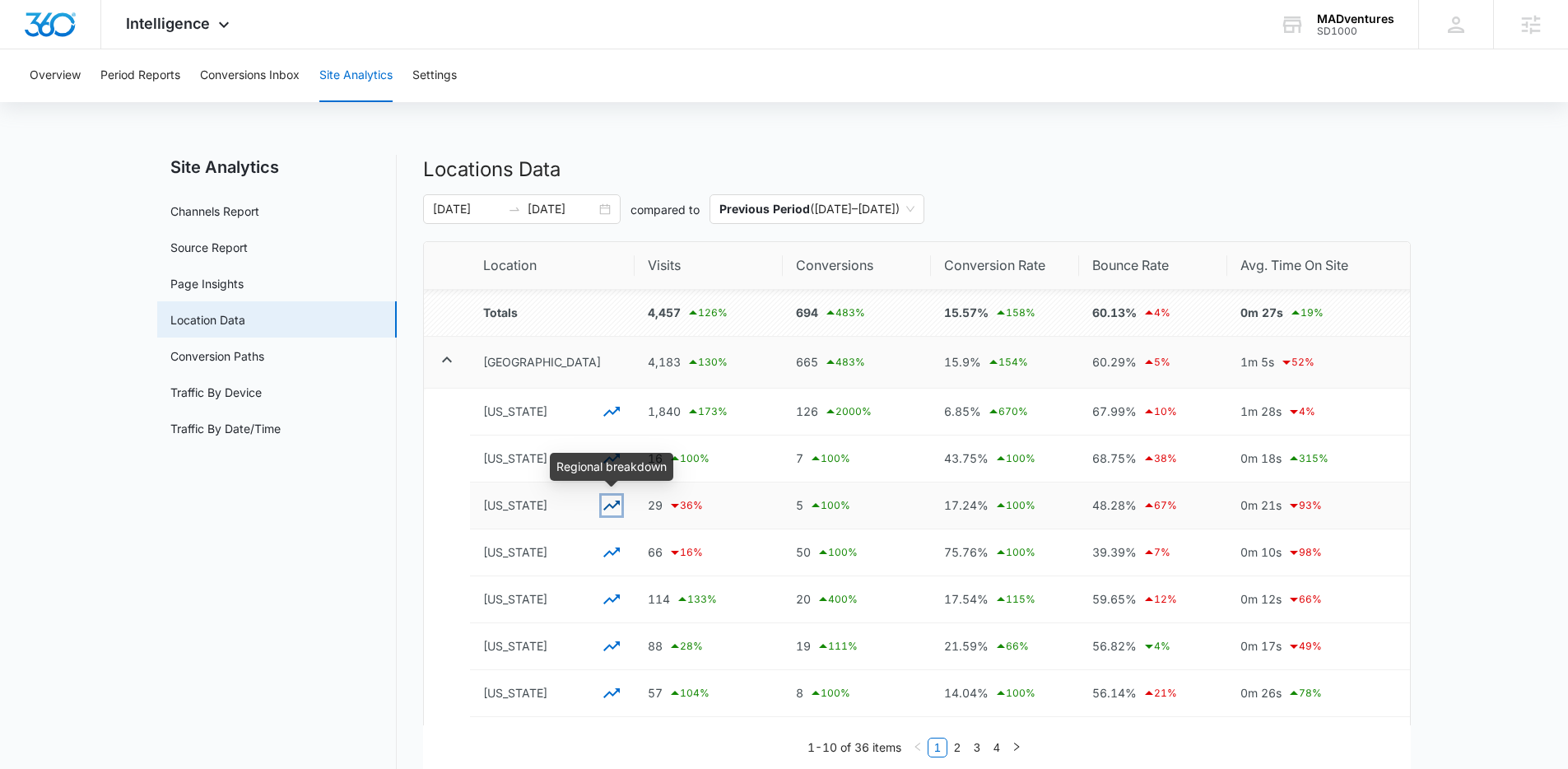
click at [610, 507] on icon "button" at bounding box center [612, 506] width 20 height 20
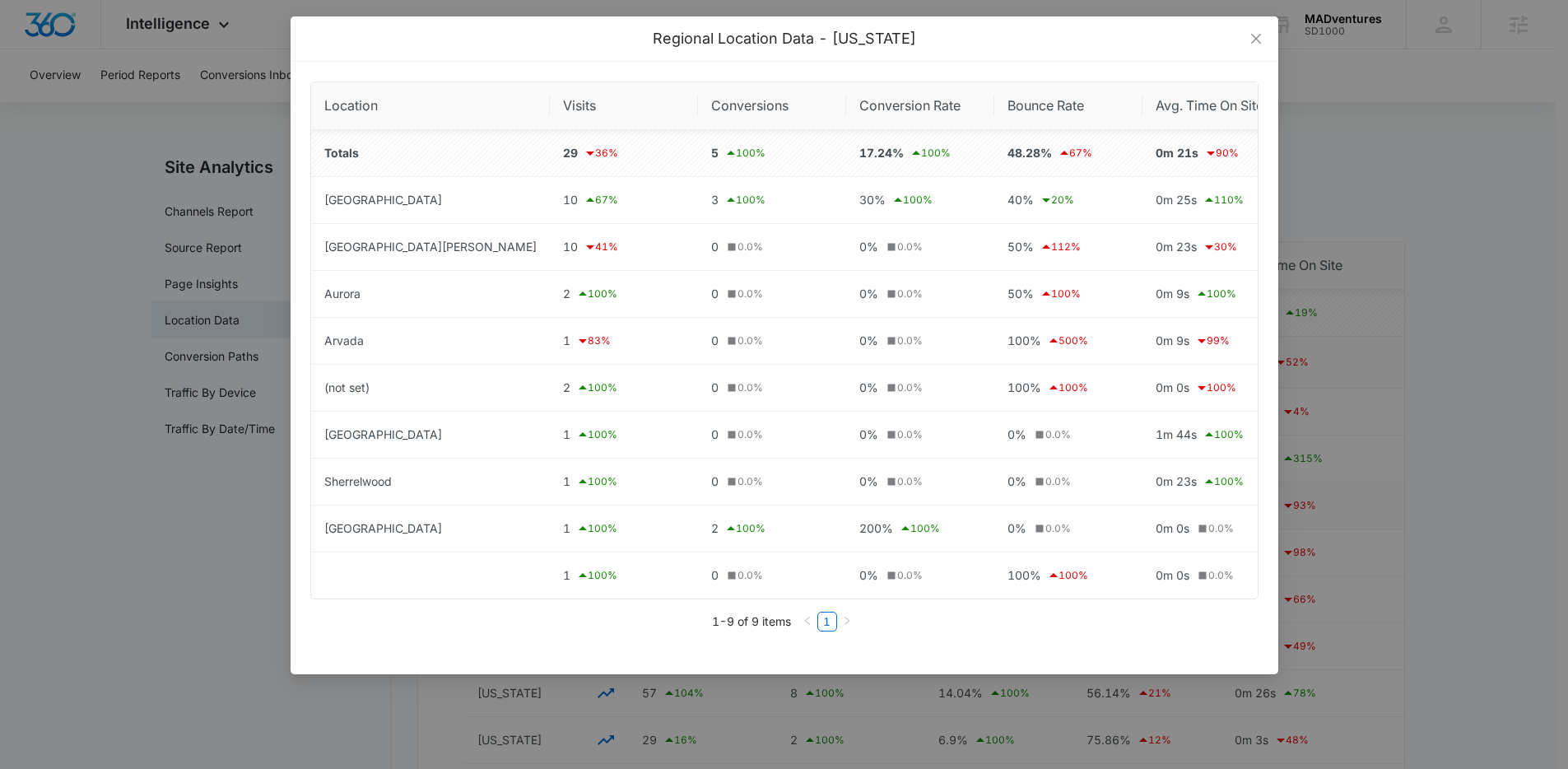
click at [235, 506] on div "Regional Location Data - [US_STATE] Location Visits Conversions Conversion Rate…" at bounding box center [784, 384] width 1568 height 769
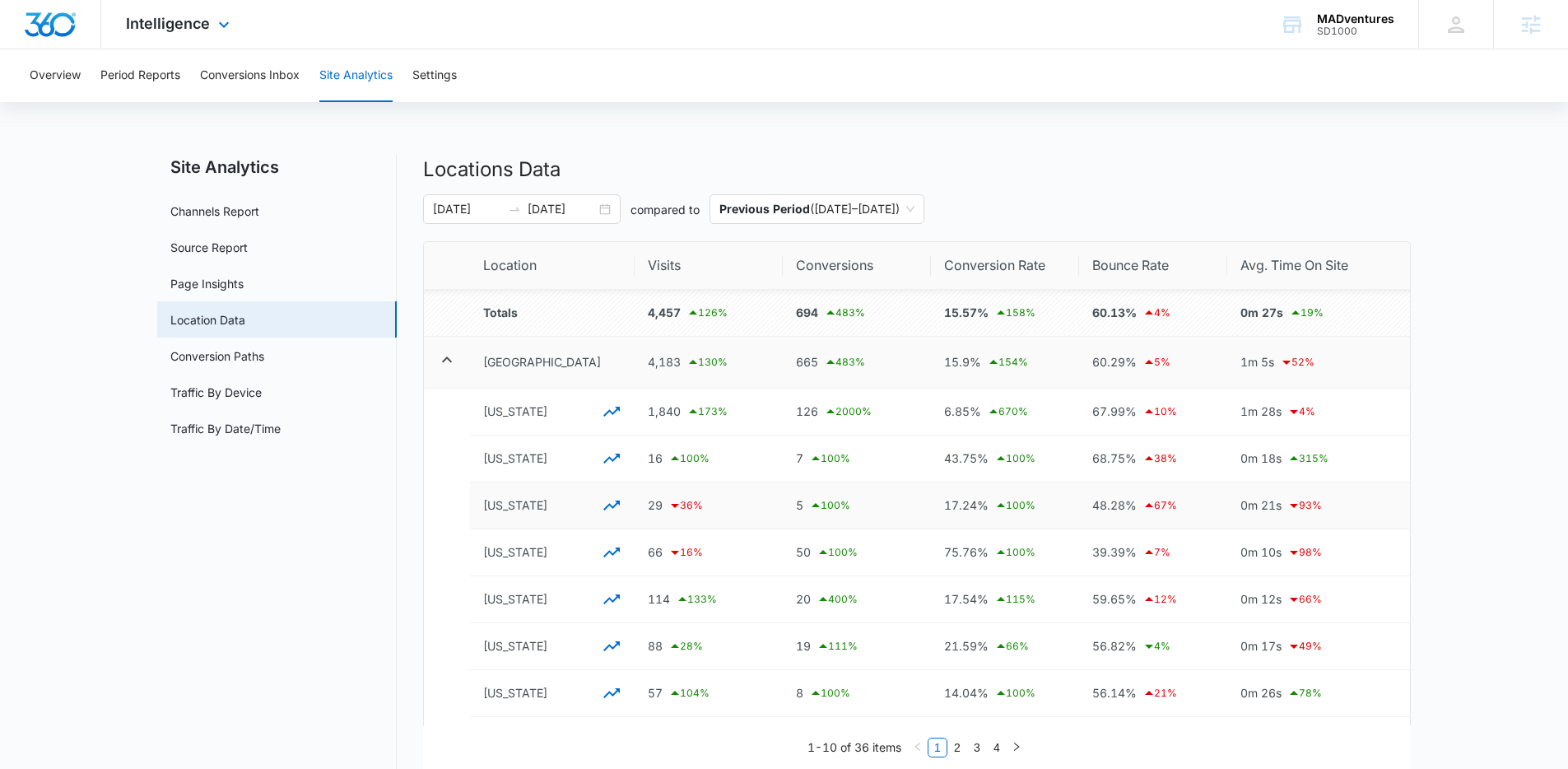
click at [45, 29] on img "Dashboard" at bounding box center [50, 25] width 53 height 25
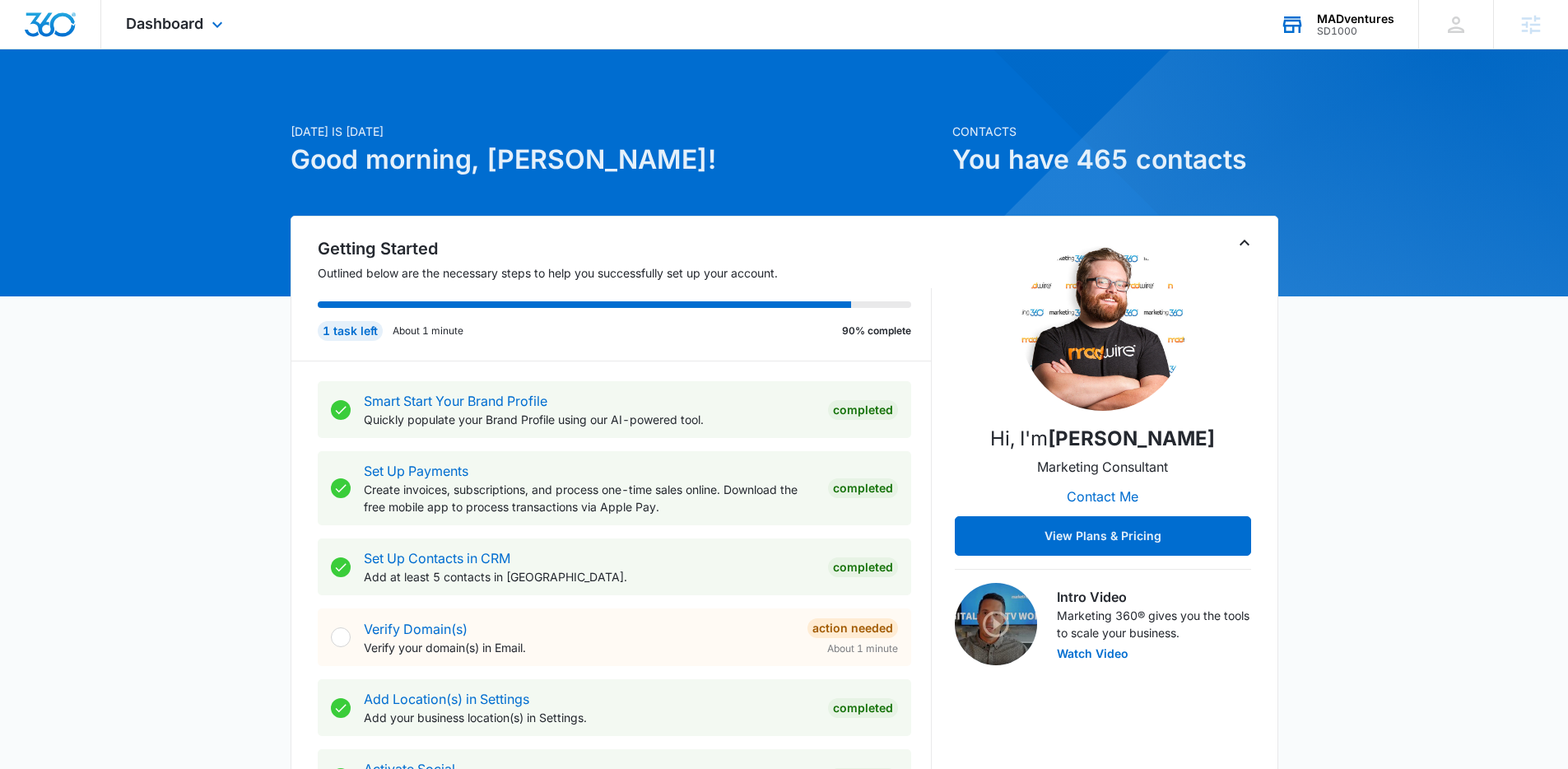
click at [1360, 26] on div "SD1000" at bounding box center [1355, 31] width 77 height 12
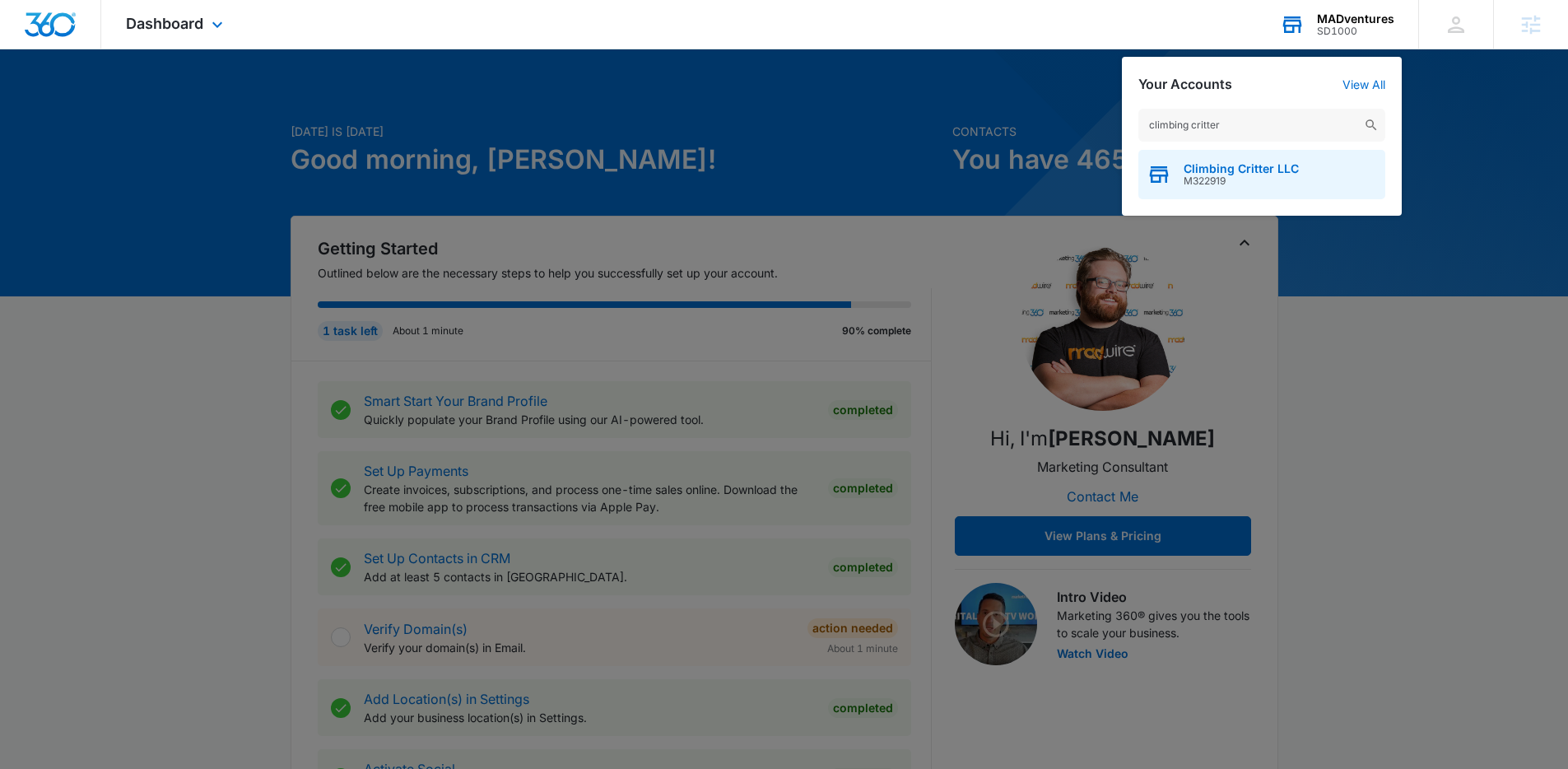
type input "climbing critter"
click at [1233, 182] on span "M322919" at bounding box center [1241, 181] width 115 height 12
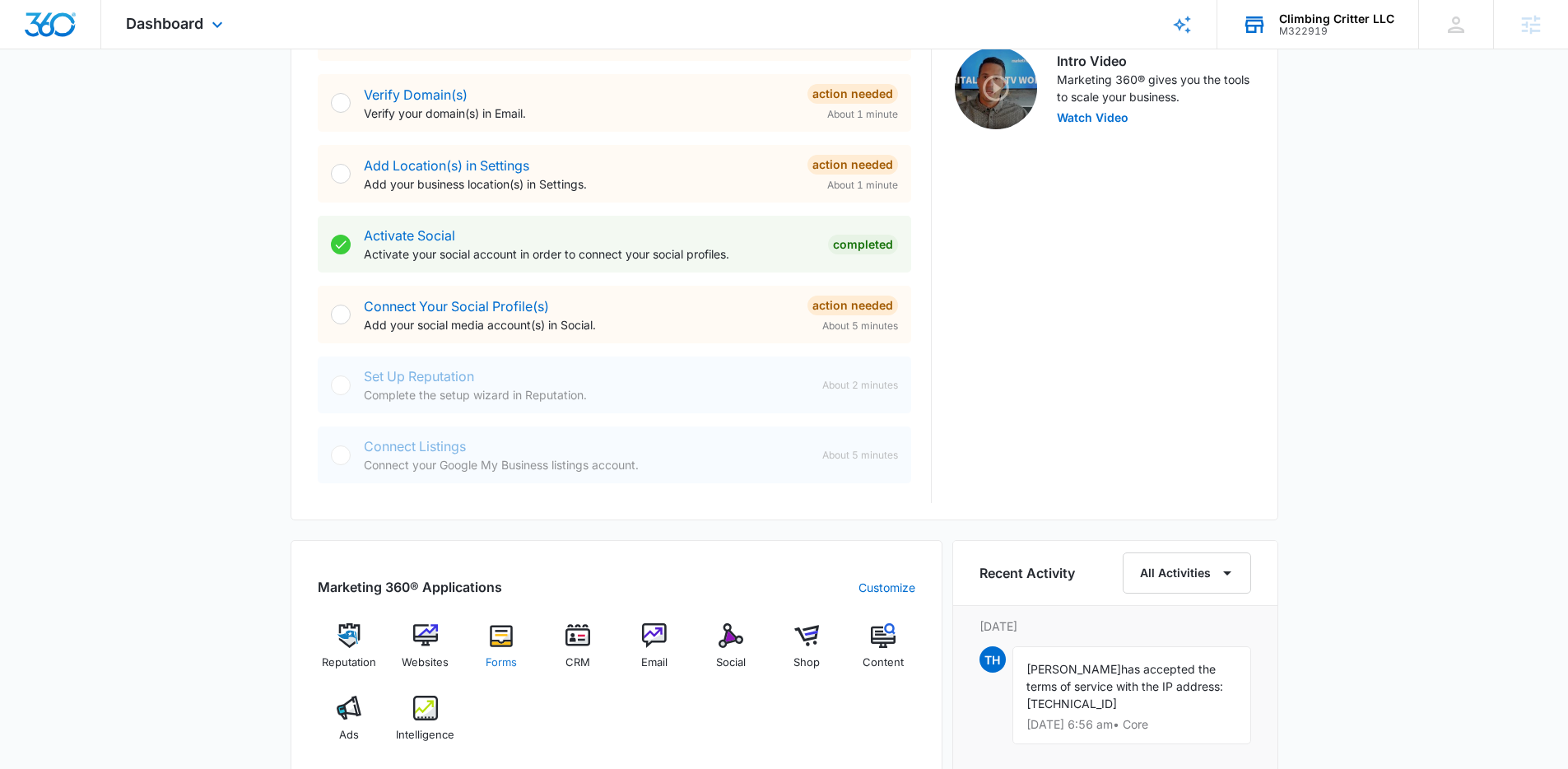
scroll to position [539, 0]
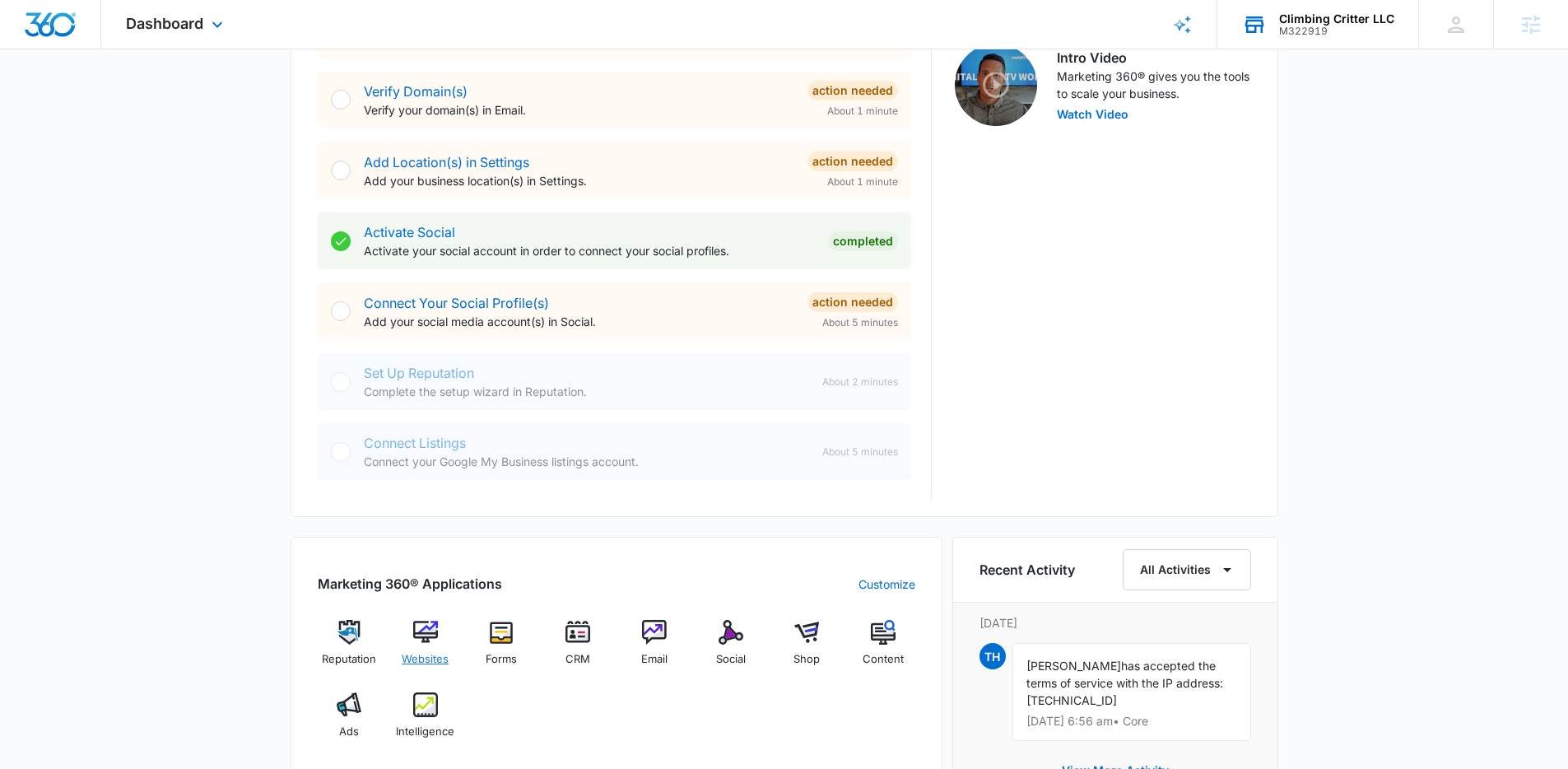
click at [436, 624] on img at bounding box center [426, 632] width 25 height 25
